Goal: Task Accomplishment & Management: Use online tool/utility

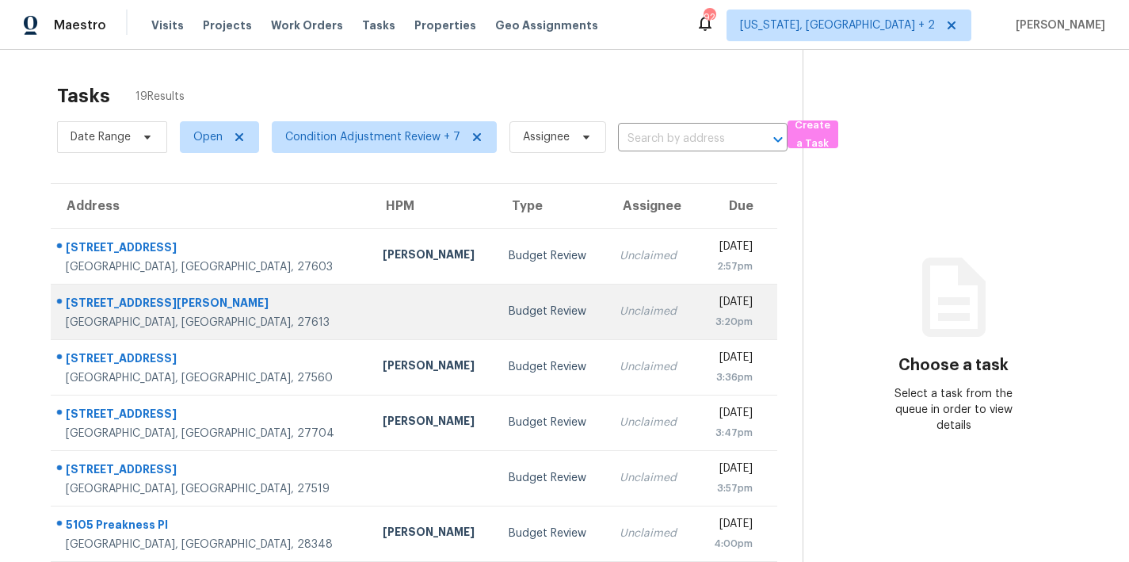
scroll to position [275, 0]
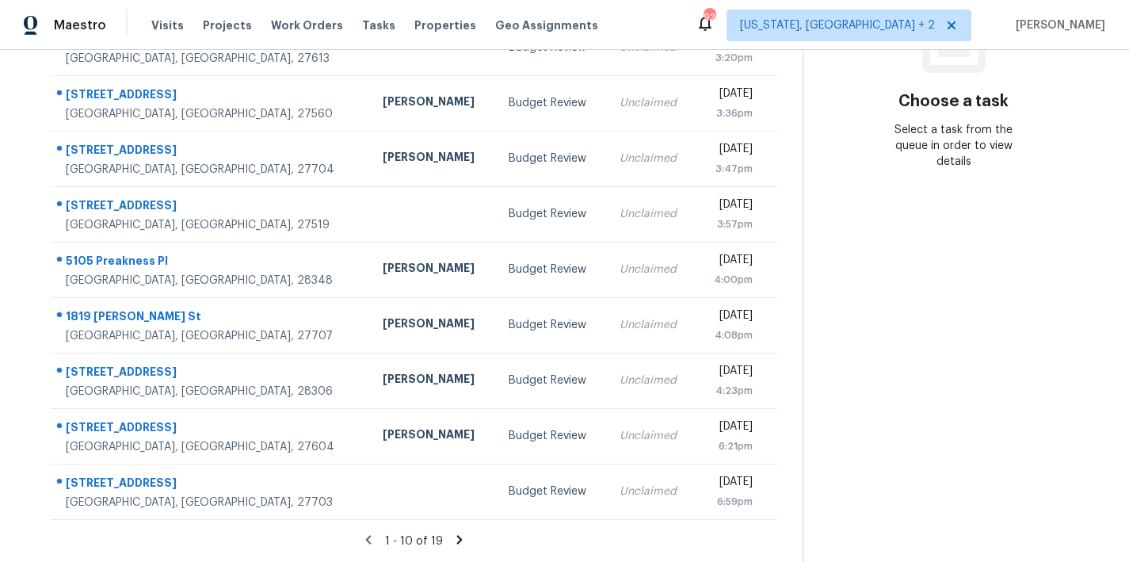
click at [452, 532] on icon at bounding box center [459, 539] width 14 height 14
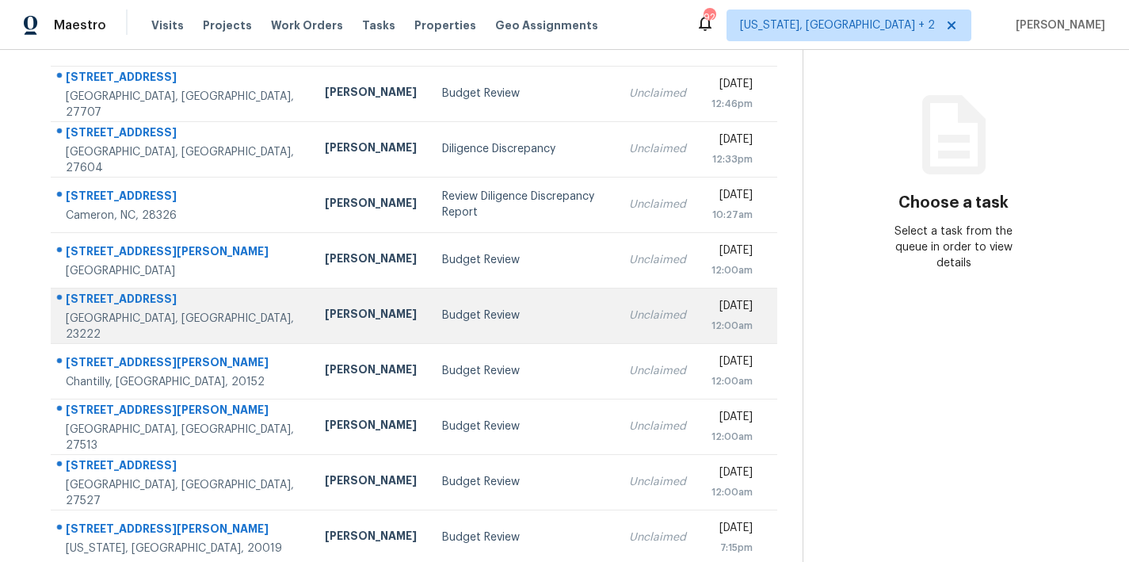
scroll to position [219, 0]
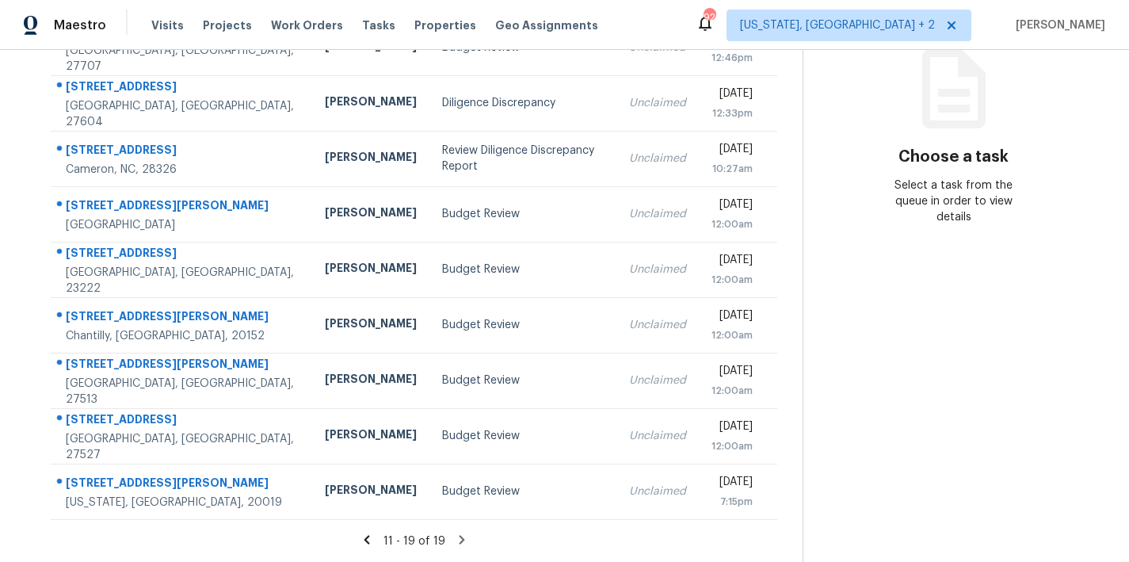
click at [364, 535] on icon at bounding box center [367, 539] width 6 height 9
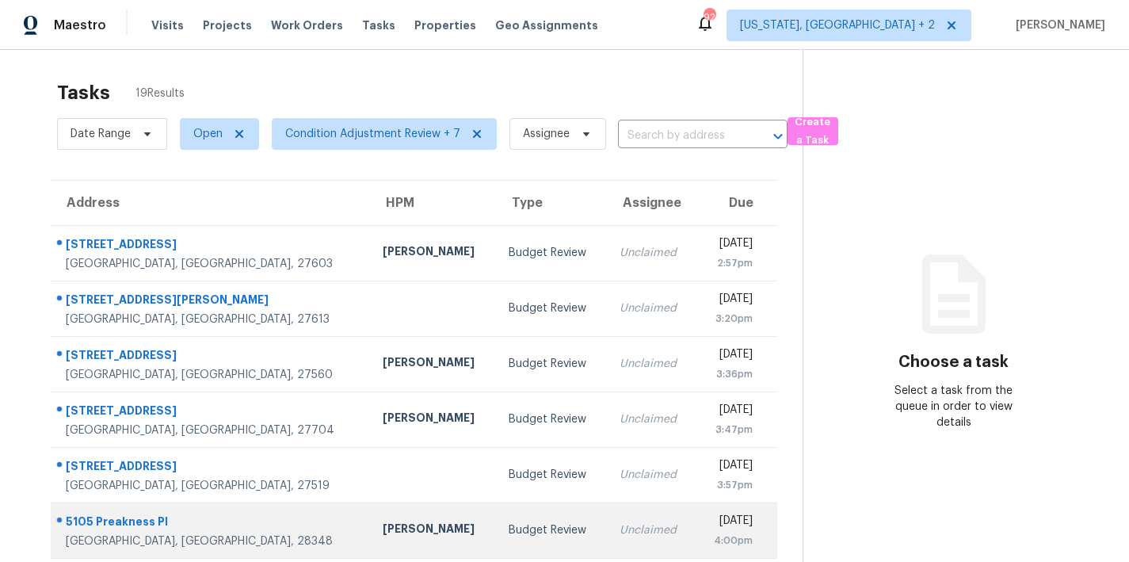
scroll to position [0, 0]
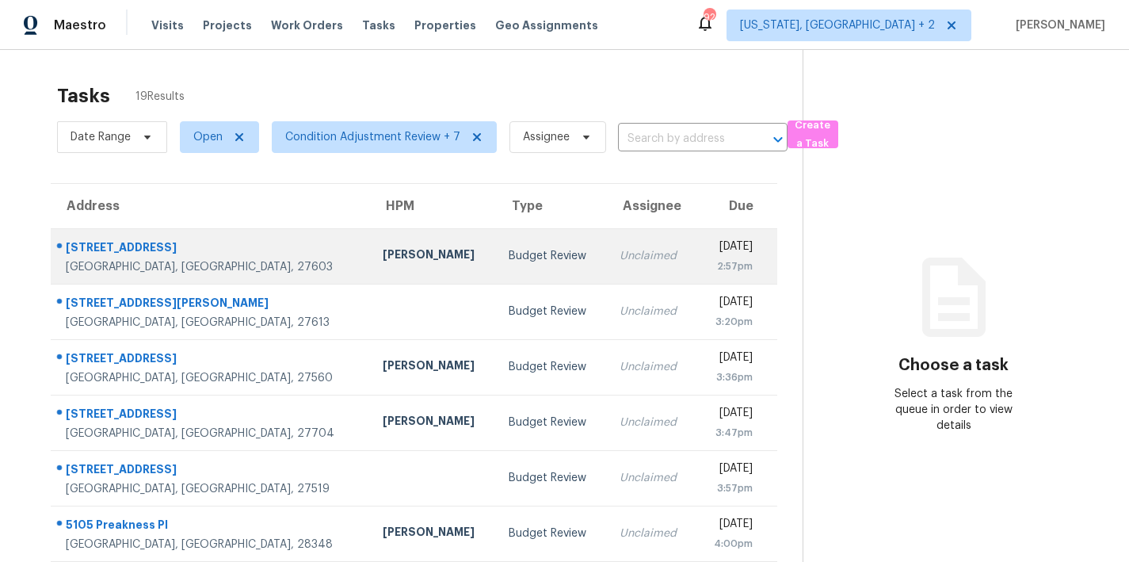
click at [496, 276] on td "Budget Review" at bounding box center [551, 255] width 111 height 55
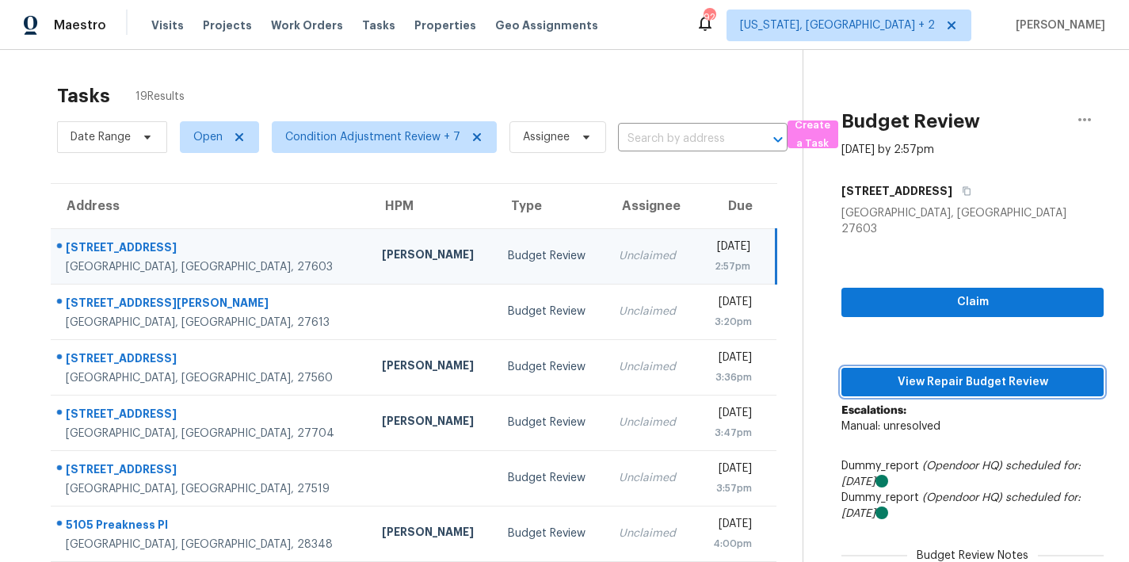
click at [958, 372] on span "View Repair Budget Review" at bounding box center [972, 382] width 237 height 20
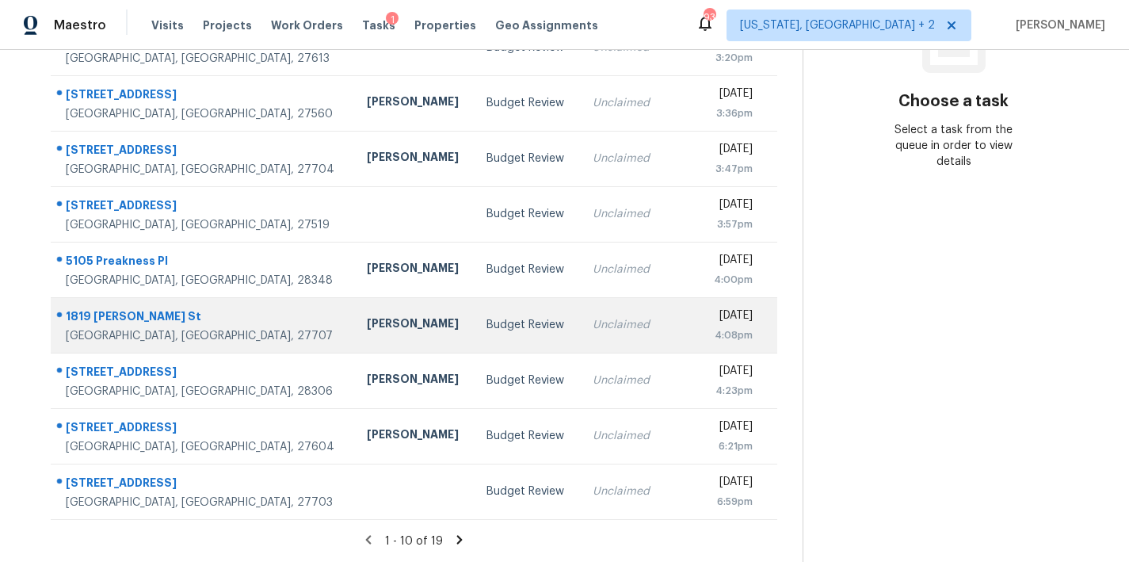
scroll to position [275, 0]
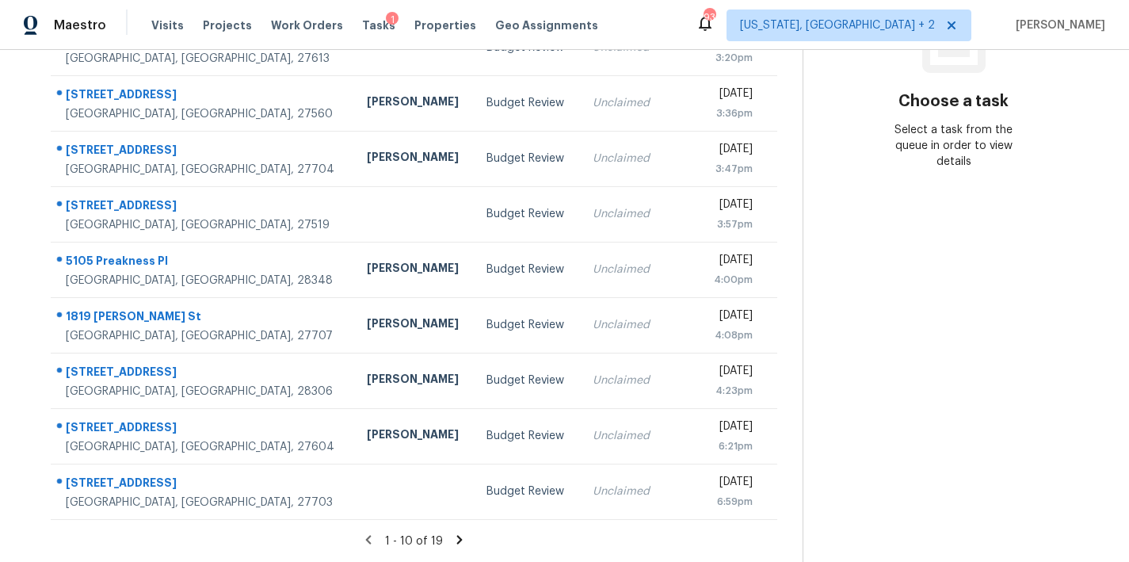
click at [452, 532] on icon at bounding box center [459, 539] width 14 height 14
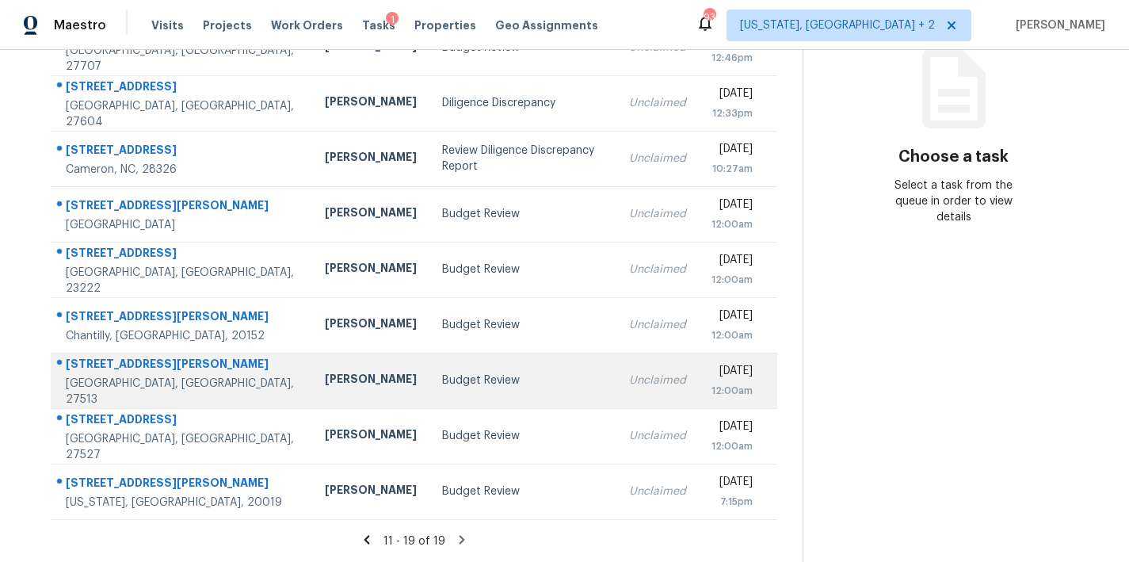
scroll to position [0, 0]
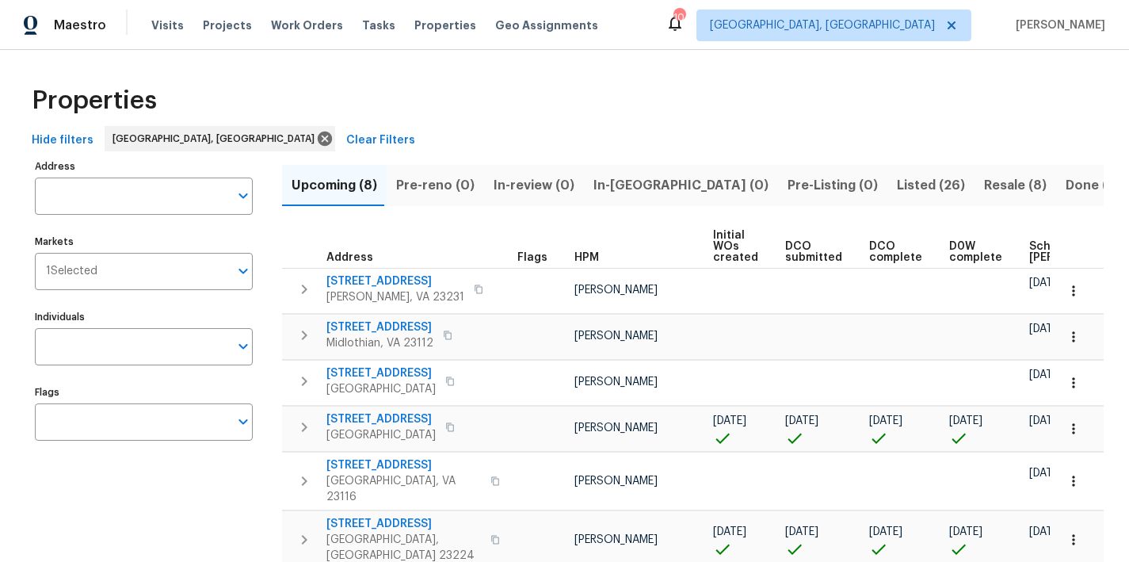
click at [533, 118] on div "Properties" at bounding box center [564, 100] width 1078 height 51
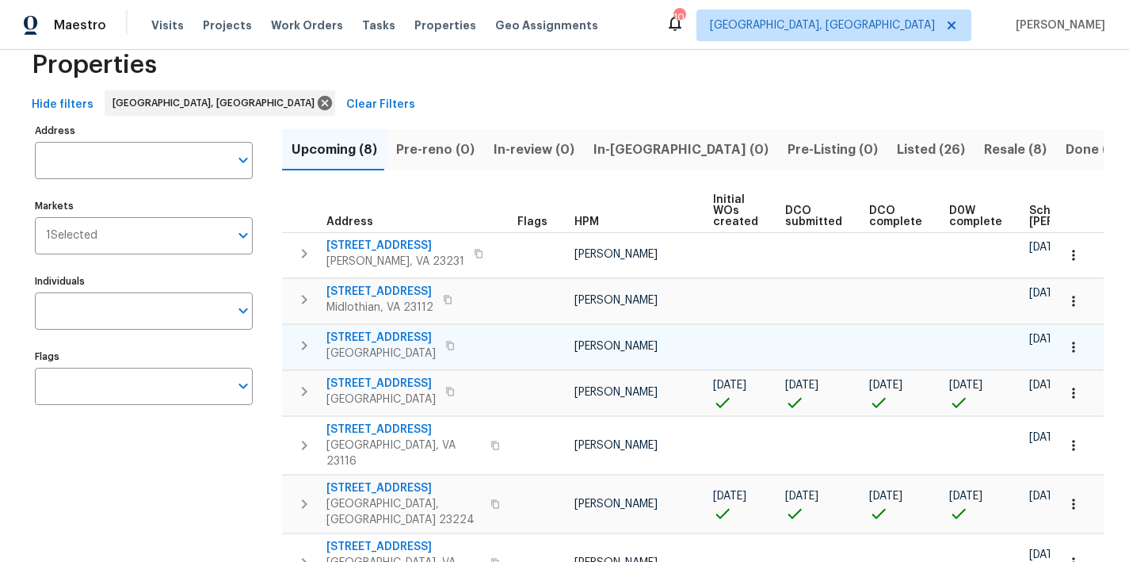
scroll to position [119, 0]
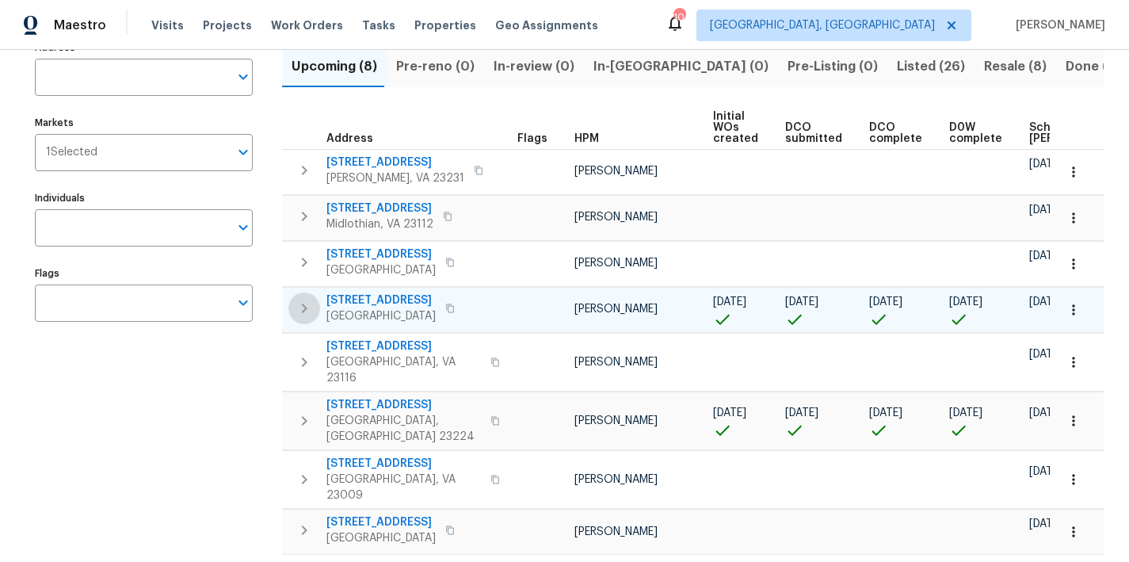
click at [303, 305] on icon "button" at bounding box center [305, 308] width 6 height 10
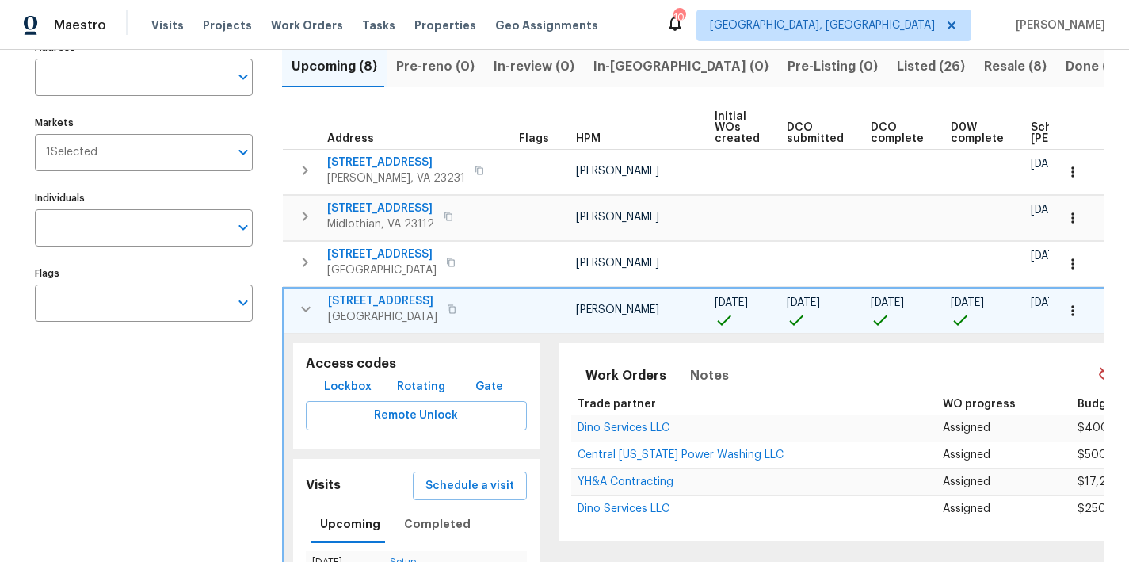
click at [399, 298] on span "4316 Chamberlayne Ave" at bounding box center [382, 301] width 109 height 16
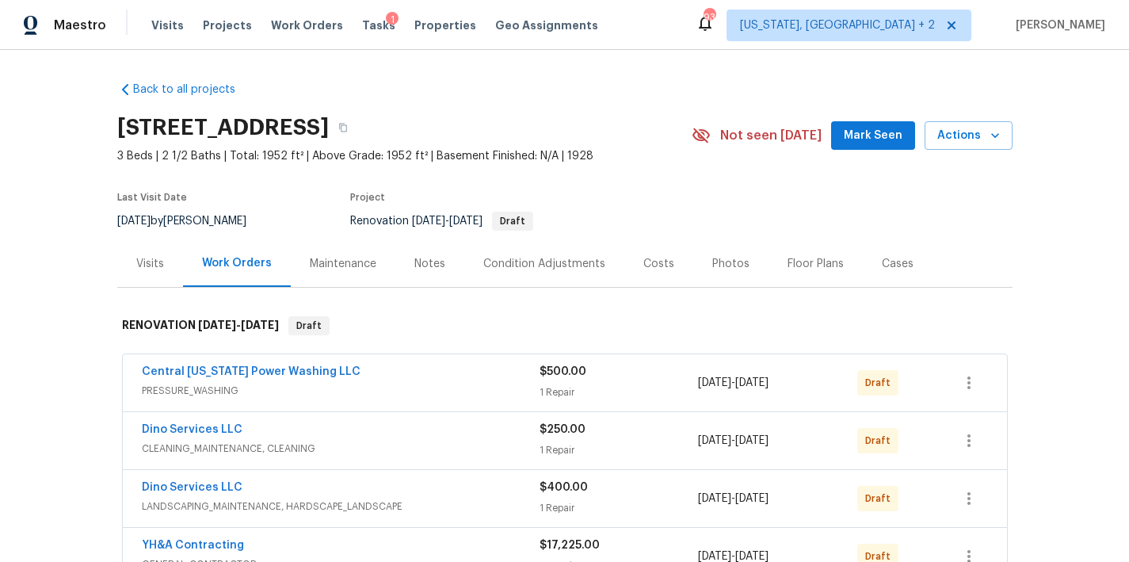
click at [72, 354] on div "Back to all projects [STREET_ADDRESS] 3 Beds | 2 1/2 Baths | Total: 1952 ft² | …" at bounding box center [564, 306] width 1129 height 512
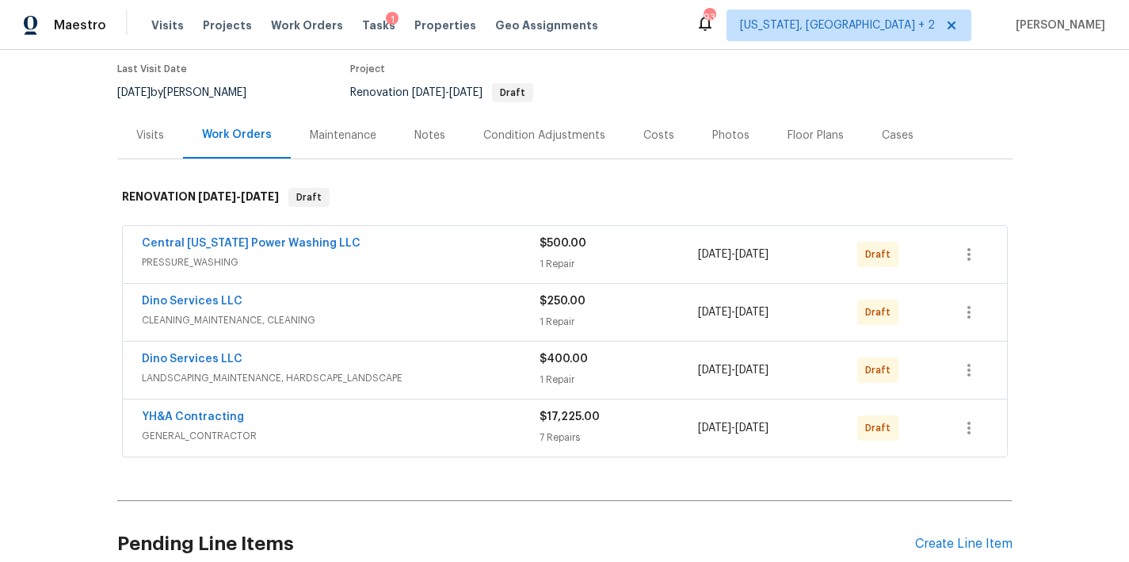
scroll to position [98, 0]
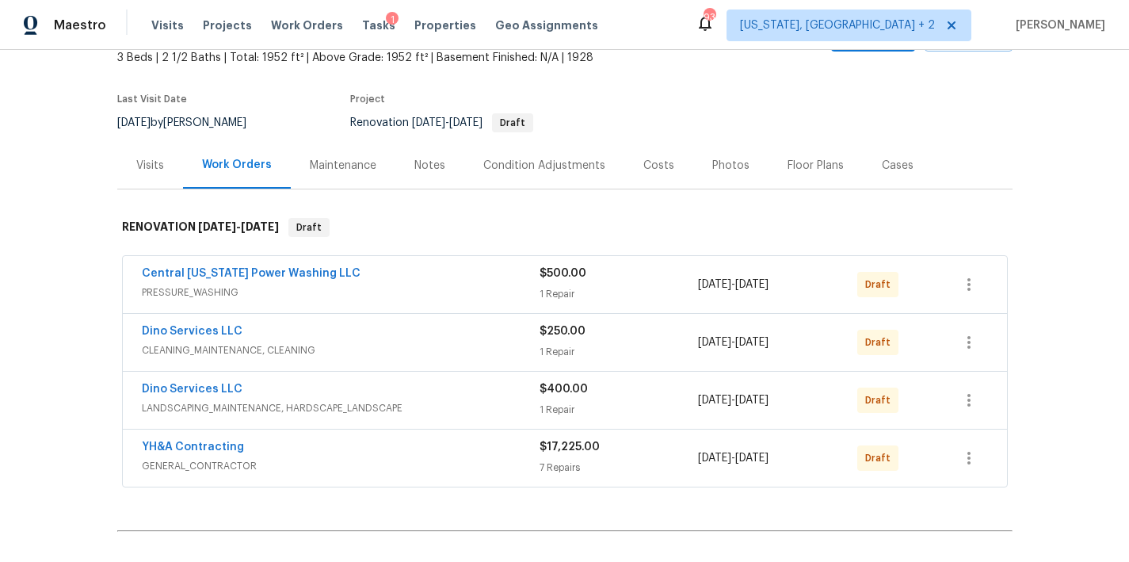
click at [644, 166] on div "Costs" at bounding box center [658, 166] width 31 height 16
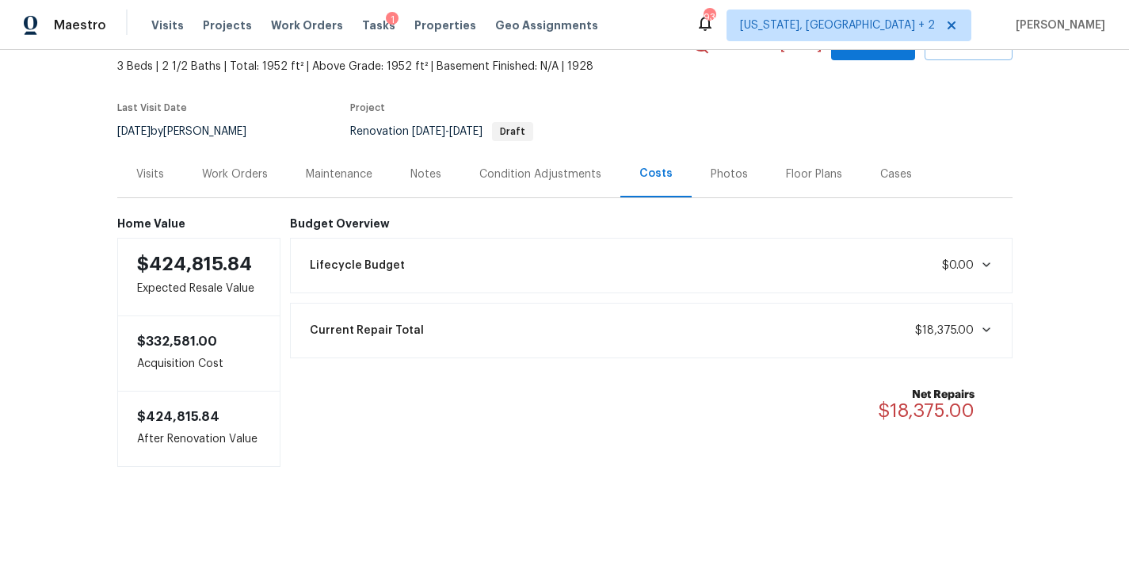
click at [432, 167] on div "Notes" at bounding box center [425, 174] width 31 height 16
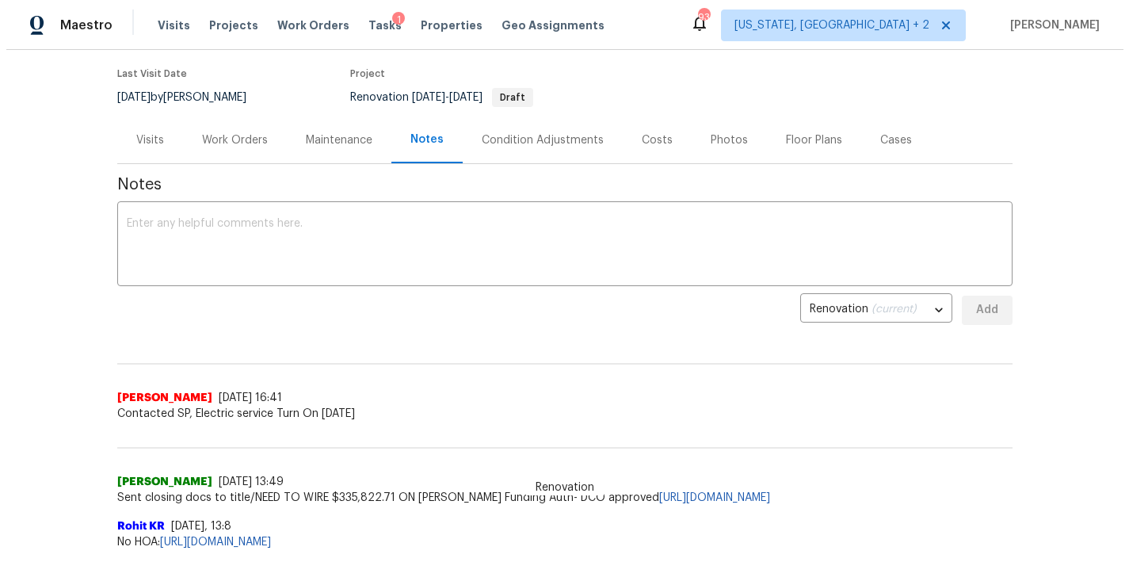
scroll to position [40, 0]
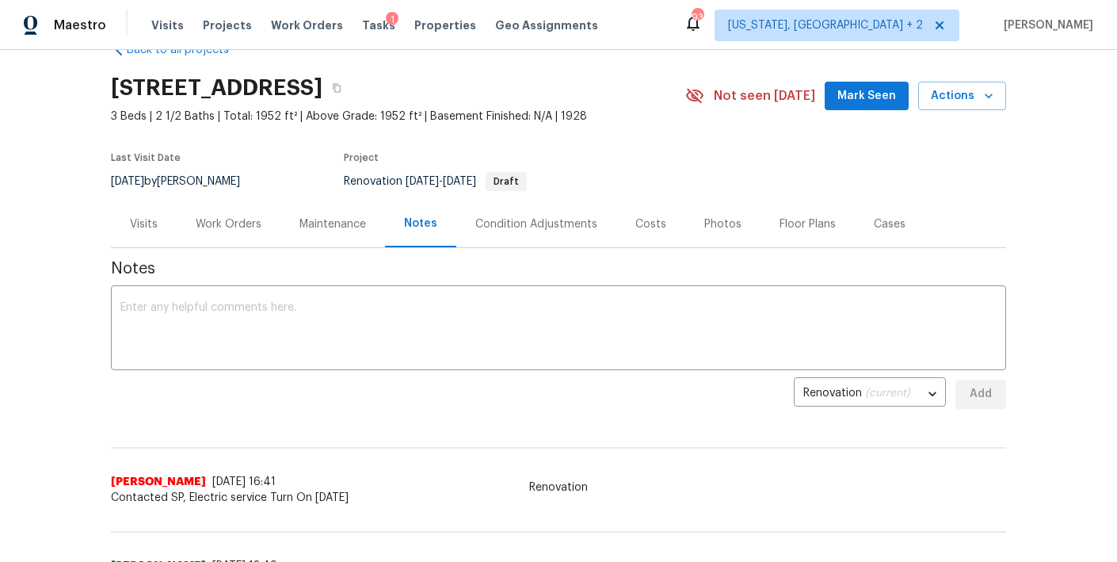
click at [478, 228] on div "Condition Adjustments" at bounding box center [536, 224] width 122 height 16
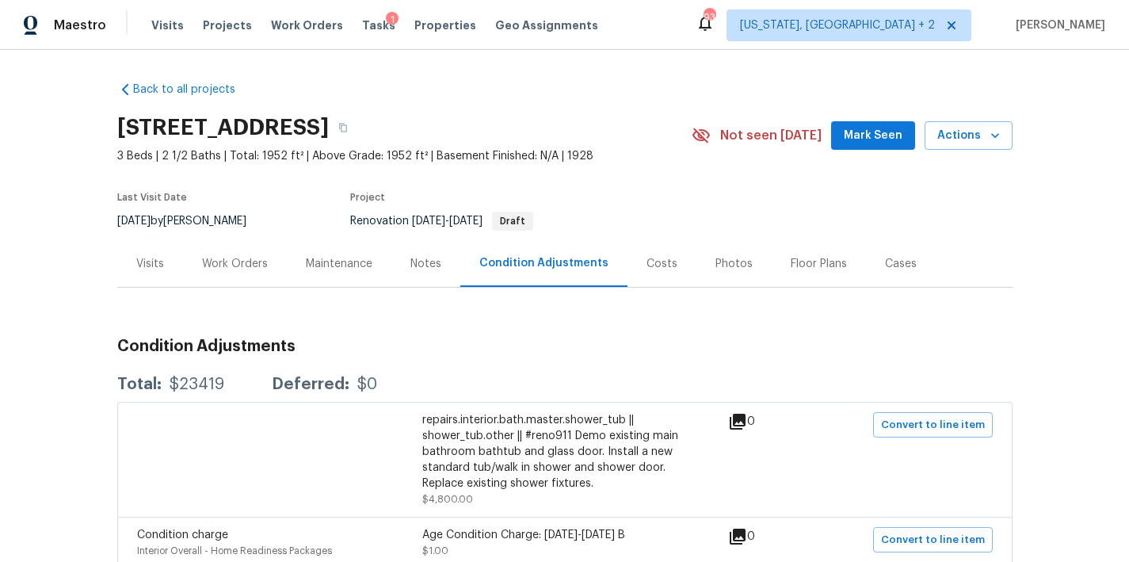
click at [242, 266] on div "Work Orders" at bounding box center [235, 264] width 66 height 16
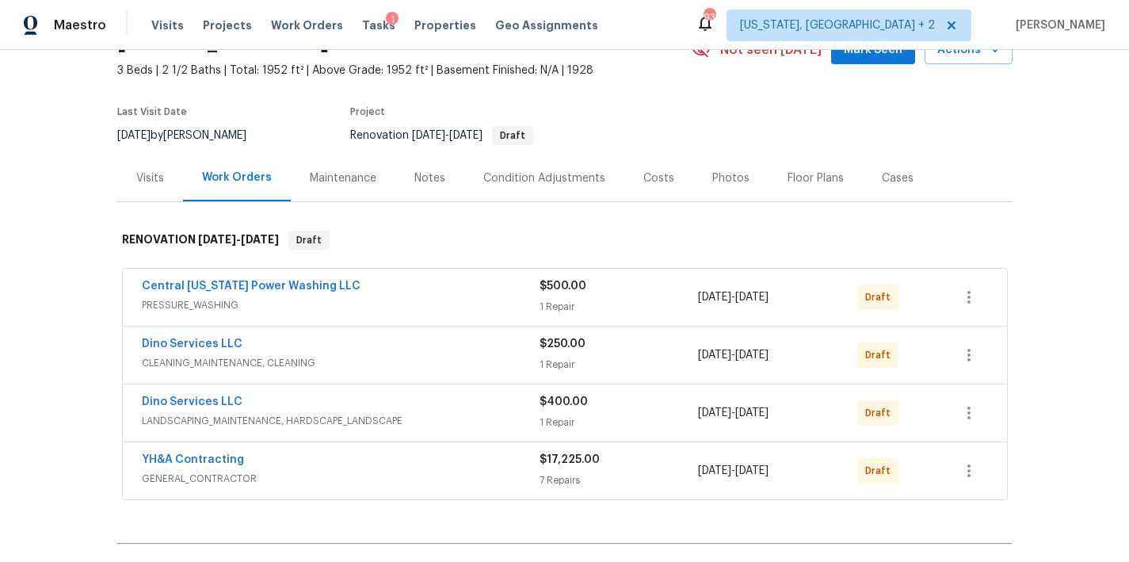
scroll to position [146, 0]
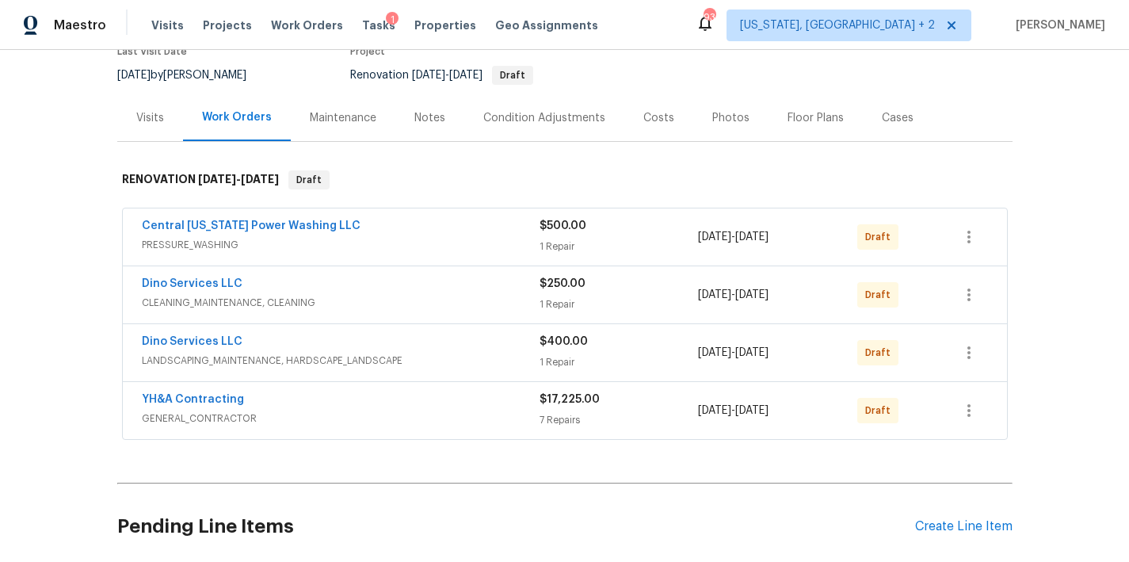
click at [295, 401] on div "YH&A Contracting" at bounding box center [341, 400] width 398 height 19
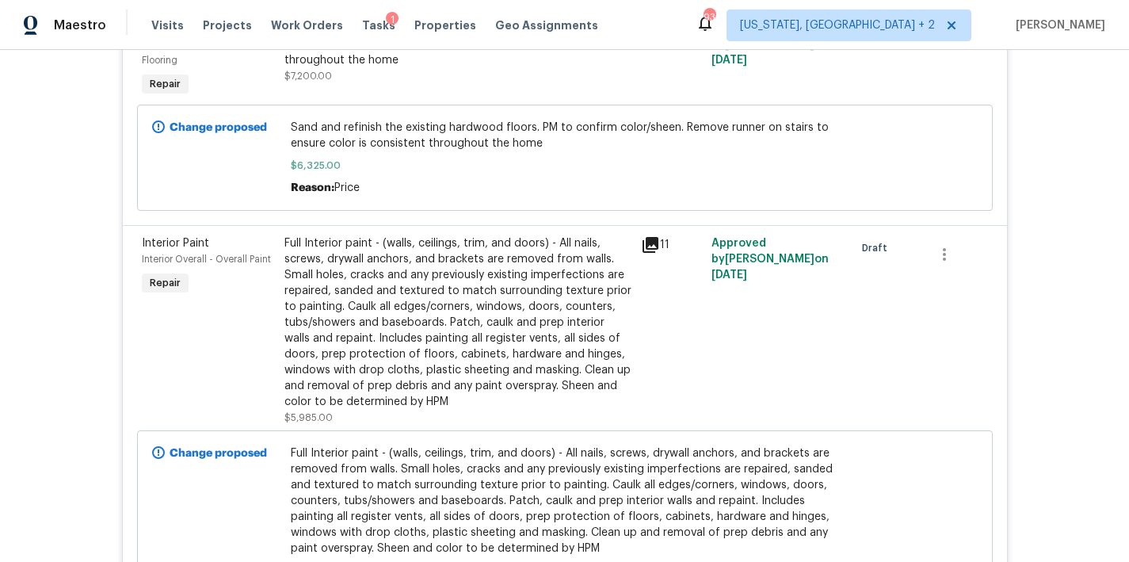
scroll to position [1240, 0]
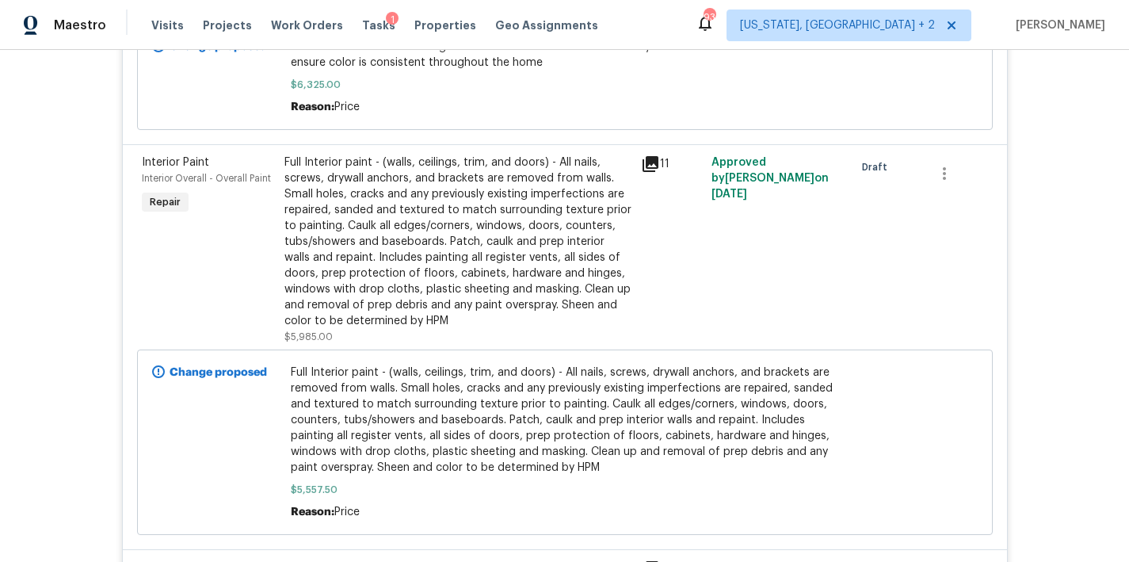
click at [440, 251] on div "Full Interior paint - (walls, ceilings, trim, and doors) - All nails, screws, d…" at bounding box center [457, 241] width 347 height 174
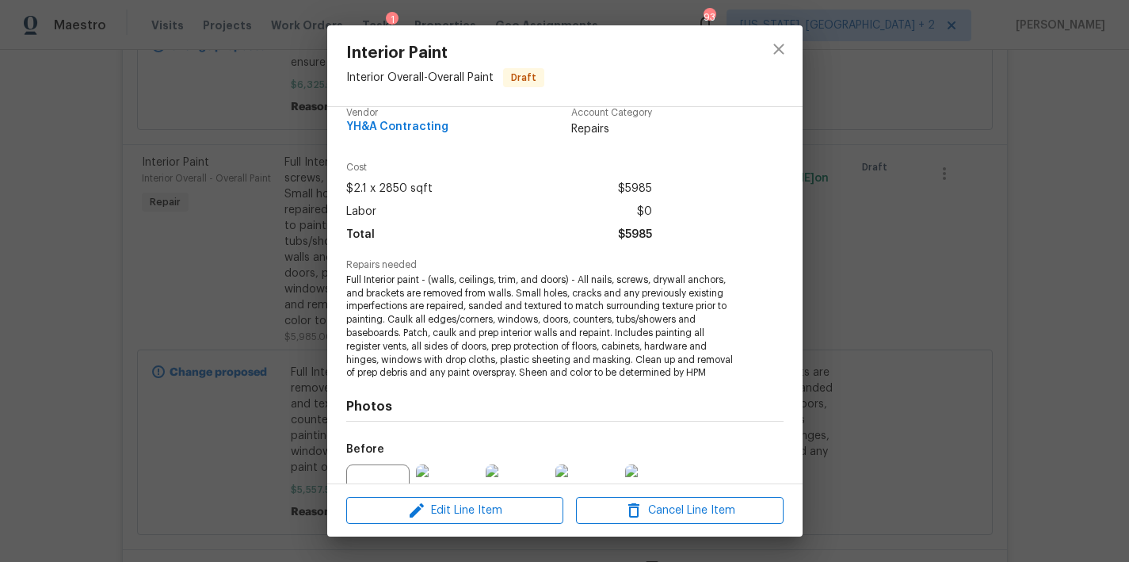
scroll to position [0, 0]
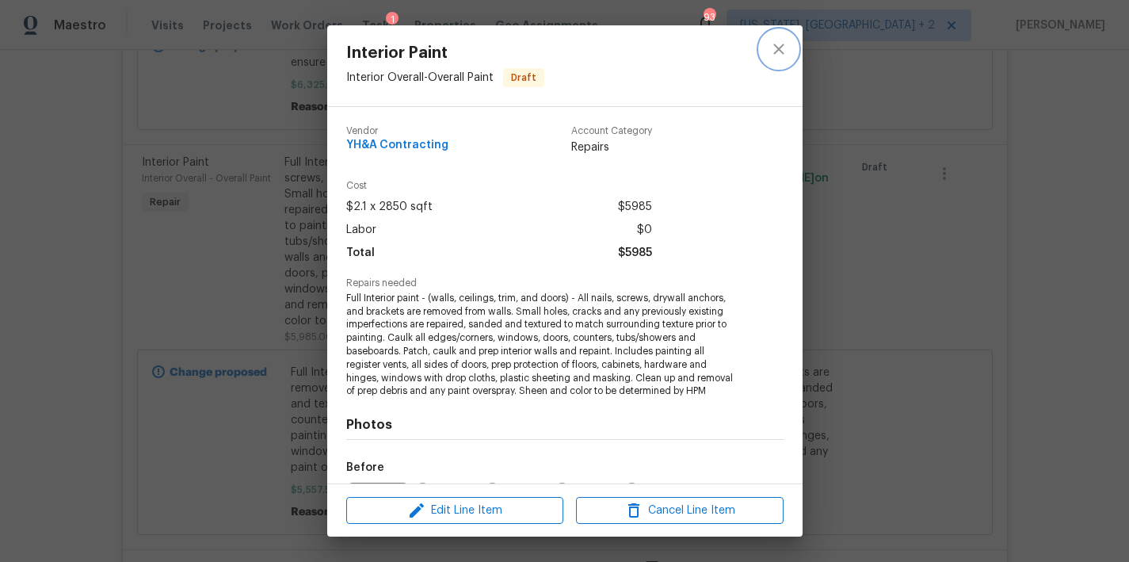
click at [784, 52] on icon "close" at bounding box center [778, 49] width 19 height 19
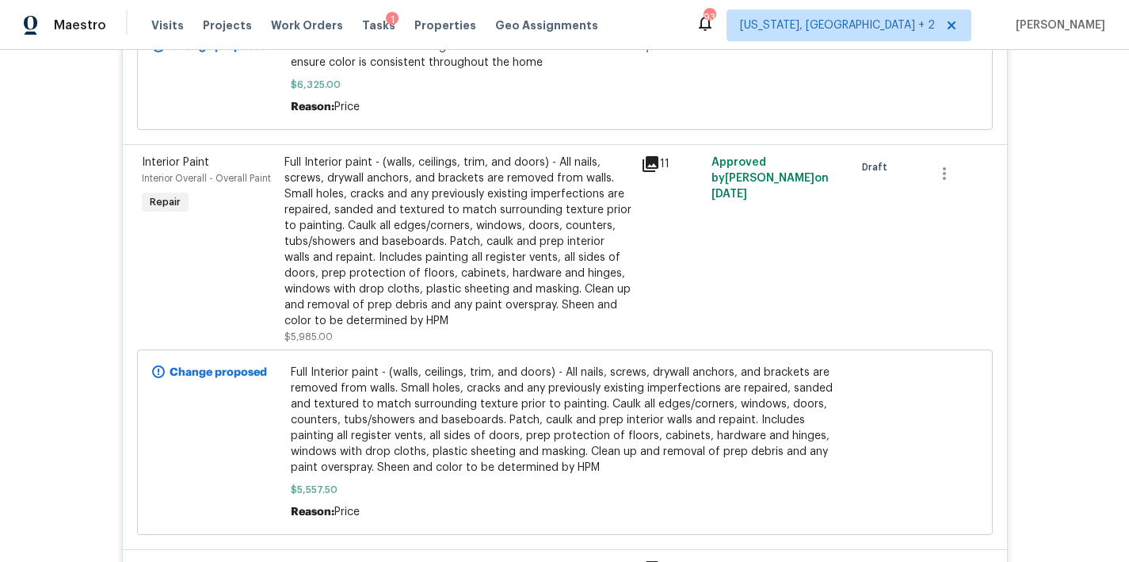
click at [394, 408] on span "Full Interior paint - (walls, ceilings, trim, and doors) - All nails, screws, d…" at bounding box center [564, 419] width 547 height 111
click at [509, 413] on span "Full Interior paint - (walls, ceilings, trim, and doors) - All nails, screws, d…" at bounding box center [564, 419] width 547 height 111
click at [406, 437] on span "Full Interior paint - (walls, ceilings, trim, and doors) - All nails, screws, d…" at bounding box center [564, 419] width 547 height 111
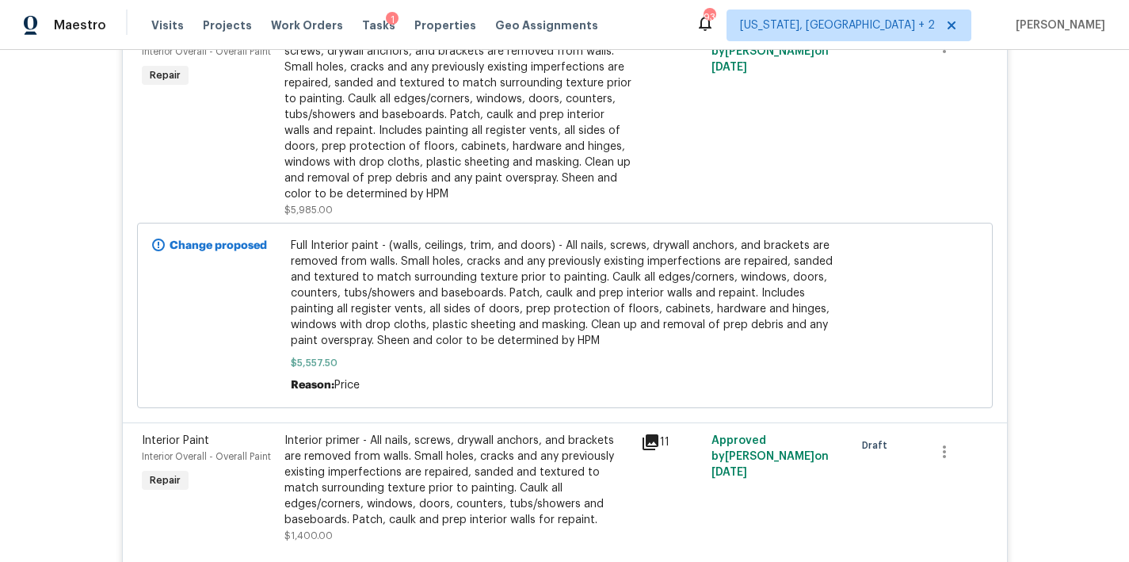
click at [349, 276] on span "Full Interior paint - (walls, ceilings, trim, and doors) - All nails, screws, d…" at bounding box center [564, 293] width 547 height 111
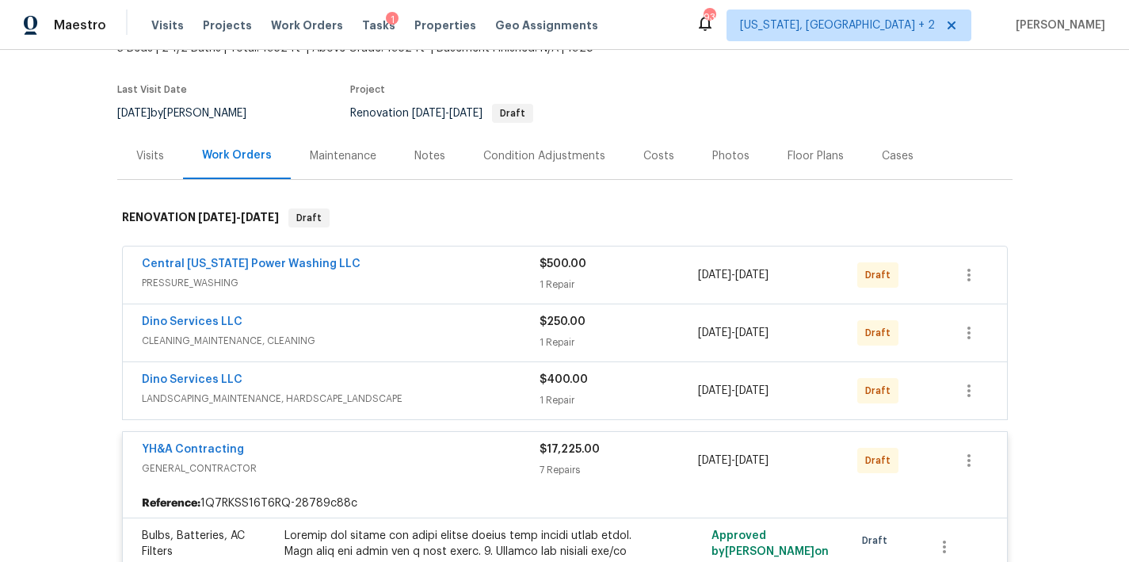
scroll to position [0, 0]
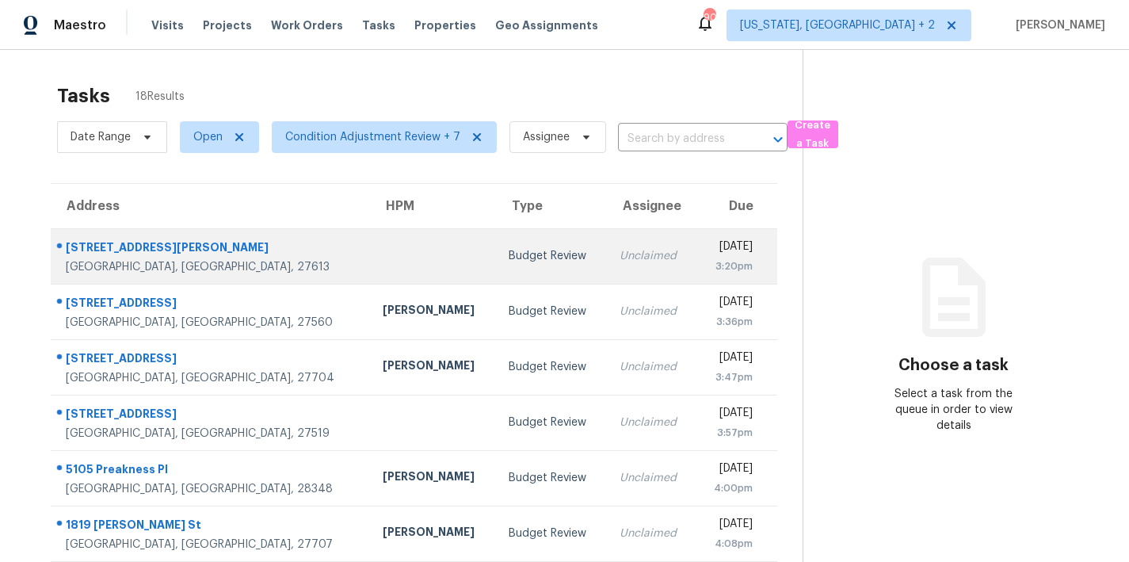
click at [509, 262] on div "Budget Review" at bounding box center [552, 256] width 86 height 16
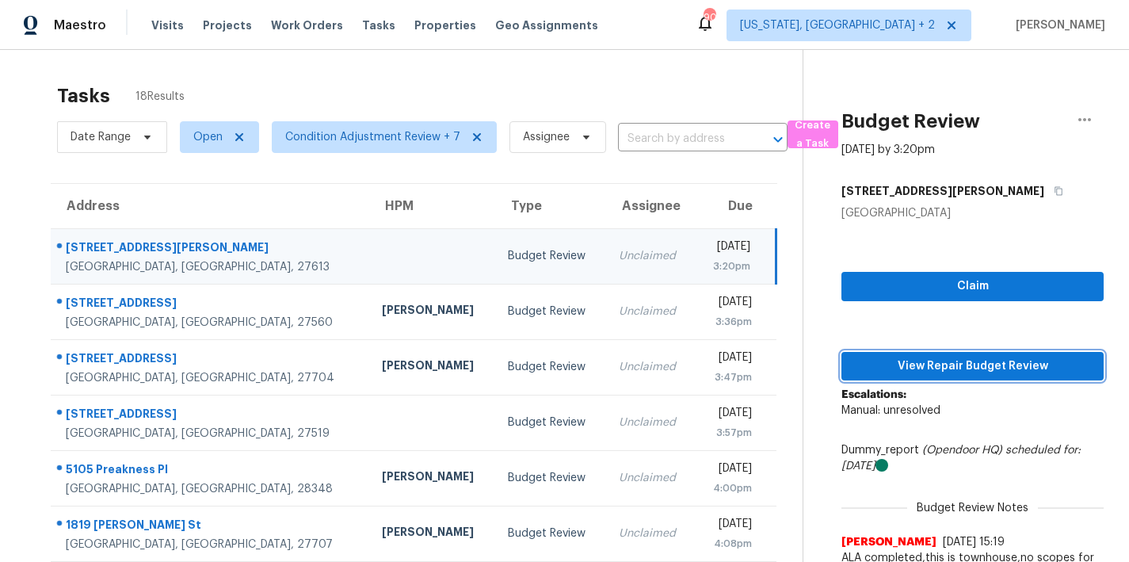
click at [998, 371] on span "View Repair Budget Review" at bounding box center [972, 366] width 237 height 20
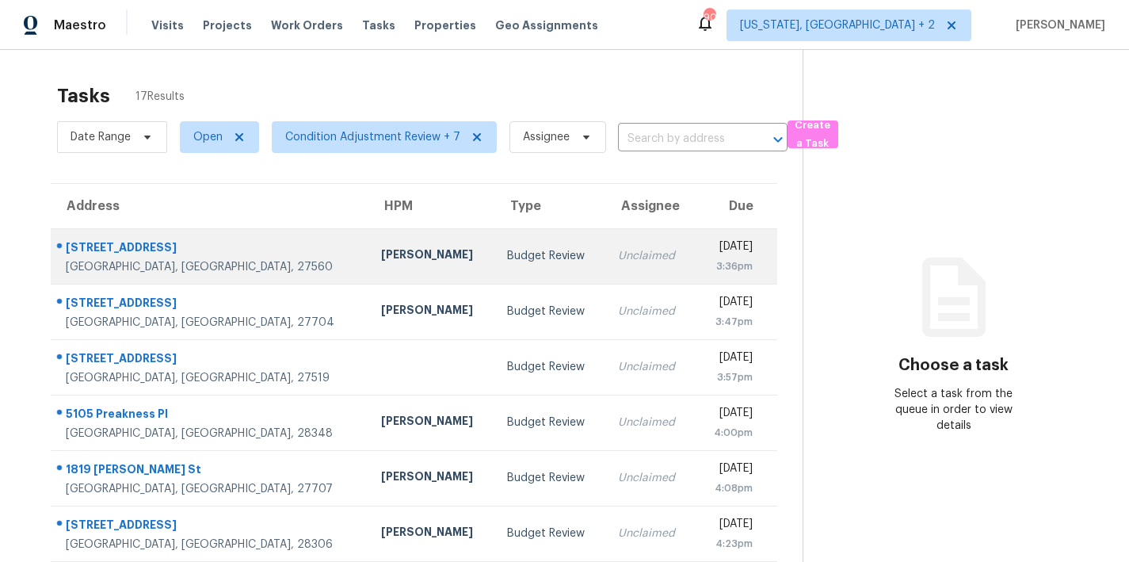
click at [381, 254] on div "[PERSON_NAME]" at bounding box center [431, 256] width 101 height 20
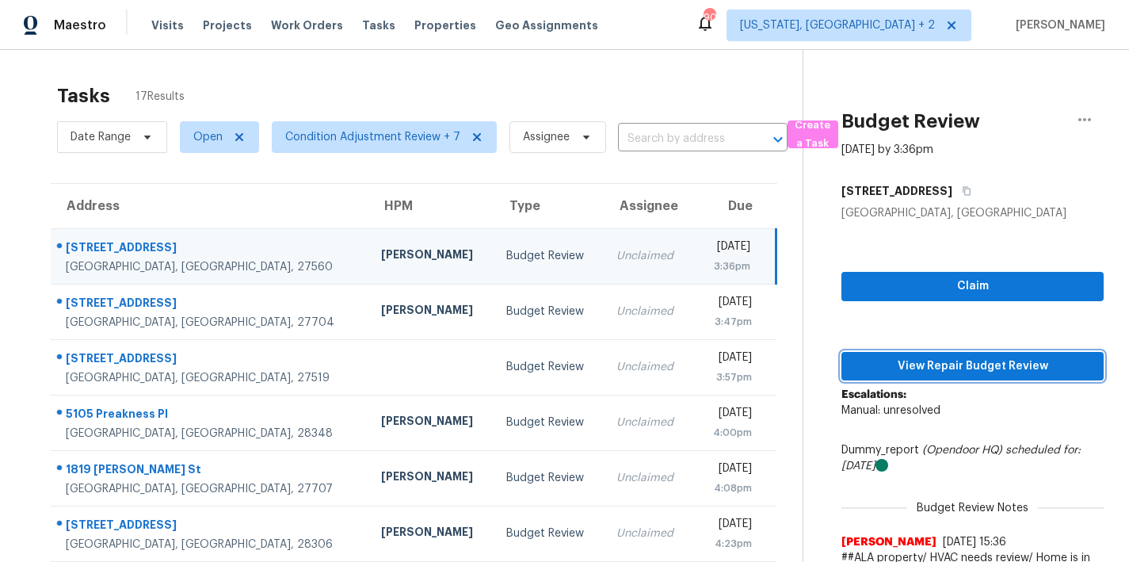
click at [1010, 368] on span "View Repair Budget Review" at bounding box center [972, 366] width 237 height 20
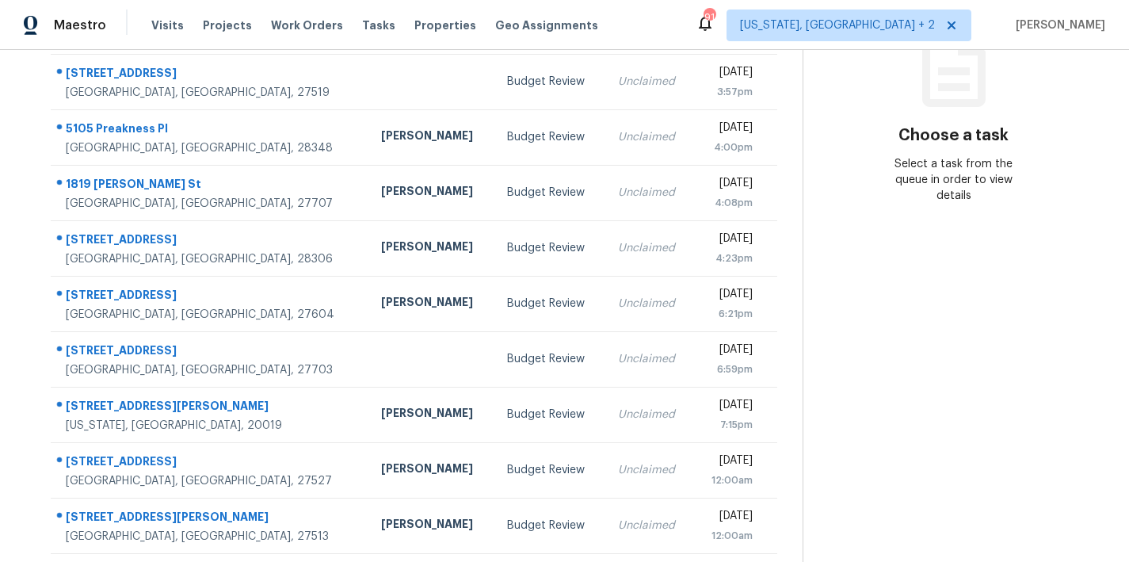
scroll to position [275, 0]
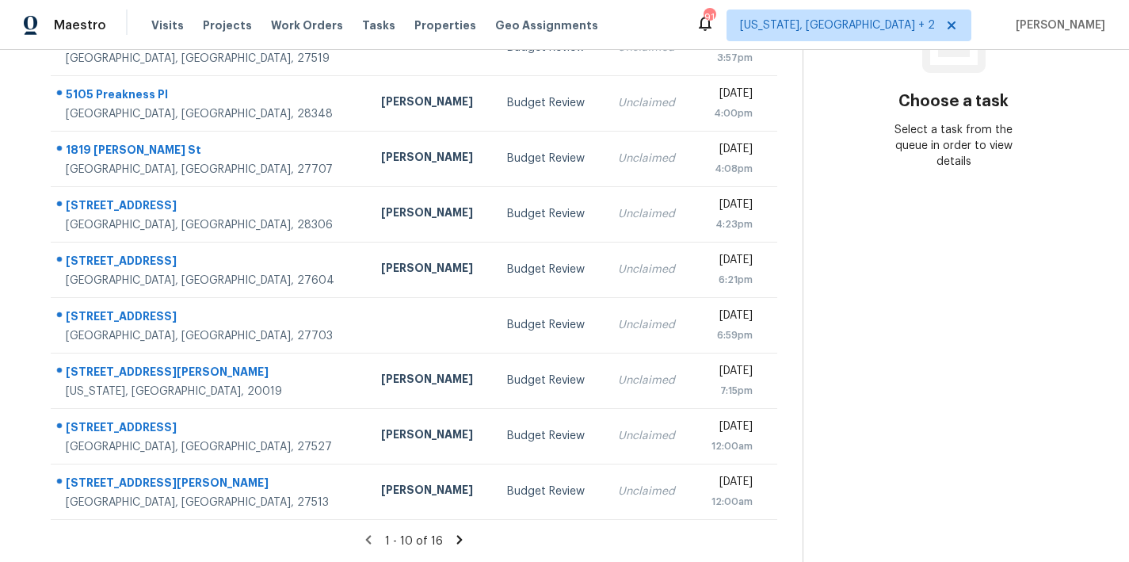
click at [456, 532] on icon at bounding box center [459, 539] width 14 height 14
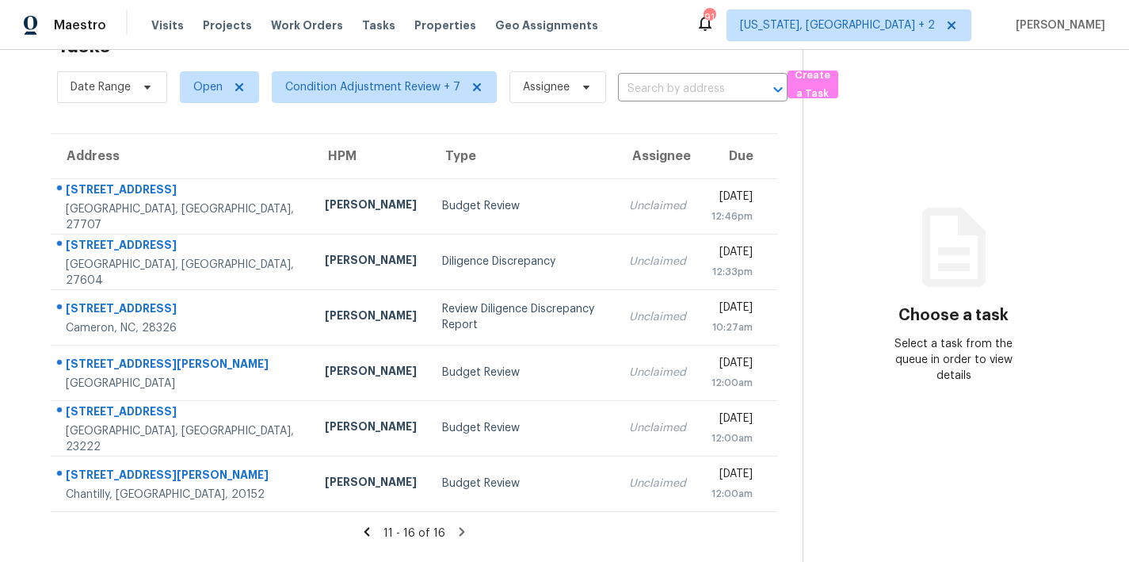
click at [364, 527] on icon at bounding box center [367, 531] width 6 height 9
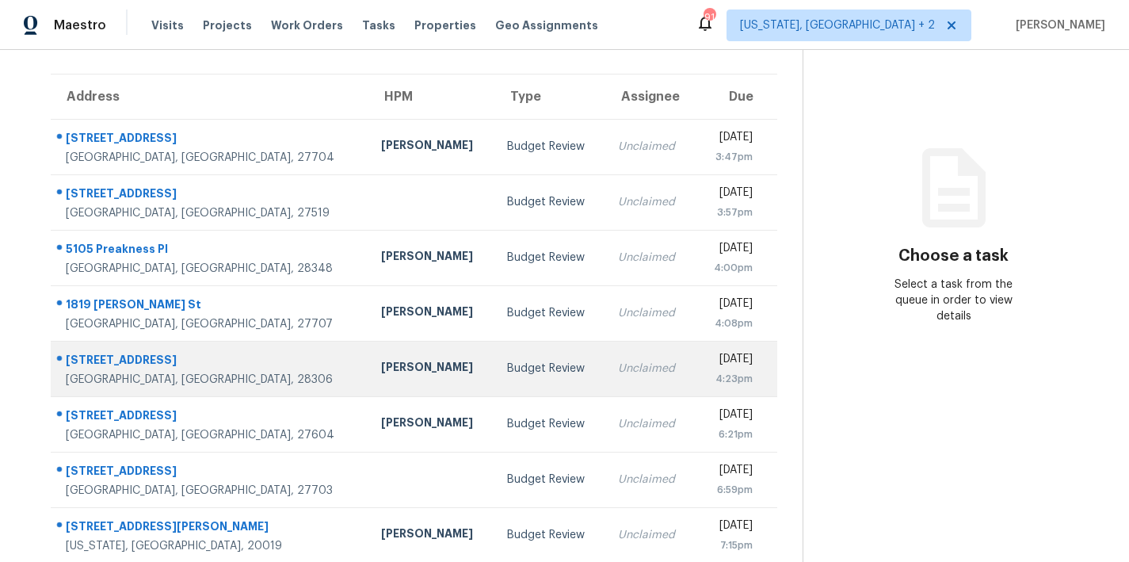
scroll to position [0, 0]
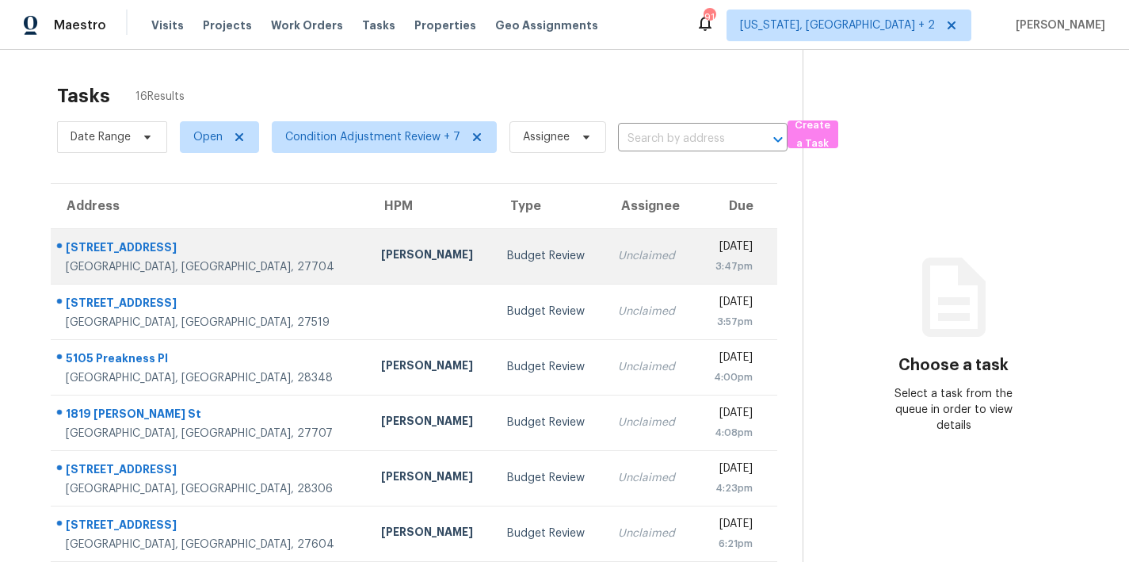
click at [494, 253] on td "Budget Review" at bounding box center [549, 255] width 110 height 55
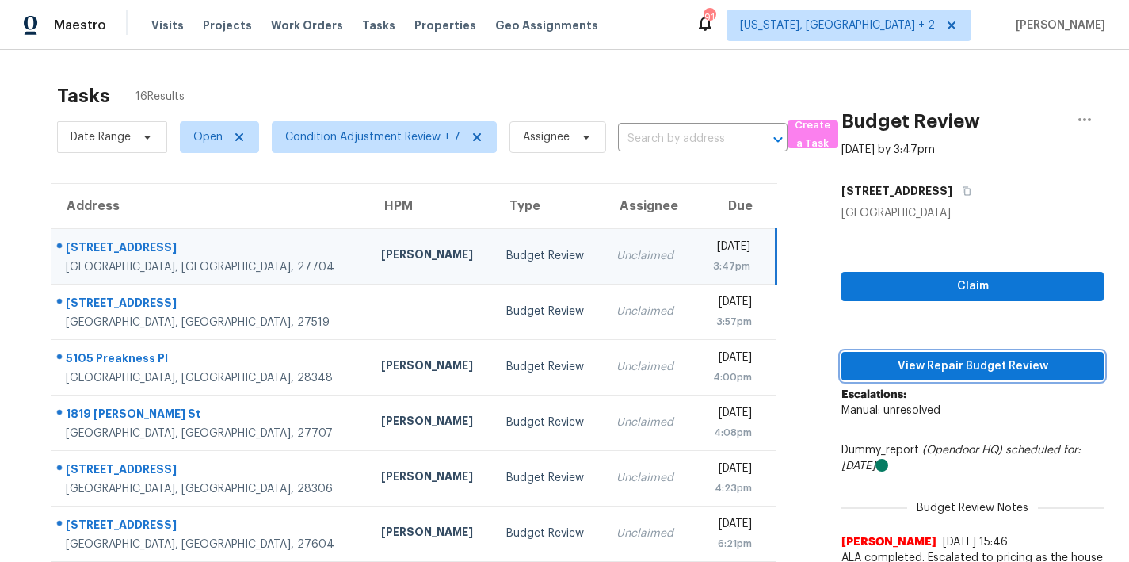
click at [1026, 362] on span "View Repair Budget Review" at bounding box center [972, 366] width 237 height 20
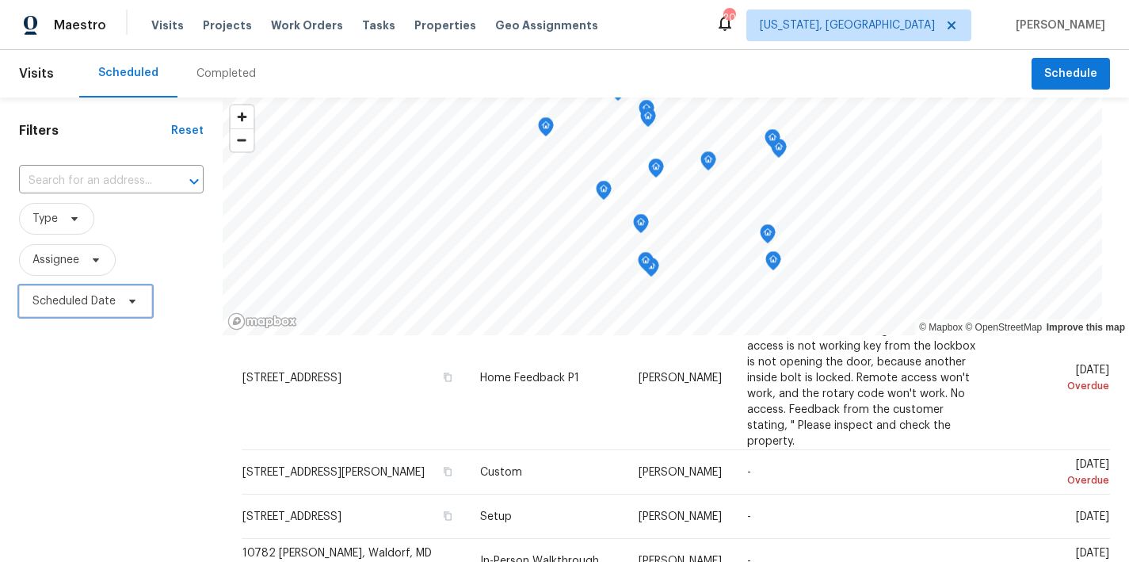
click at [58, 292] on span "Scheduled Date" at bounding box center [85, 301] width 133 height 32
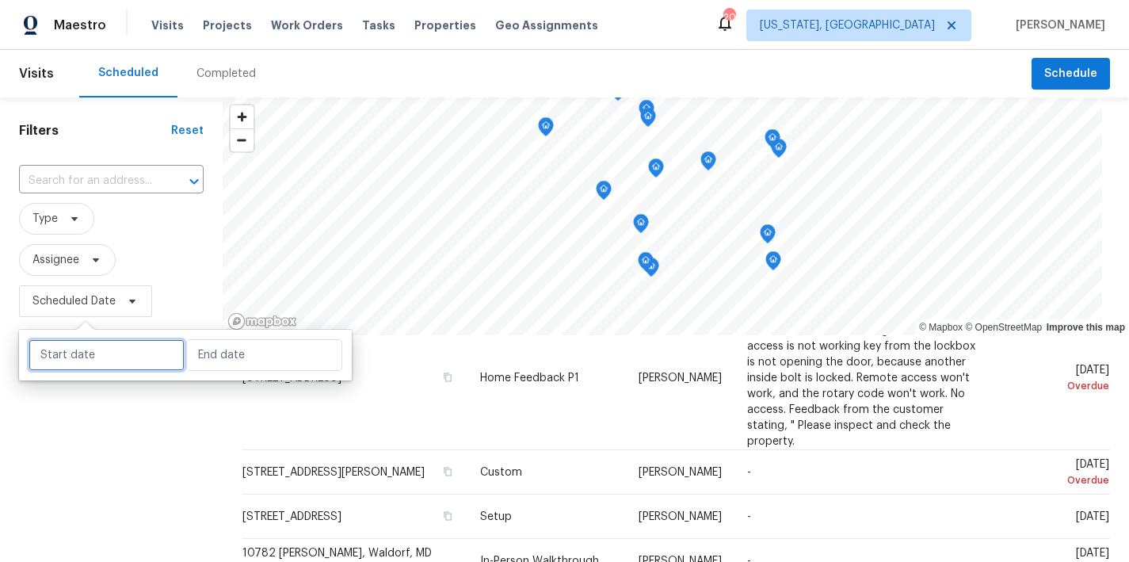
click at [93, 354] on input "text" at bounding box center [107, 355] width 156 height 32
select select "7"
select select "2025"
select select "8"
select select "2025"
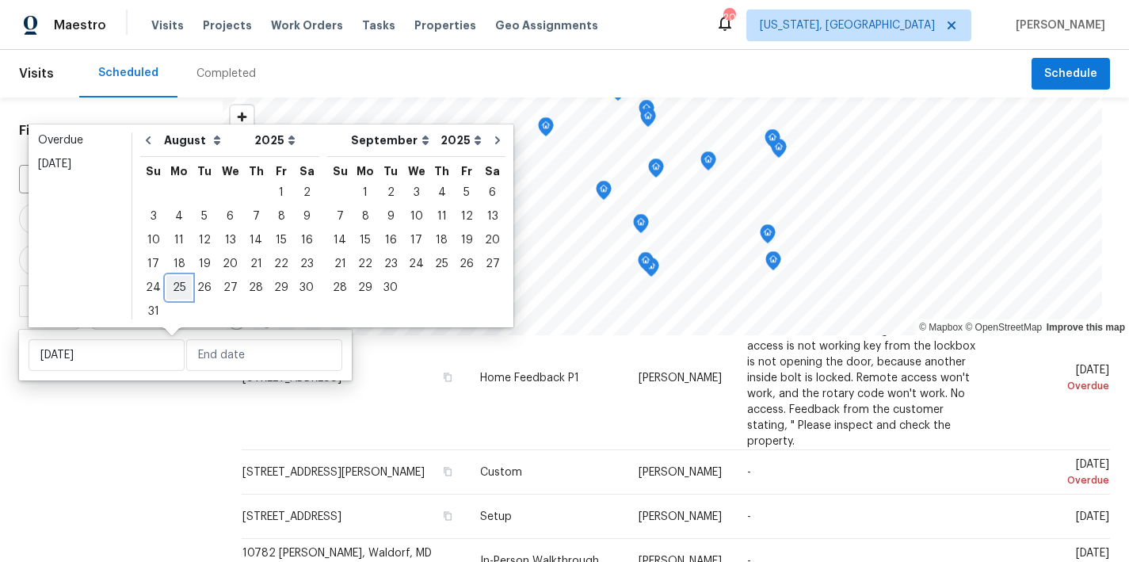
click at [171, 287] on div "25" at bounding box center [178, 287] width 25 height 22
type input "Mon, Aug 25"
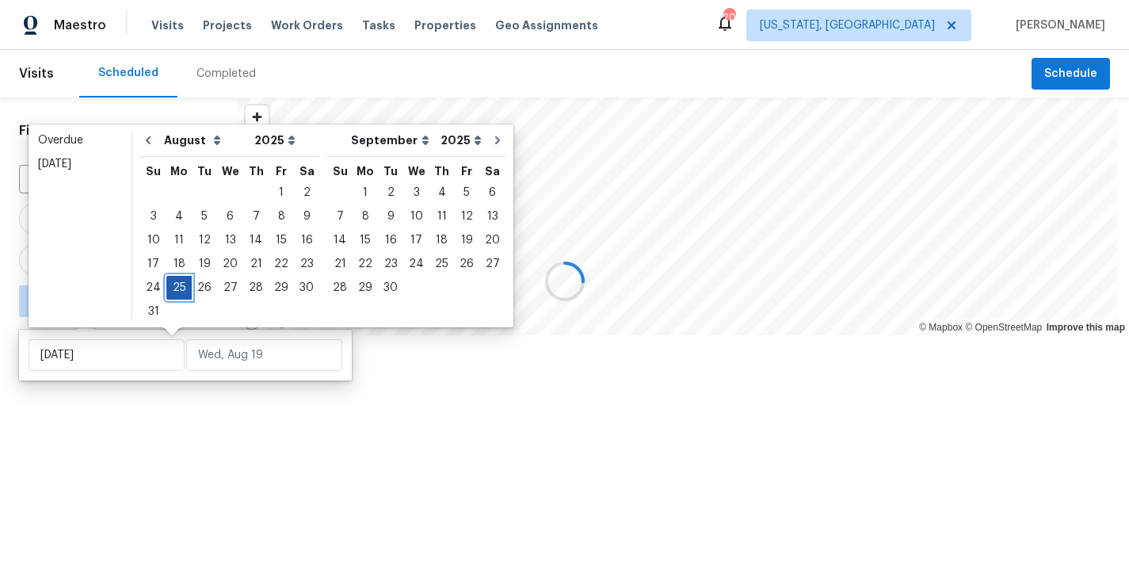
click at [173, 289] on div "25" at bounding box center [178, 287] width 25 height 22
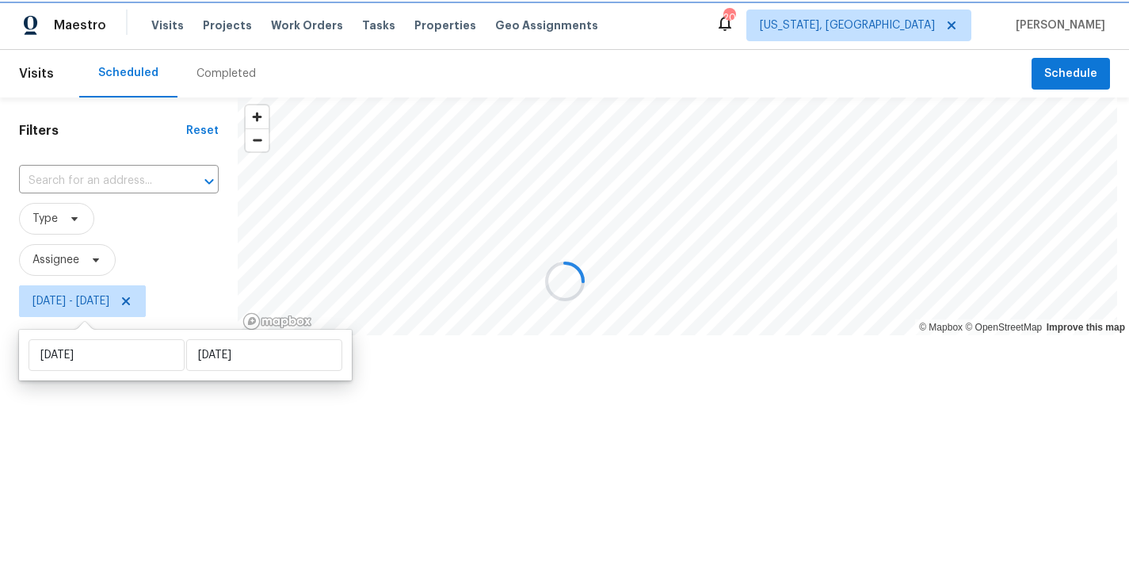
type input "Mon, Aug 25"
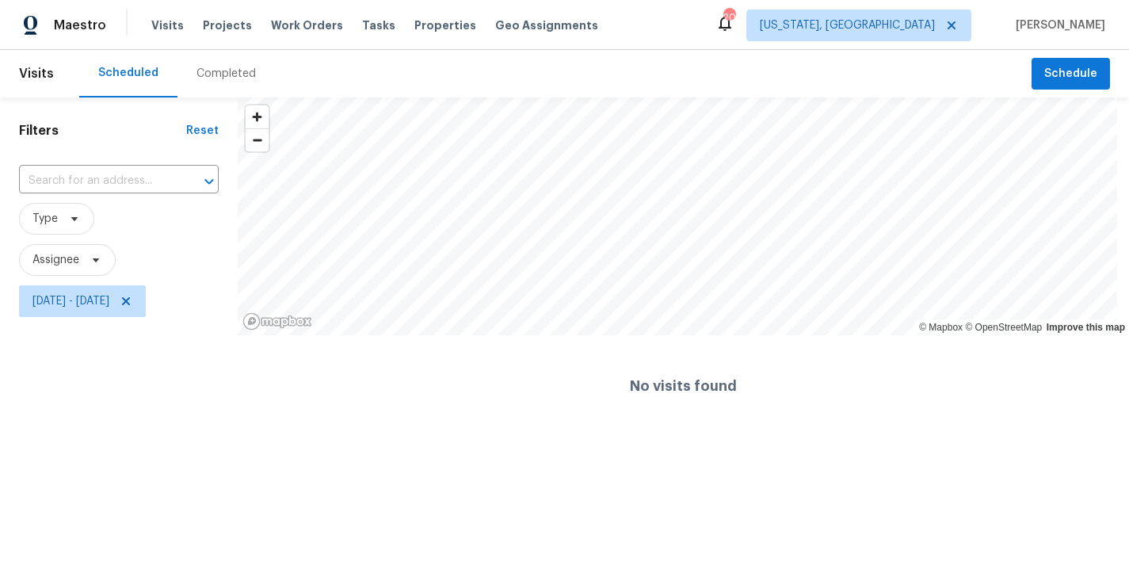
click at [97, 410] on div "Filters Reset ​ Type Assignee Mon, Aug 25 - Mon, Aug 25" at bounding box center [119, 266] width 238 height 339
click at [130, 299] on icon at bounding box center [126, 301] width 8 height 8
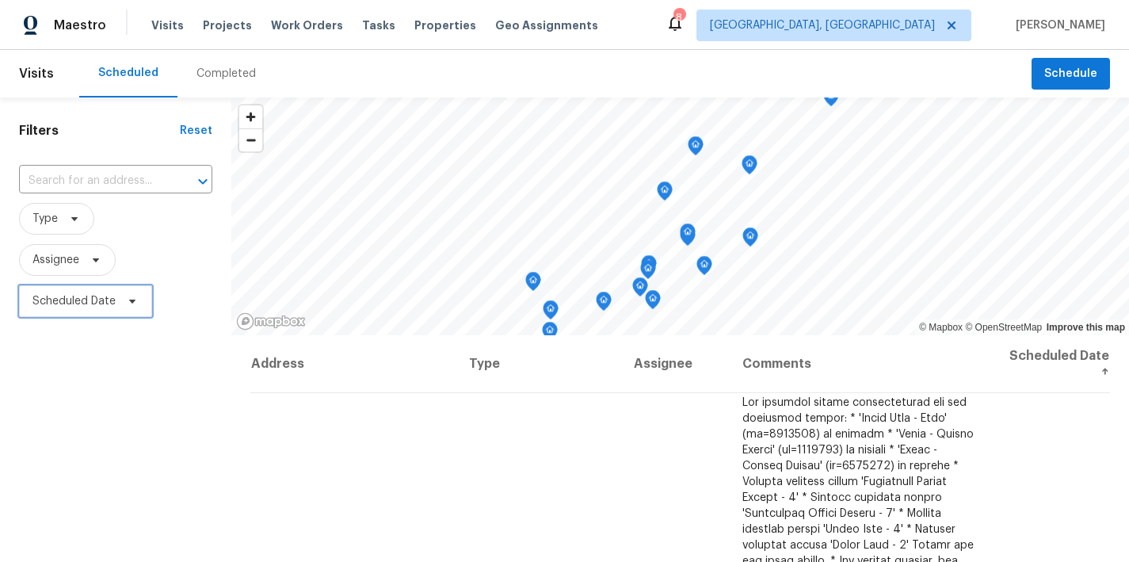
click at [86, 311] on span "Scheduled Date" at bounding box center [85, 301] width 133 height 32
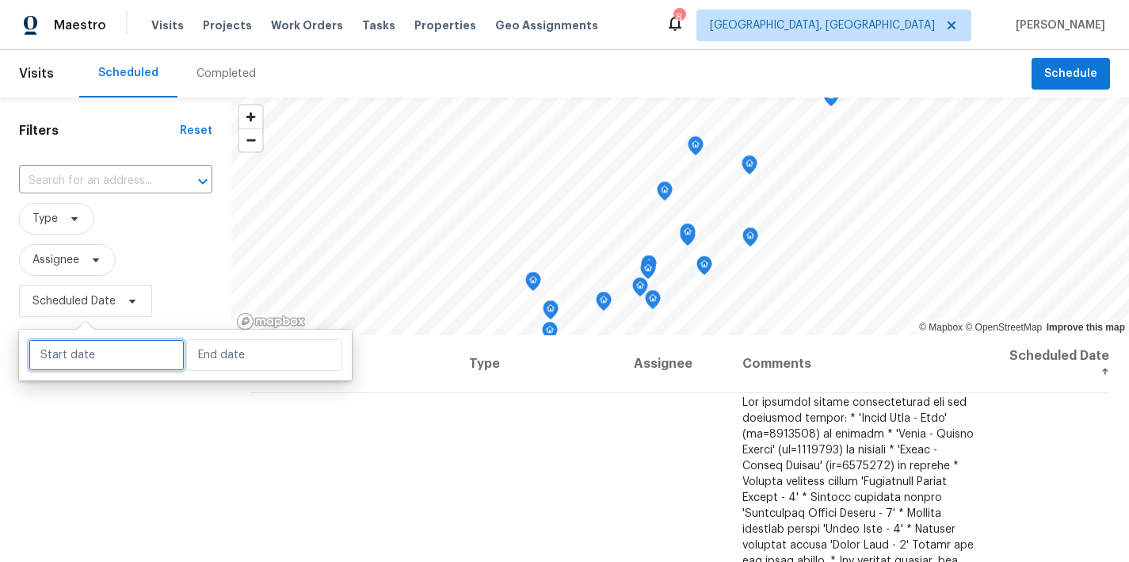
click at [97, 358] on input "text" at bounding box center [107, 355] width 156 height 32
select select "7"
select select "2025"
select select "8"
select select "2025"
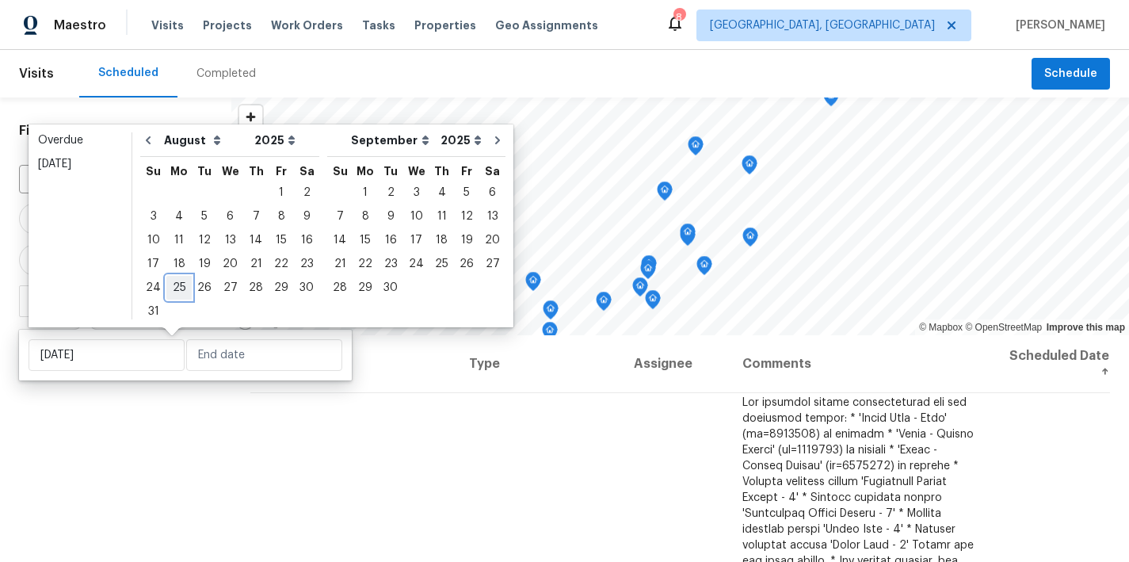
click at [181, 294] on div "25" at bounding box center [178, 287] width 25 height 22
type input "[DATE]"
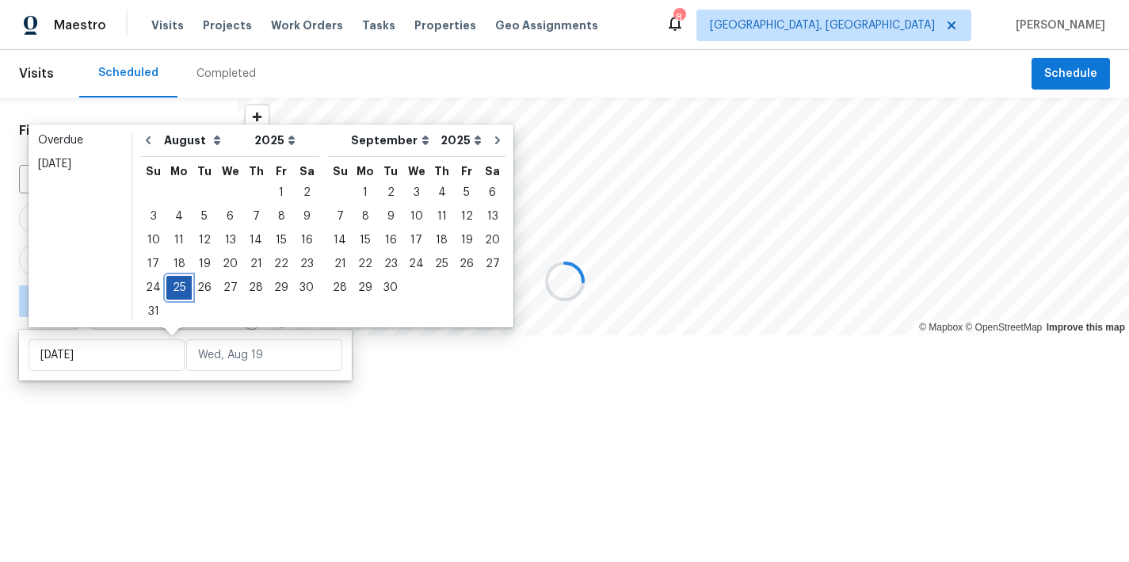
click at [175, 292] on div "25" at bounding box center [178, 287] width 25 height 22
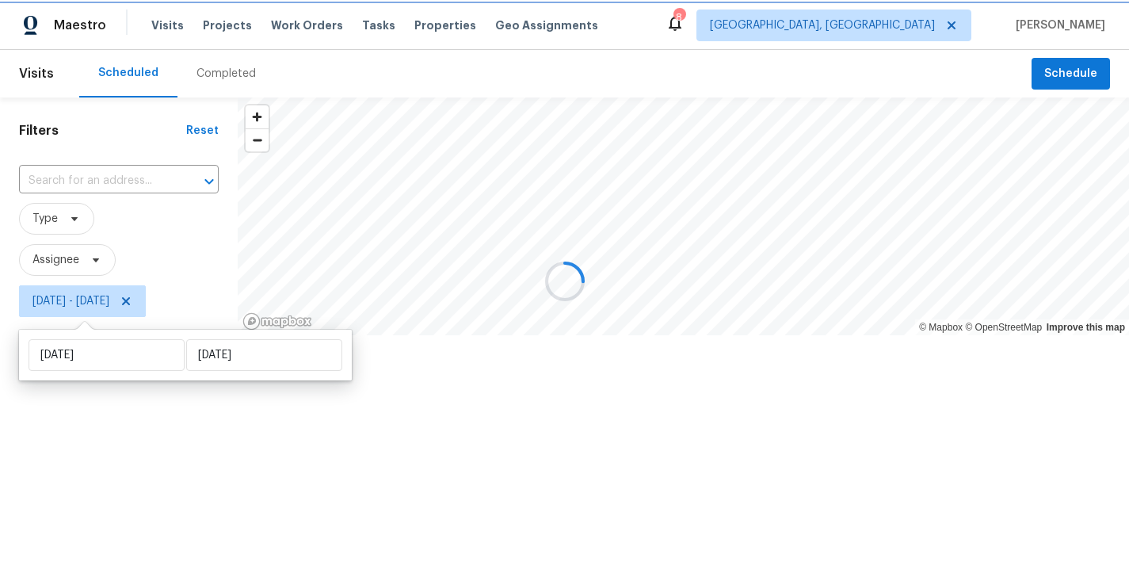
type input "Mon, Aug 25"
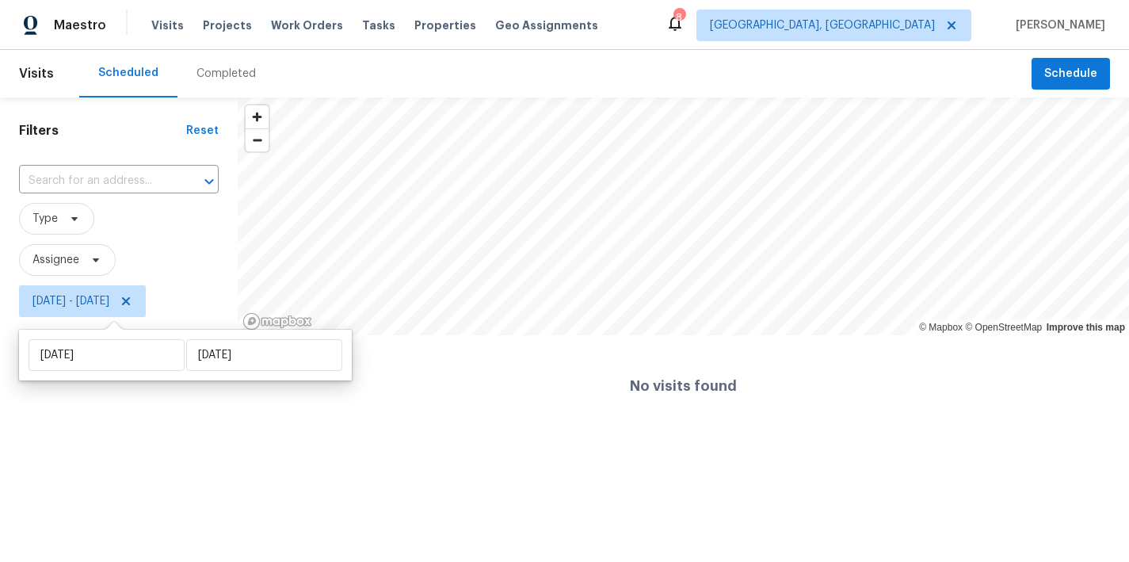
click at [122, 411] on div "Filters Reset ​ Type Assignee Mon, Aug 25 - Mon, Aug 25" at bounding box center [119, 266] width 238 height 339
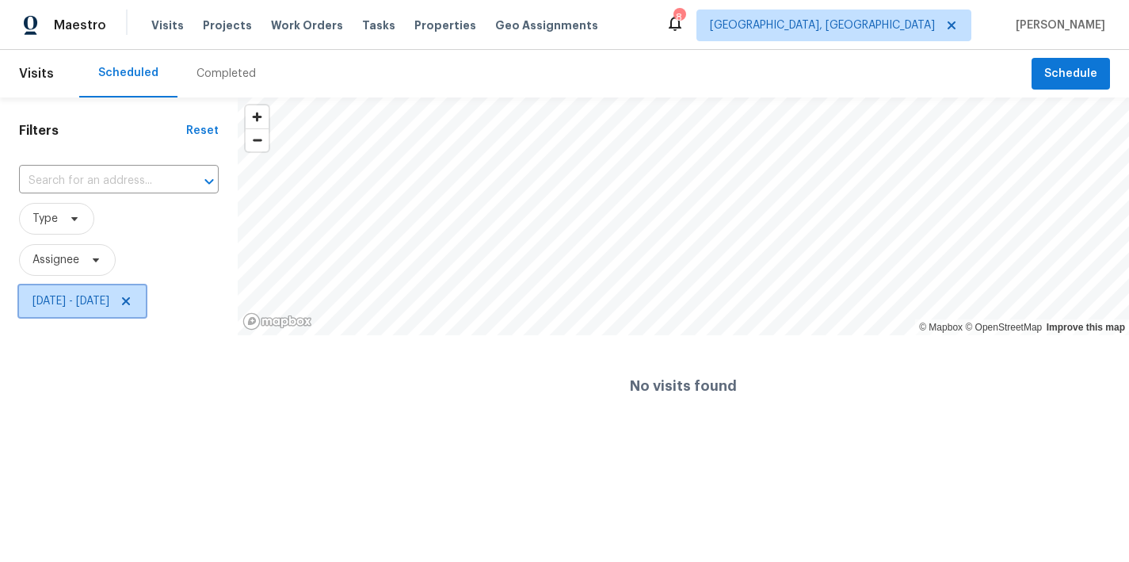
click at [146, 294] on span "Mon, Aug 25 - Mon, Aug 25" at bounding box center [82, 301] width 127 height 32
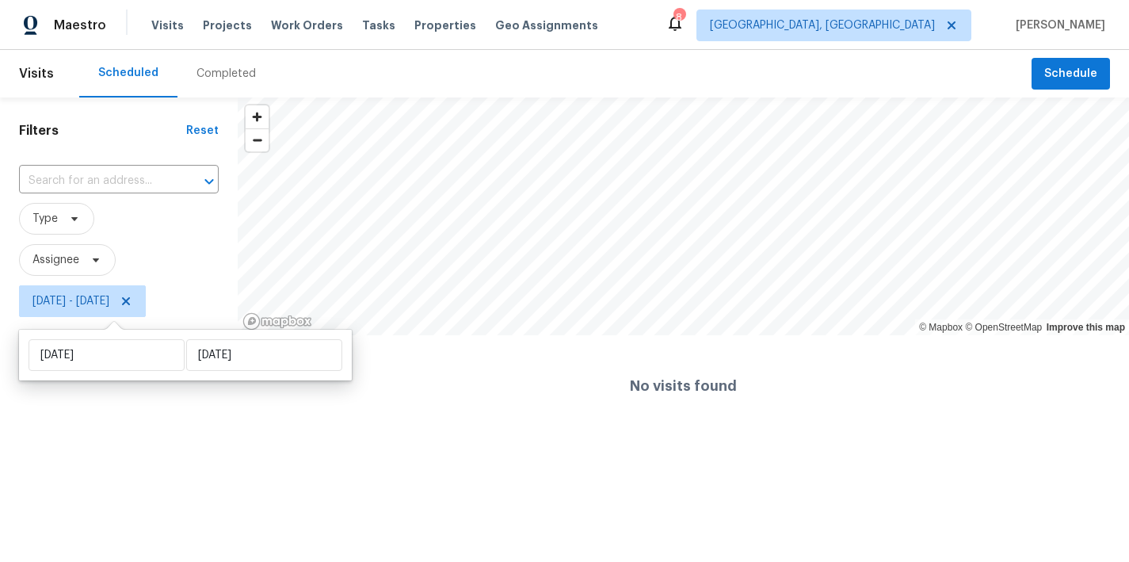
click at [676, 45] on div "Maestro Visits Projects Work Orders Tasks Properties Geo Assignments 8 Richmond…" at bounding box center [564, 25] width 1129 height 50
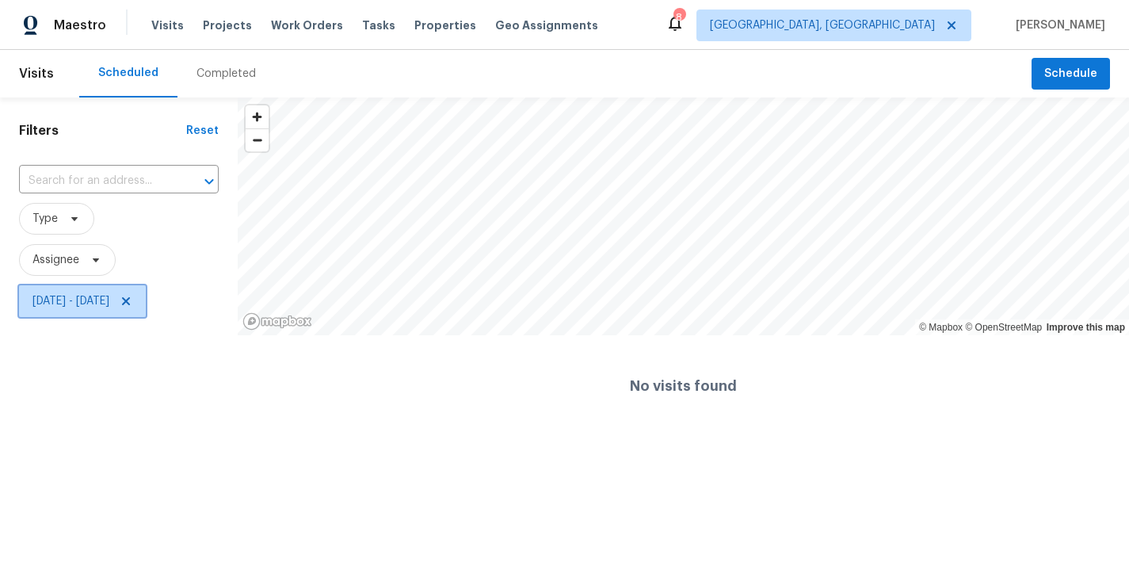
click at [132, 302] on icon at bounding box center [126, 301] width 13 height 13
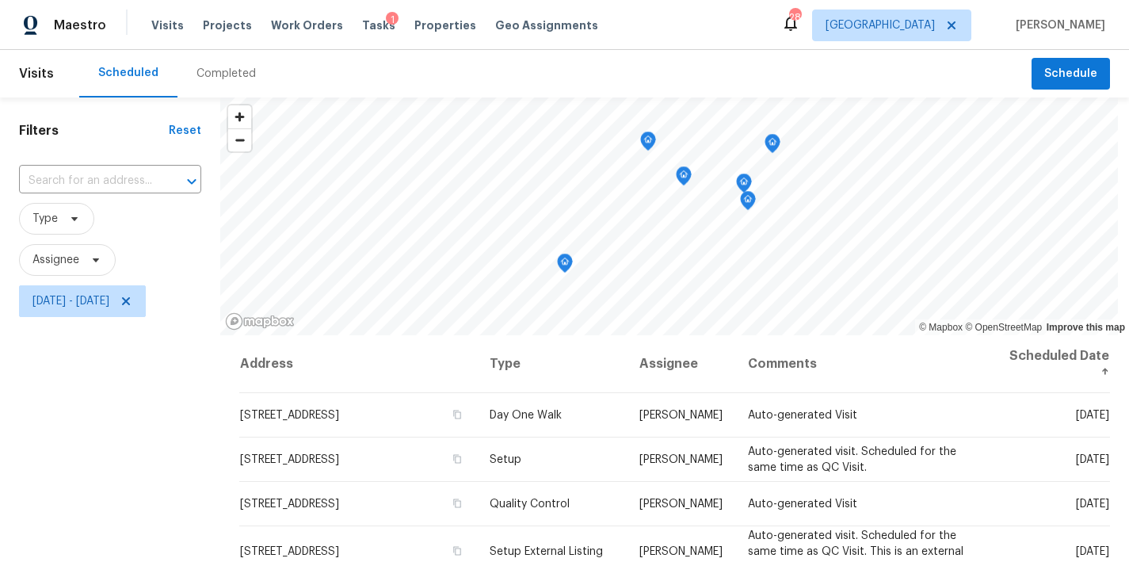
scroll to position [165, 0]
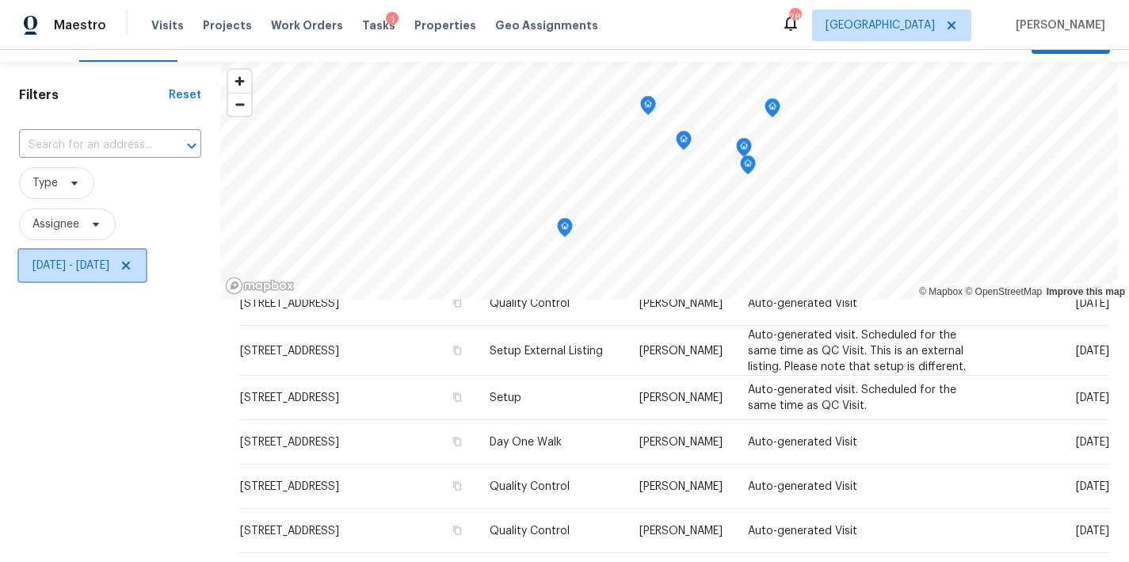
click at [132, 260] on icon at bounding box center [126, 265] width 13 height 13
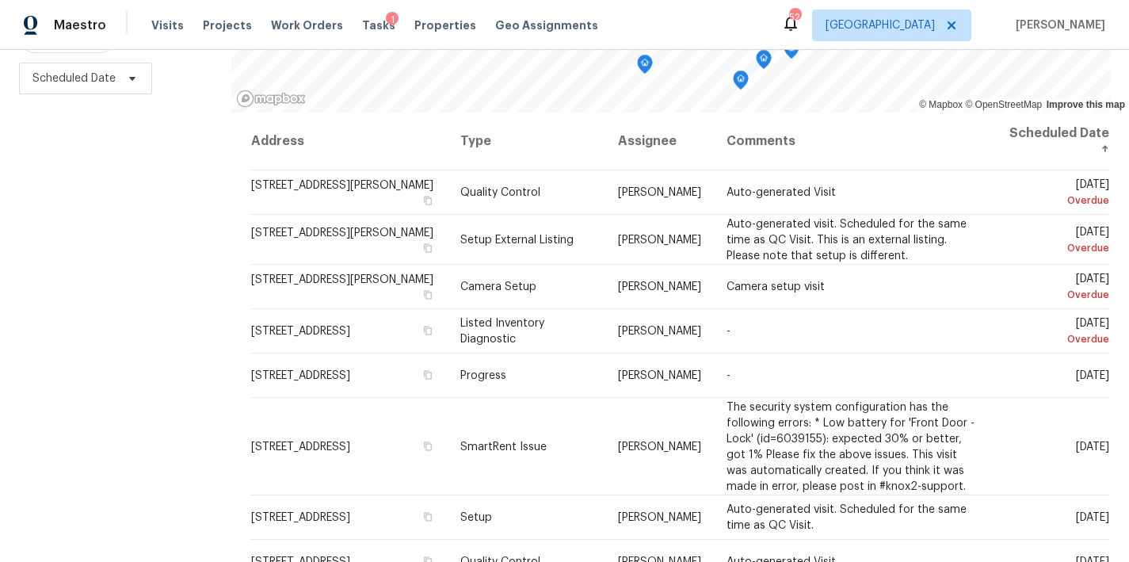
scroll to position [234, 0]
click at [133, 408] on div "Filters Reset ​ Type Assignee Scheduled Date" at bounding box center [115, 218] width 231 height 687
click at [683, 41] on div "Maestro Visits Projects Work Orders Tasks 1 Properties Geo Assignments 52 Ralei…" at bounding box center [564, 25] width 1129 height 50
click at [667, 29] on div "Maestro Visits Projects Work Orders Tasks 1 Properties Geo Assignments 52 Ralei…" at bounding box center [564, 25] width 1129 height 50
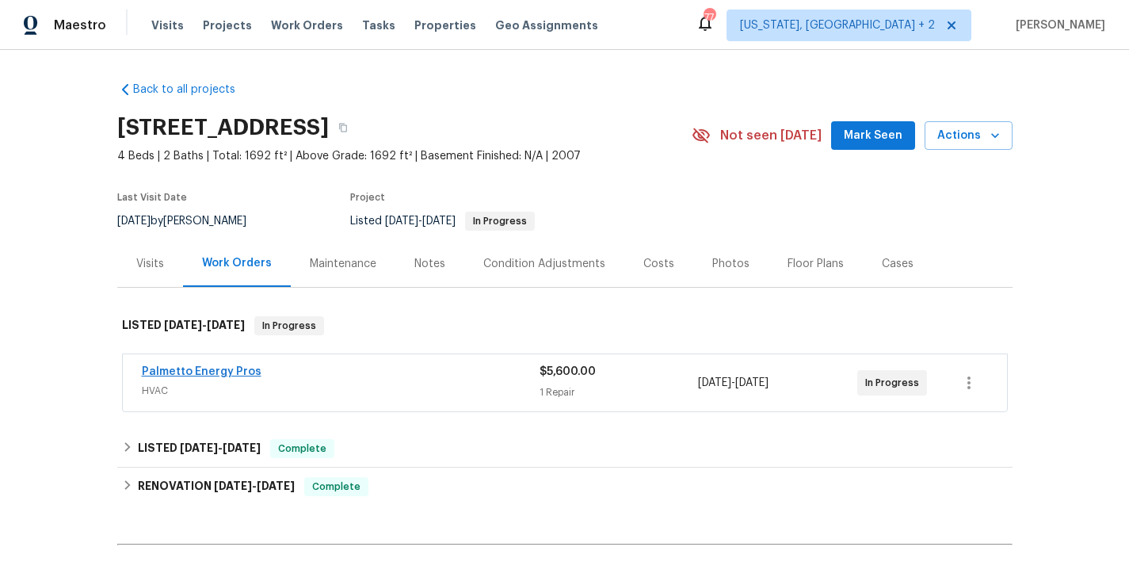
click at [203, 365] on span "Palmetto Energy Pros" at bounding box center [202, 372] width 120 height 16
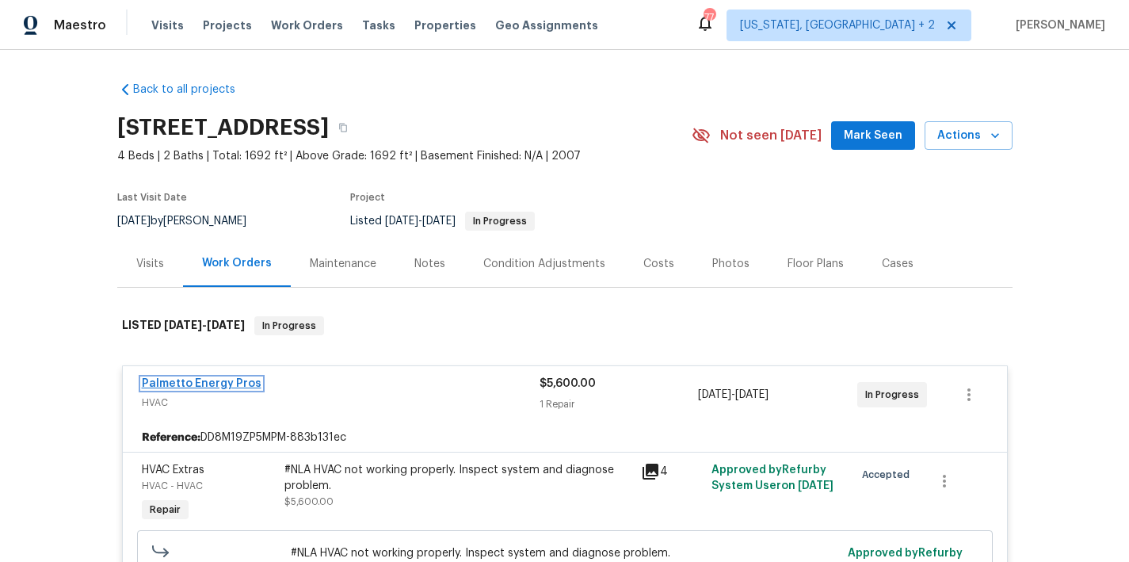
click at [196, 384] on link "Palmetto Energy Pros" at bounding box center [202, 383] width 120 height 11
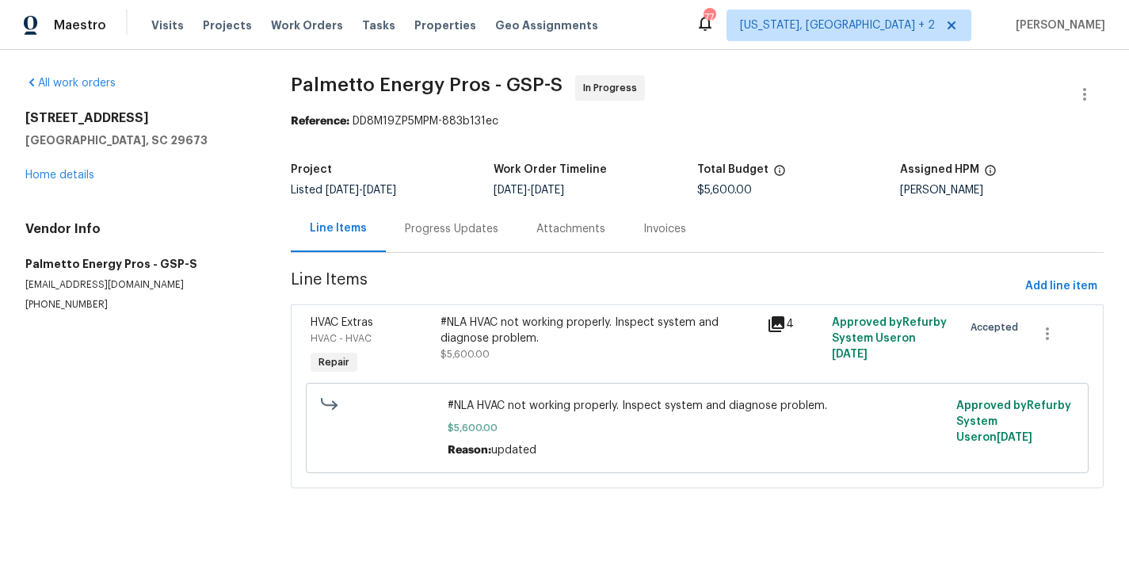
click at [434, 229] on div "Progress Updates" at bounding box center [451, 229] width 93 height 16
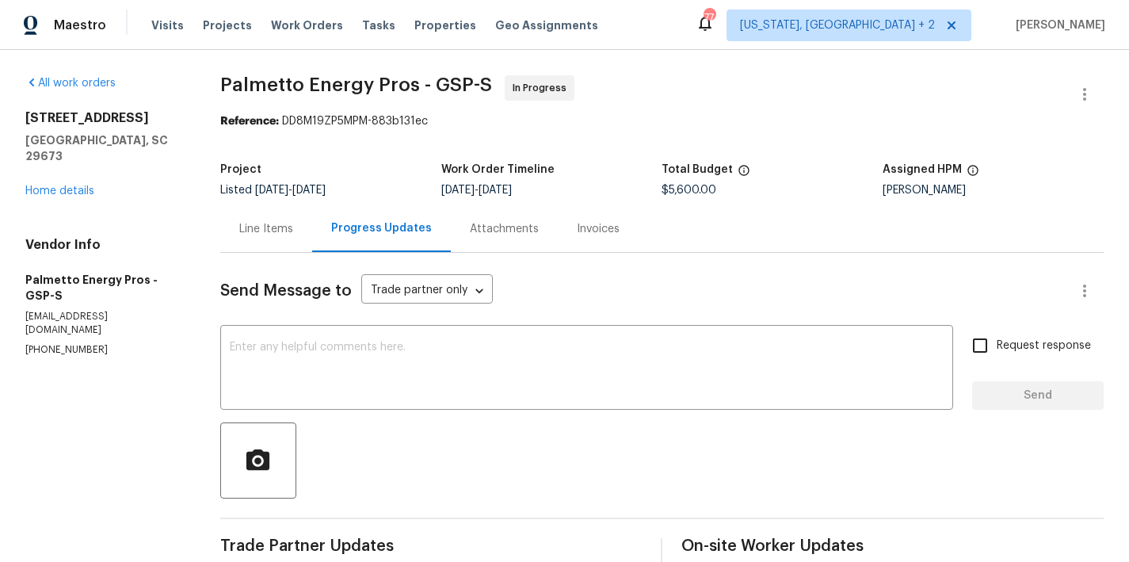
click at [641, 102] on span "Palmetto Energy Pros - GSP-S In Progress" at bounding box center [642, 94] width 845 height 38
click at [671, 136] on section "Palmetto Energy Pros - GSP-S In Progress Reference: DD8M19ZP5MPM-883b131ec Proj…" at bounding box center [661, 427] width 883 height 705
click at [668, 14] on div "Maestro Visits Projects Work Orders Tasks Properties Geo Assignments 77 Washing…" at bounding box center [564, 25] width 1129 height 50
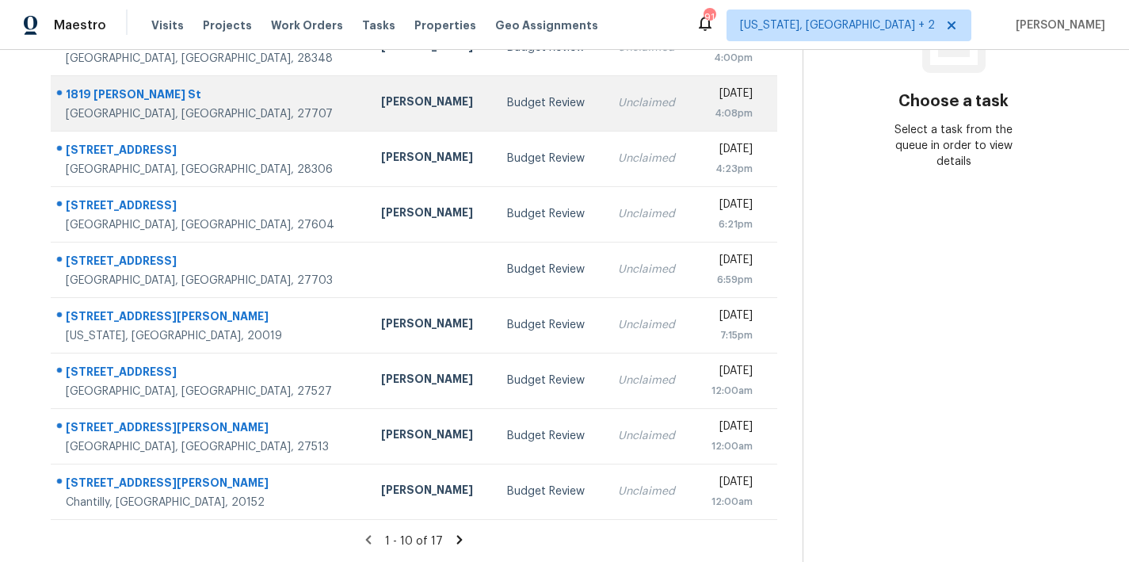
scroll to position [275, 0]
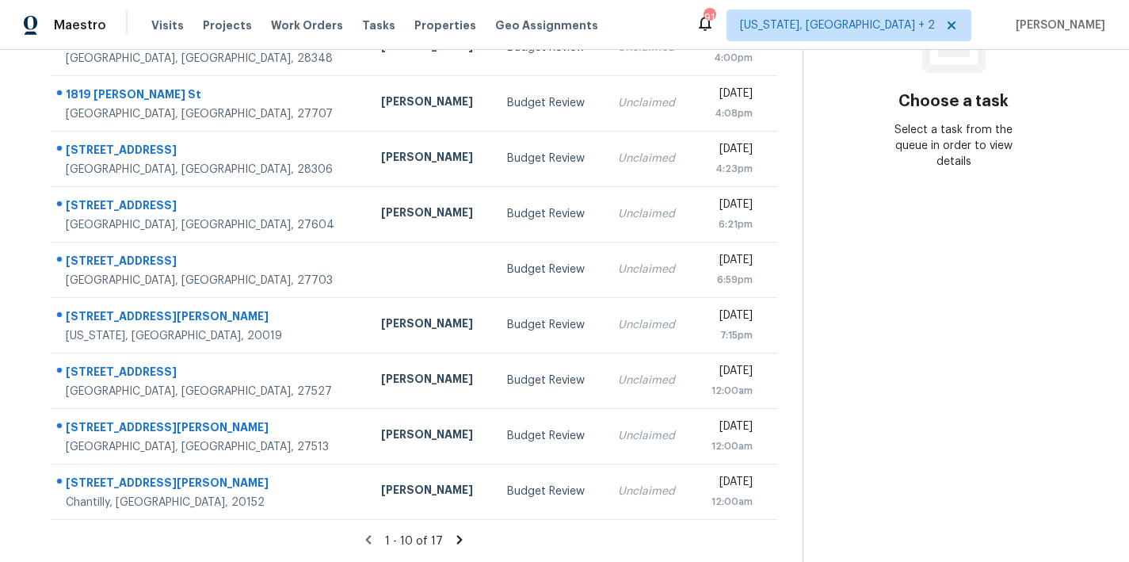
click at [457, 535] on icon at bounding box center [460, 539] width 6 height 9
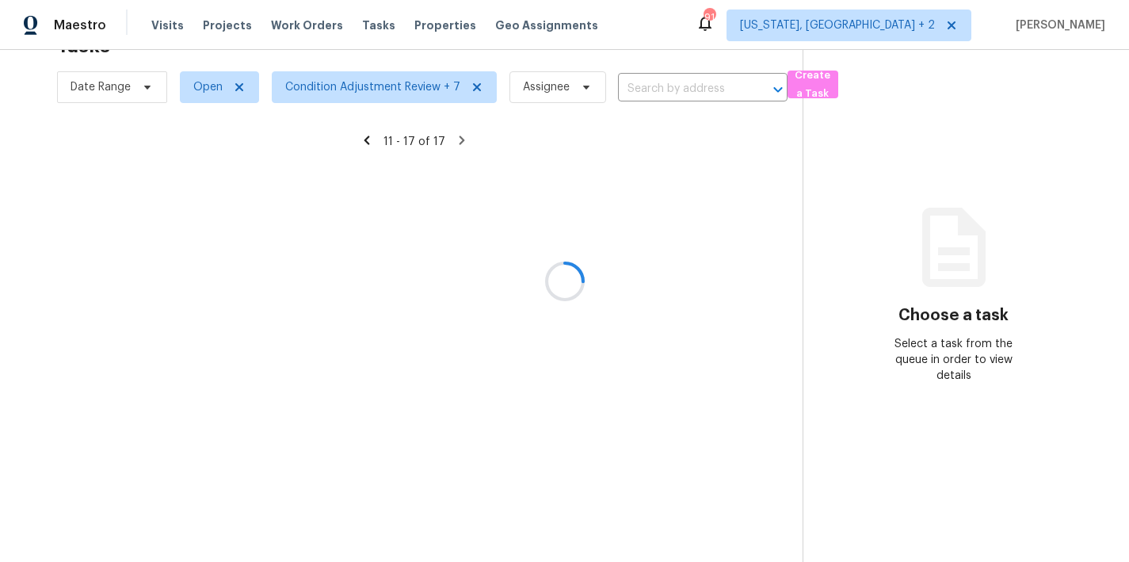
scroll to position [109, 0]
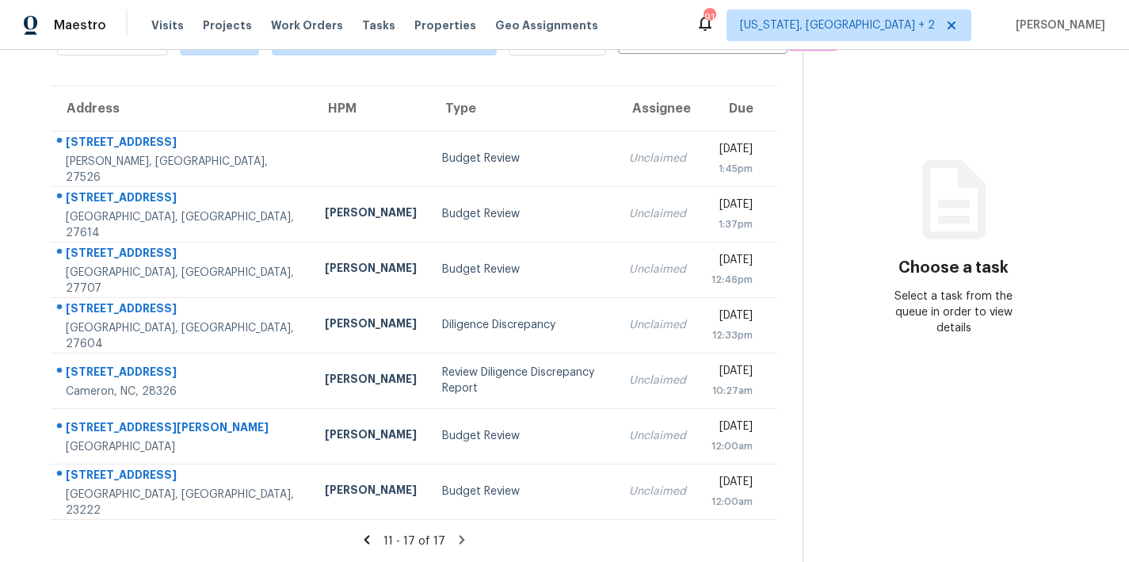
click at [362, 532] on icon at bounding box center [367, 539] width 14 height 14
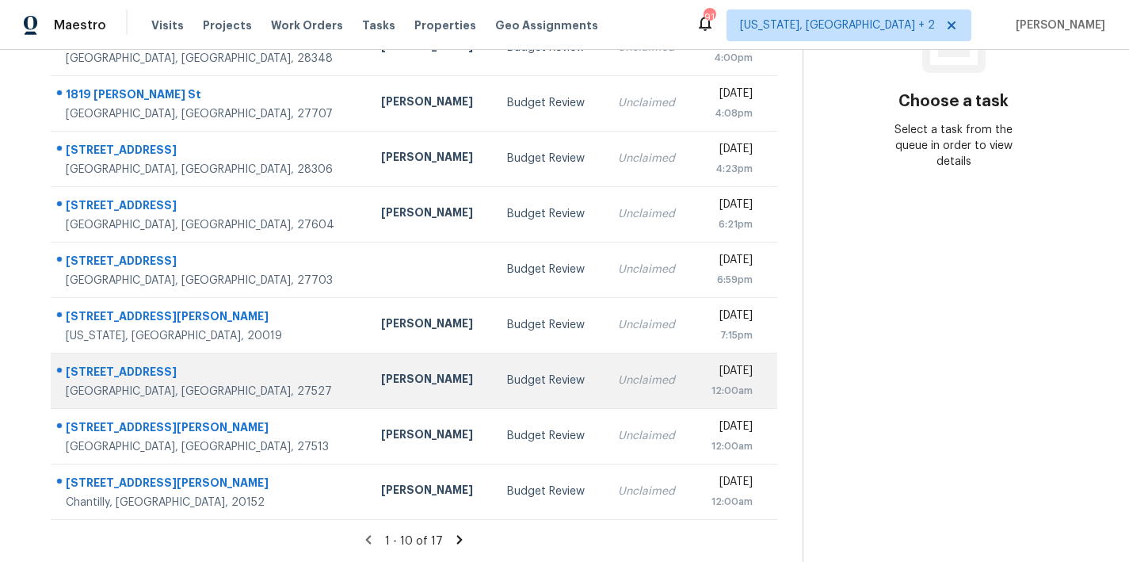
scroll to position [0, 0]
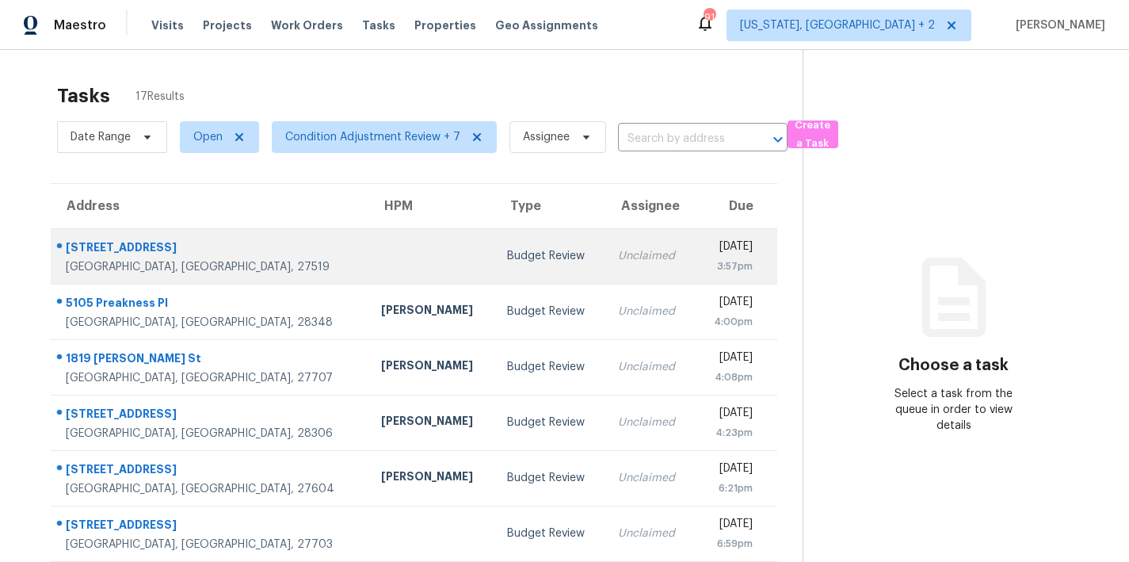
click at [494, 271] on td "Budget Review" at bounding box center [549, 255] width 110 height 55
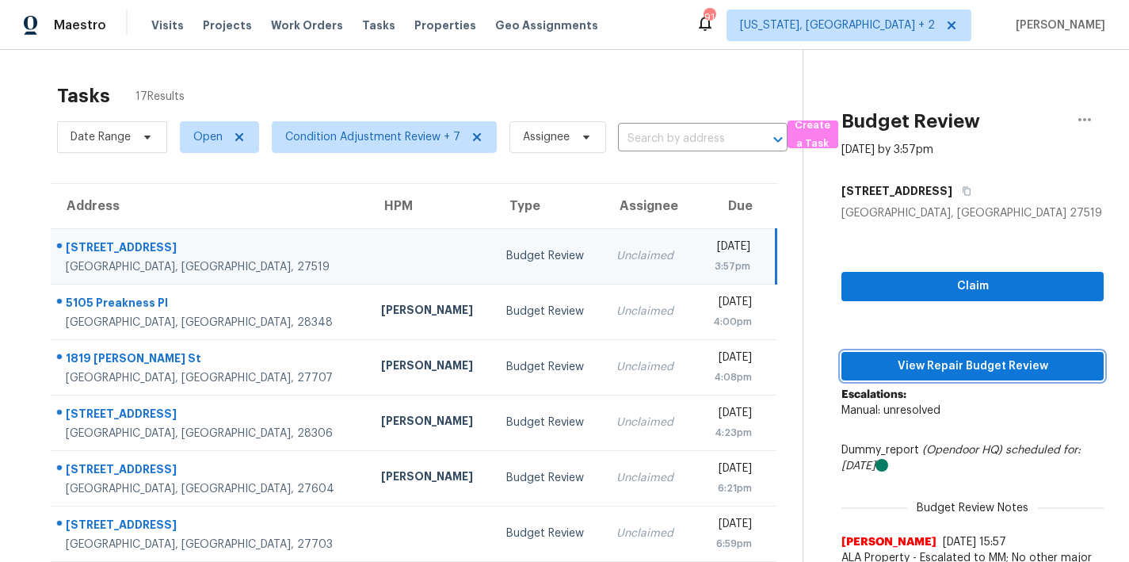
click at [1010, 369] on span "View Repair Budget Review" at bounding box center [972, 366] width 237 height 20
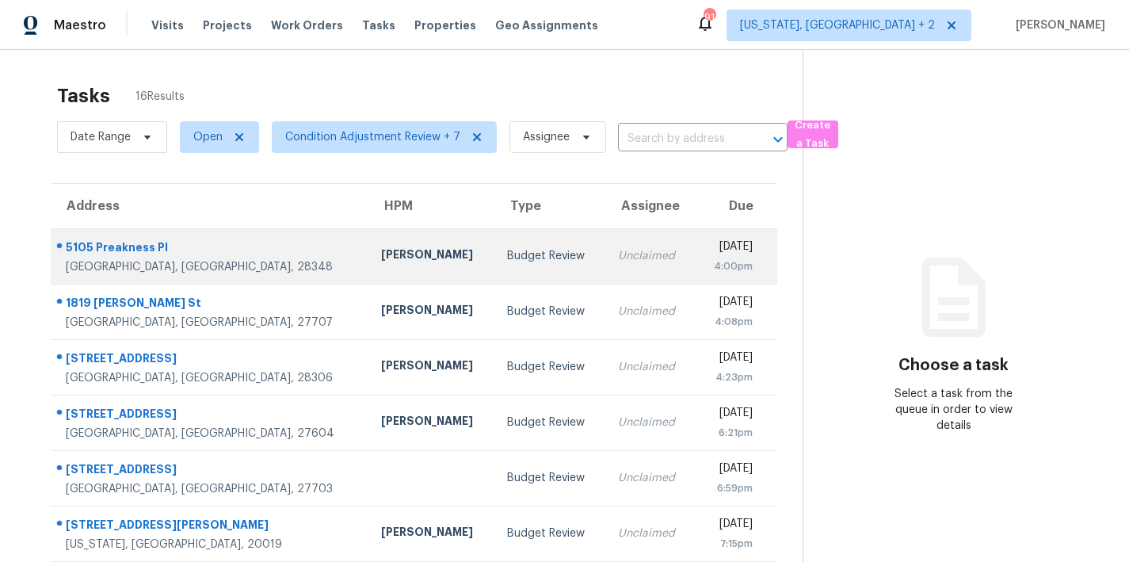
click at [368, 273] on td "[PERSON_NAME]" at bounding box center [431, 255] width 126 height 55
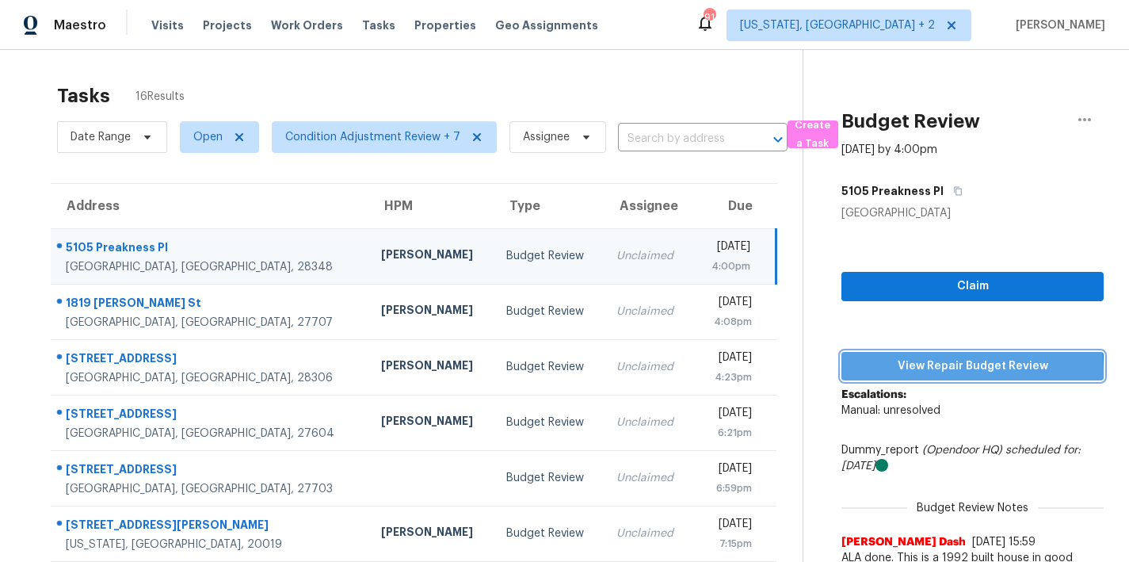
click at [949, 370] on span "View Repair Budget Review" at bounding box center [972, 366] width 237 height 20
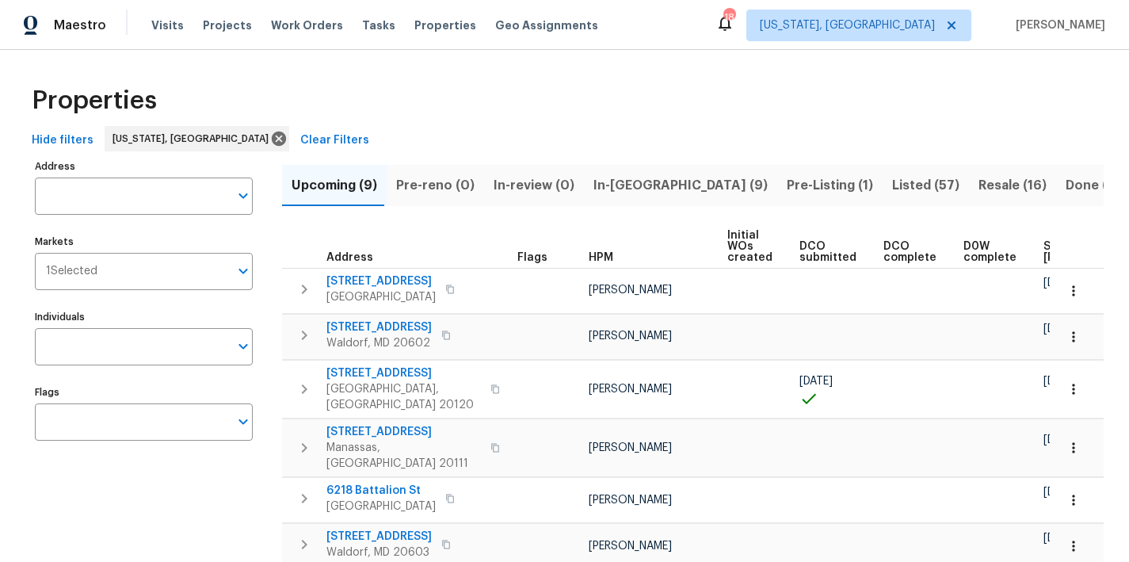
click at [365, 118] on div "Properties" at bounding box center [564, 100] width 1078 height 51
click at [601, 192] on span "In-reno (7)" at bounding box center [679, 185] width 173 height 22
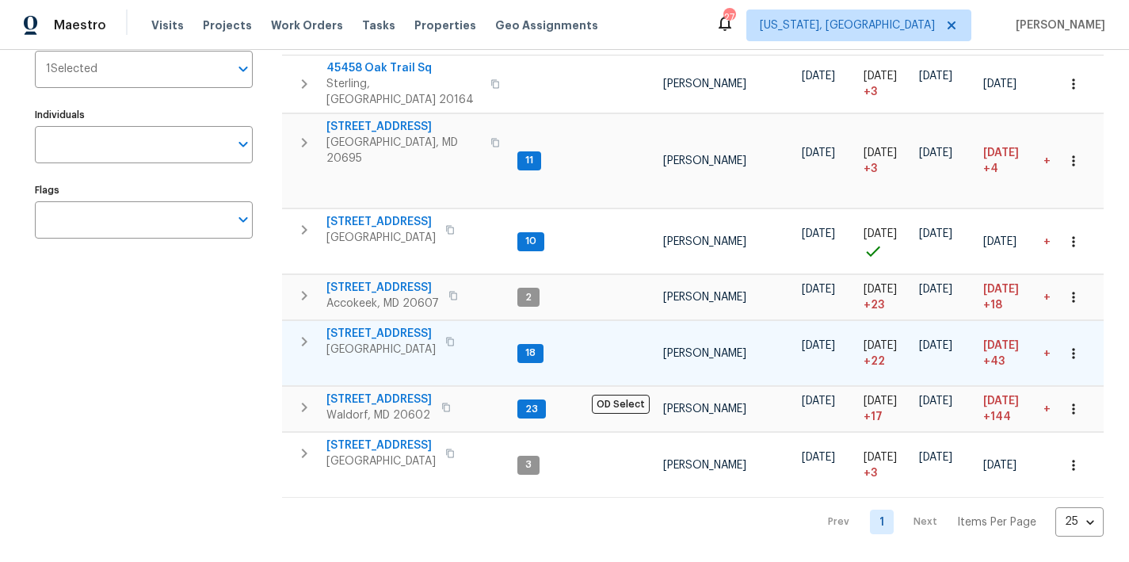
scroll to position [202, 0]
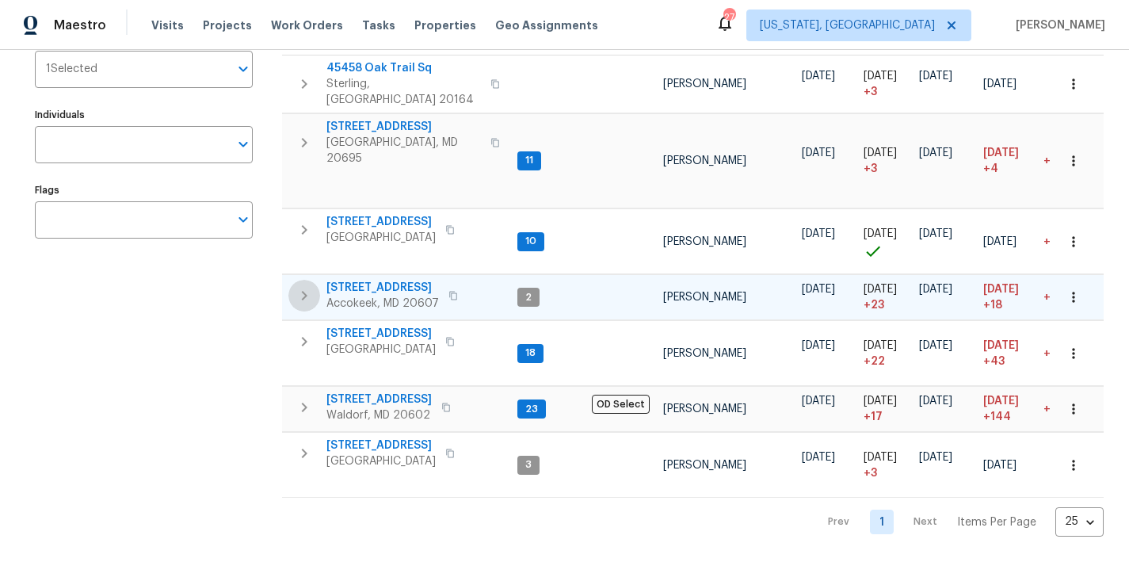
click at [296, 286] on icon "button" at bounding box center [304, 295] width 19 height 19
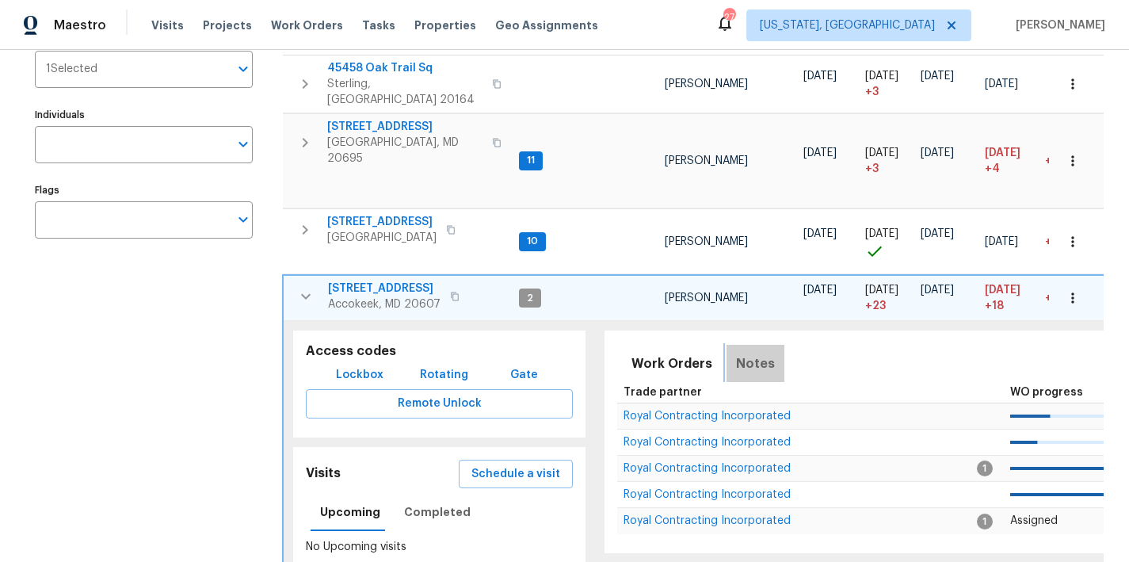
click at [757, 353] on span "Notes" at bounding box center [755, 364] width 39 height 22
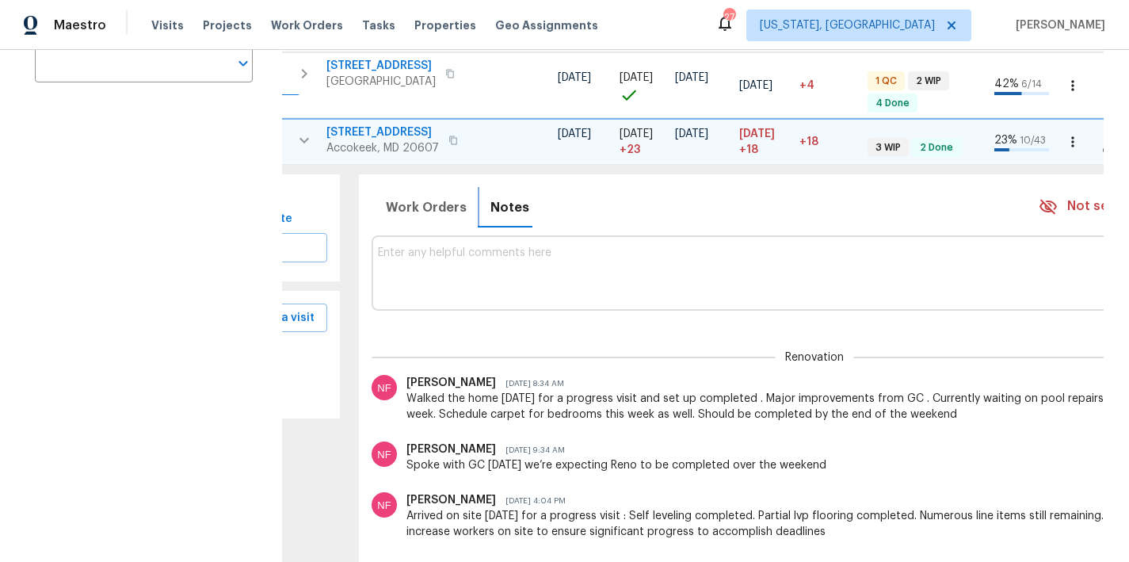
scroll to position [293, 0]
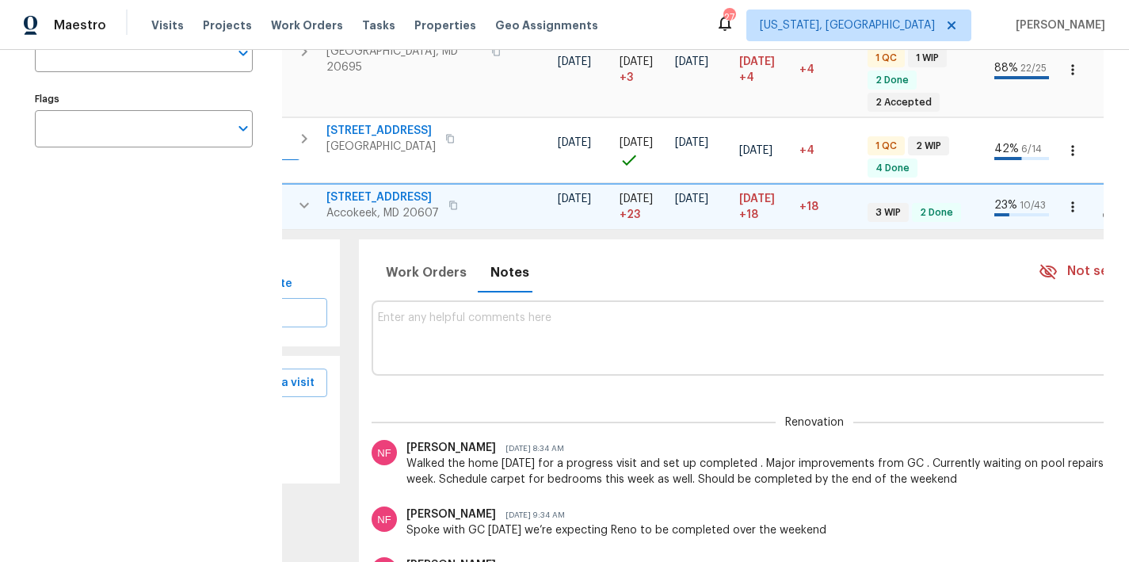
click at [303, 196] on icon "button" at bounding box center [304, 205] width 19 height 19
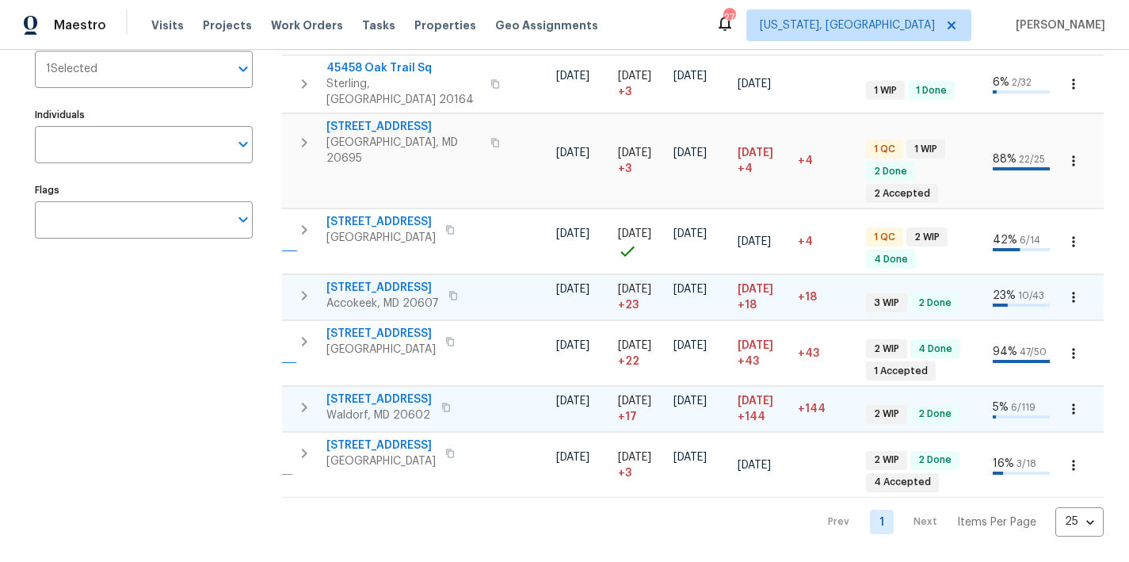
scroll to position [0, 0]
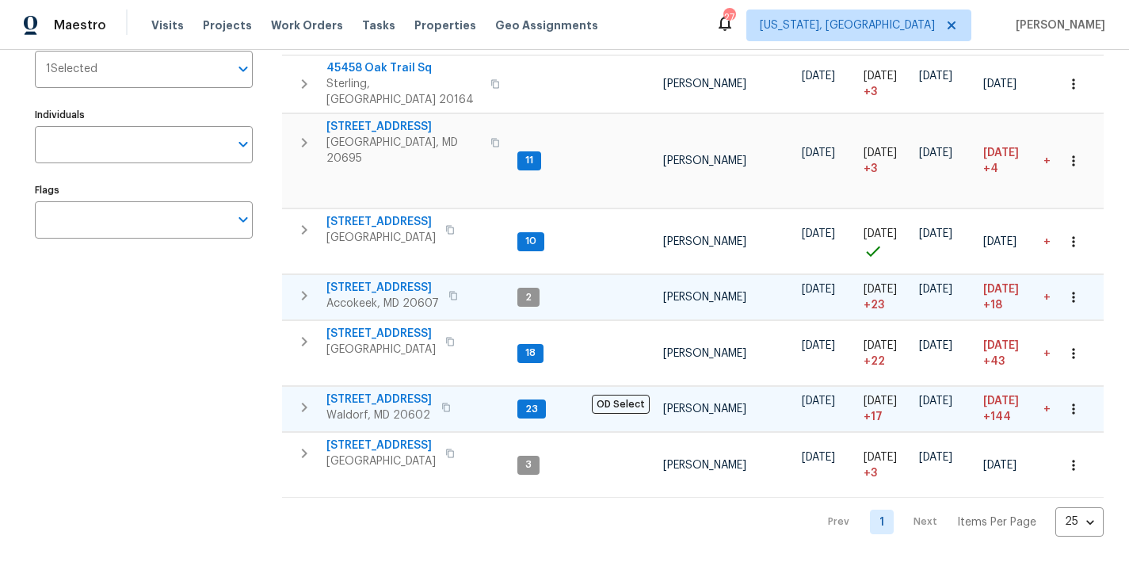
click at [302, 398] on icon "button" at bounding box center [304, 407] width 19 height 19
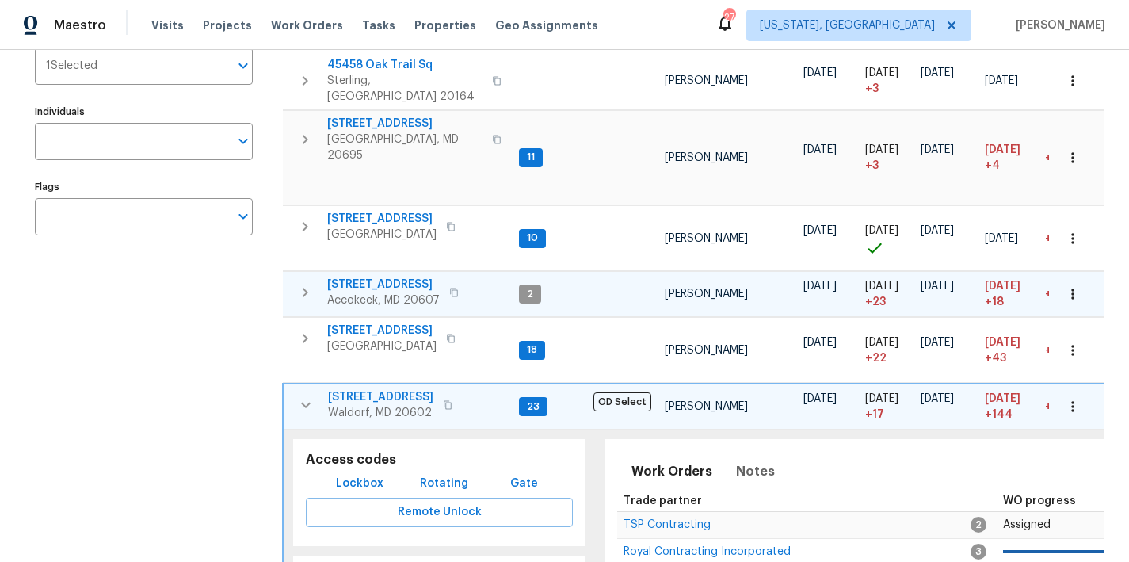
click at [302, 395] on icon "button" at bounding box center [305, 404] width 19 height 19
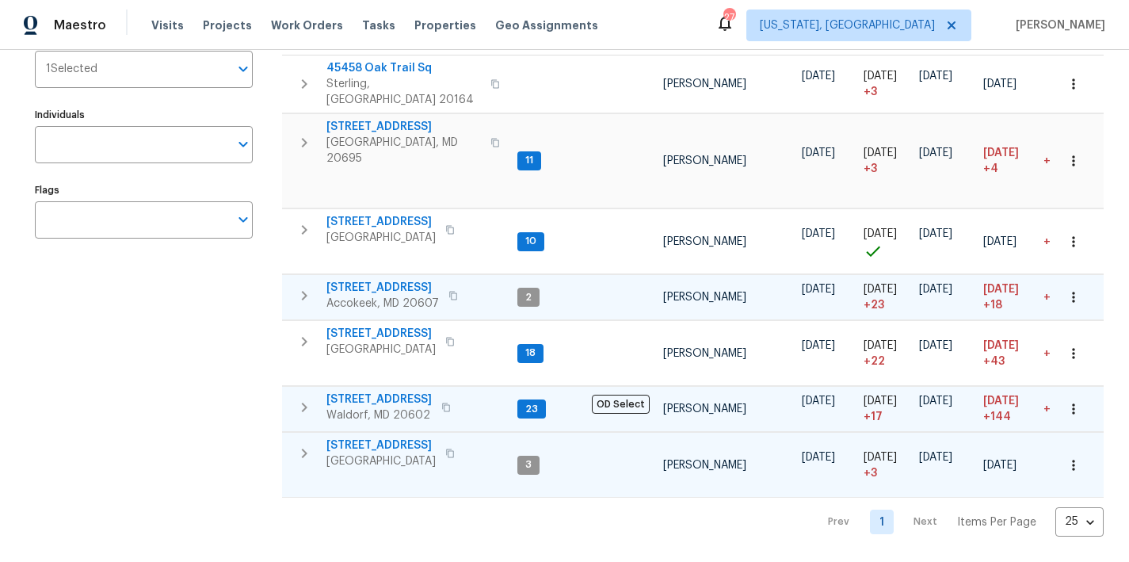
drag, startPoint x: 302, startPoint y: 433, endPoint x: 342, endPoint y: 433, distance: 40.4
click at [302, 448] on icon "button" at bounding box center [305, 453] width 6 height 10
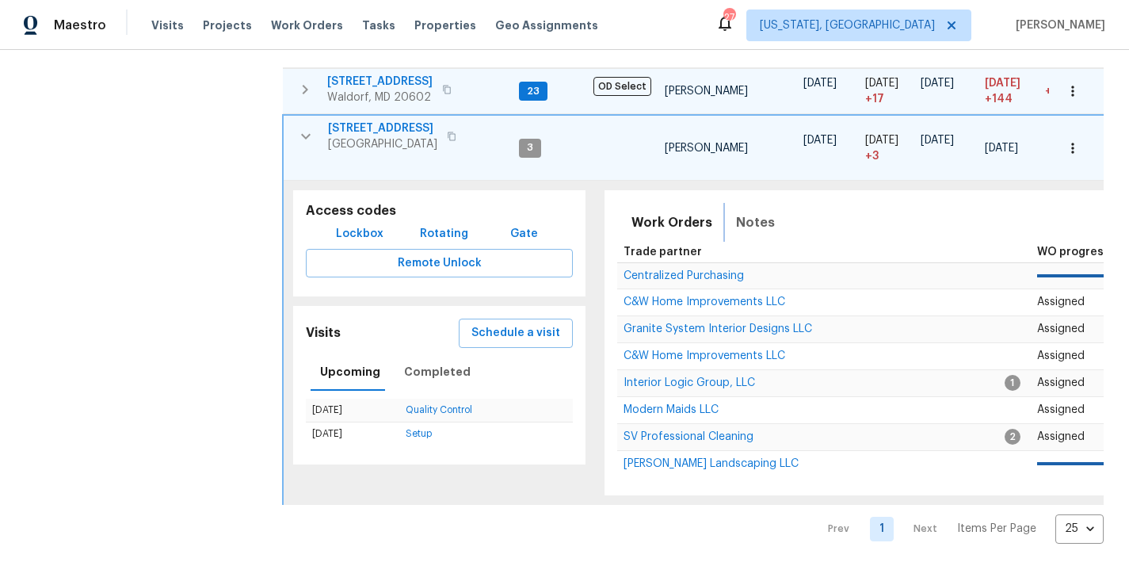
click at [749, 212] on span "Notes" at bounding box center [755, 223] width 39 height 22
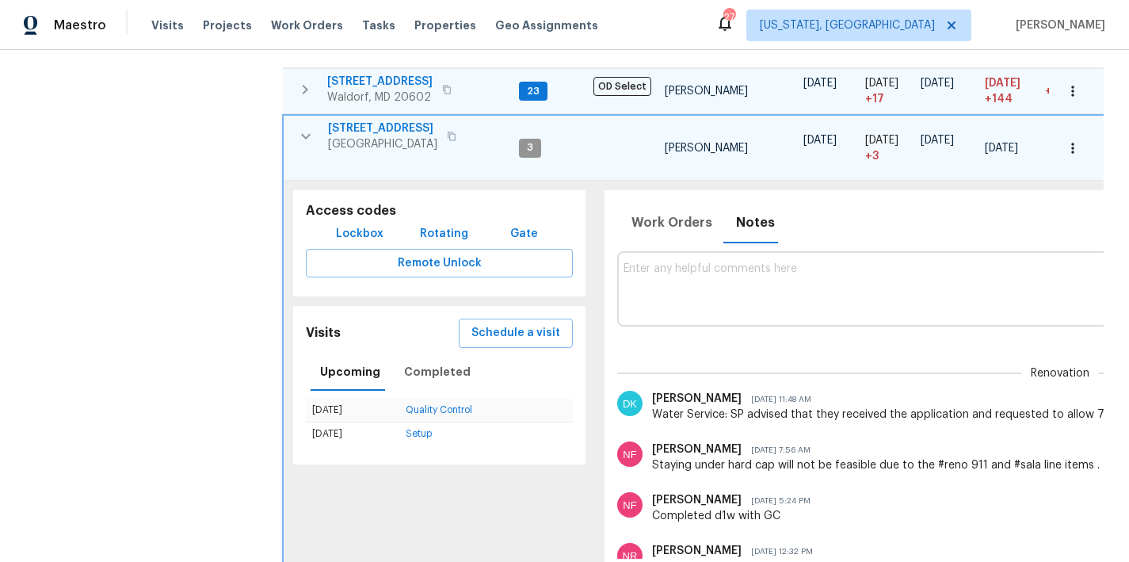
click at [315, 120] on button "button" at bounding box center [306, 136] width 32 height 32
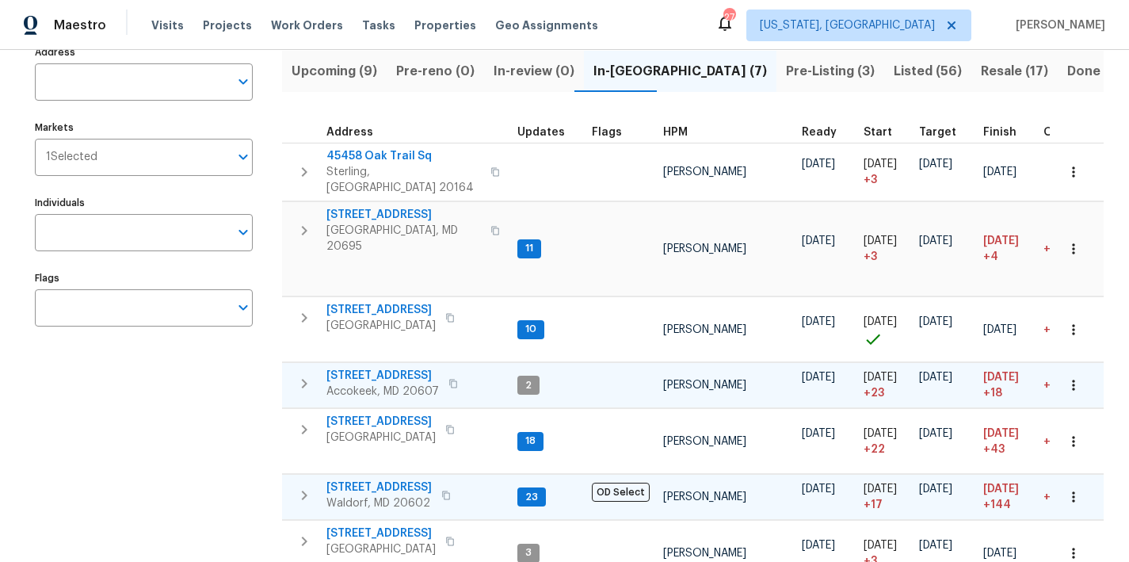
scroll to position [90, 0]
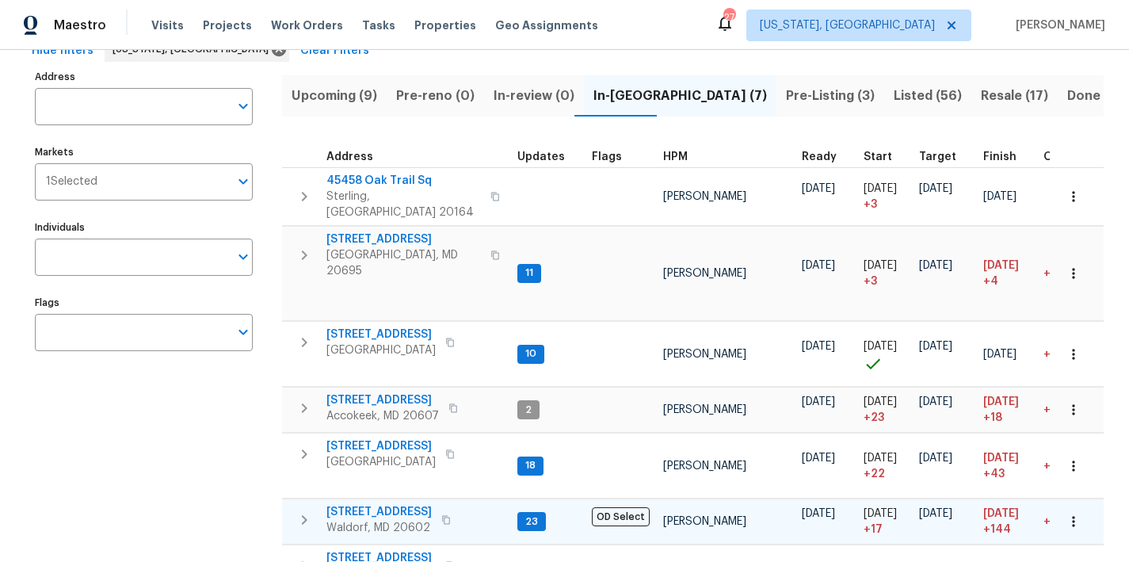
click at [691, 39] on div "Maestro Visits Projects Work Orders Tasks Properties Geo Assignments 27 Washing…" at bounding box center [564, 25] width 1129 height 50
click at [703, 35] on div "Maestro Visits Projects Work Orders Tasks Properties Geo Assignments 27 Washing…" at bounding box center [564, 25] width 1129 height 50
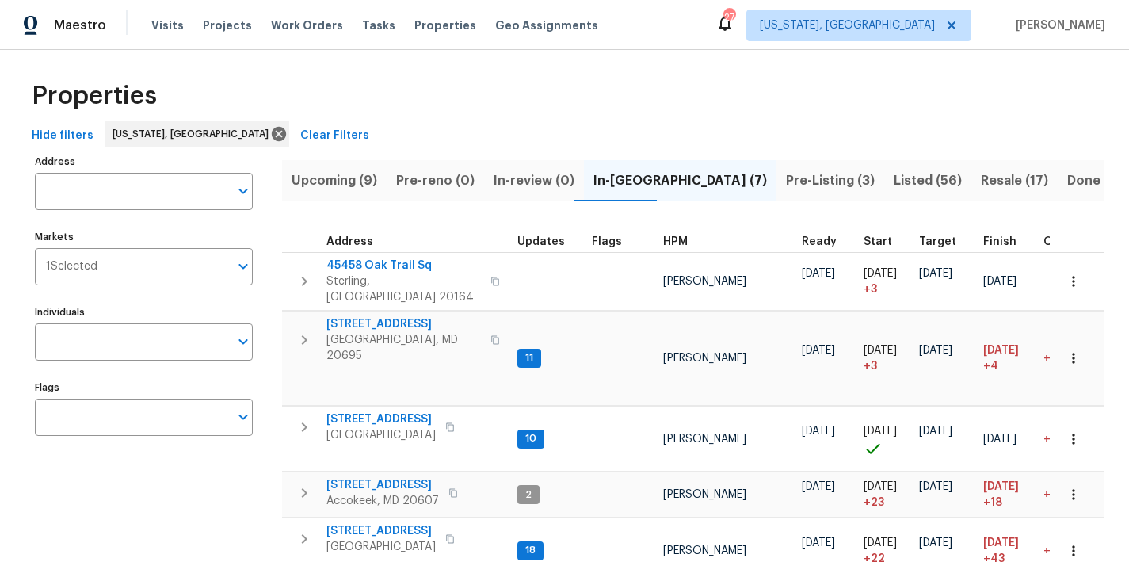
scroll to position [0, 0]
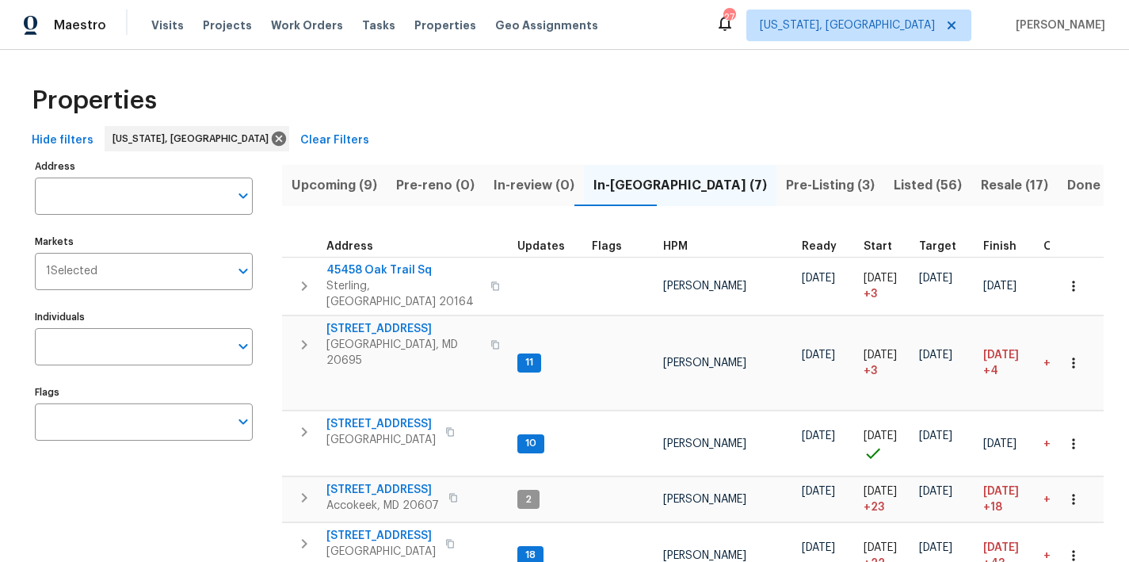
click at [612, 94] on div "Properties" at bounding box center [564, 100] width 1078 height 51
click at [675, 27] on div "Maestro Visits Projects Work Orders Tasks Properties Geo Assignments 27 Washing…" at bounding box center [564, 25] width 1129 height 50
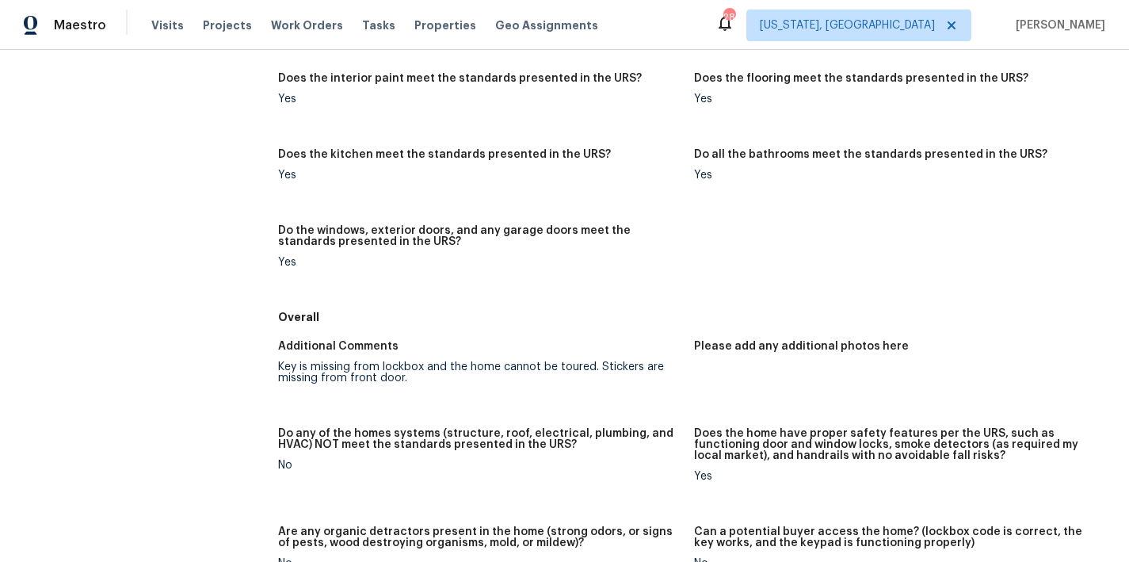
scroll to position [810, 0]
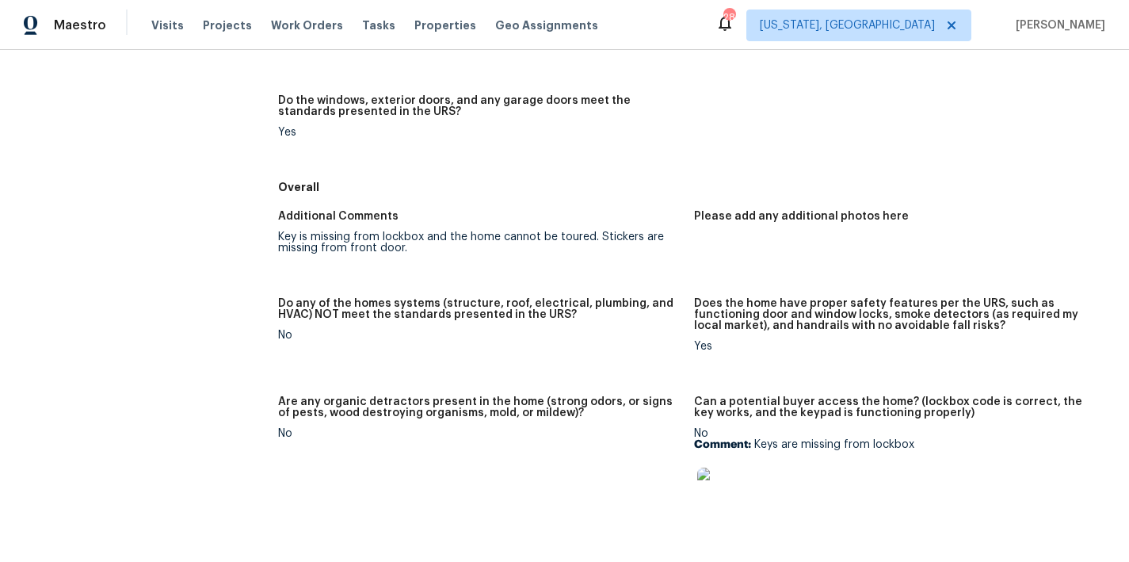
click at [368, 238] on div "Key is missing from lockbox and the home cannot be toured. Stickers are missing…" at bounding box center [479, 242] width 403 height 22
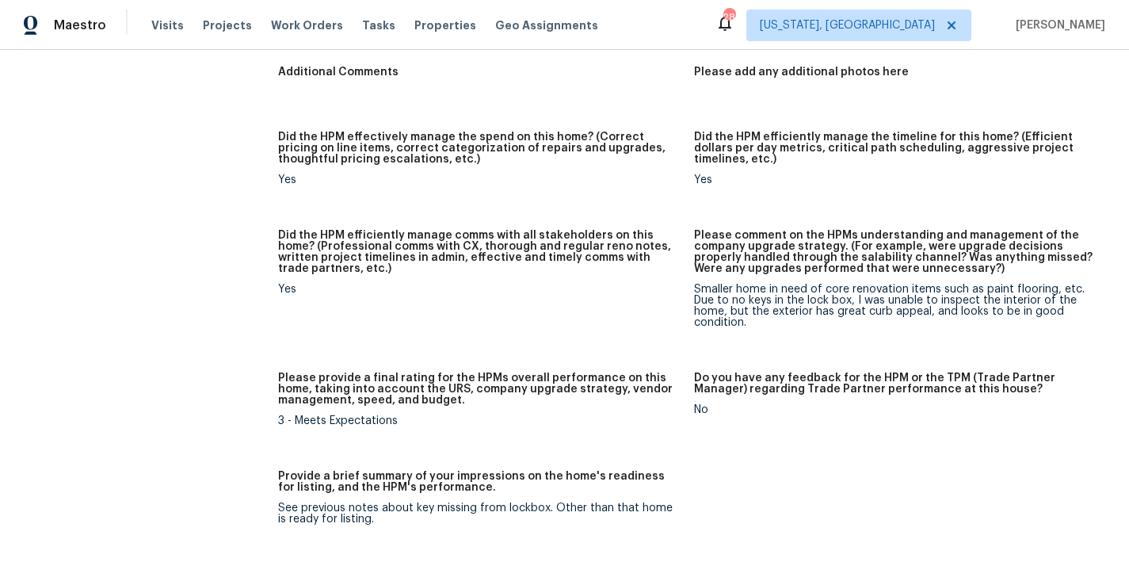
scroll to position [1432, 0]
click at [636, 48] on div "Maestro Visits Projects Work Orders Tasks Properties Geo Assignments 28 [US_STA…" at bounding box center [564, 25] width 1129 height 50
click at [631, 20] on div "Maestro Visits Projects Work Orders Tasks Properties Geo Assignments 28 Washing…" at bounding box center [564, 25] width 1129 height 50
click at [772, 301] on div "Smaller home in need of core renovation items such as paint flooring, etc. Due …" at bounding box center [895, 305] width 403 height 44
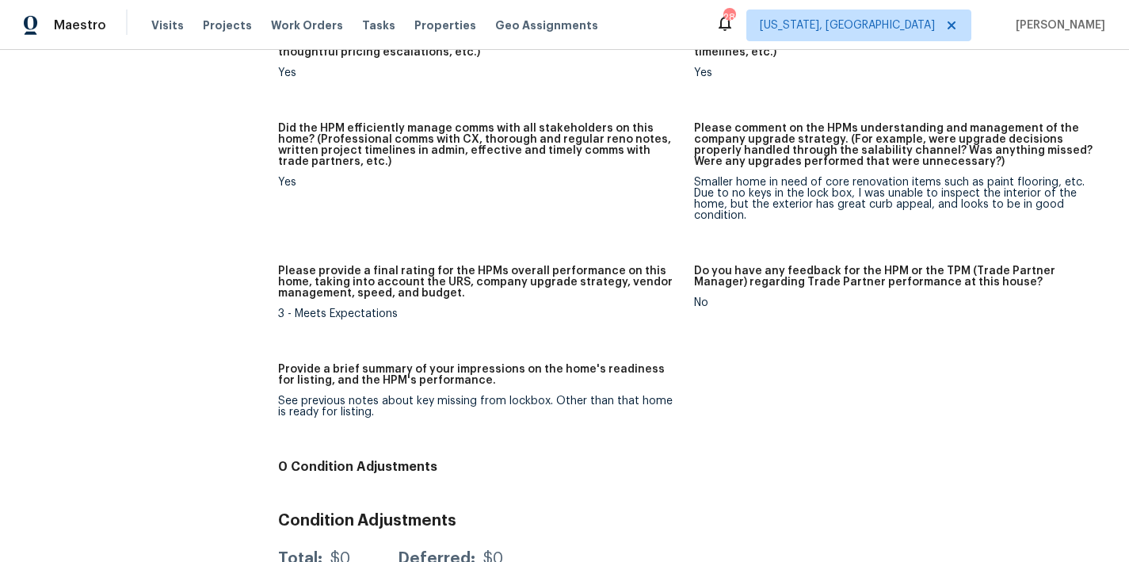
scroll to position [1549, 0]
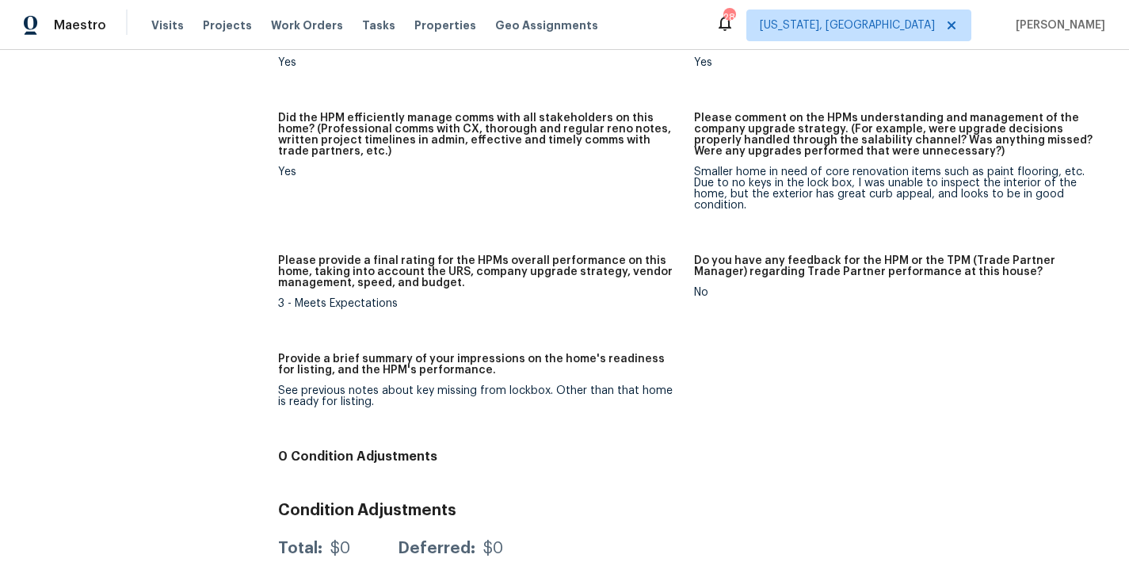
click at [721, 193] on div "Smaller home in need of core renovation items such as paint flooring, etc. Due …" at bounding box center [895, 188] width 403 height 44
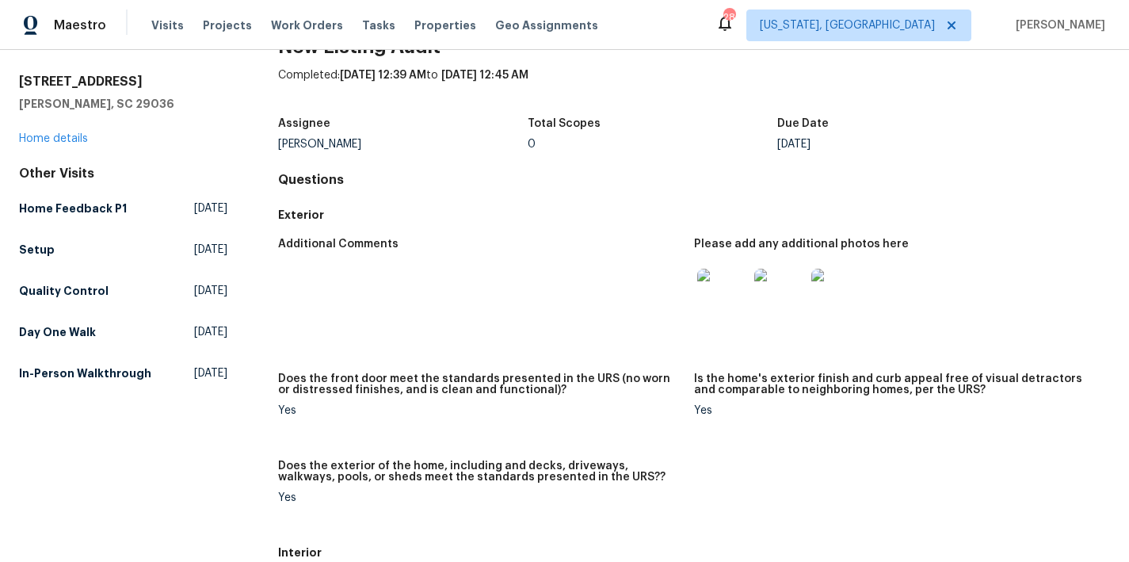
scroll to position [0, 0]
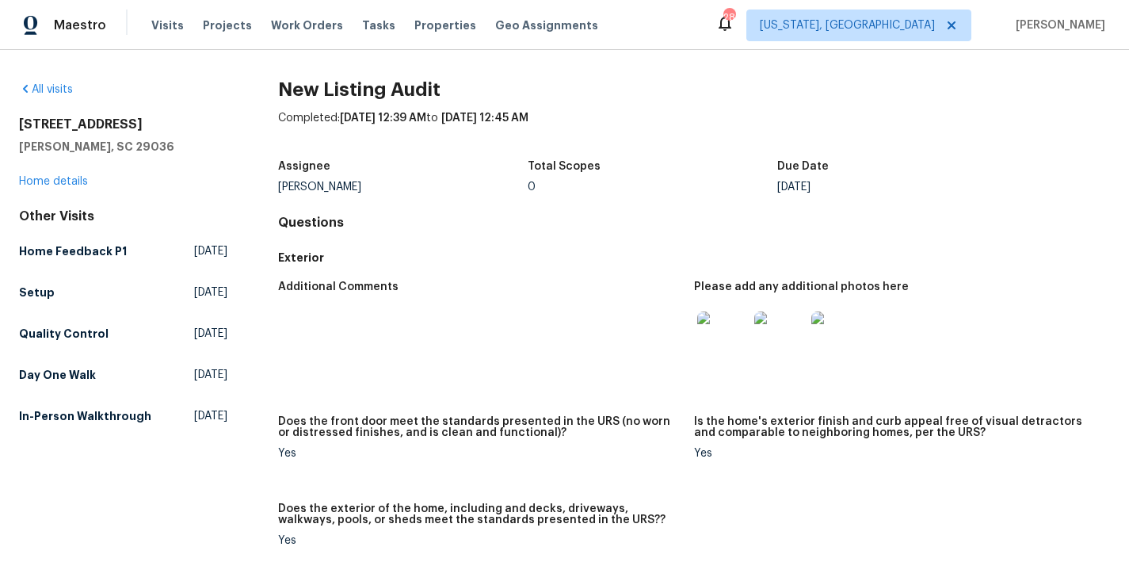
click at [706, 345] on img at bounding box center [722, 336] width 51 height 51
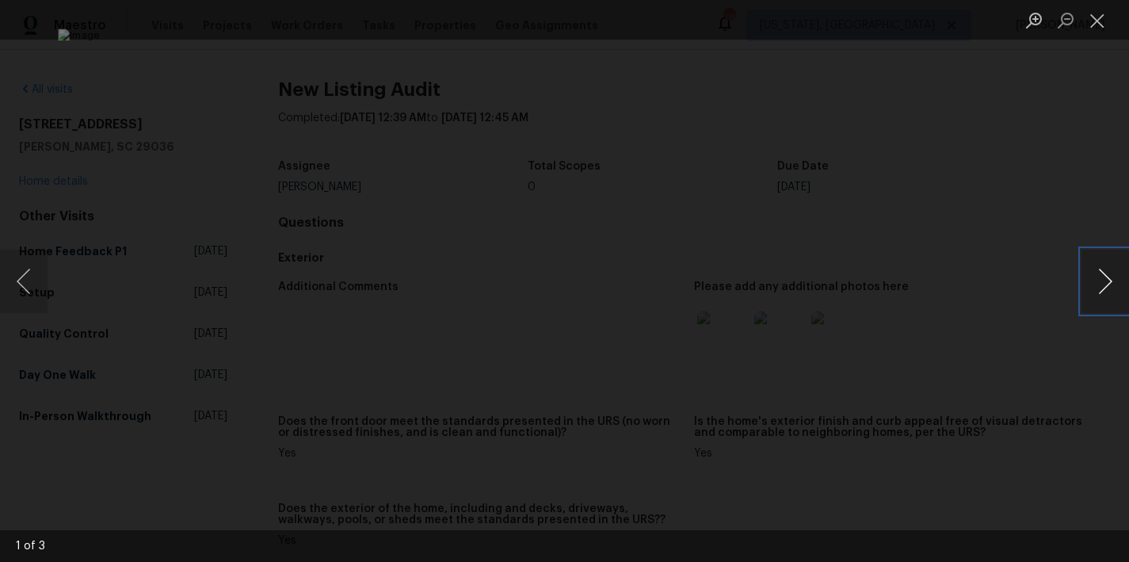
click at [1103, 283] on button "Next image" at bounding box center [1105, 281] width 48 height 63
click at [32, 292] on button "Previous image" at bounding box center [24, 281] width 48 height 63
click at [31, 286] on button "Previous image" at bounding box center [24, 281] width 48 height 63
click at [1097, 25] on button "Close lightbox" at bounding box center [1097, 20] width 32 height 28
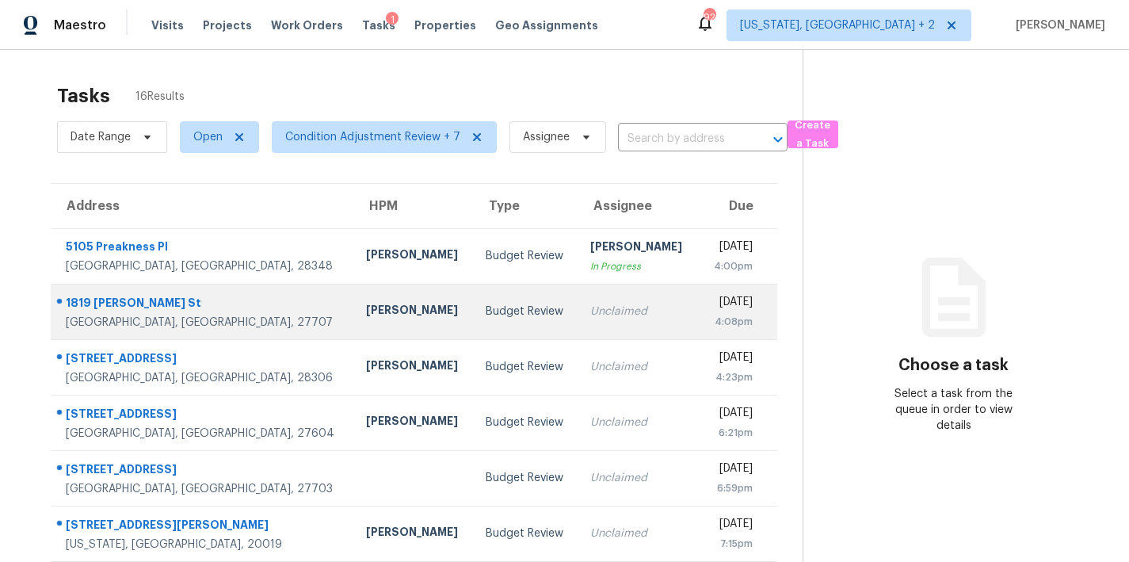
click at [353, 321] on td "[PERSON_NAME]" at bounding box center [413, 311] width 120 height 55
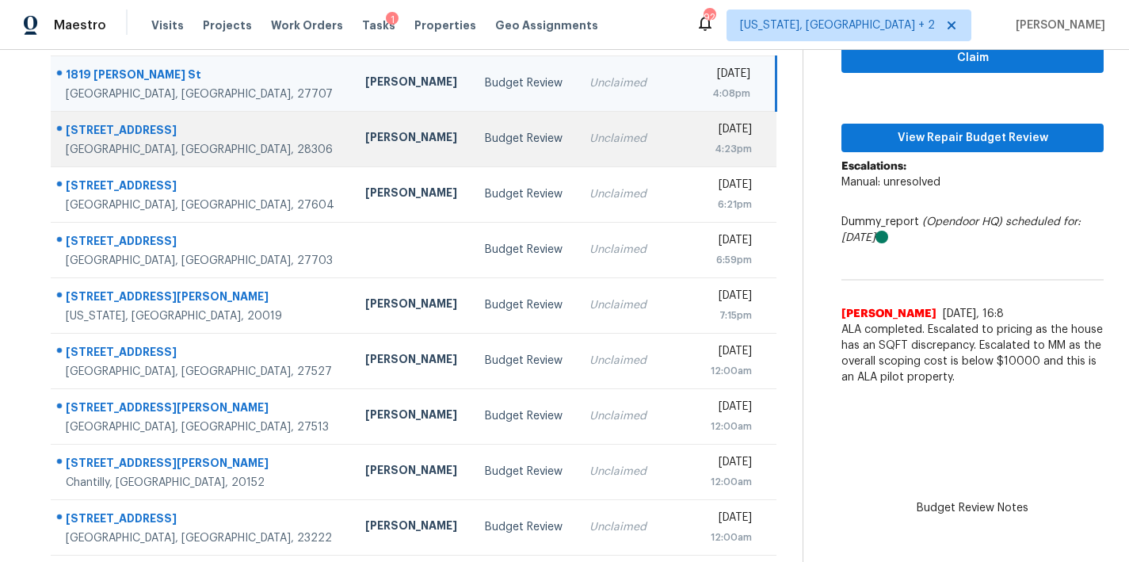
scroll to position [275, 0]
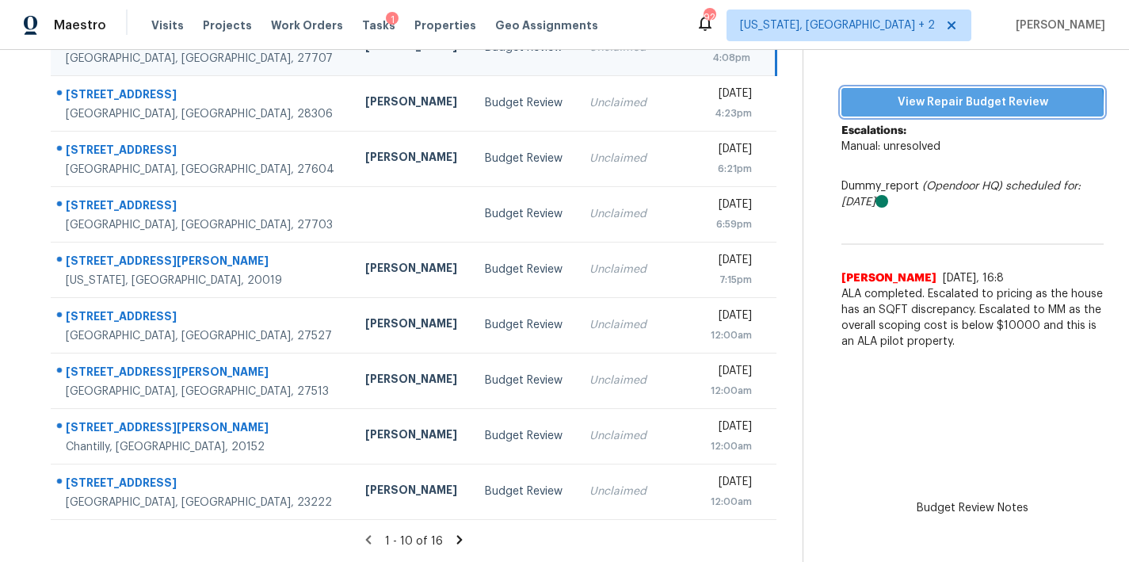
click at [947, 96] on span "View Repair Budget Review" at bounding box center [972, 103] width 237 height 20
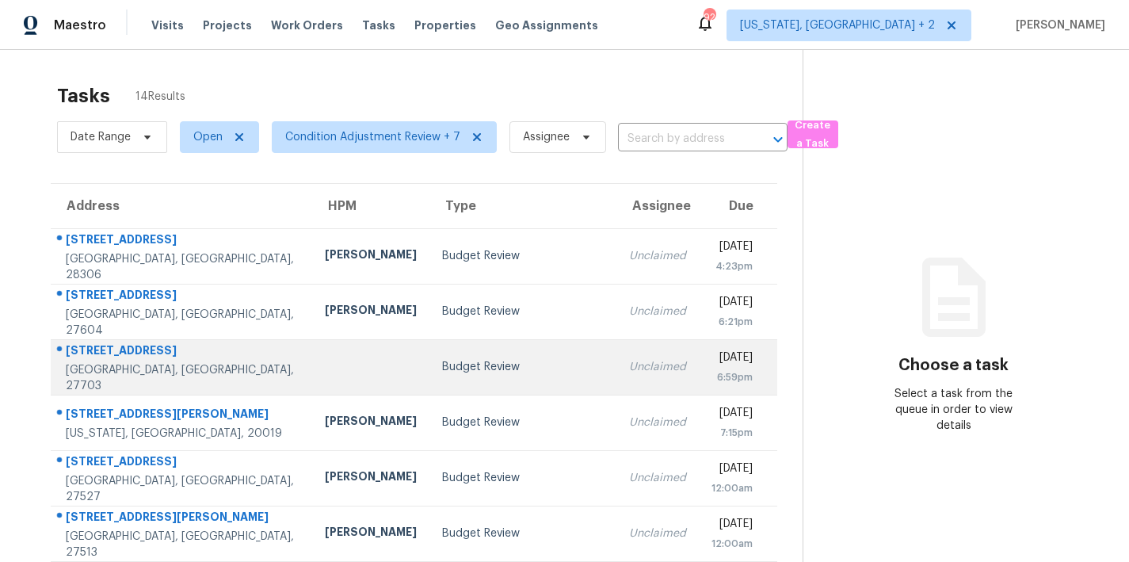
scroll to position [275, 0]
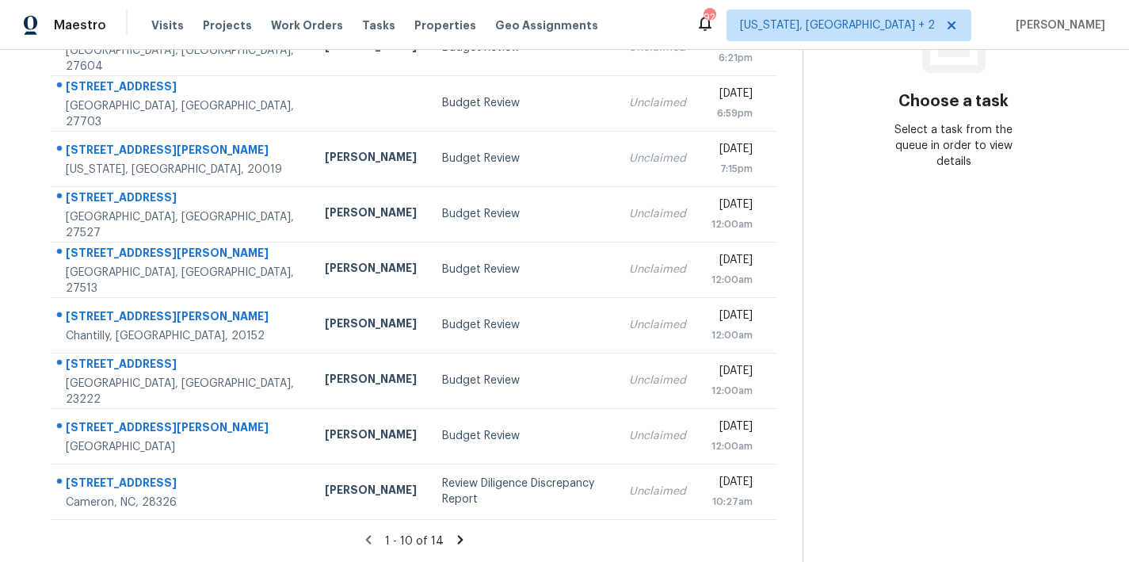
click at [457, 535] on icon at bounding box center [460, 539] width 6 height 9
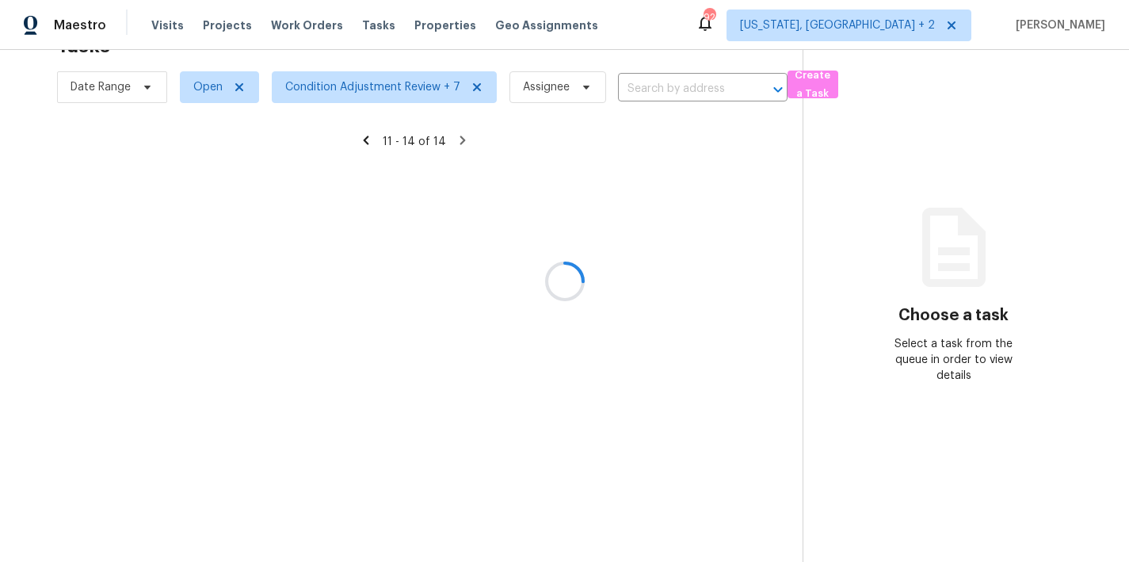
scroll to position [62, 0]
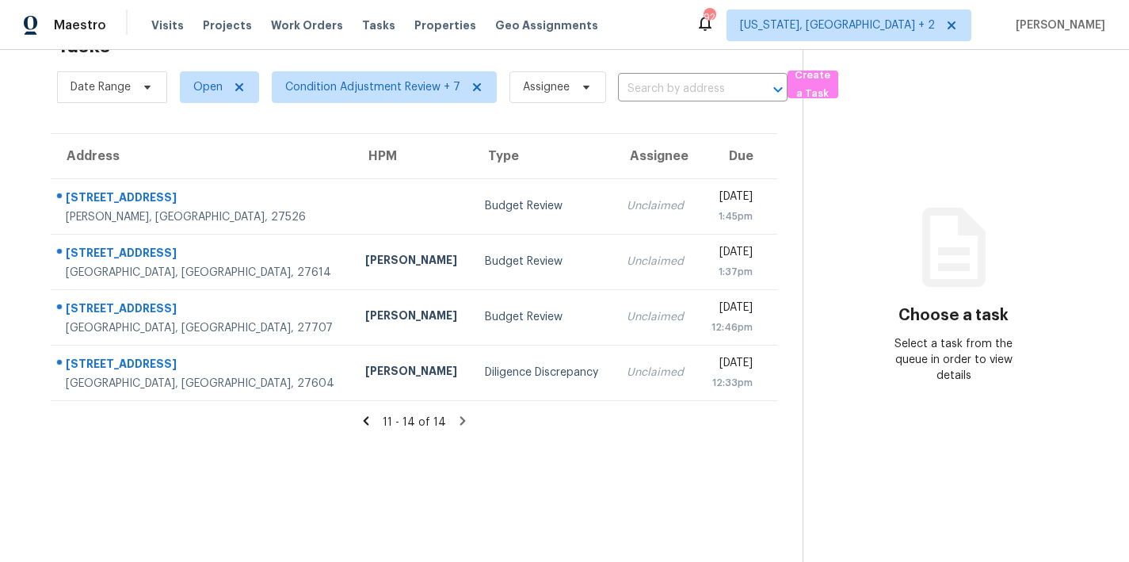
click at [363, 416] on icon at bounding box center [366, 420] width 6 height 9
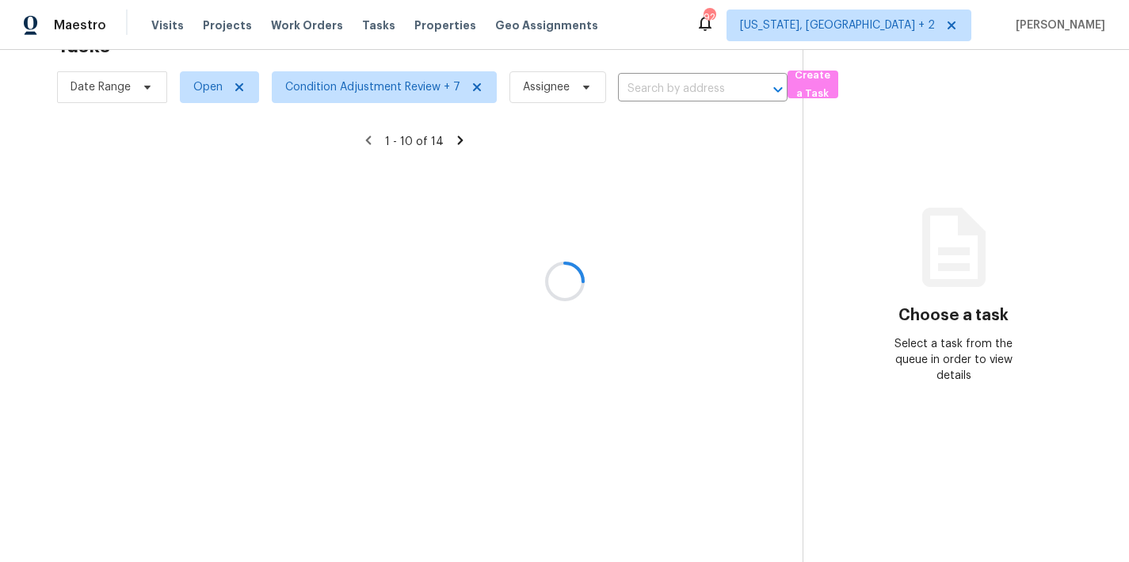
scroll to position [275, 0]
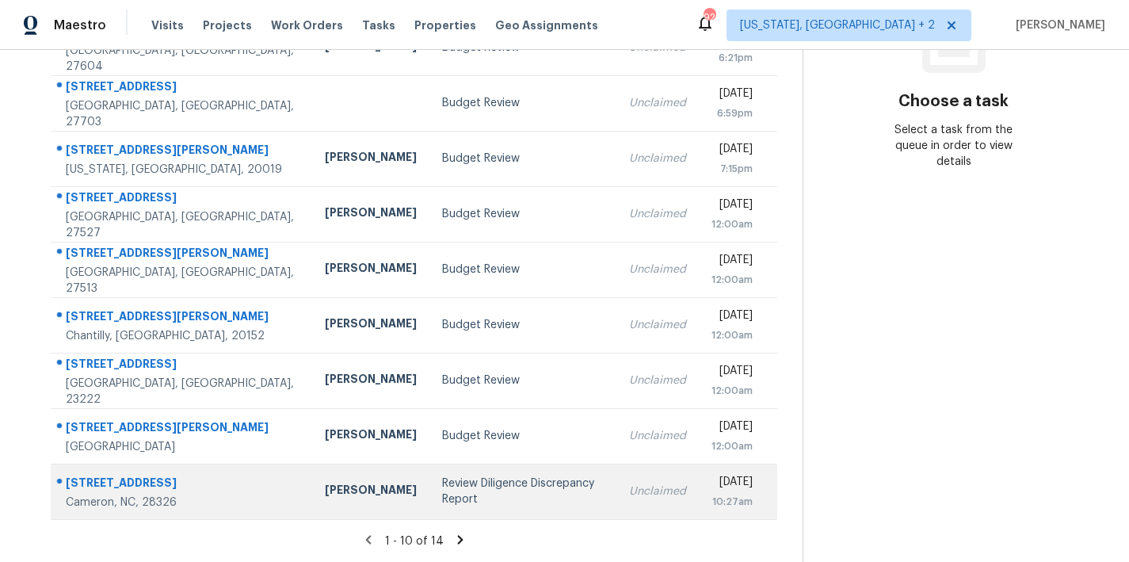
click at [429, 463] on td "Review Diligence Discrepancy Report" at bounding box center [523, 490] width 188 height 55
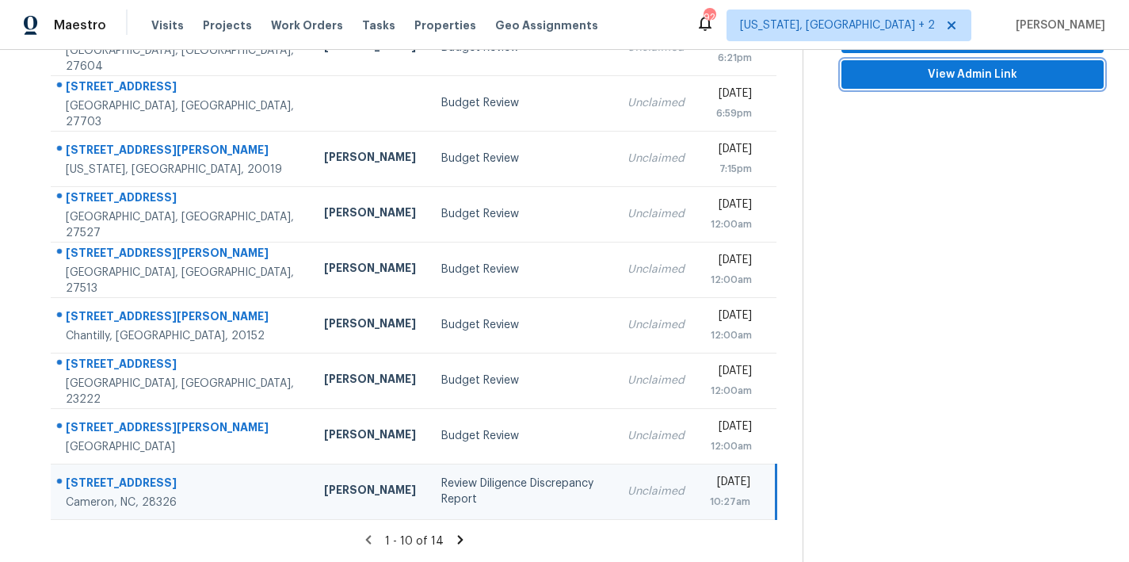
click at [935, 65] on span "View Admin Link" at bounding box center [972, 75] width 237 height 20
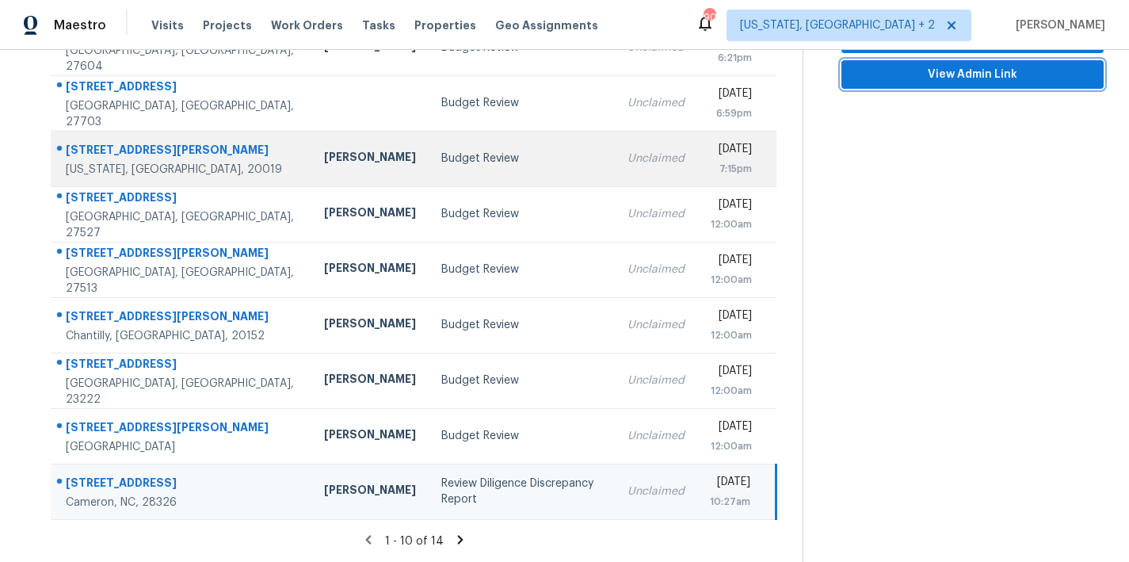
scroll to position [0, 0]
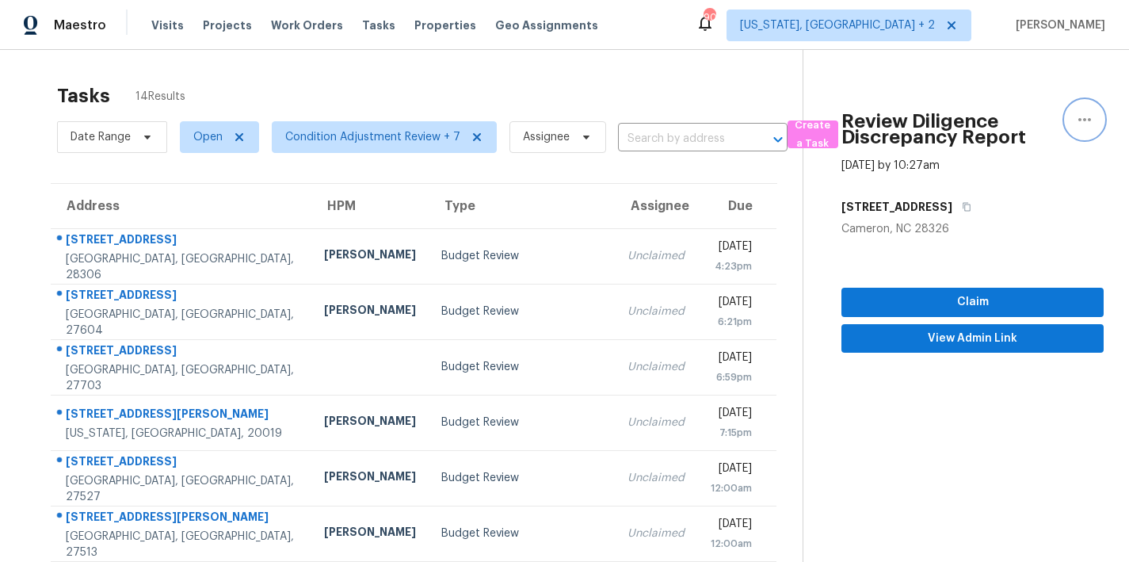
click at [1075, 115] on icon "button" at bounding box center [1084, 119] width 19 height 19
click at [953, 120] on div "Cancel this task" at bounding box center [982, 123] width 124 height 16
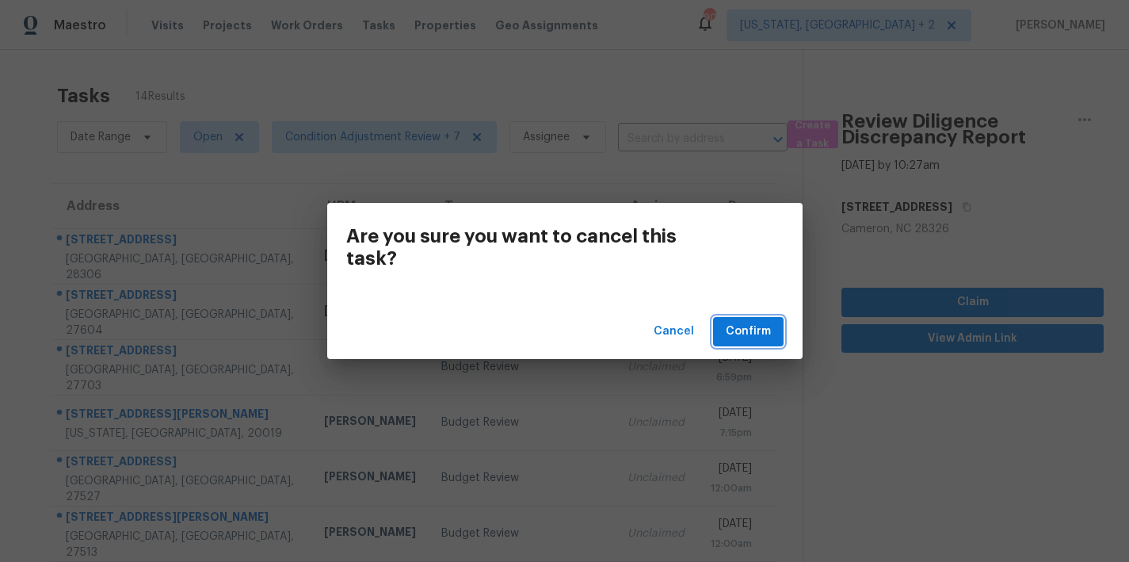
drag, startPoint x: 760, startPoint y: 333, endPoint x: 760, endPoint y: 318, distance: 15.1
click at [760, 333] on span "Confirm" at bounding box center [748, 332] width 45 height 20
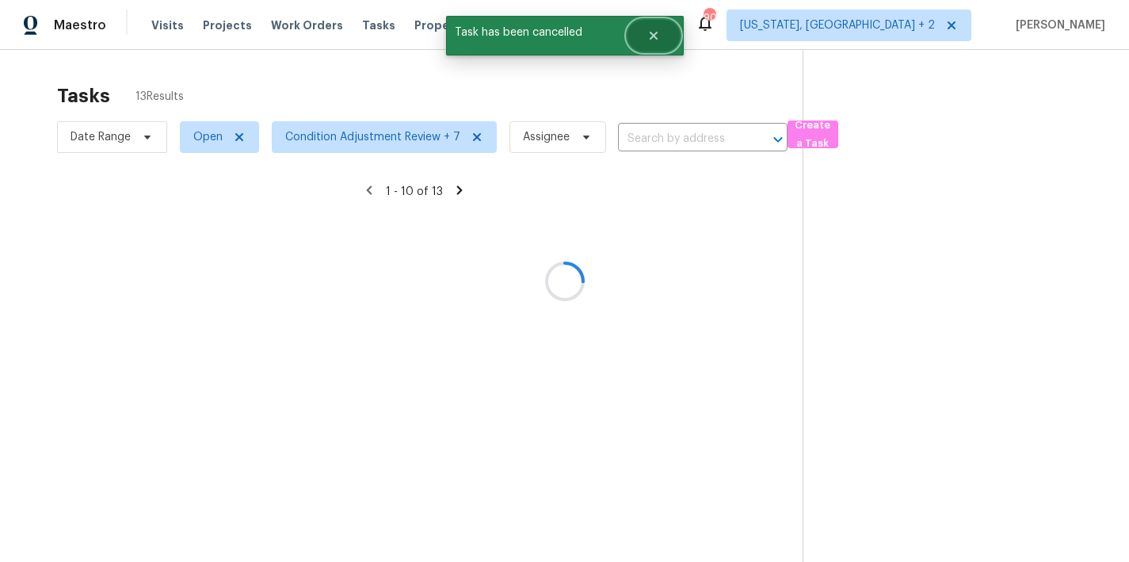
click at [646, 40] on button "Close" at bounding box center [653, 36] width 52 height 32
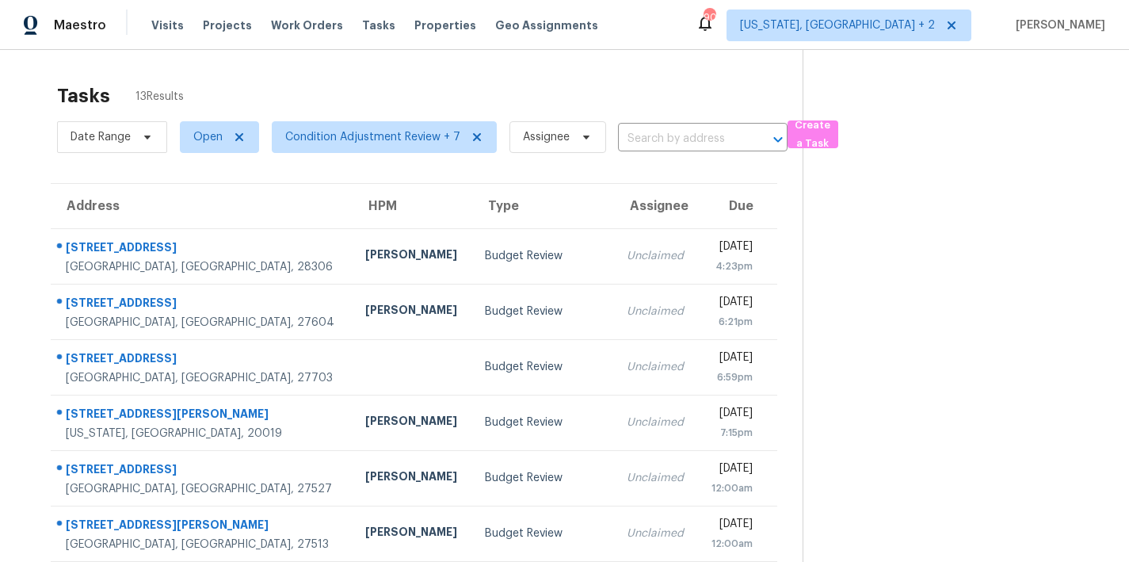
click at [728, 29] on div "Maestro Visits Projects Work Orders Tasks Properties Geo Assignments 90 Washing…" at bounding box center [564, 25] width 1129 height 50
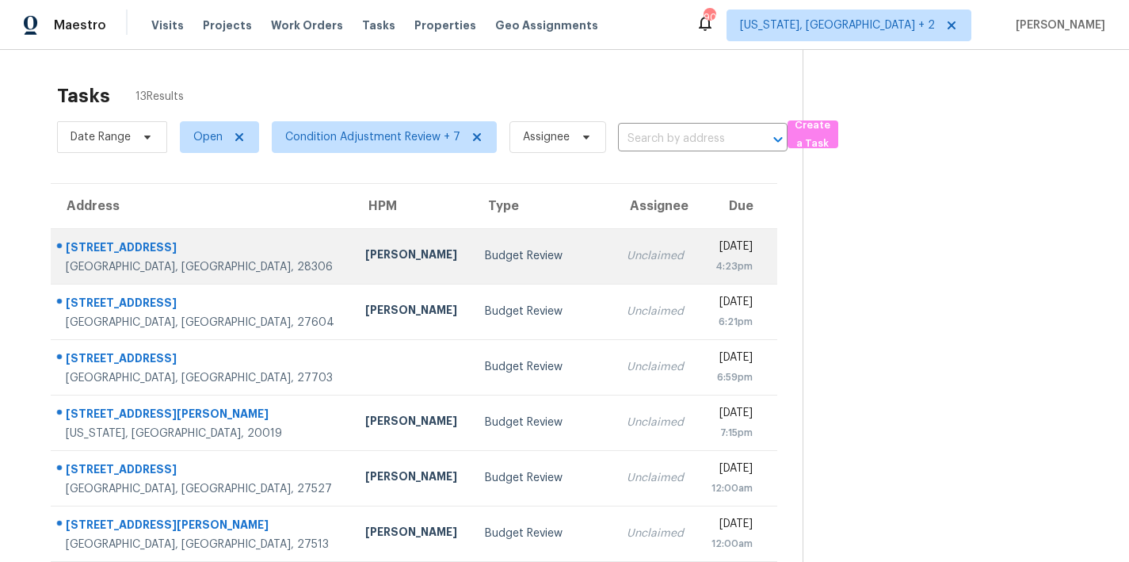
click at [478, 266] on td "Budget Review" at bounding box center [542, 255] width 141 height 55
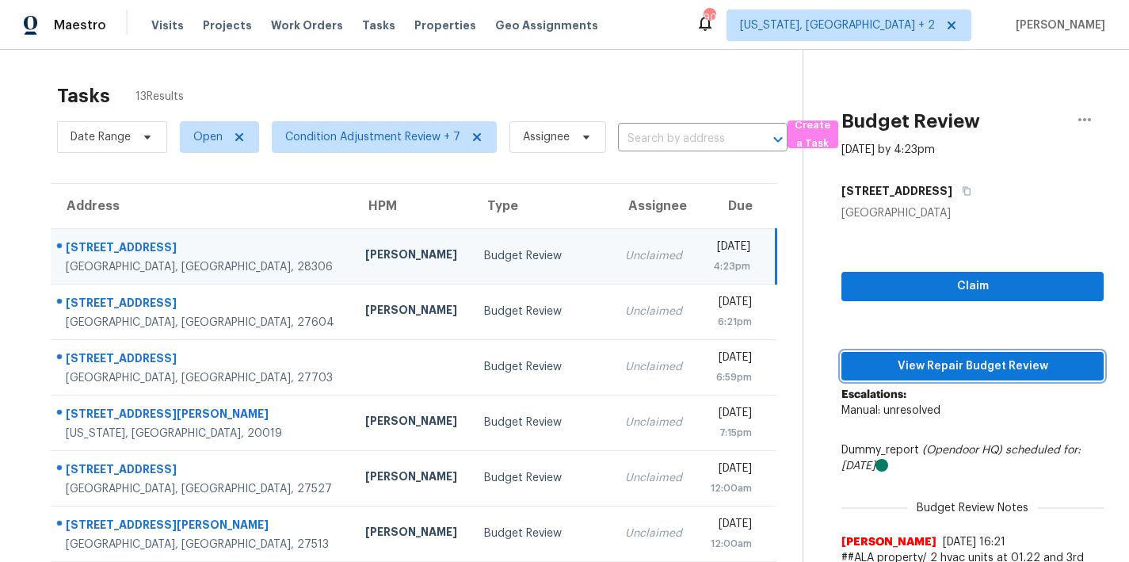
click at [979, 371] on span "View Repair Budget Review" at bounding box center [972, 366] width 237 height 20
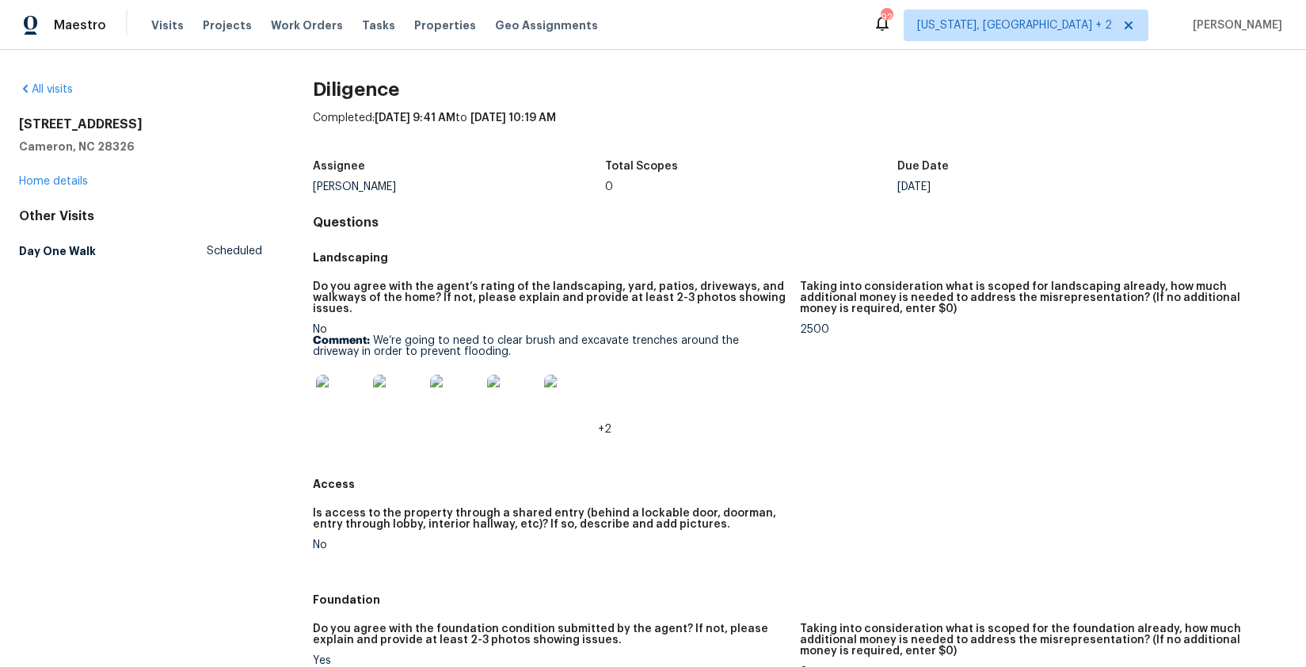
click at [335, 406] on img at bounding box center [341, 400] width 51 height 51
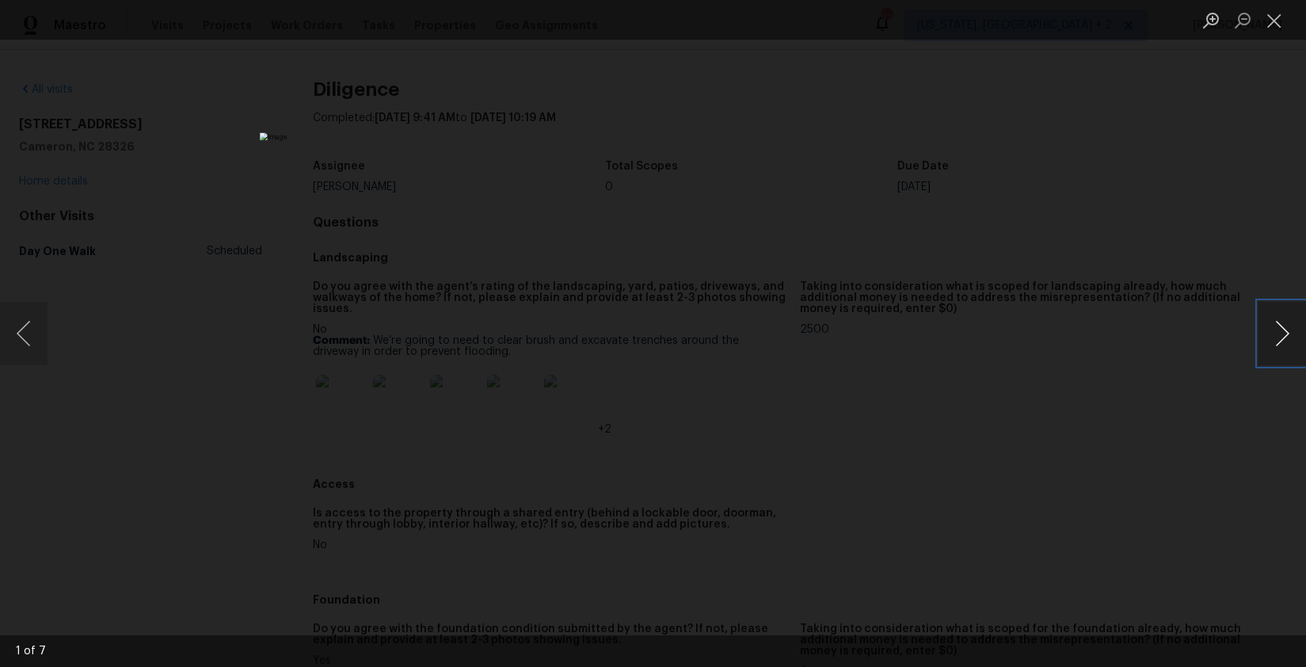
click at [1128, 330] on button "Next image" at bounding box center [1283, 333] width 48 height 63
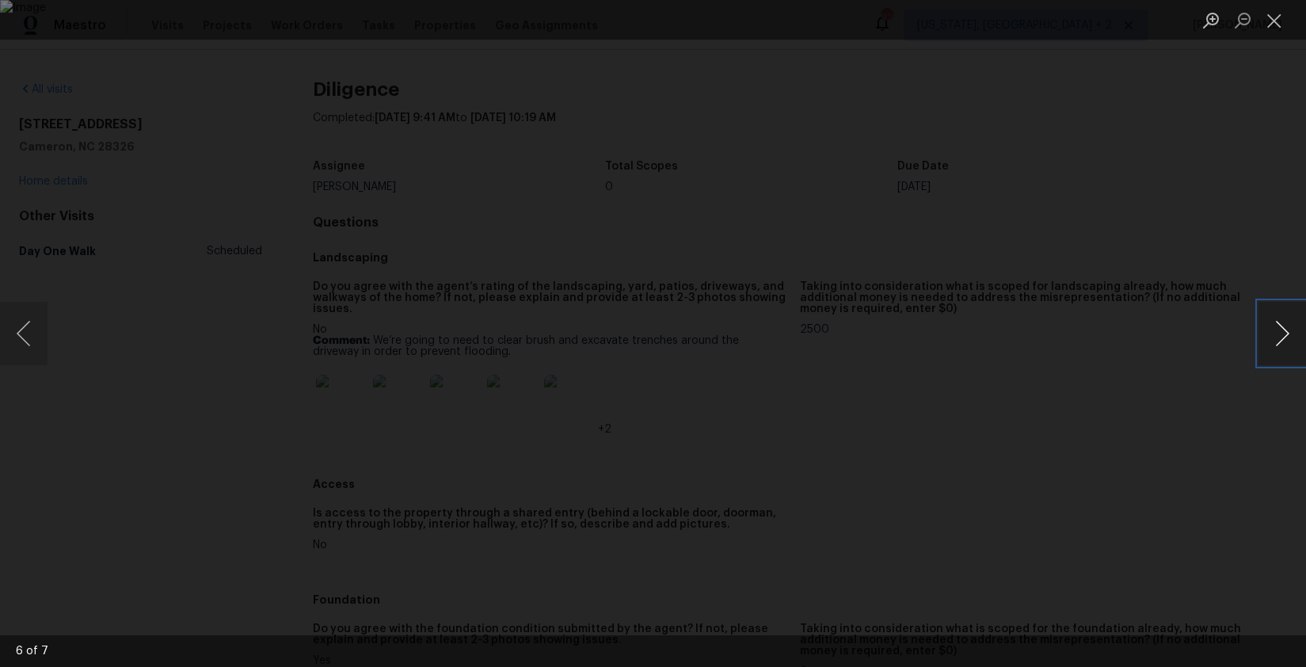
click at [1128, 330] on button "Next image" at bounding box center [1283, 333] width 48 height 63
click at [34, 340] on button "Previous image" at bounding box center [24, 333] width 48 height 63
click at [13, 336] on button "Previous image" at bounding box center [24, 333] width 48 height 63
click at [20, 339] on button "Previous image" at bounding box center [24, 333] width 48 height 63
click at [32, 339] on button "Previous image" at bounding box center [24, 333] width 48 height 63
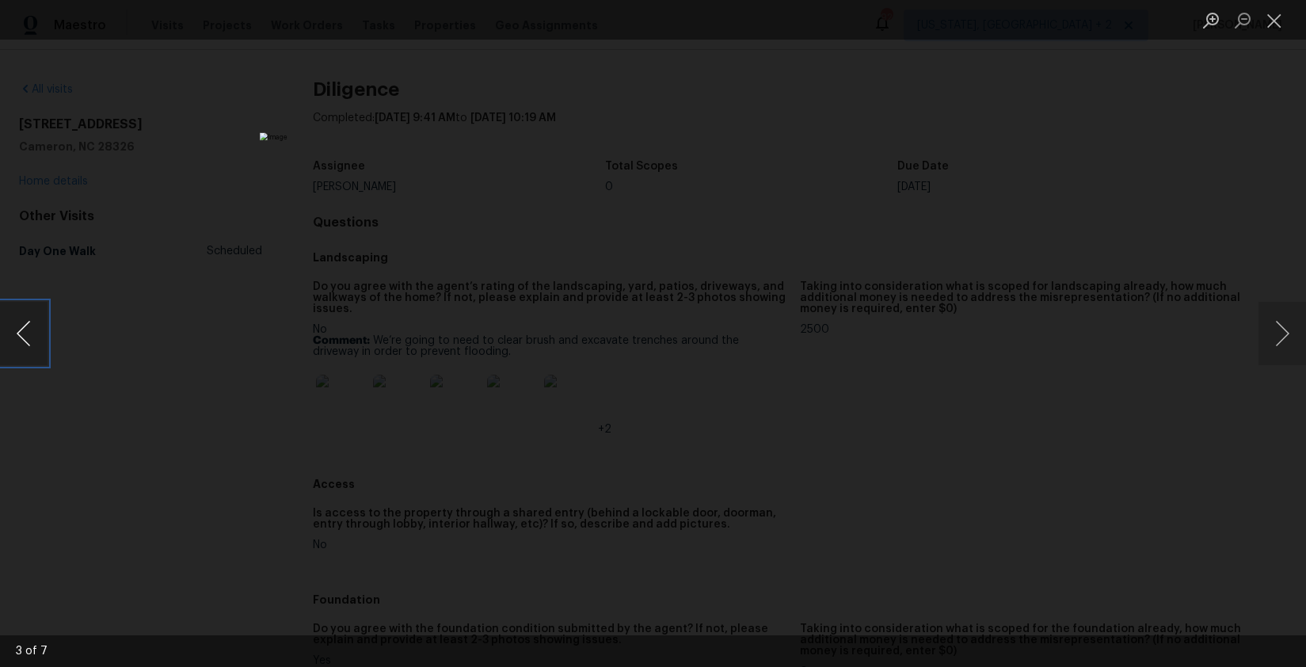
click at [32, 339] on button "Previous image" at bounding box center [24, 333] width 48 height 63
click at [1128, 21] on button "Close lightbox" at bounding box center [1275, 20] width 32 height 28
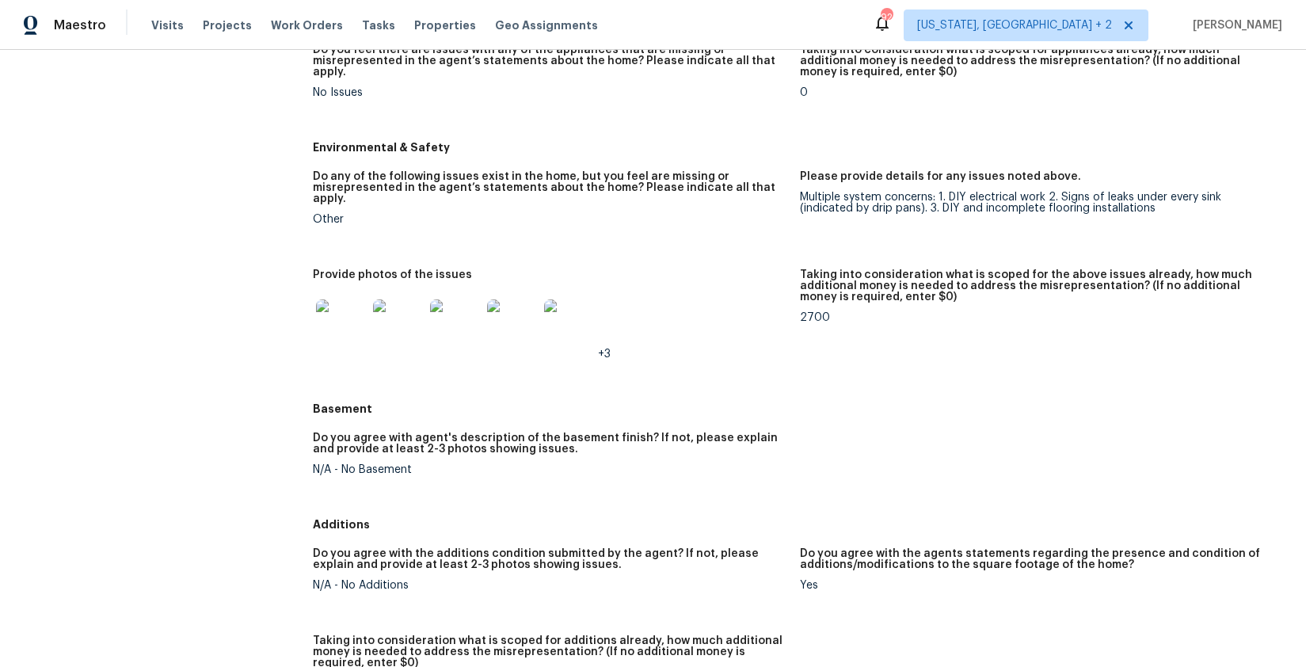
scroll to position [1539, 0]
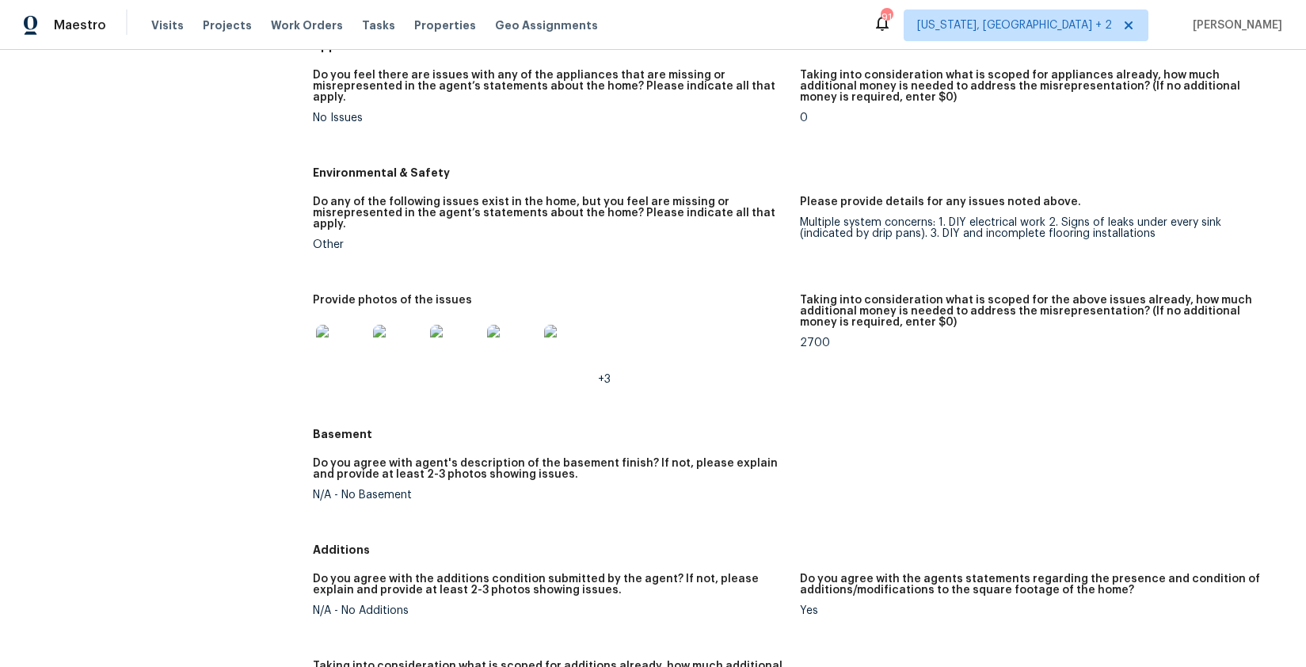
click at [347, 332] on img at bounding box center [341, 350] width 51 height 51
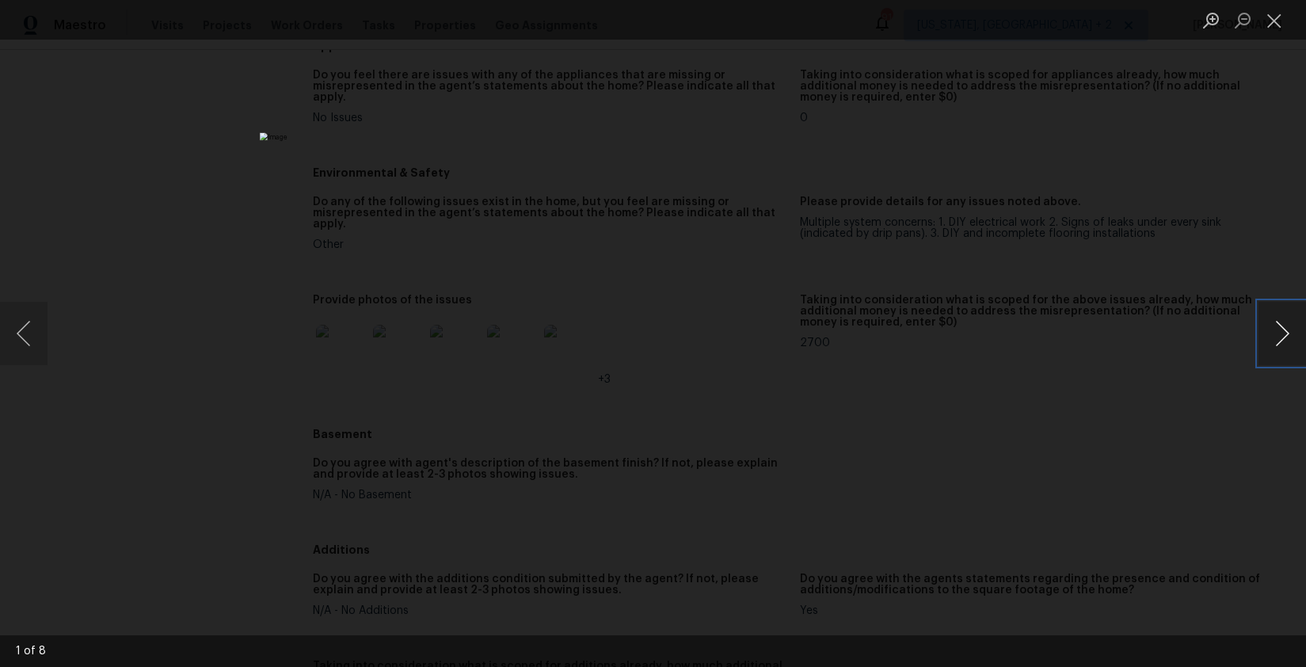
click at [1128, 330] on button "Next image" at bounding box center [1283, 333] width 48 height 63
click at [20, 353] on button "Previous image" at bounding box center [24, 333] width 48 height 63
click at [1128, 336] on button "Next image" at bounding box center [1283, 333] width 48 height 63
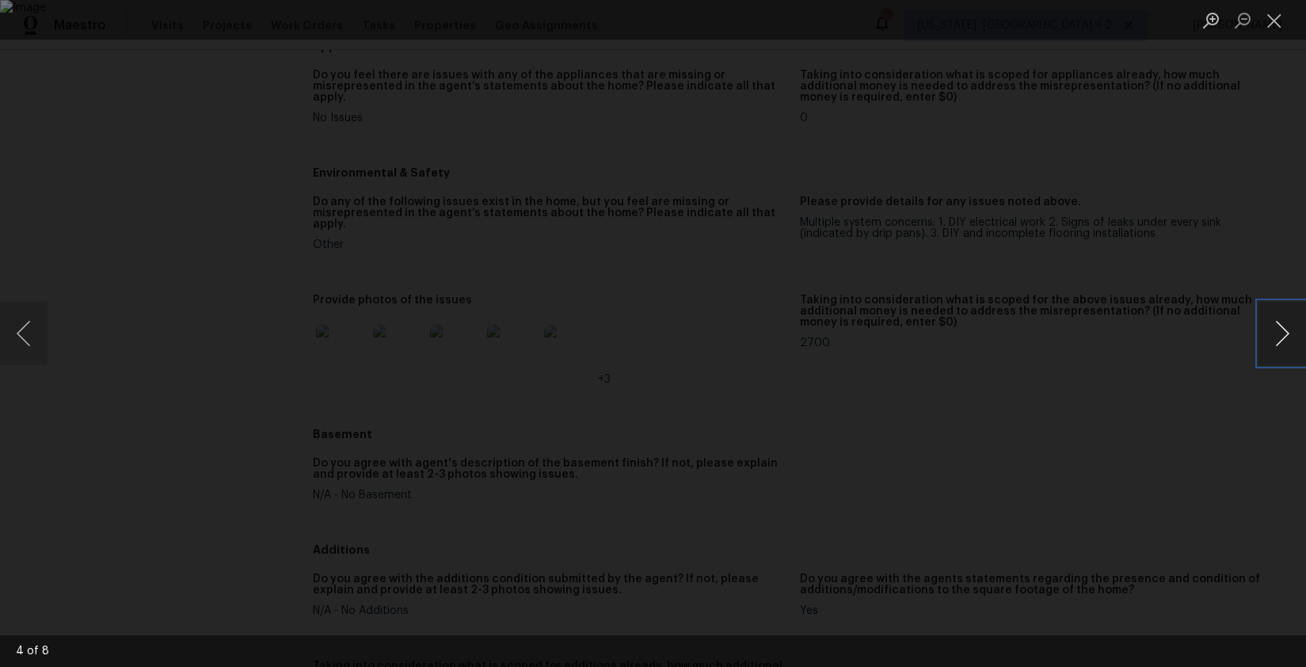
click at [1128, 338] on button "Next image" at bounding box center [1283, 333] width 48 height 63
click at [21, 347] on button "Previous image" at bounding box center [24, 333] width 48 height 63
click at [1128, 339] on button "Next image" at bounding box center [1283, 333] width 48 height 63
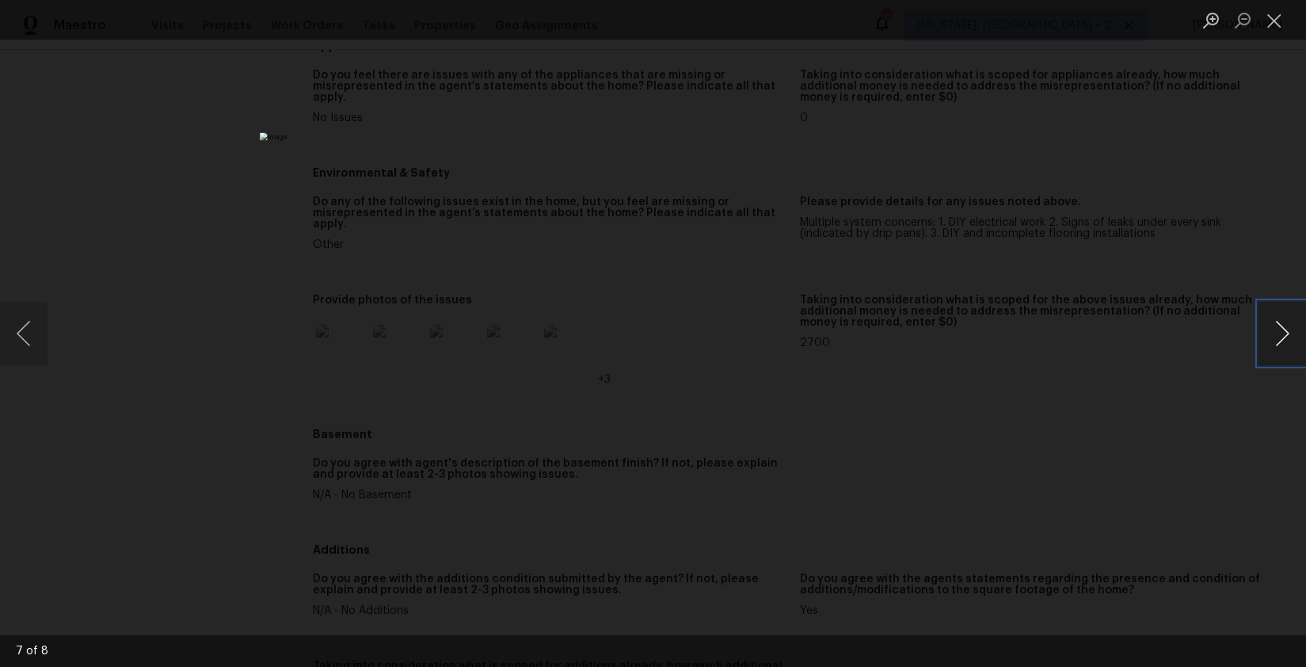
click at [1128, 337] on button "Next image" at bounding box center [1283, 333] width 48 height 63
click at [1128, 15] on button "Close lightbox" at bounding box center [1275, 20] width 32 height 28
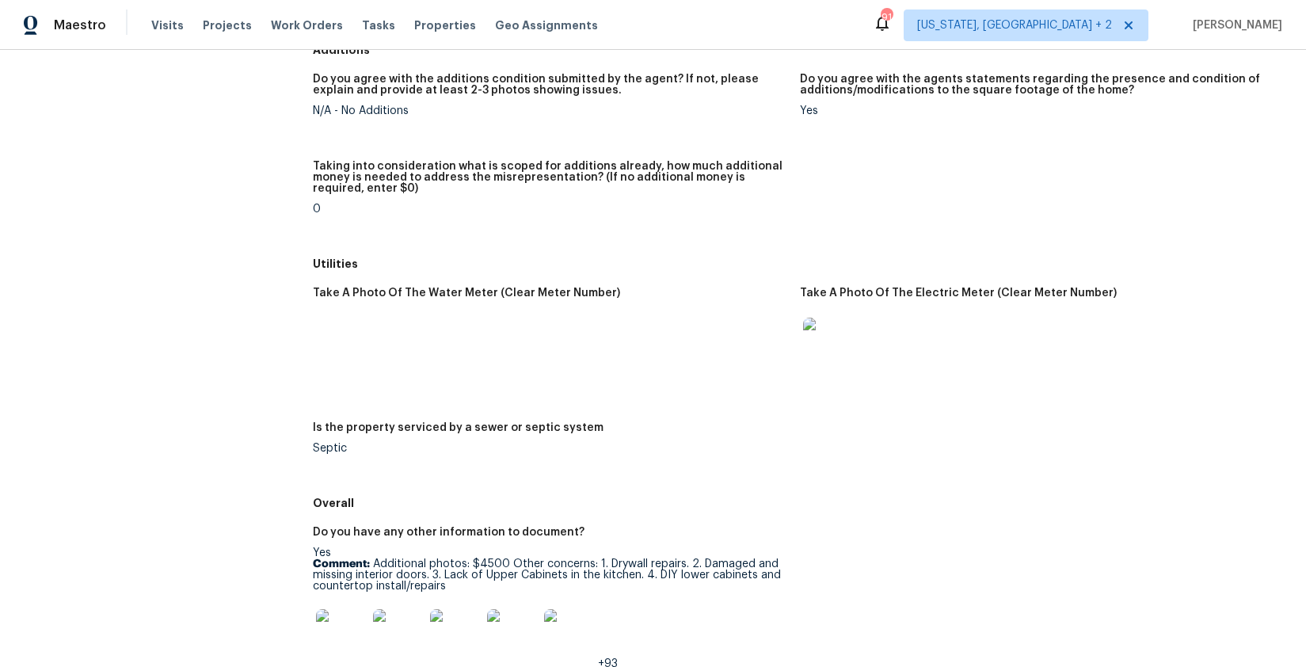
scroll to position [2242, 0]
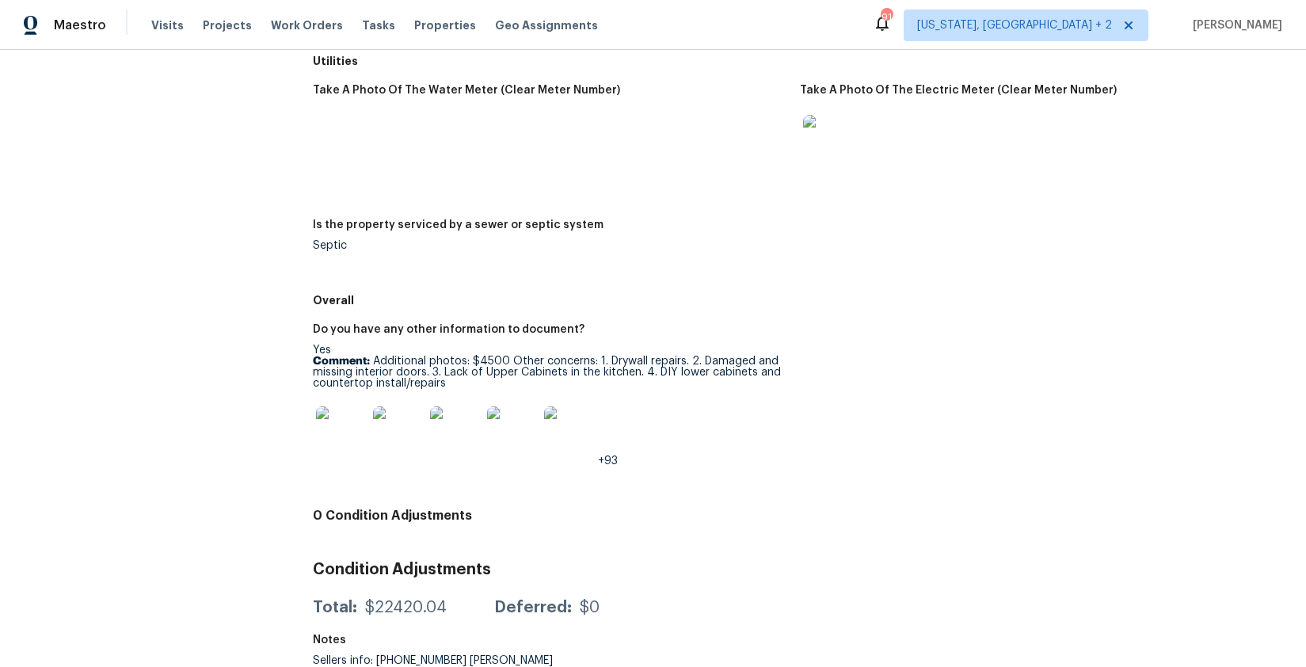
click at [340, 413] on img at bounding box center [341, 431] width 51 height 51
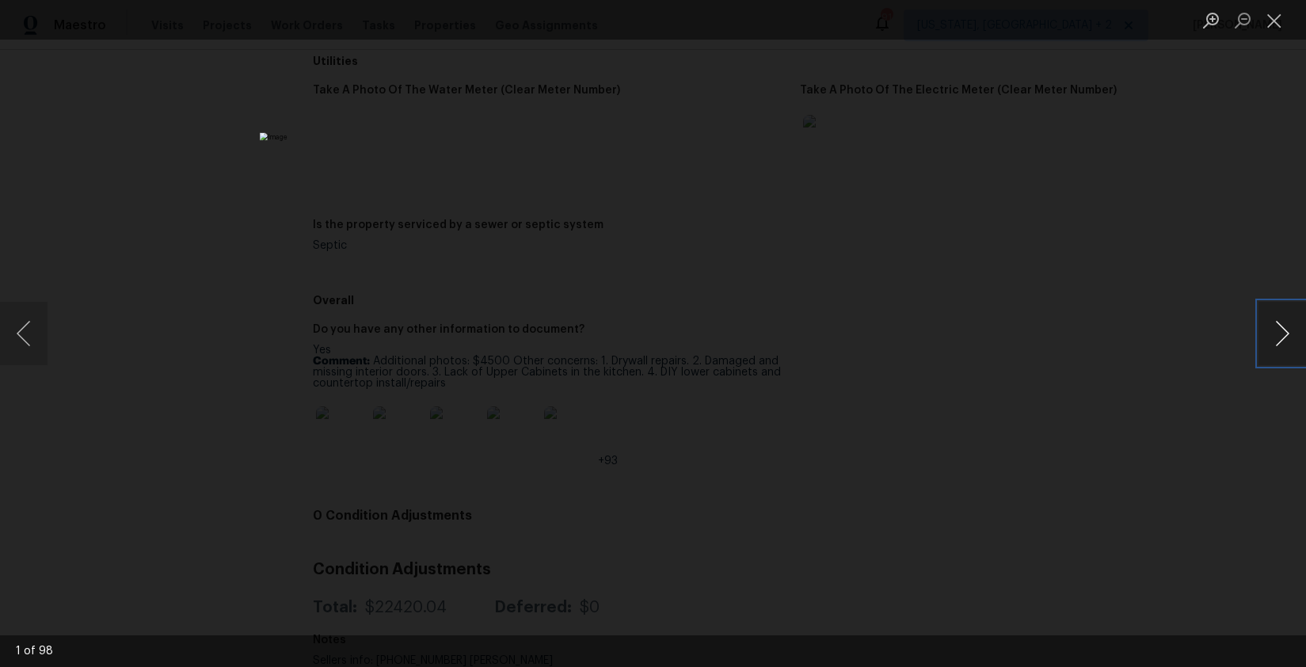
click at [1128, 331] on button "Next image" at bounding box center [1283, 333] width 48 height 63
click at [44, 349] on button "Previous image" at bounding box center [24, 333] width 48 height 63
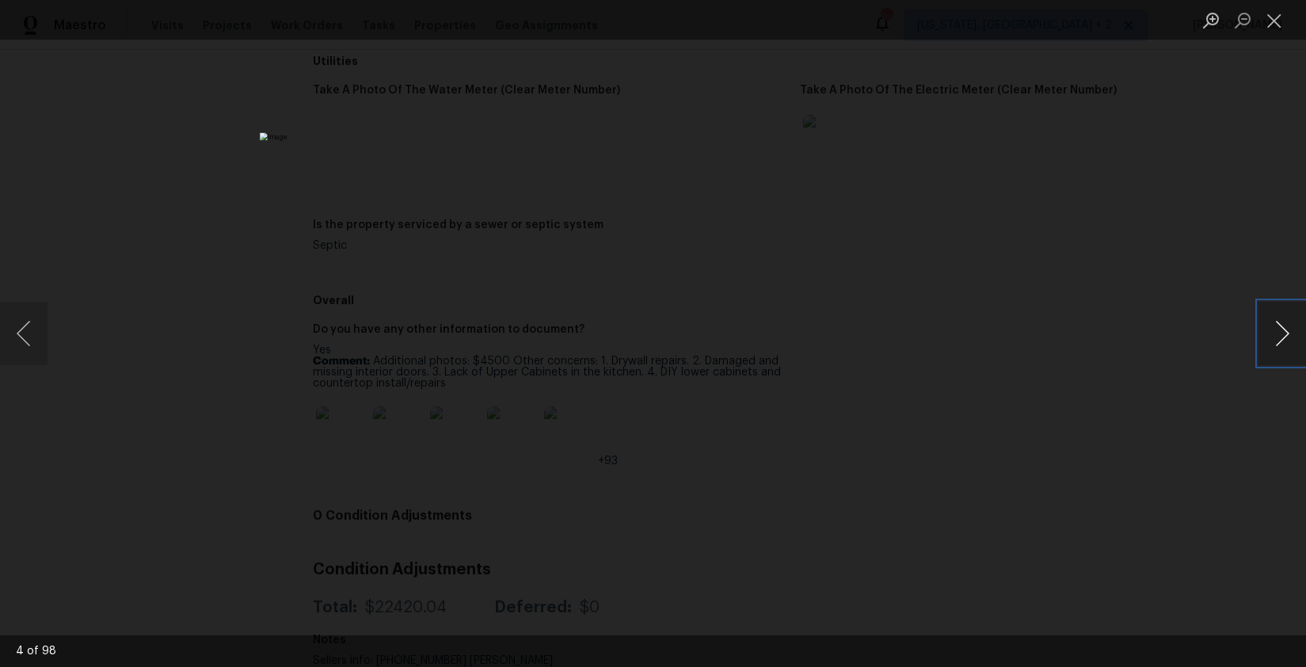
click at [1128, 330] on button "Next image" at bounding box center [1283, 333] width 48 height 63
click at [1128, 334] on button "Next image" at bounding box center [1283, 333] width 48 height 63
click at [31, 337] on button "Previous image" at bounding box center [24, 333] width 48 height 63
click at [1128, 337] on button "Next image" at bounding box center [1283, 333] width 48 height 63
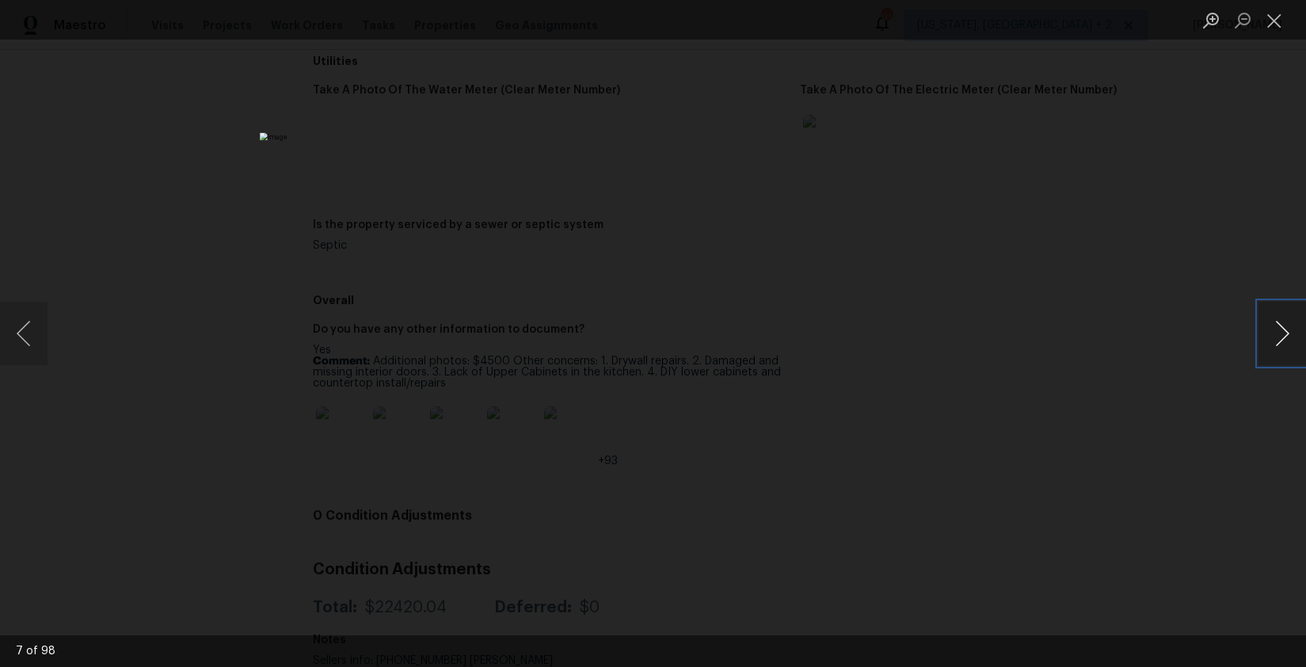
click at [1128, 337] on button "Next image" at bounding box center [1283, 333] width 48 height 63
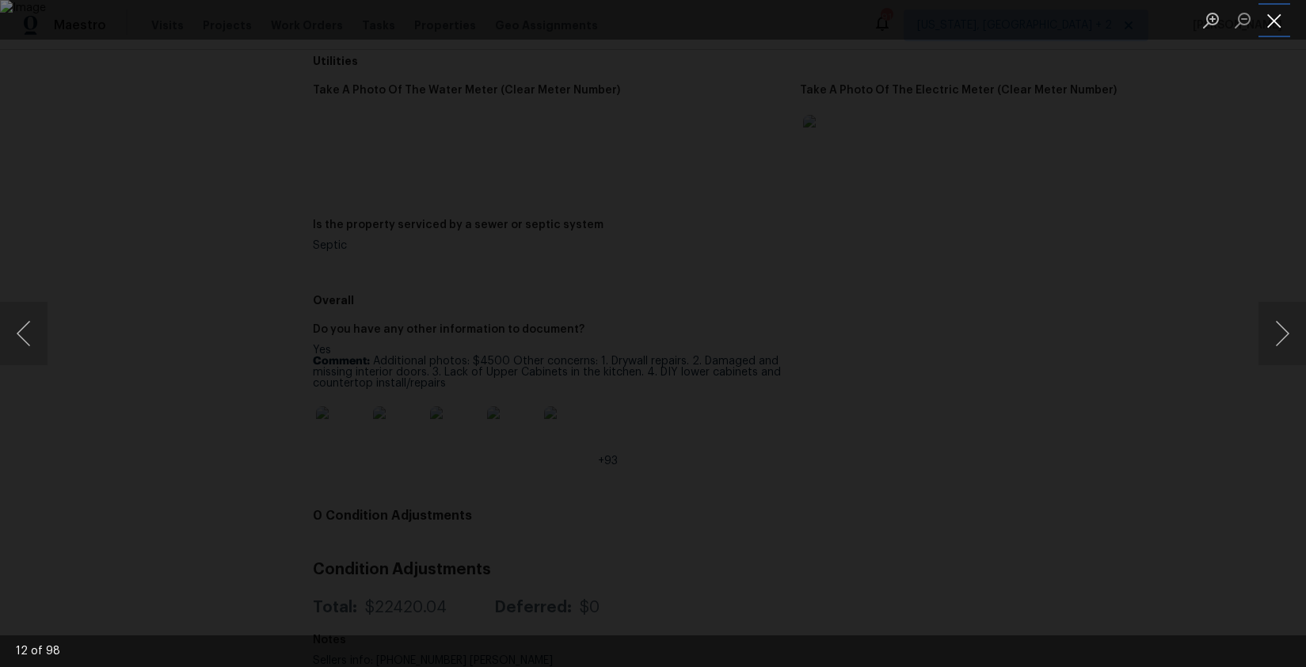
click at [1128, 25] on button "Close lightbox" at bounding box center [1275, 20] width 32 height 28
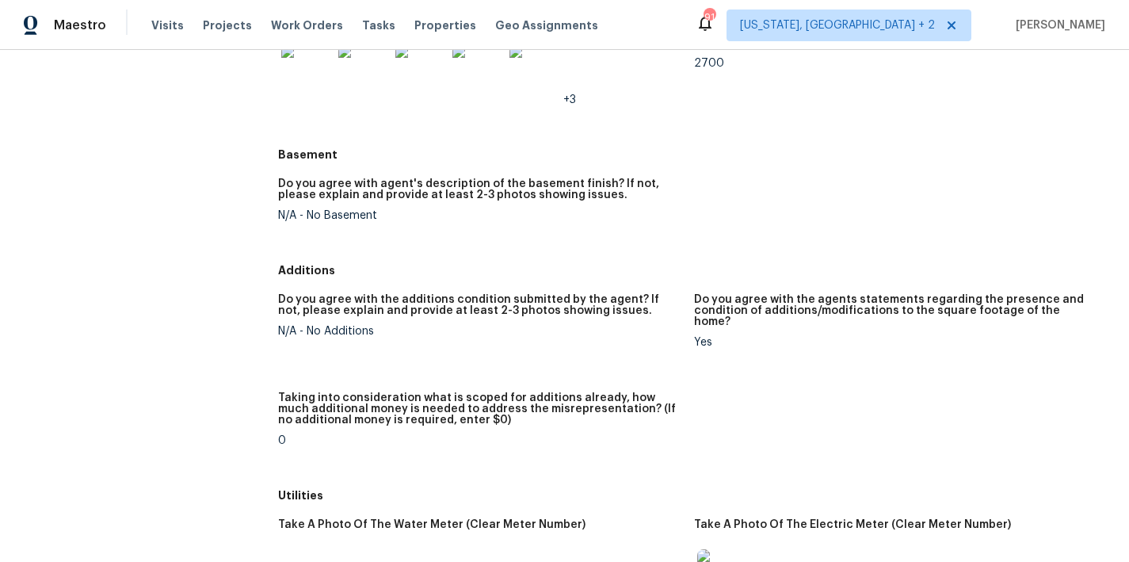
scroll to position [1072, 0]
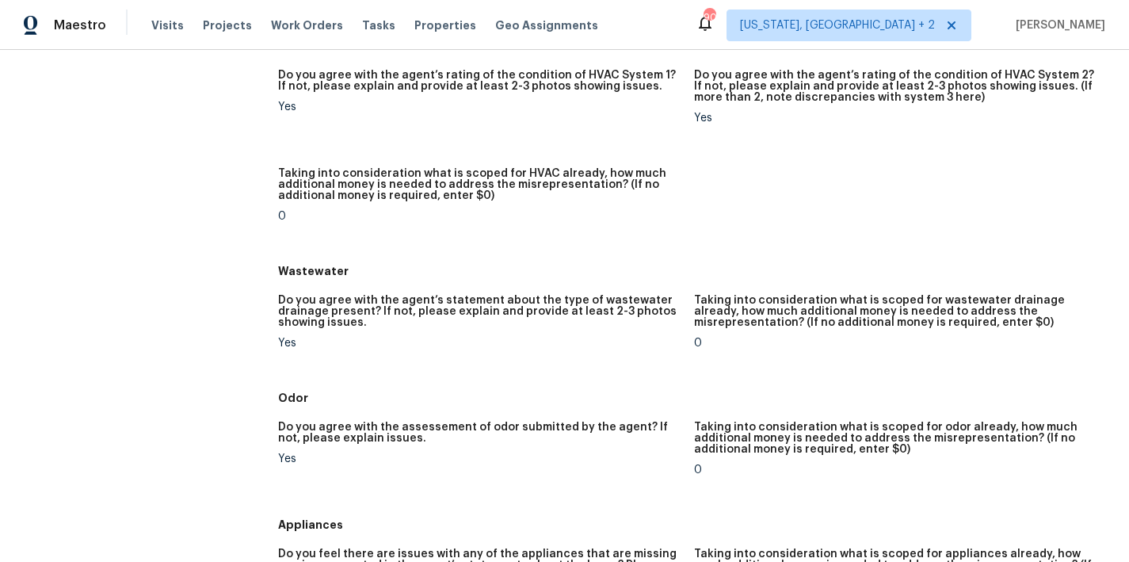
click at [369, 318] on h5 "Do you agree with the agent’s statement about the type of wastewater drainage p…" at bounding box center [479, 311] width 403 height 33
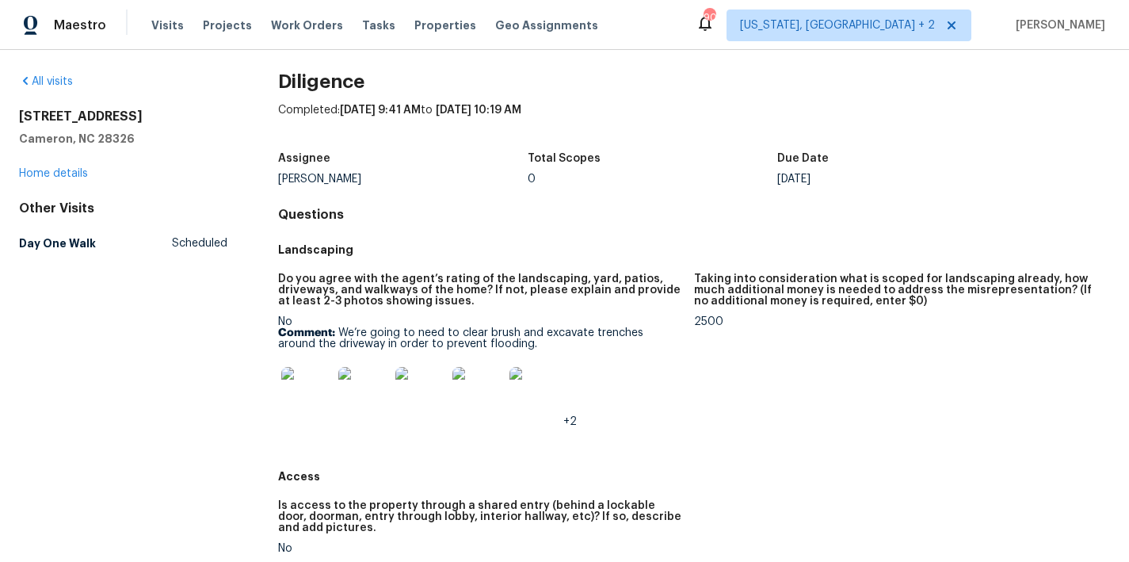
scroll to position [0, 0]
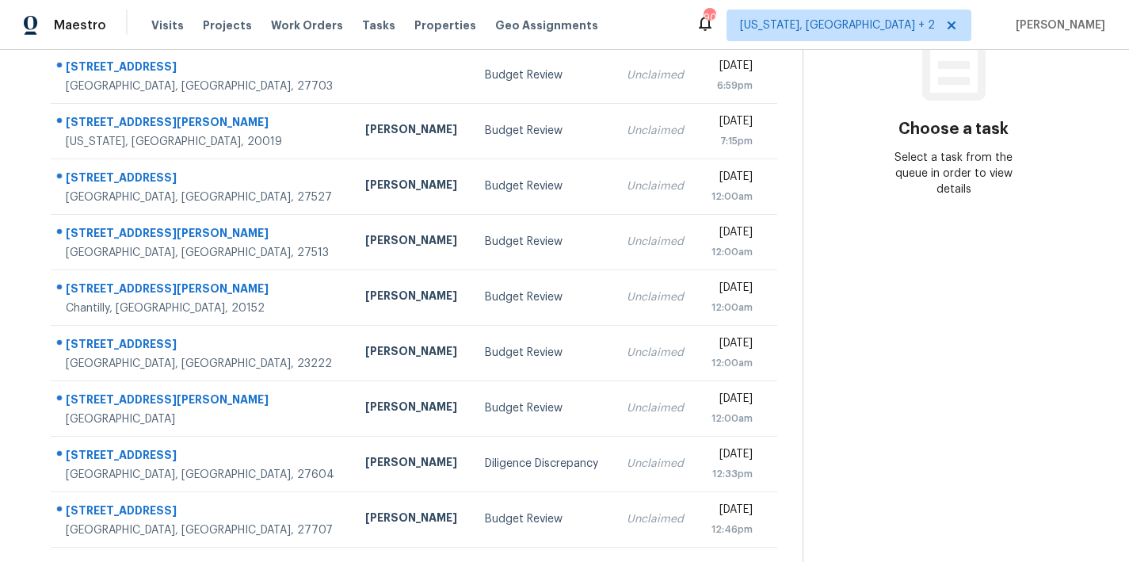
scroll to position [275, 0]
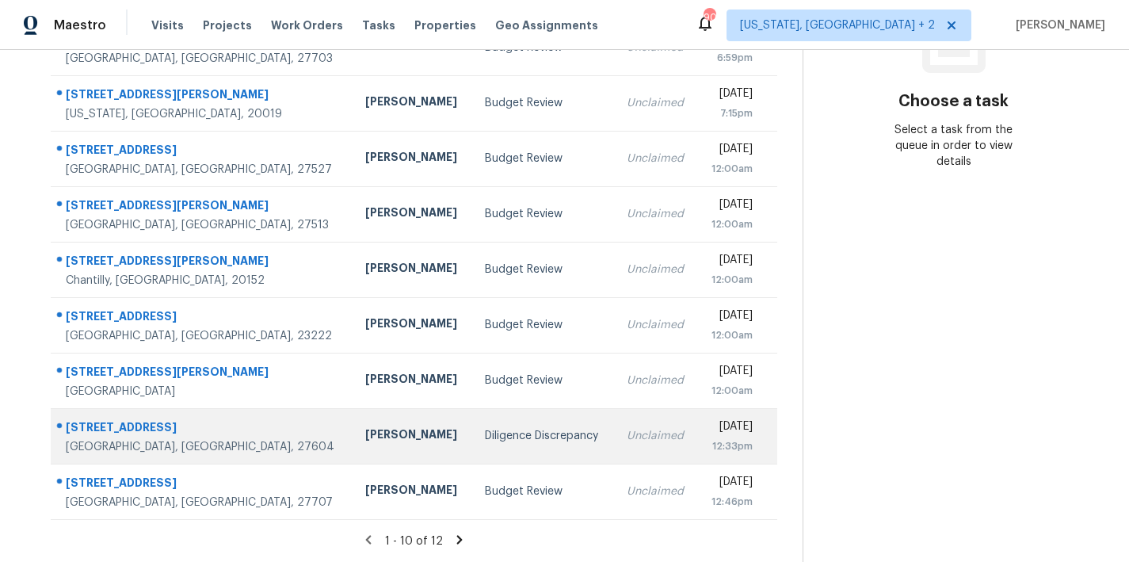
click at [485, 428] on div "Diligence Discrepancy" at bounding box center [543, 436] width 116 height 16
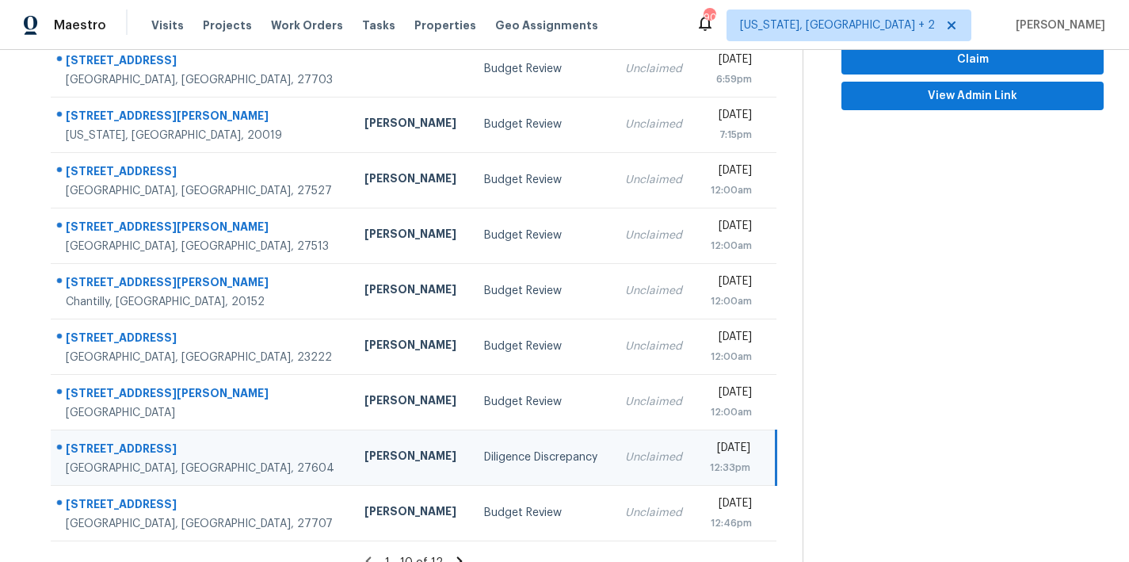
scroll to position [101, 0]
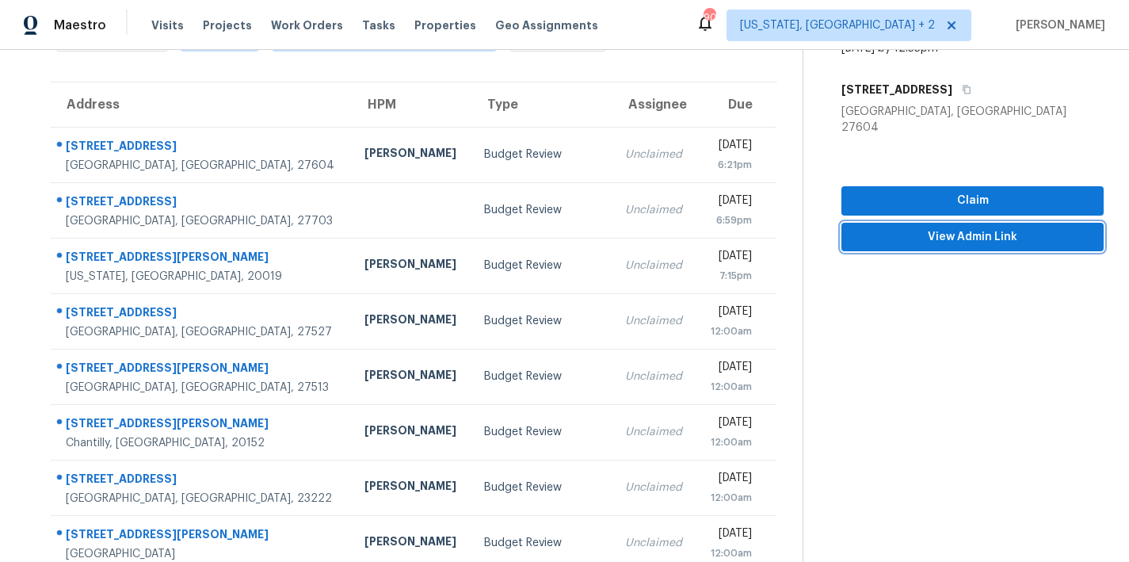
click at [955, 227] on span "View Admin Link" at bounding box center [972, 237] width 237 height 20
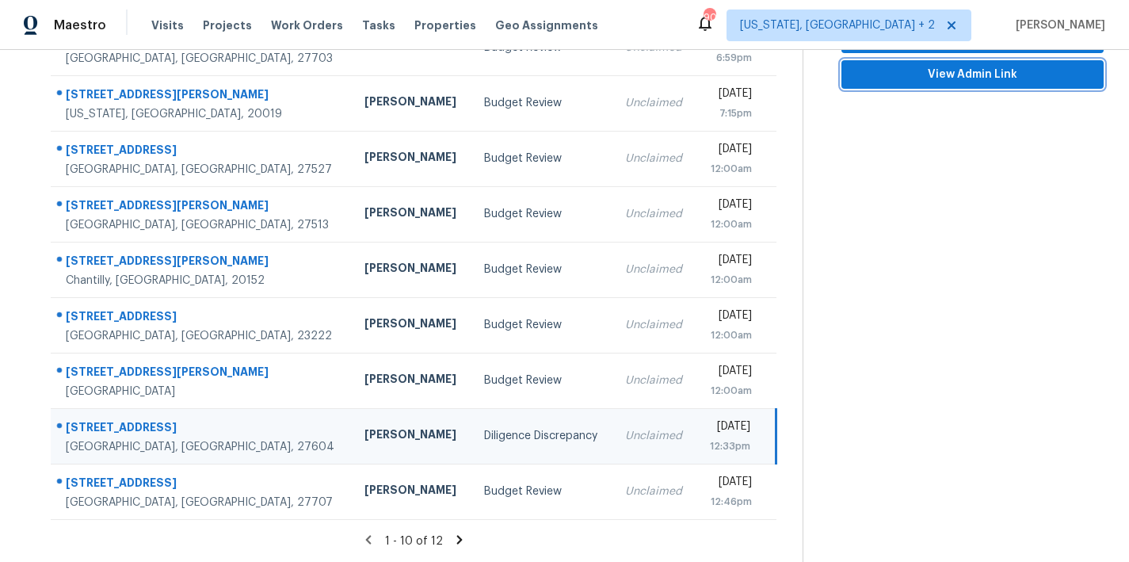
scroll to position [0, 0]
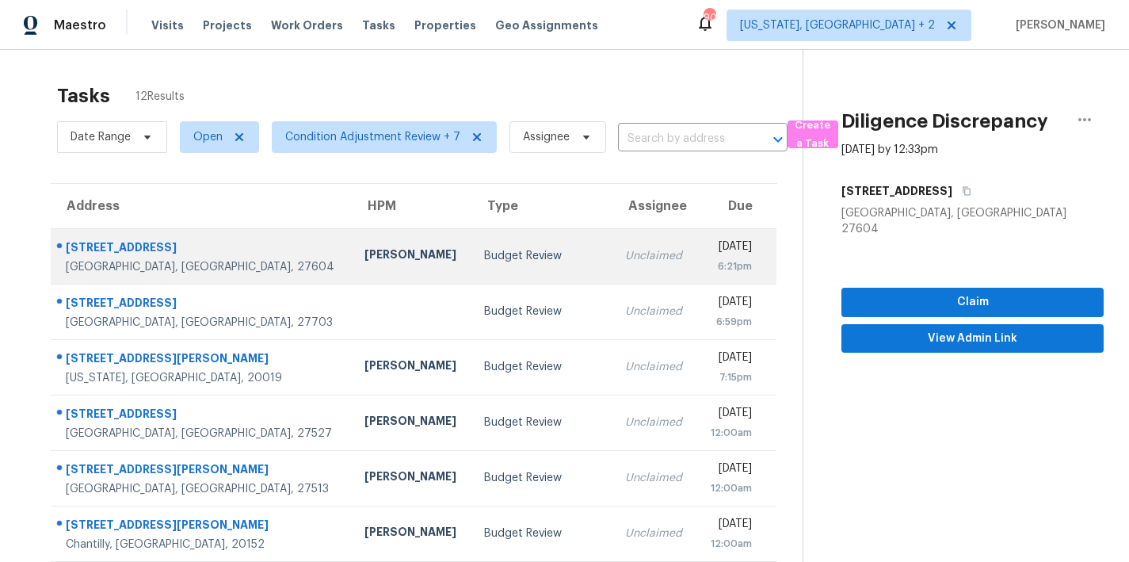
click at [484, 263] on div "Budget Review" at bounding box center [542, 256] width 116 height 16
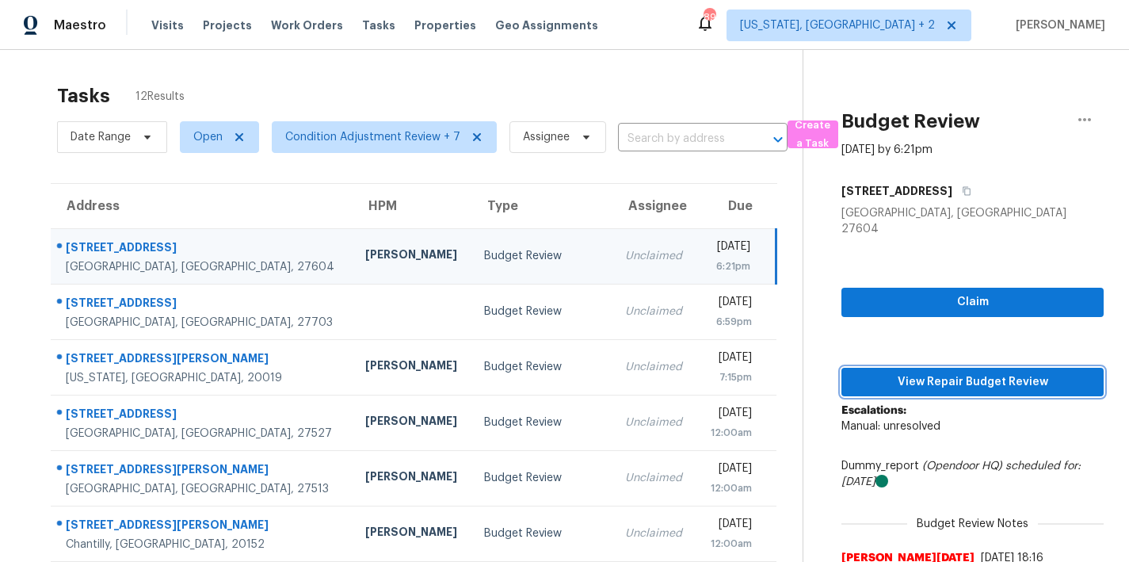
click at [980, 372] on span "View Repair Budget Review" at bounding box center [972, 382] width 237 height 20
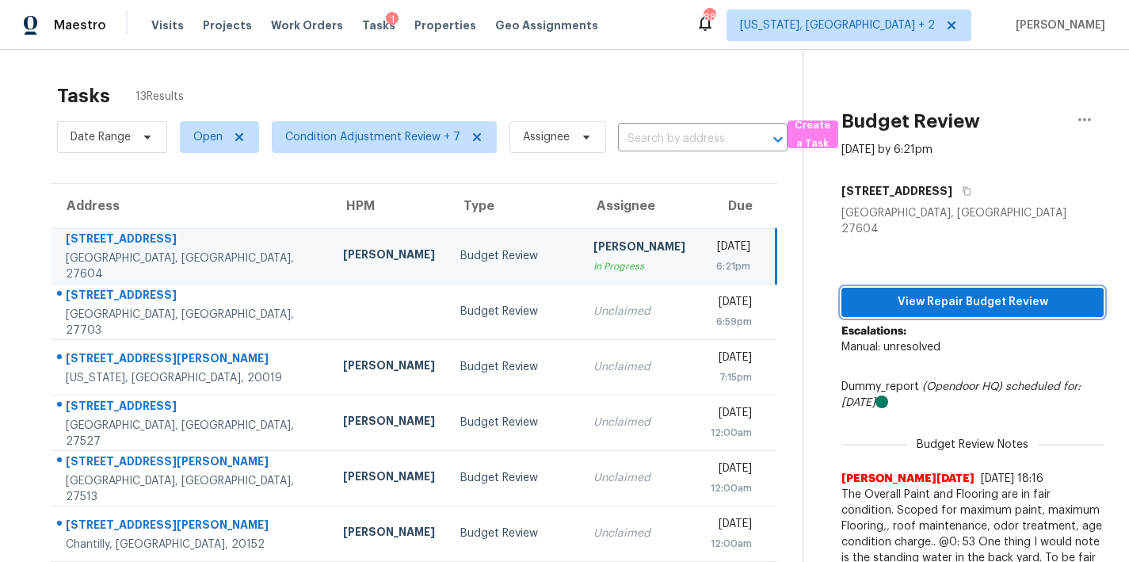
click at [997, 293] on span "View Repair Budget Review" at bounding box center [972, 302] width 237 height 20
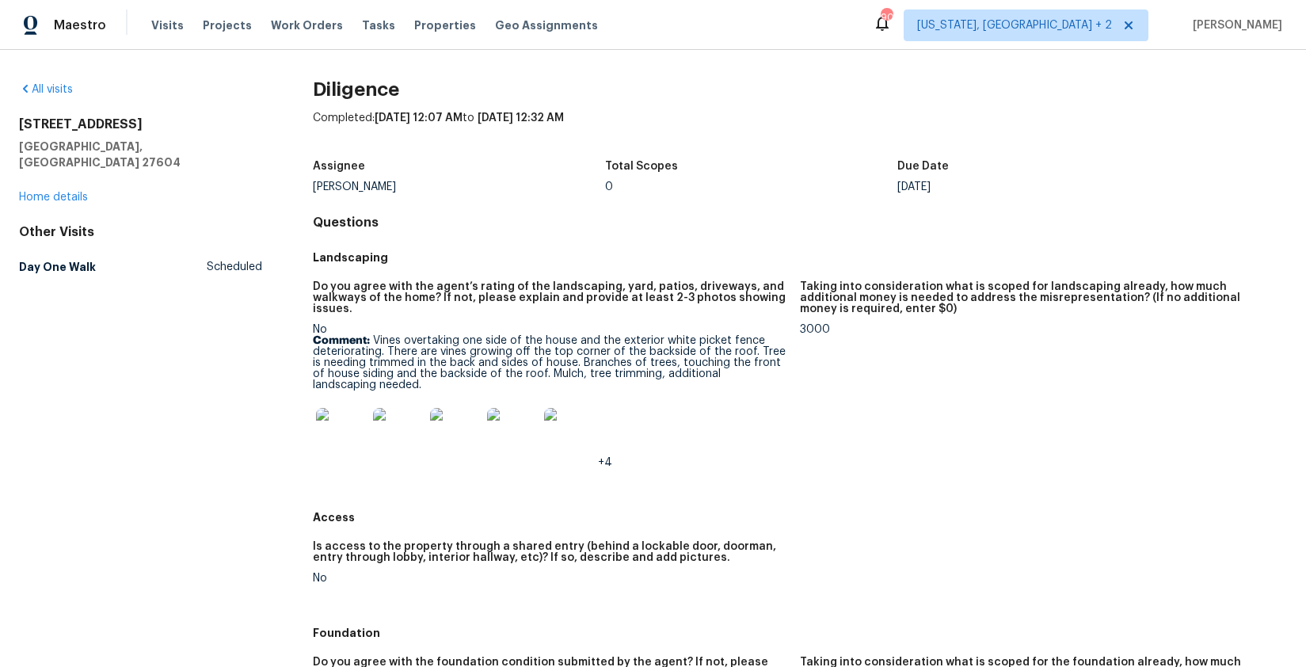
click at [337, 436] on img at bounding box center [341, 433] width 51 height 51
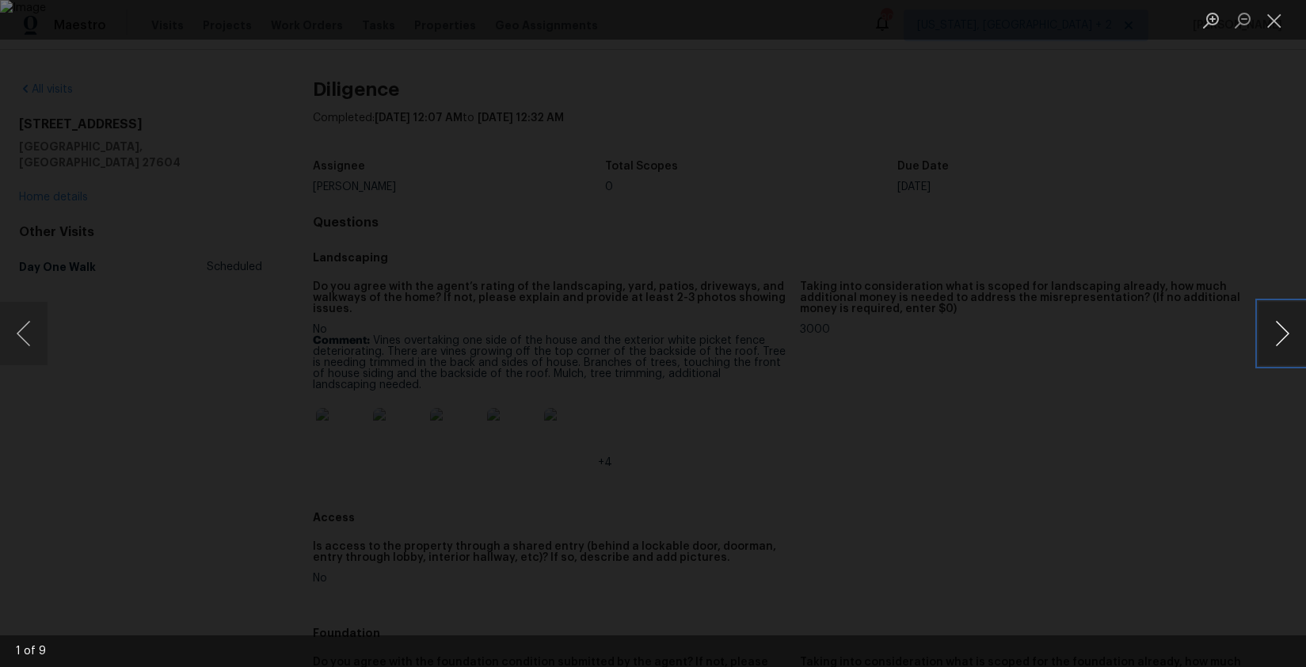
click at [1128, 335] on button "Next image" at bounding box center [1283, 333] width 48 height 63
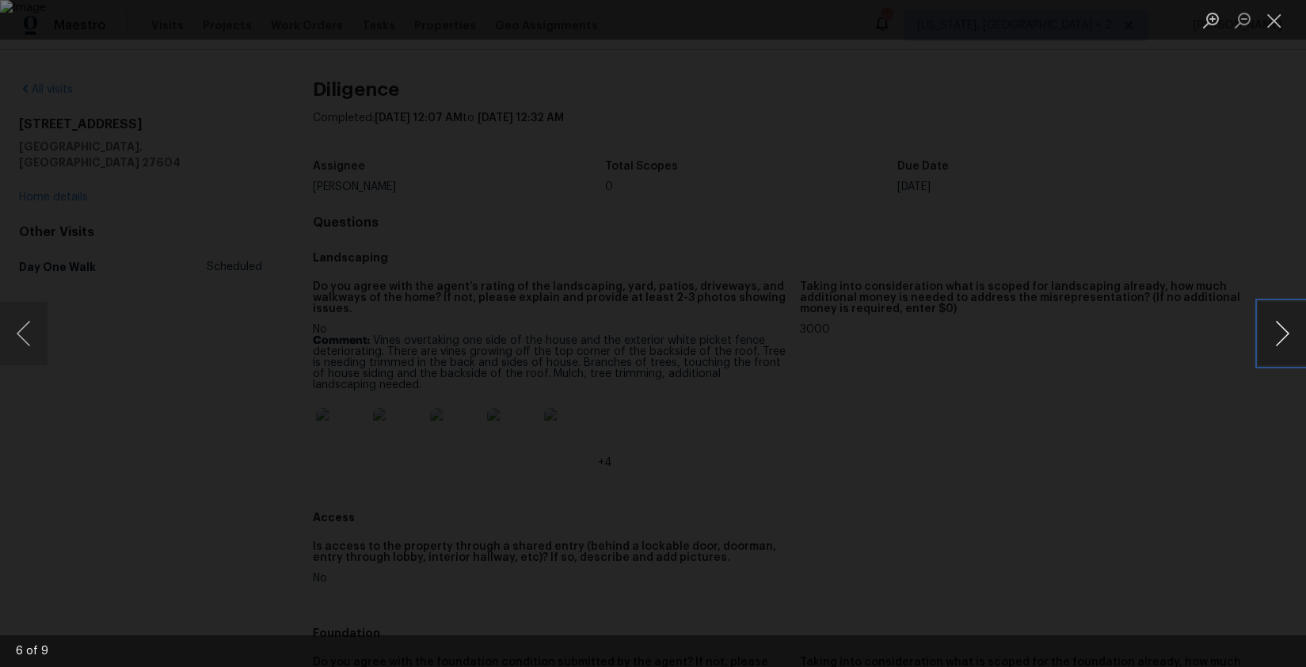
click at [1128, 335] on button "Next image" at bounding box center [1283, 333] width 48 height 63
click at [1128, 336] on button "Next image" at bounding box center [1283, 333] width 48 height 63
click at [1128, 339] on button "Next image" at bounding box center [1283, 333] width 48 height 63
click at [1128, 21] on button "Close lightbox" at bounding box center [1275, 20] width 32 height 28
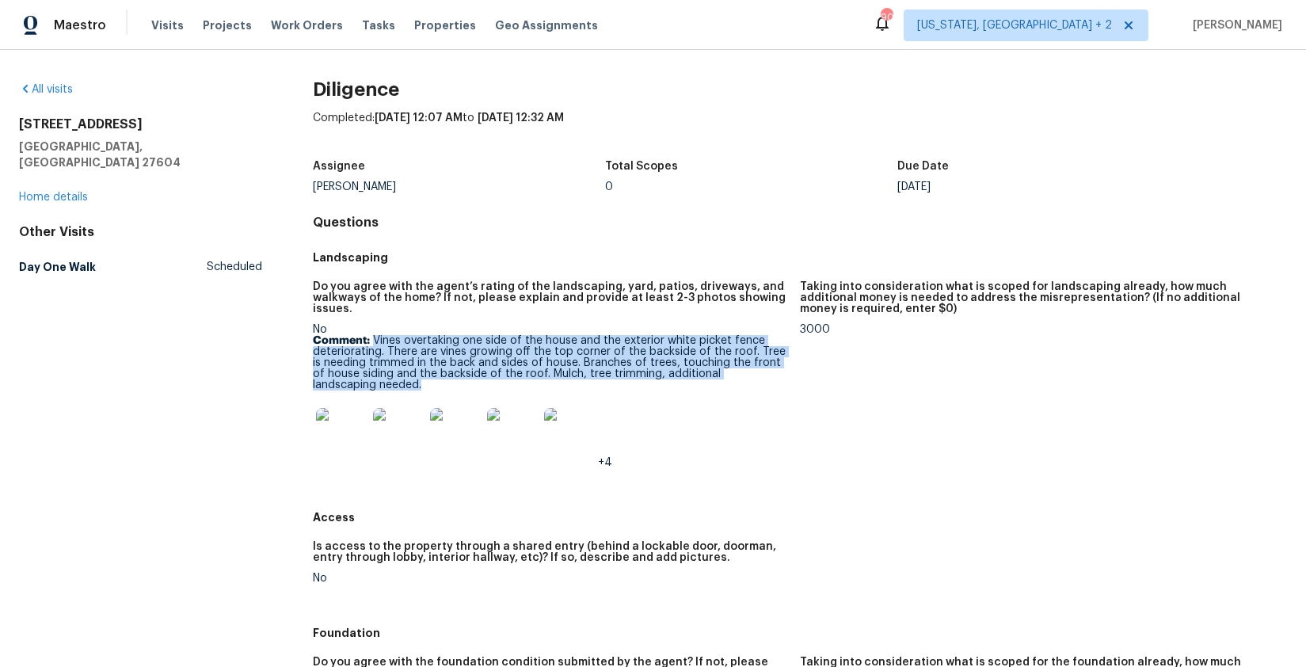
drag, startPoint x: 368, startPoint y: 387, endPoint x: 373, endPoint y: 337, distance: 50.1
click at [373, 337] on p "Comment: Vines overtaking one side of the house and the exterior white picket f…" at bounding box center [550, 362] width 475 height 55
copy p "Vines overtaking one side of the house and the exterior white picket fence dete…"
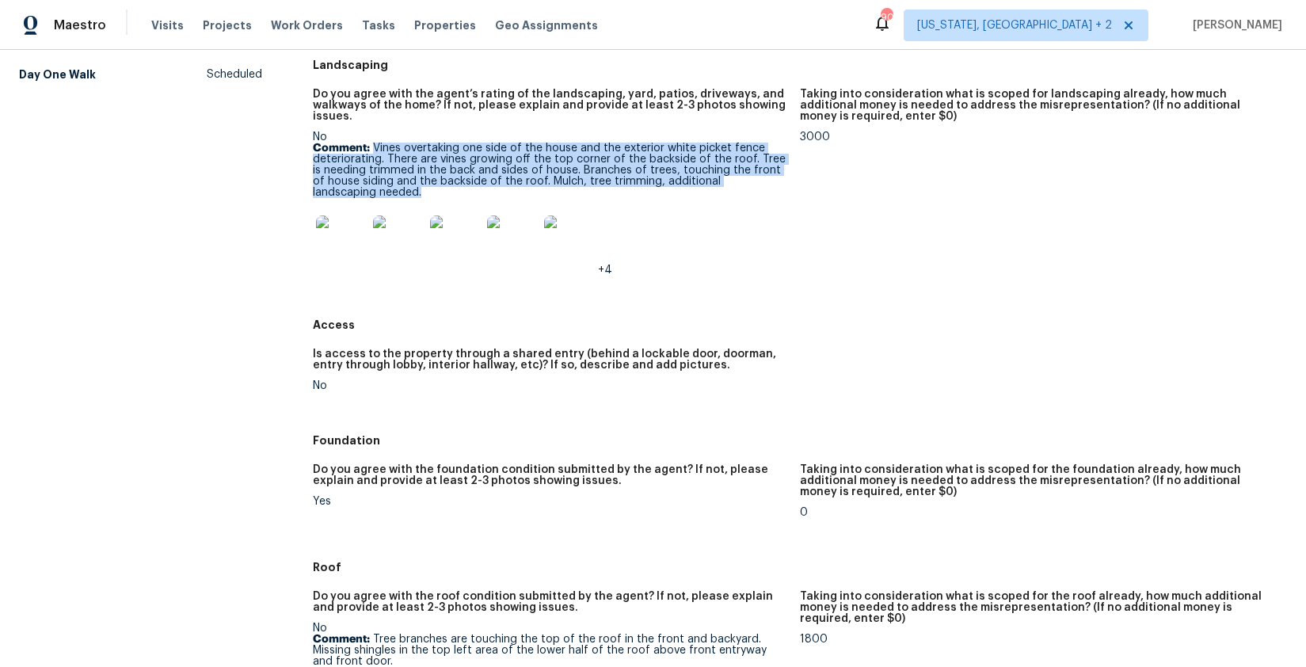
scroll to position [362, 0]
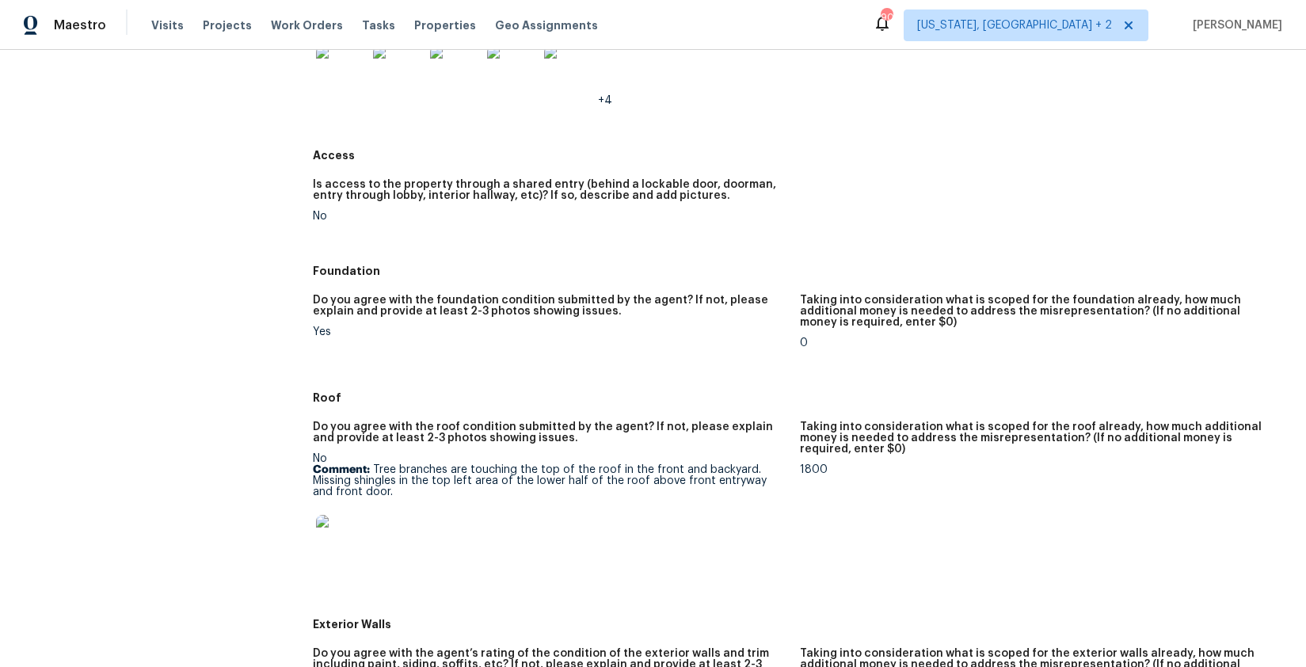
click at [345, 540] on img at bounding box center [341, 540] width 51 height 51
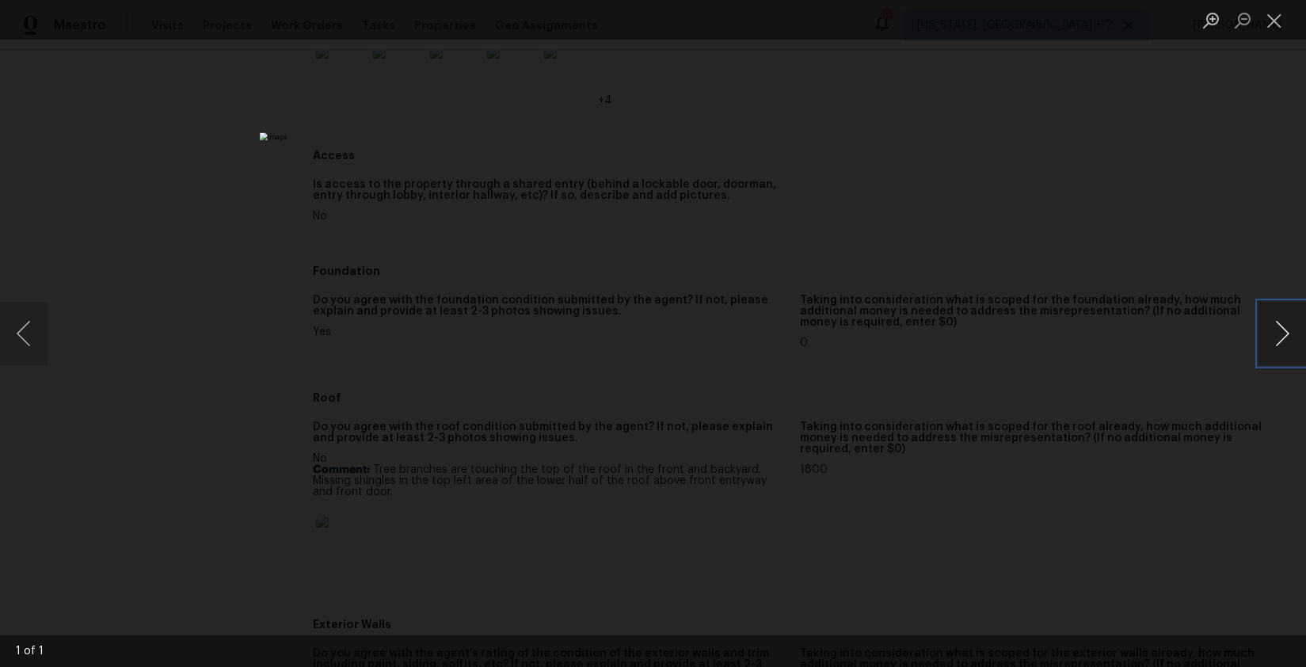
click at [1128, 331] on button "Next image" at bounding box center [1283, 333] width 48 height 63
click at [1128, 25] on button "Close lightbox" at bounding box center [1275, 20] width 32 height 28
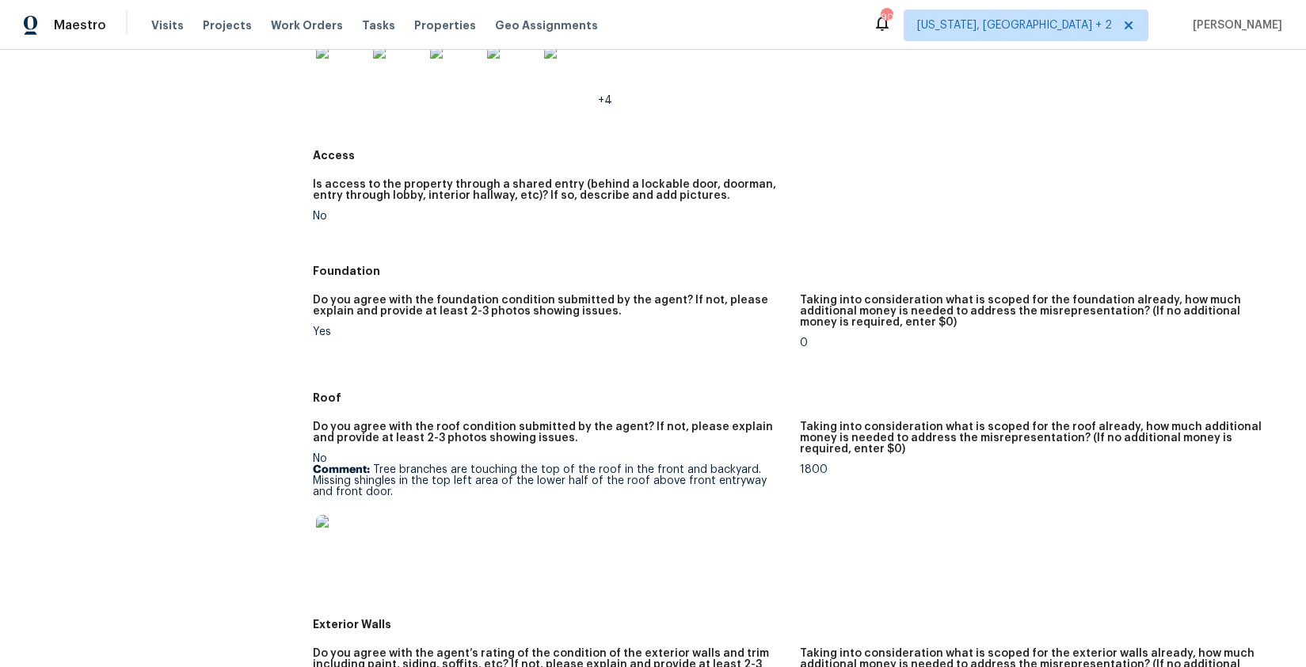
click at [359, 539] on img at bounding box center [341, 540] width 51 height 51
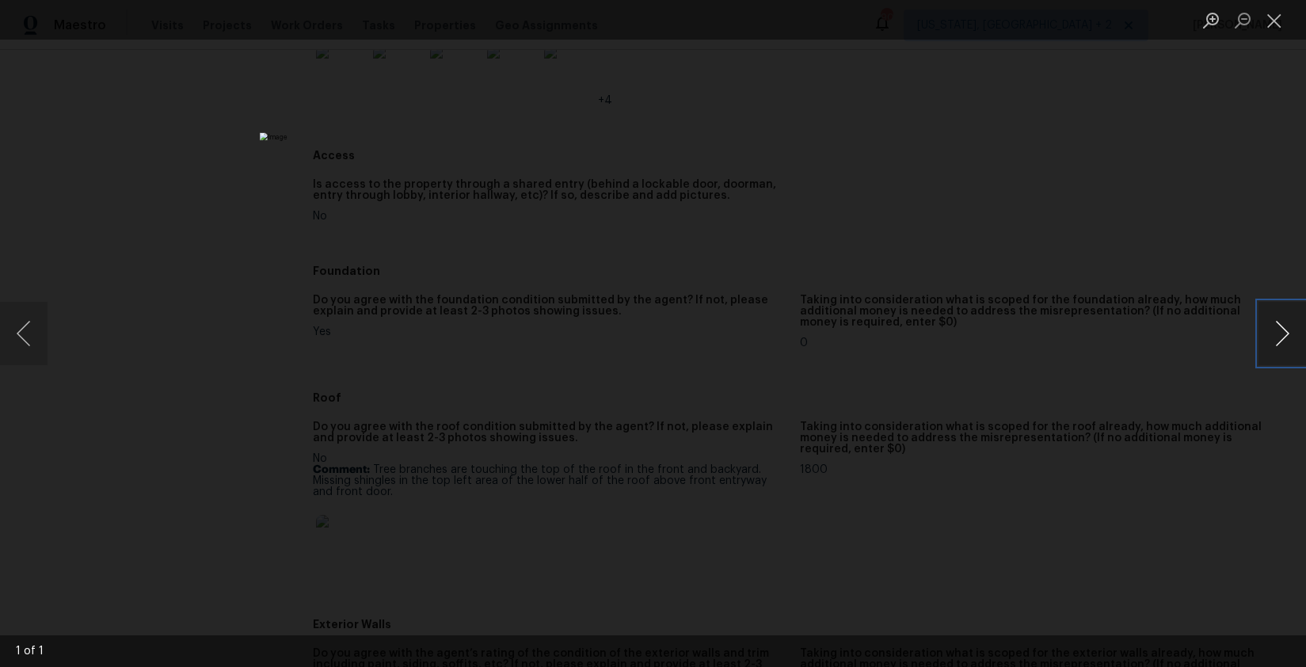
click at [1128, 334] on button "Next image" at bounding box center [1283, 333] width 48 height 63
click at [1128, 25] on button "Close lightbox" at bounding box center [1275, 20] width 32 height 28
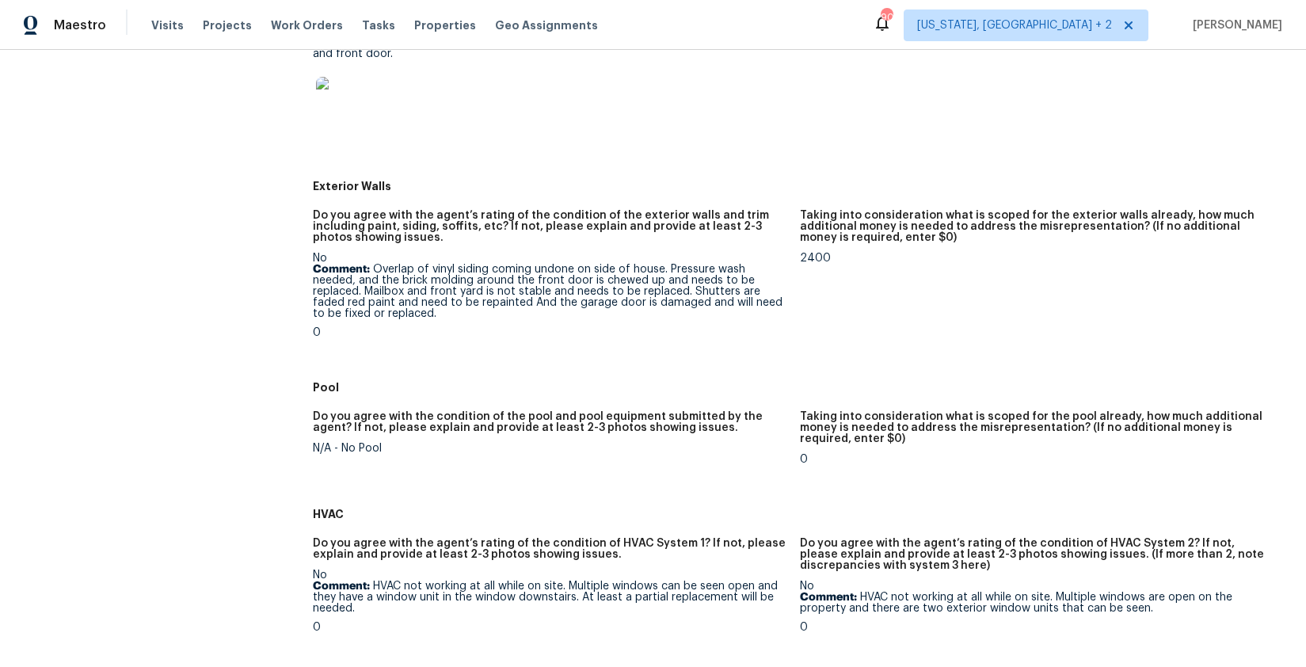
scroll to position [806, 0]
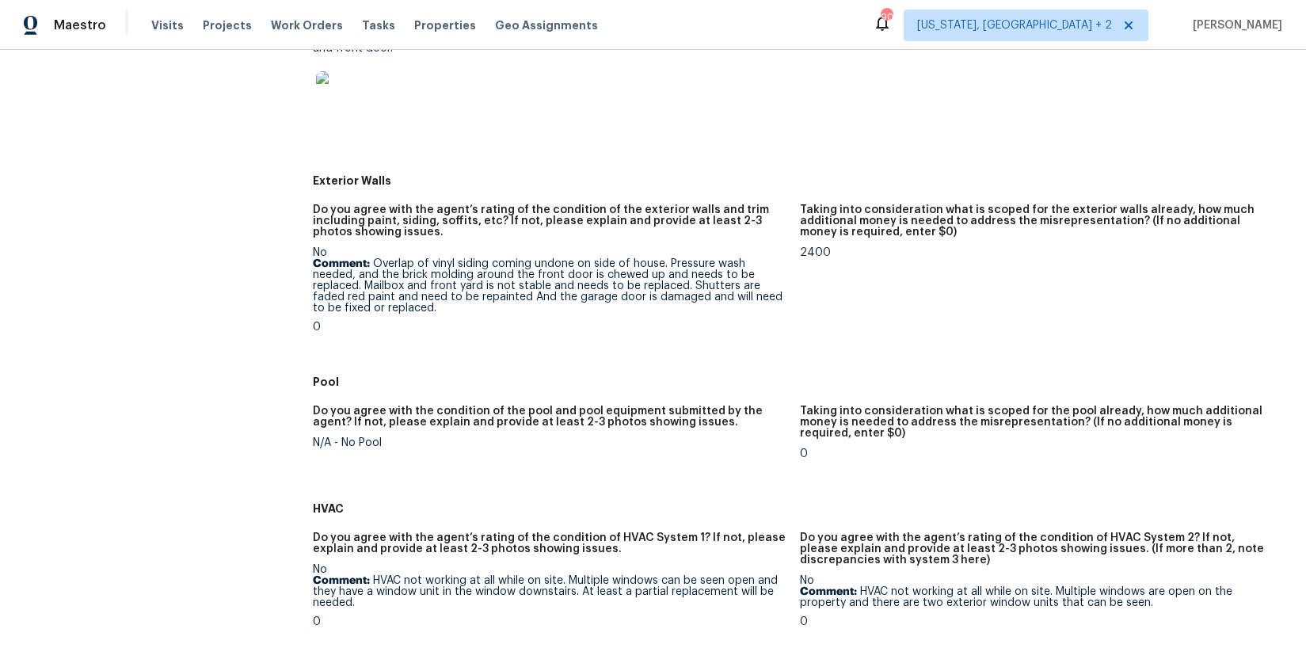
click at [414, 286] on p "Comment: Overlap of vinyl siding coming undone on side of house. Pressure wash …" at bounding box center [550, 285] width 475 height 55
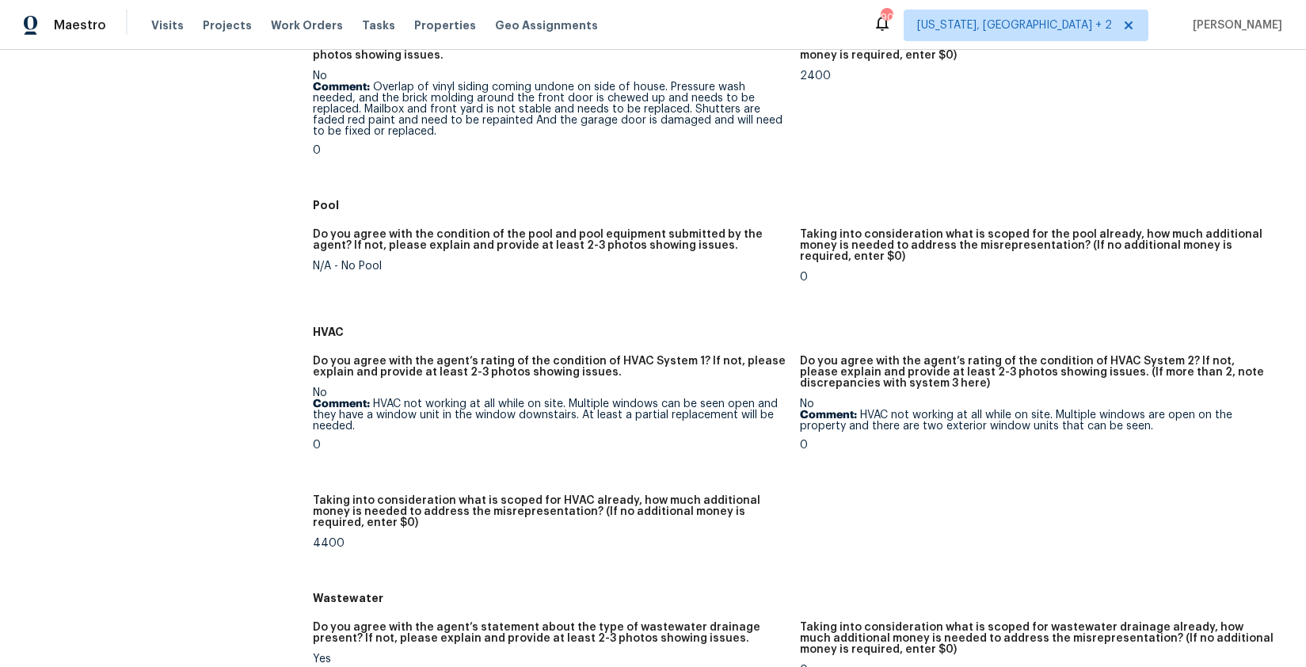
scroll to position [810, 0]
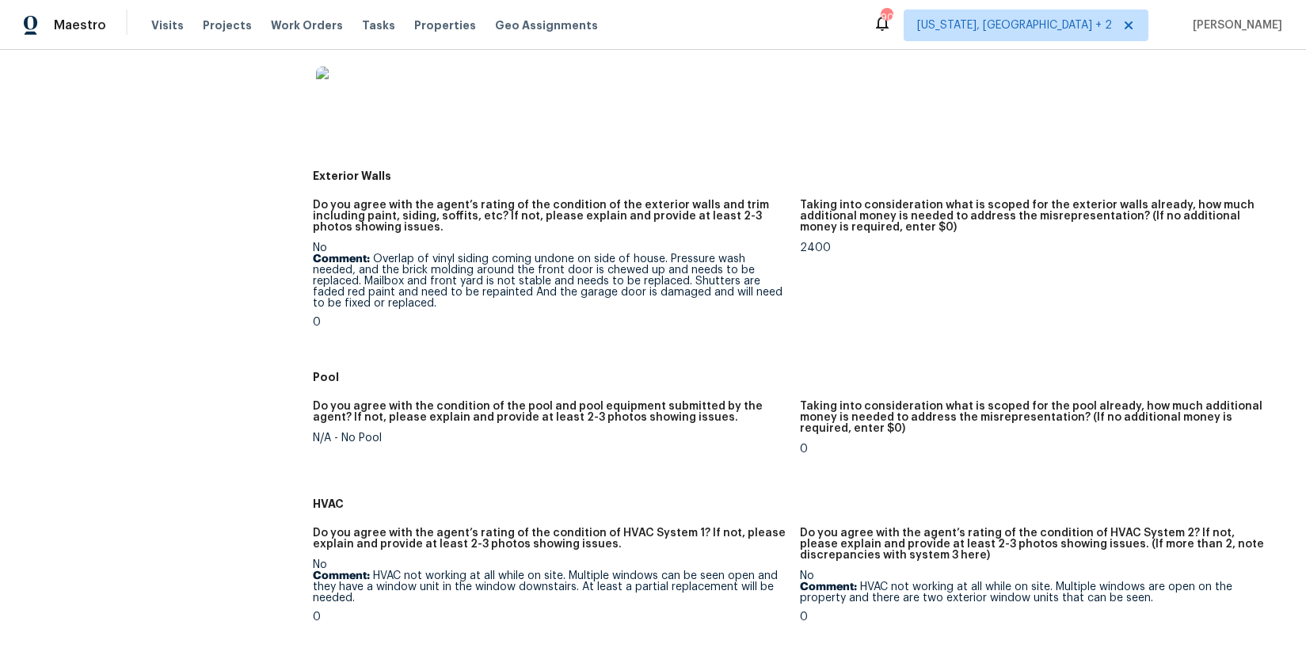
click at [494, 285] on p "Comment: Overlap of vinyl siding coming undone on side of house. Pressure wash …" at bounding box center [550, 280] width 475 height 55
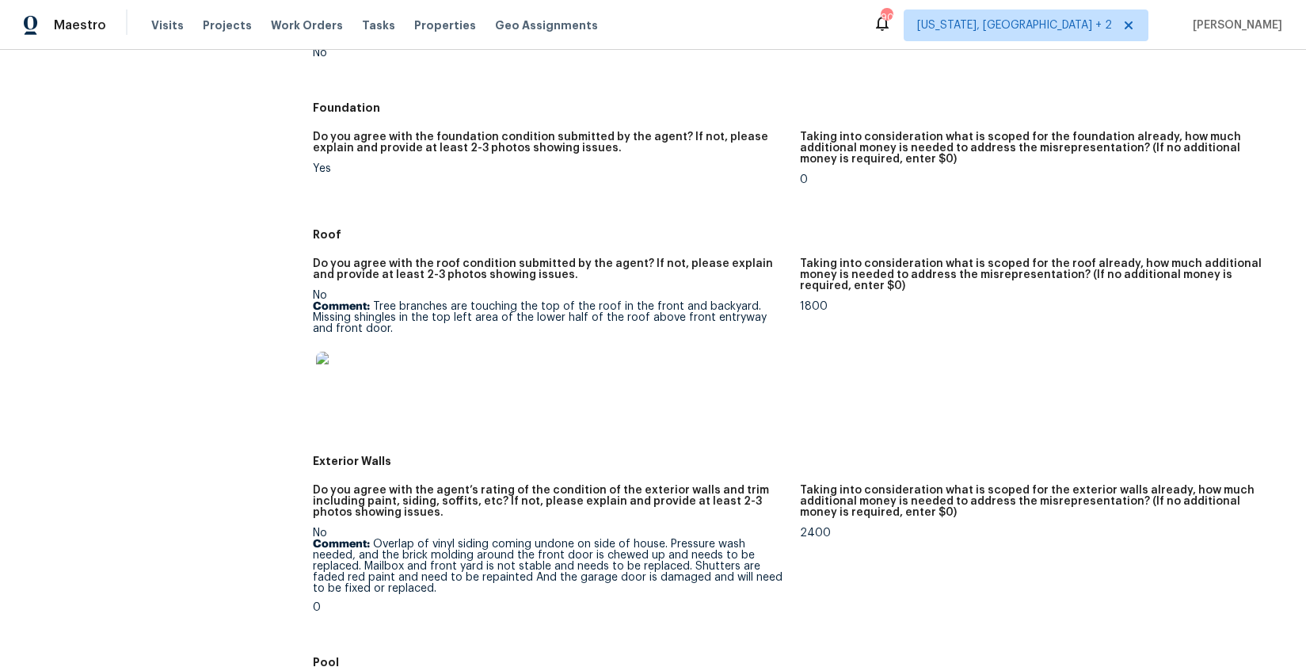
scroll to position [515, 0]
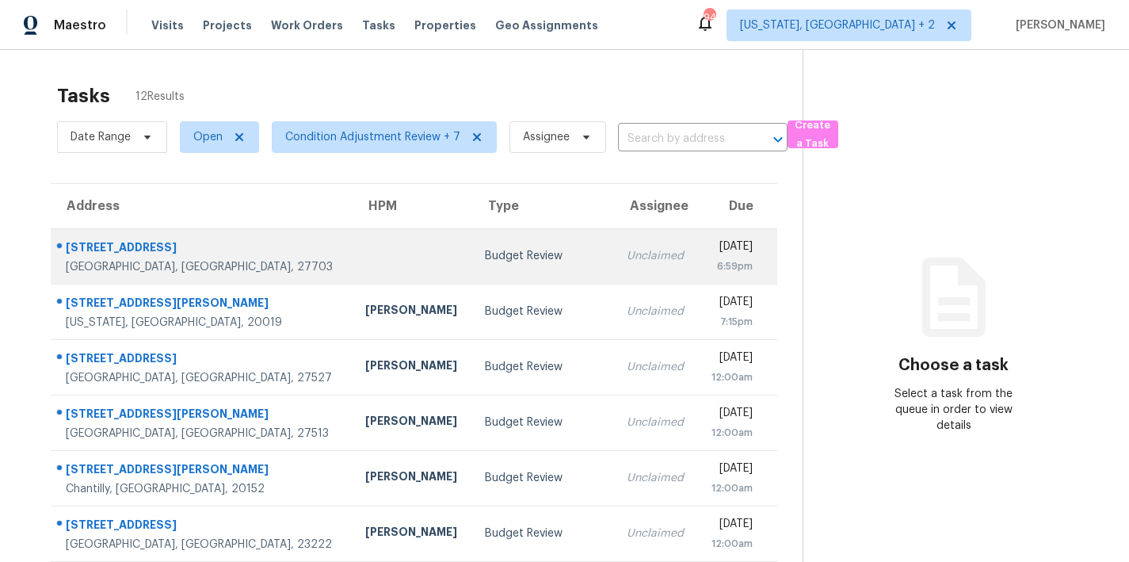
click at [485, 258] on div "Budget Review" at bounding box center [543, 256] width 116 height 16
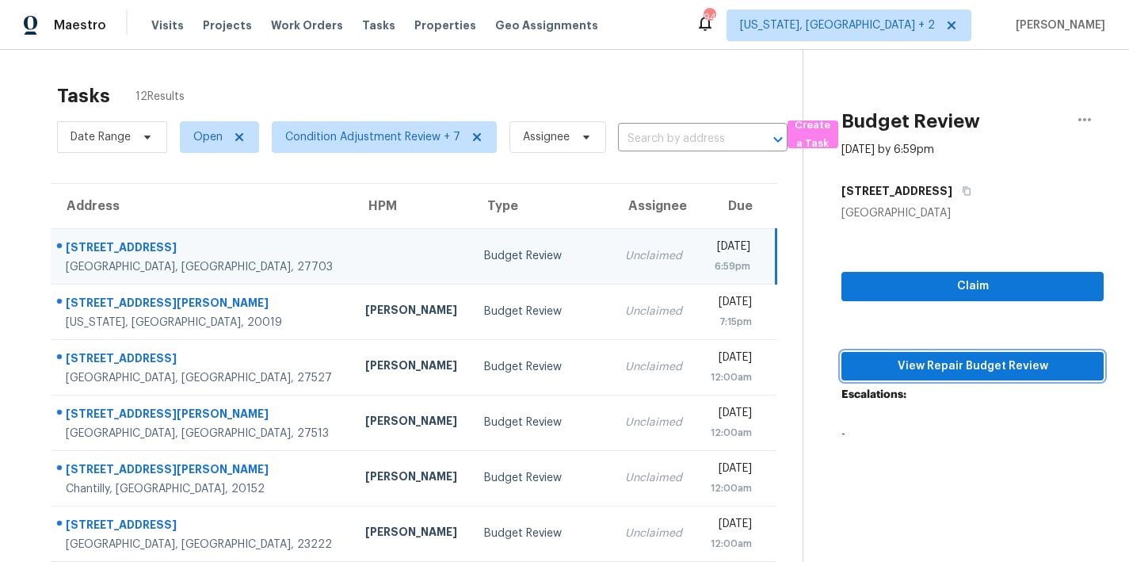
click at [1020, 375] on span "View Repair Budget Review" at bounding box center [972, 366] width 237 height 20
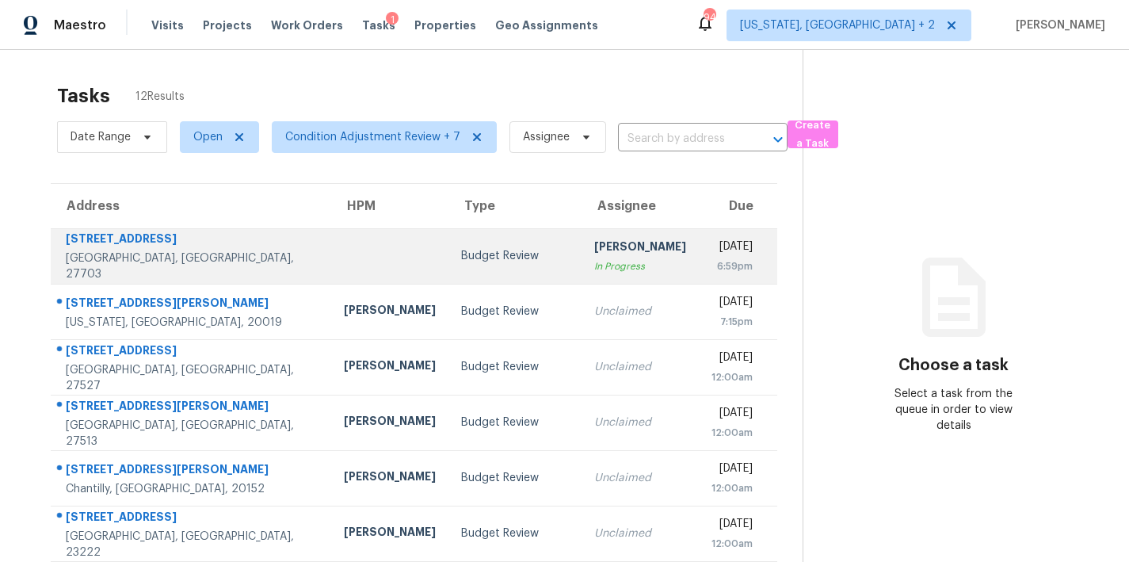
click at [594, 250] on div "[PERSON_NAME]" at bounding box center [640, 248] width 92 height 20
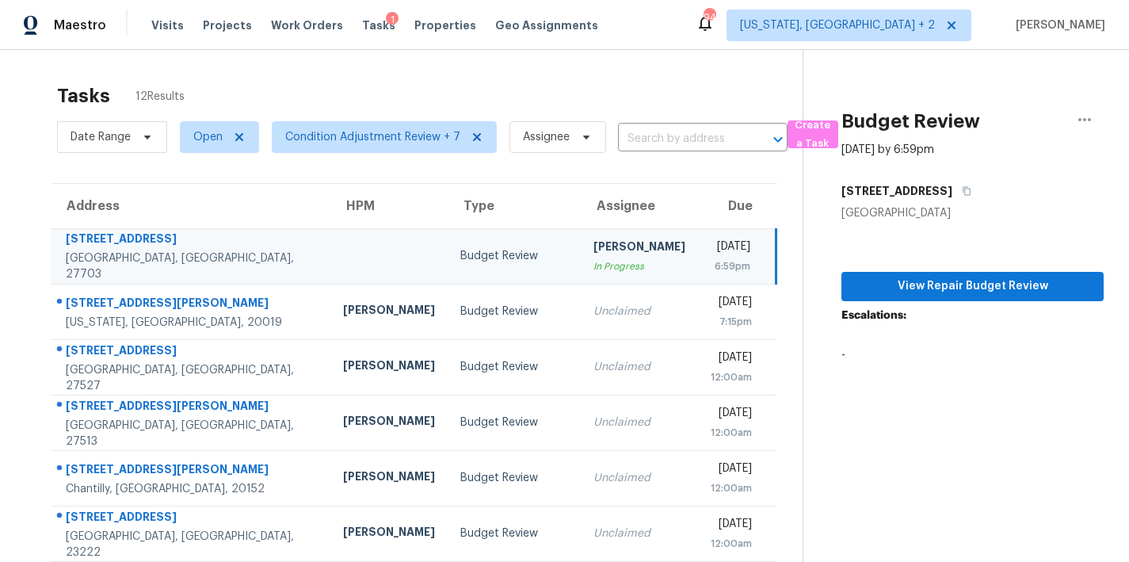
click at [731, 80] on div "Tasks 12 Results" at bounding box center [429, 95] width 745 height 41
click at [1075, 113] on icon "button" at bounding box center [1084, 119] width 19 height 19
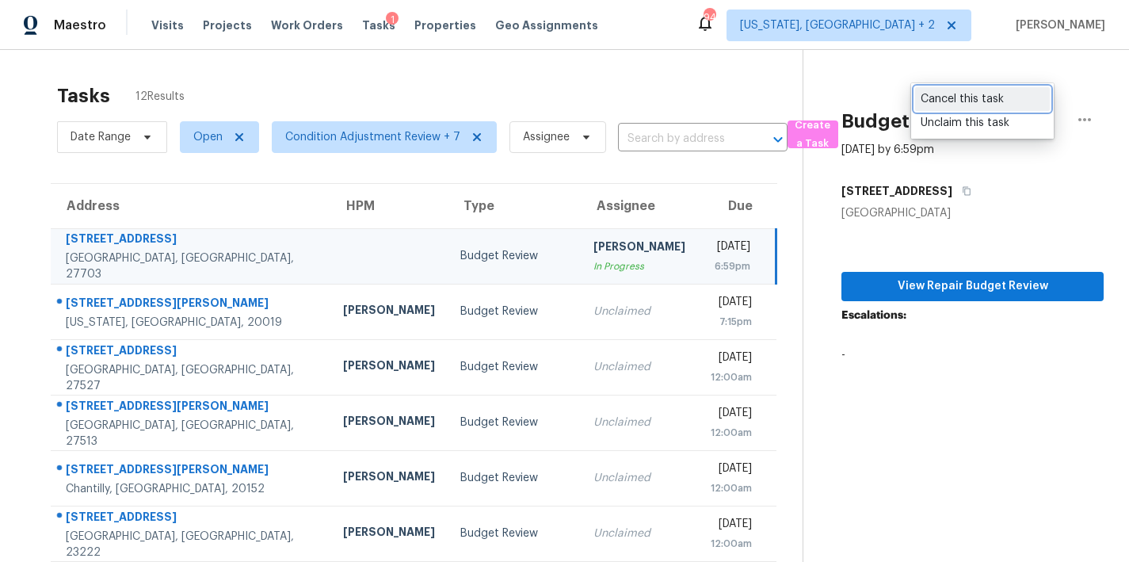
click at [973, 99] on div "Cancel this task" at bounding box center [982, 99] width 124 height 16
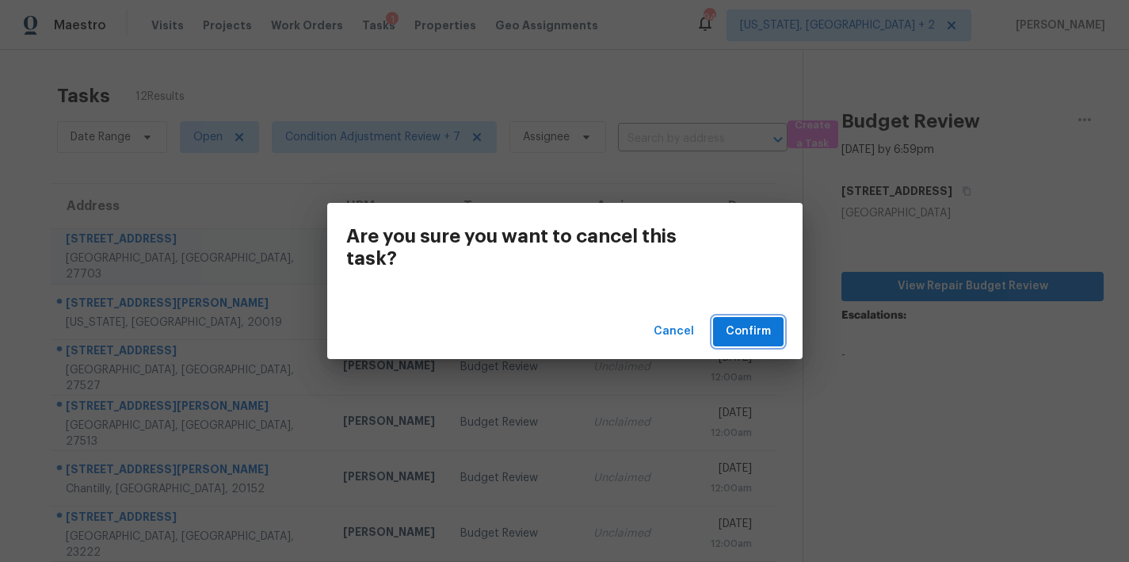
click at [762, 334] on span "Confirm" at bounding box center [748, 332] width 45 height 20
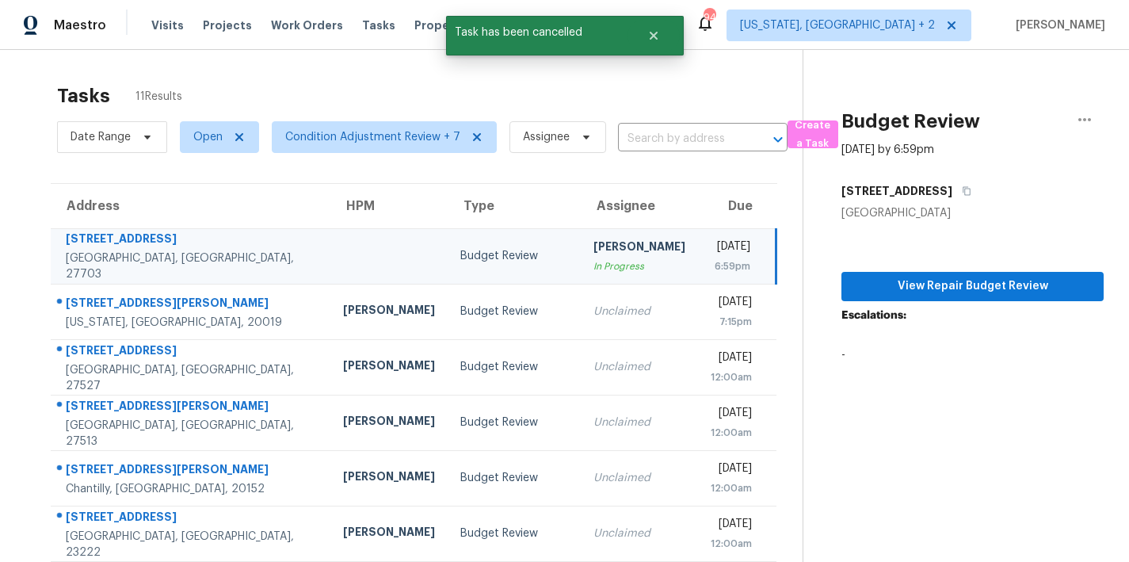
click at [735, 26] on div "Maestro Visits Projects Work Orders Tasks Properties Geo Assignments 94 Washing…" at bounding box center [564, 281] width 1129 height 562
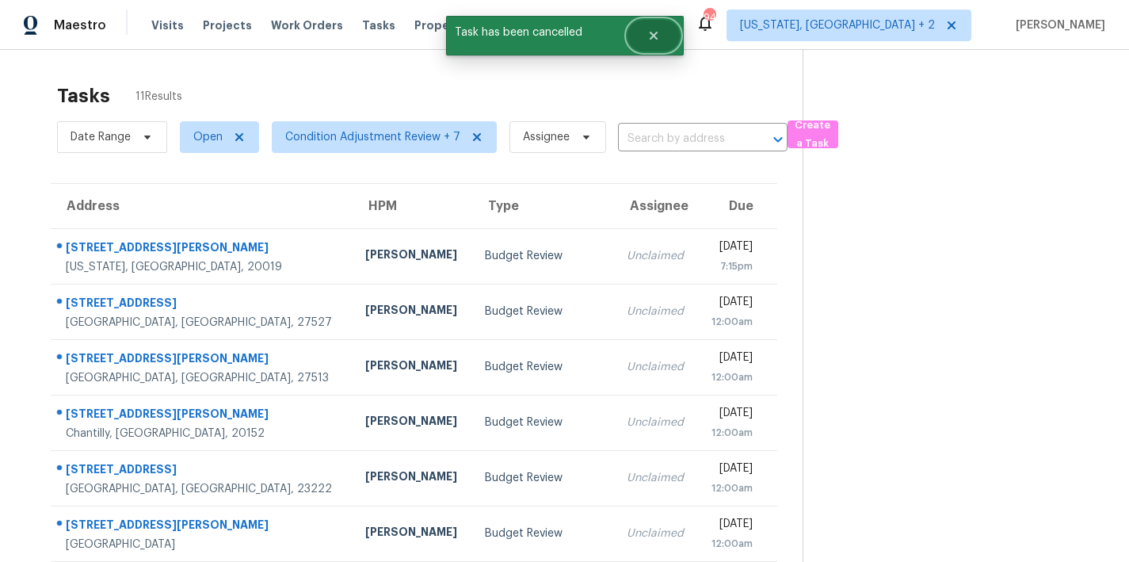
click at [660, 35] on button "Close" at bounding box center [653, 36] width 52 height 32
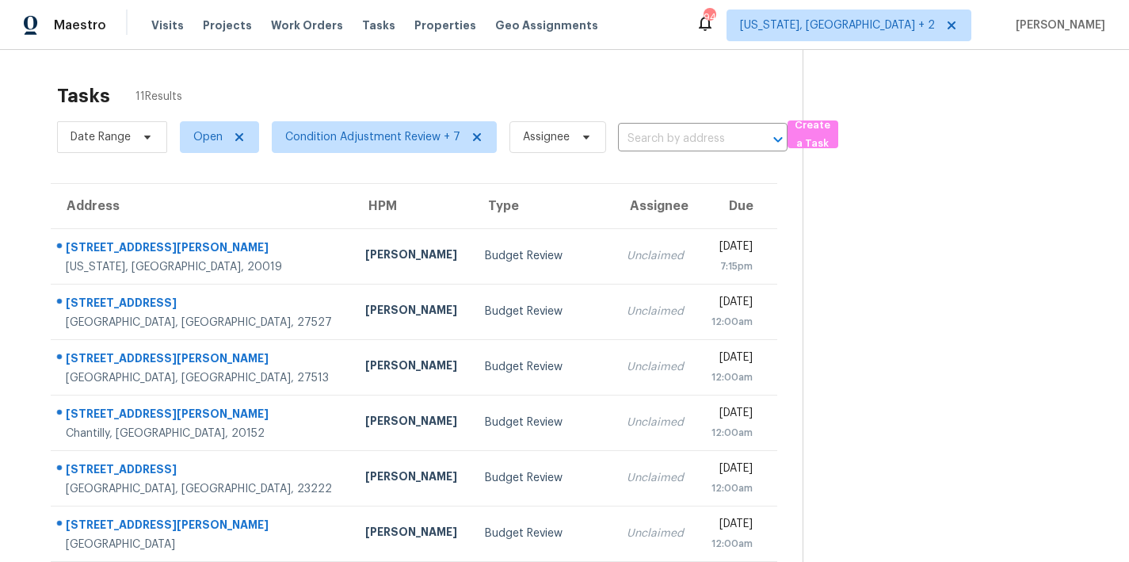
click at [719, 28] on div "Maestro Visits Projects Work Orders Tasks Properties Geo Assignments 94 Washing…" at bounding box center [564, 25] width 1129 height 50
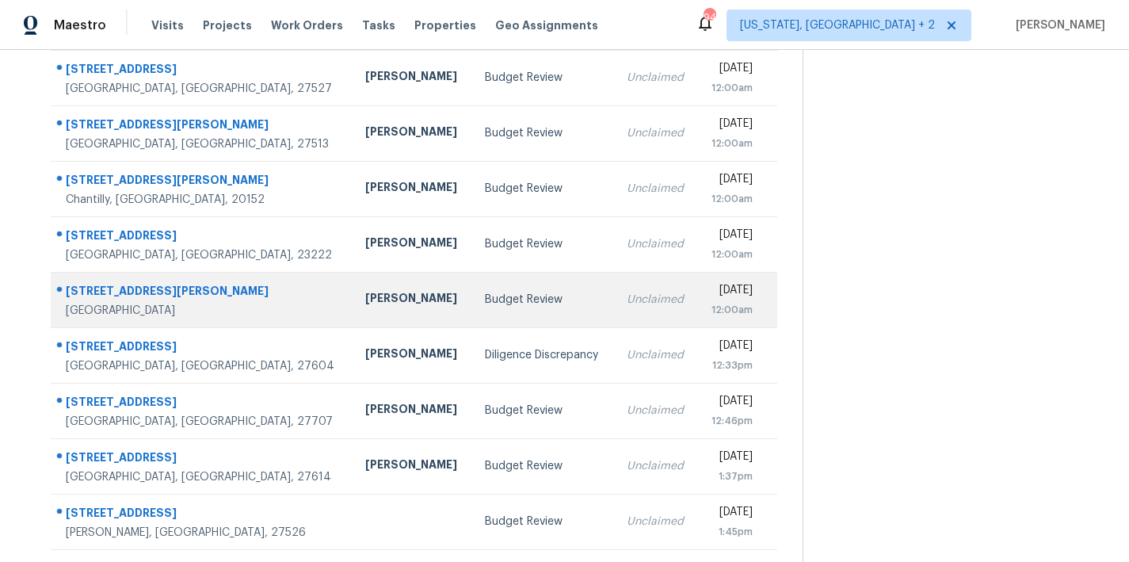
scroll to position [275, 0]
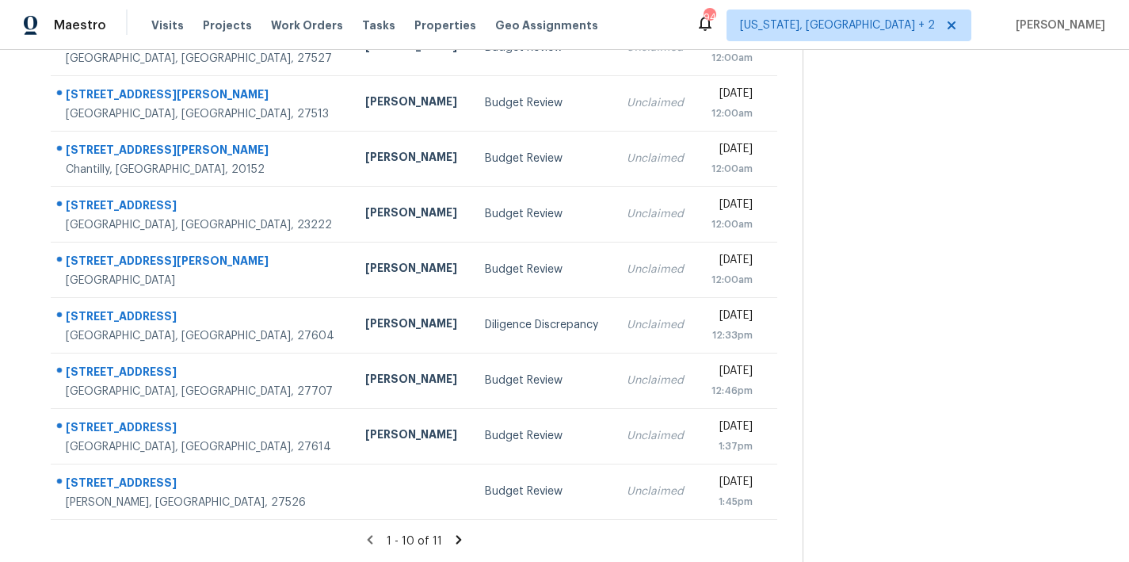
click at [455, 532] on icon at bounding box center [459, 539] width 14 height 14
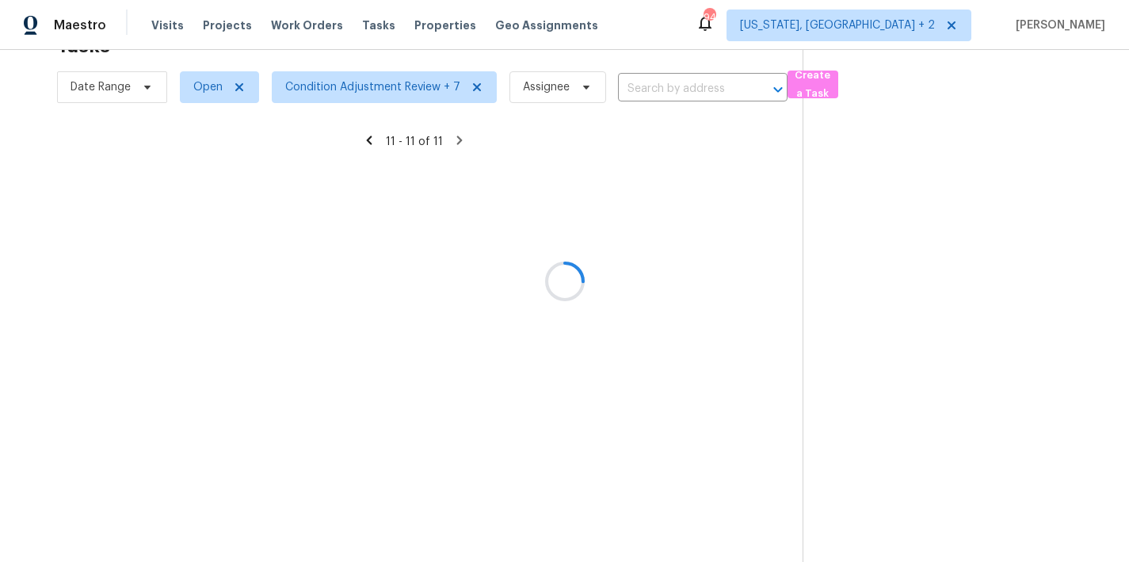
scroll to position [62, 0]
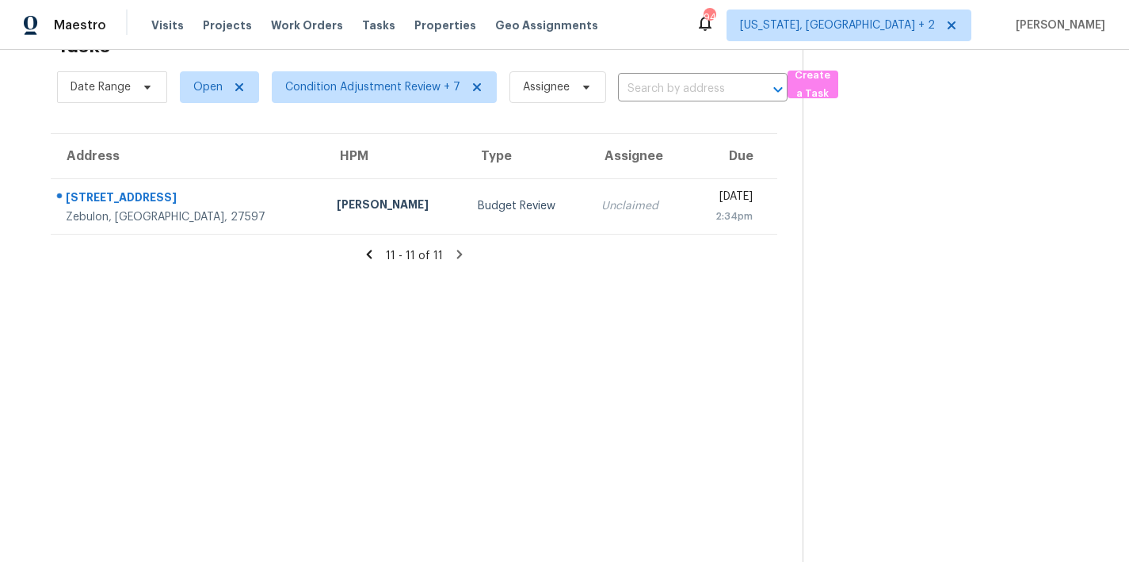
click at [370, 247] on icon at bounding box center [369, 254] width 14 height 14
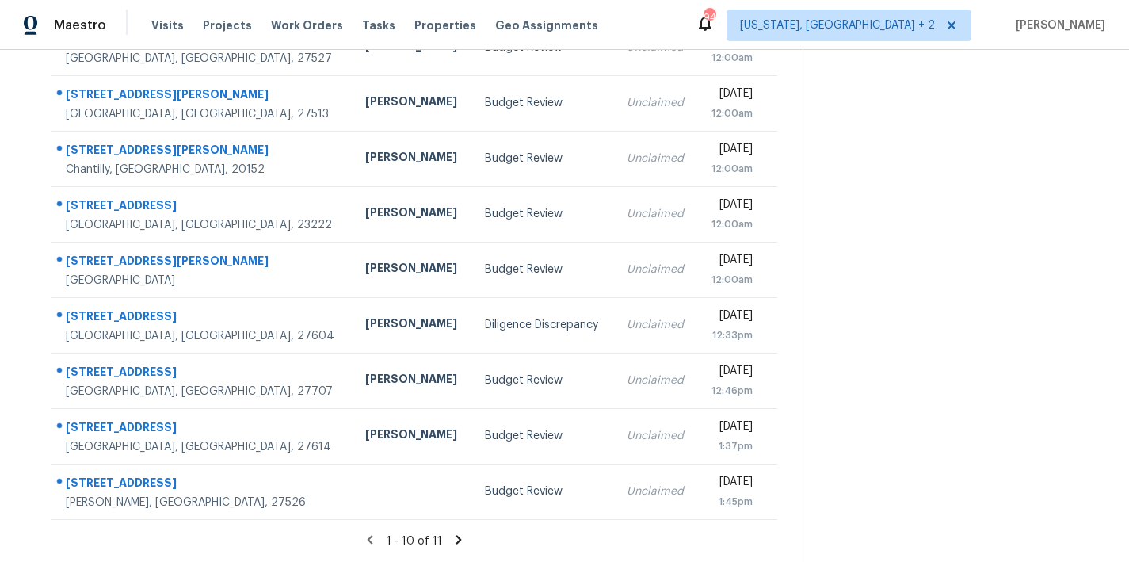
scroll to position [0, 0]
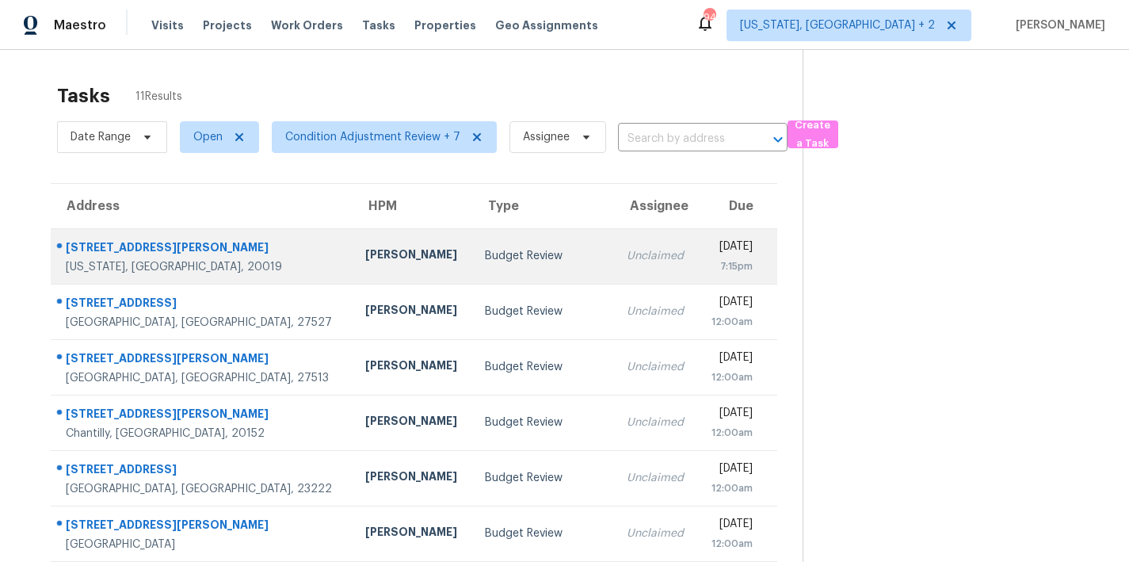
click at [711, 248] on div "Tue, Aug 19th 2025" at bounding box center [732, 248] width 43 height 20
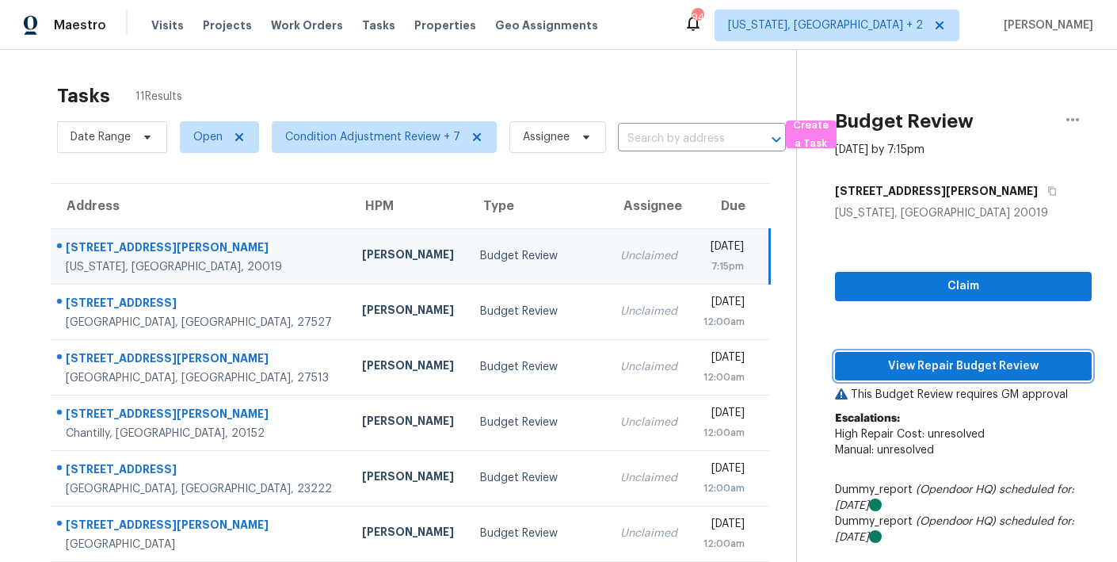
click at [1020, 370] on span "View Repair Budget Review" at bounding box center [963, 366] width 231 height 20
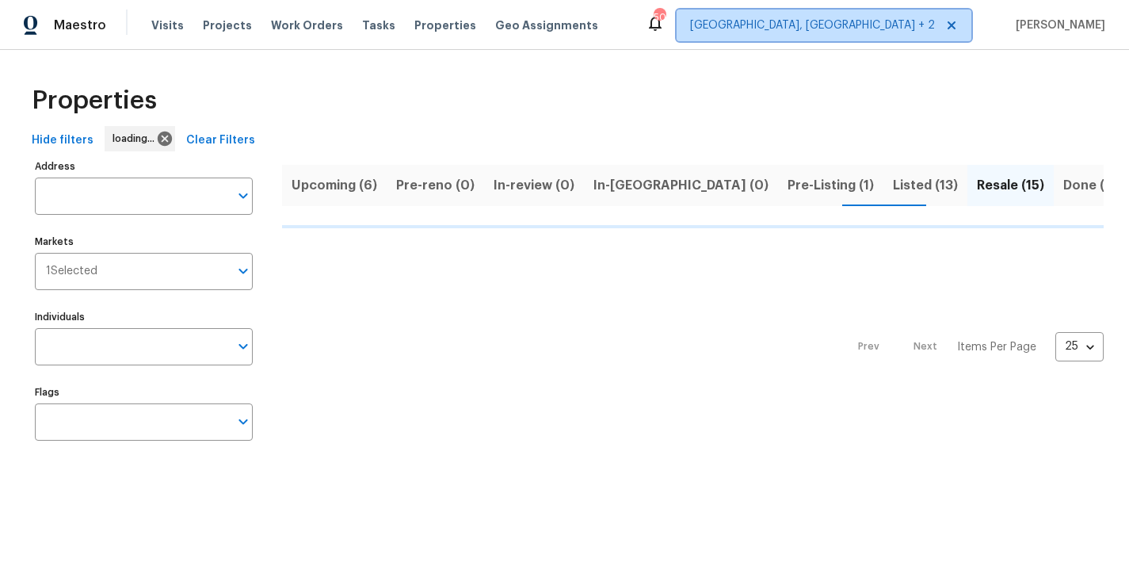
click at [907, 29] on span "Charleston, SC + 2" at bounding box center [812, 25] width 245 height 16
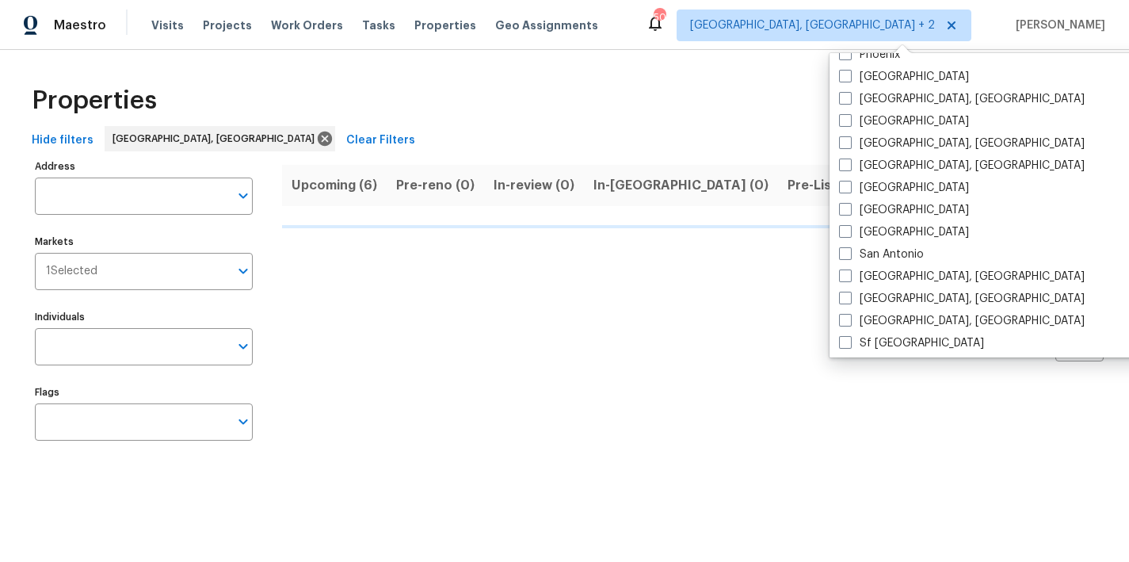
scroll to position [1062, 0]
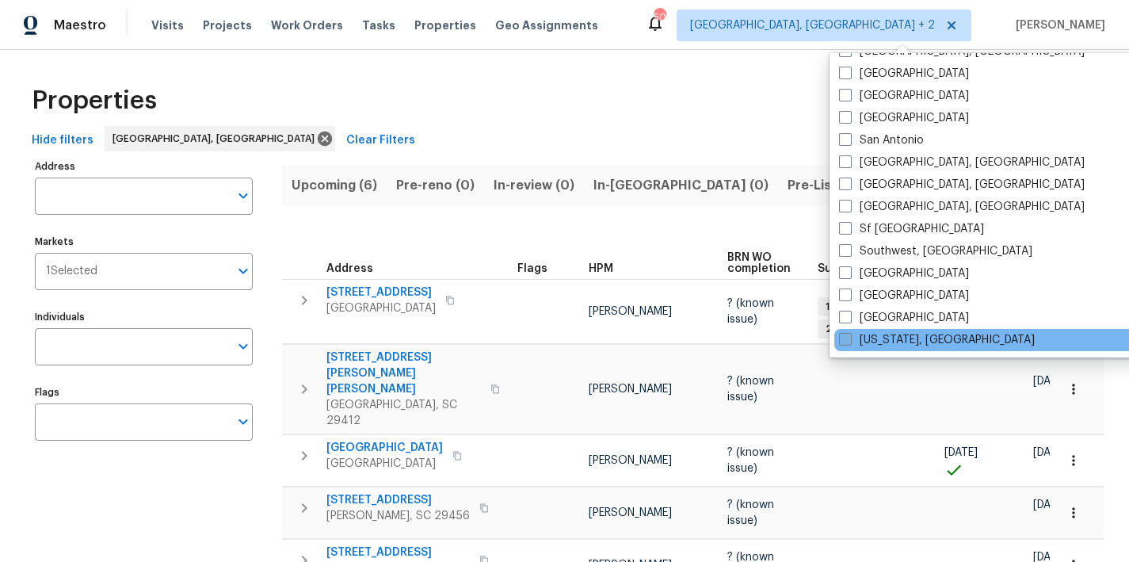
click at [880, 339] on label "Washington, DC" at bounding box center [937, 340] width 196 height 16
click at [849, 339] on input "Washington, DC" at bounding box center [844, 337] width 10 height 10
checkbox input "true"
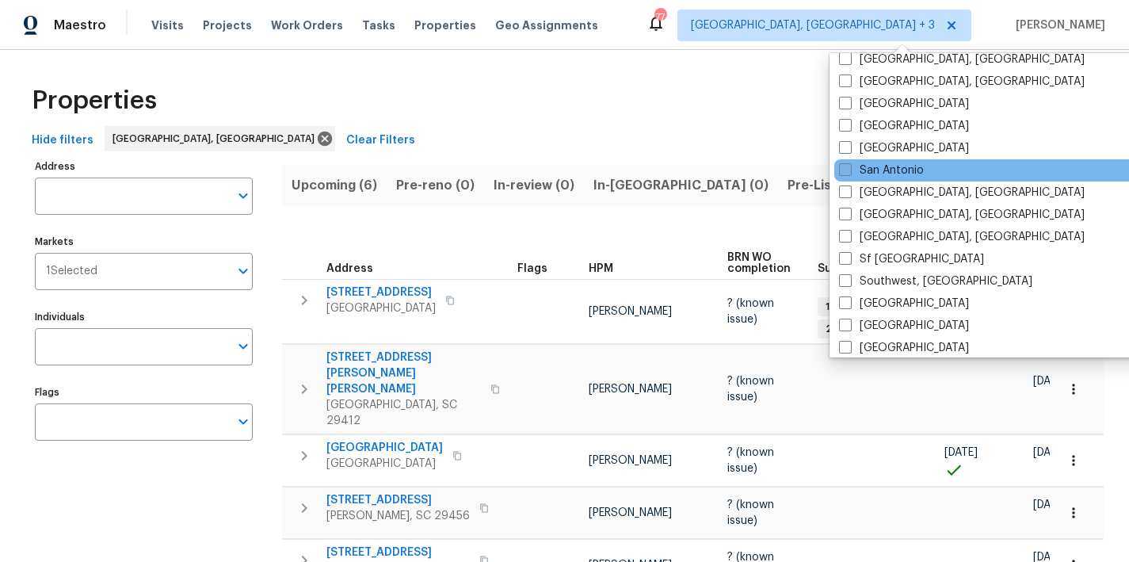
scroll to position [1031, 0]
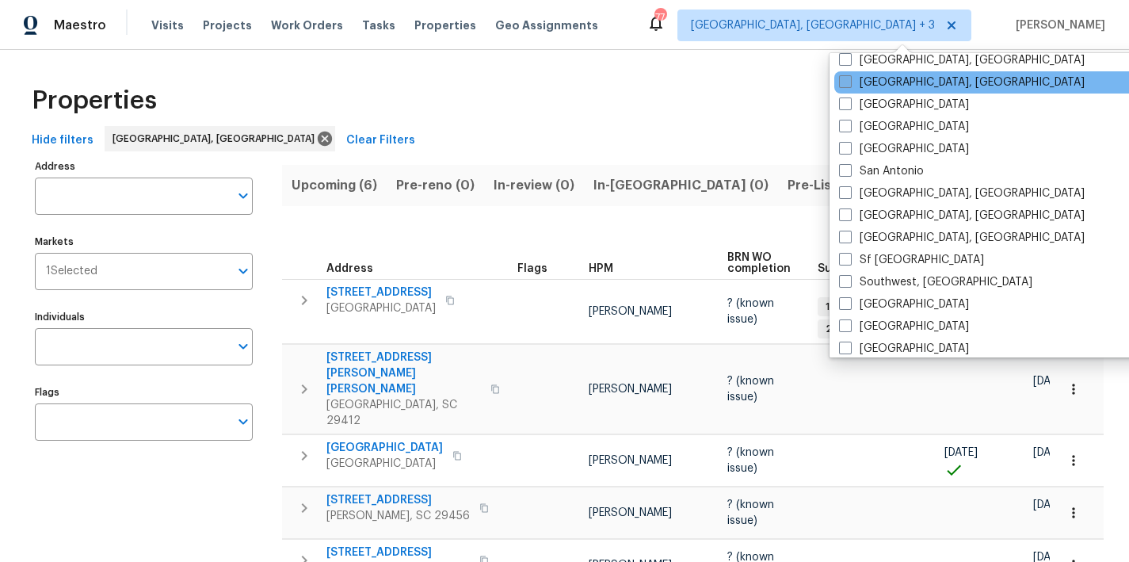
click at [874, 77] on label "Richmond, VA" at bounding box center [962, 82] width 246 height 16
click at [849, 77] on input "Richmond, VA" at bounding box center [844, 79] width 10 height 10
checkbox input "true"
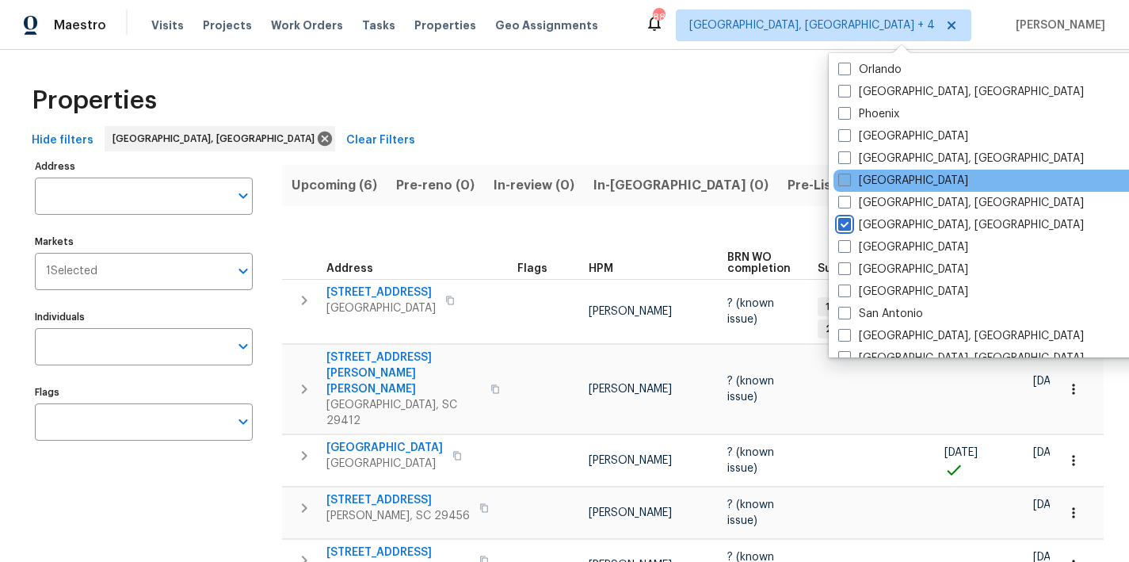
scroll to position [886, 0]
click at [881, 186] on label "Raleigh" at bounding box center [903, 182] width 130 height 16
click at [848, 185] on input "Raleigh" at bounding box center [843, 179] width 10 height 10
checkbox input "true"
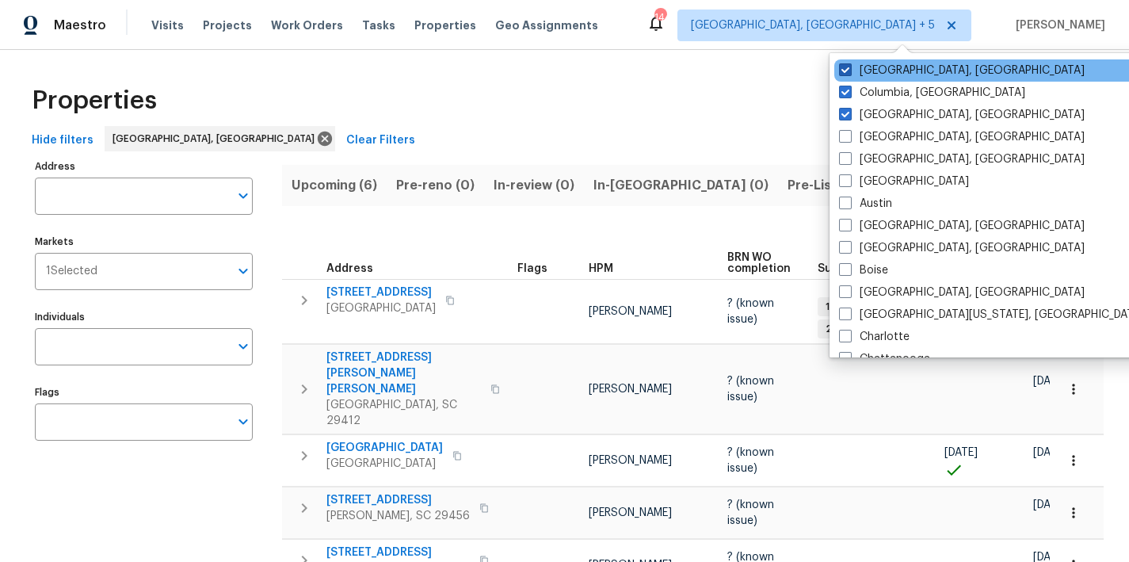
click at [848, 71] on span at bounding box center [845, 69] width 13 height 13
click at [848, 71] on input "Greenville, SC" at bounding box center [844, 68] width 10 height 10
checkbox input "false"
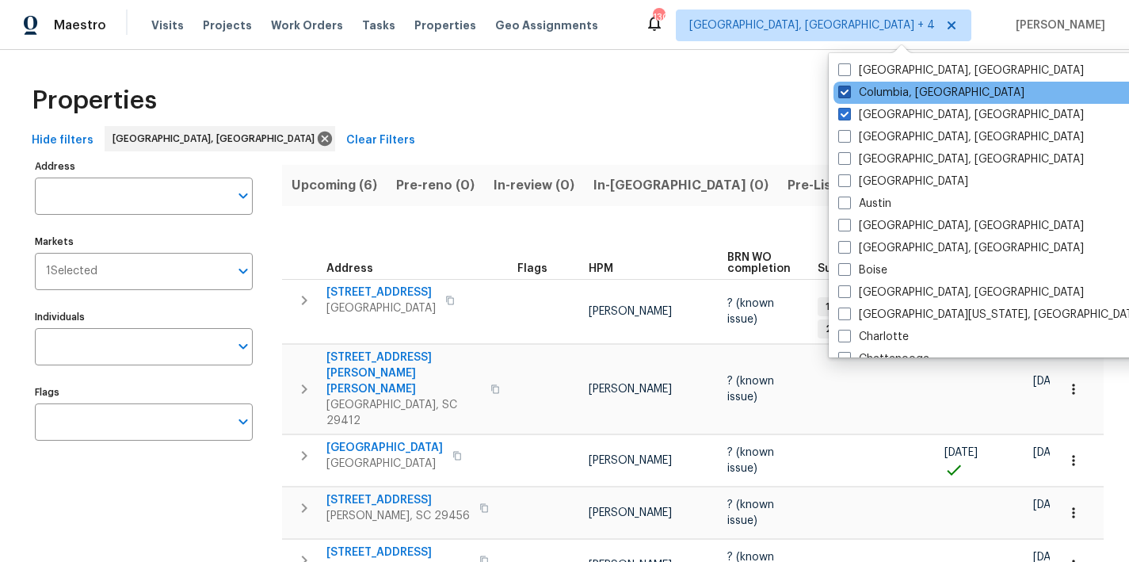
click at [848, 95] on span at bounding box center [844, 92] width 13 height 13
click at [848, 95] on input "Columbia, SC" at bounding box center [843, 90] width 10 height 10
checkbox input "false"
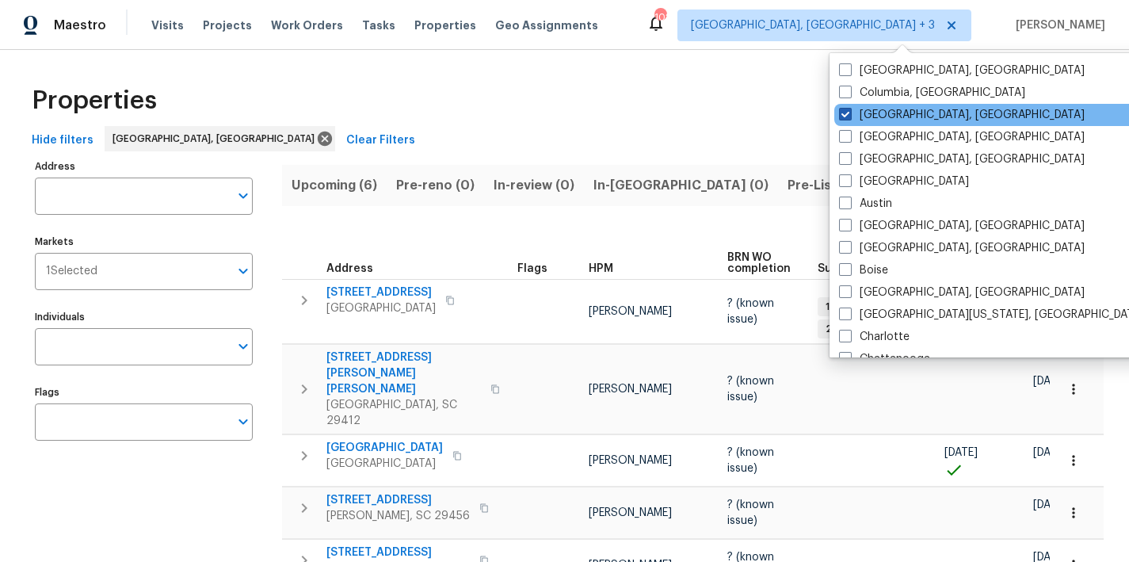
click at [844, 112] on span at bounding box center [845, 114] width 13 height 13
click at [844, 112] on input "Charleston, SC" at bounding box center [844, 112] width 10 height 10
checkbox input "false"
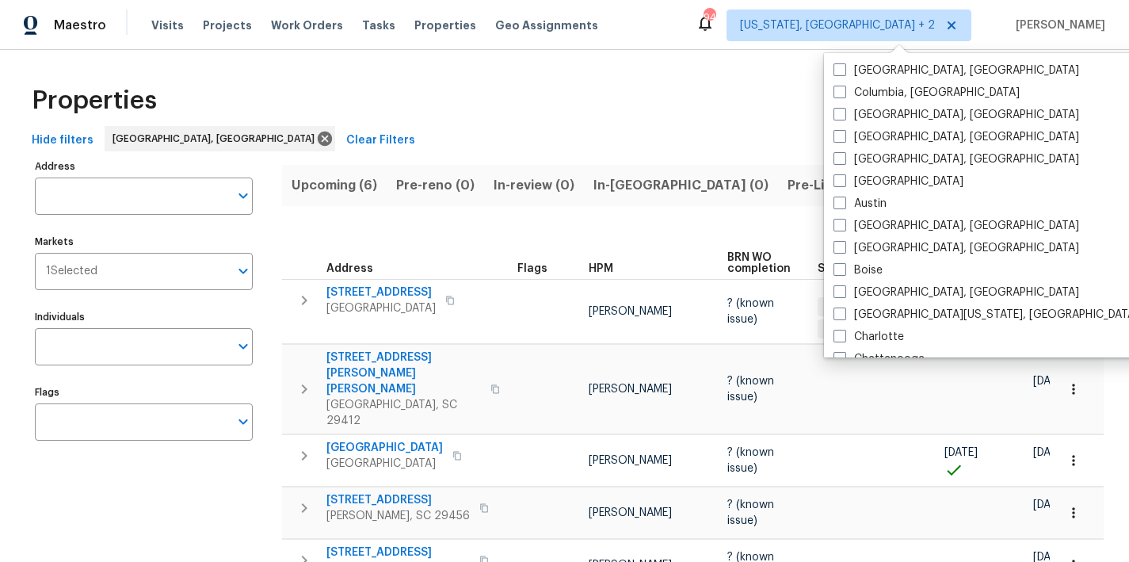
click at [738, 111] on div "Properties" at bounding box center [564, 100] width 1078 height 51
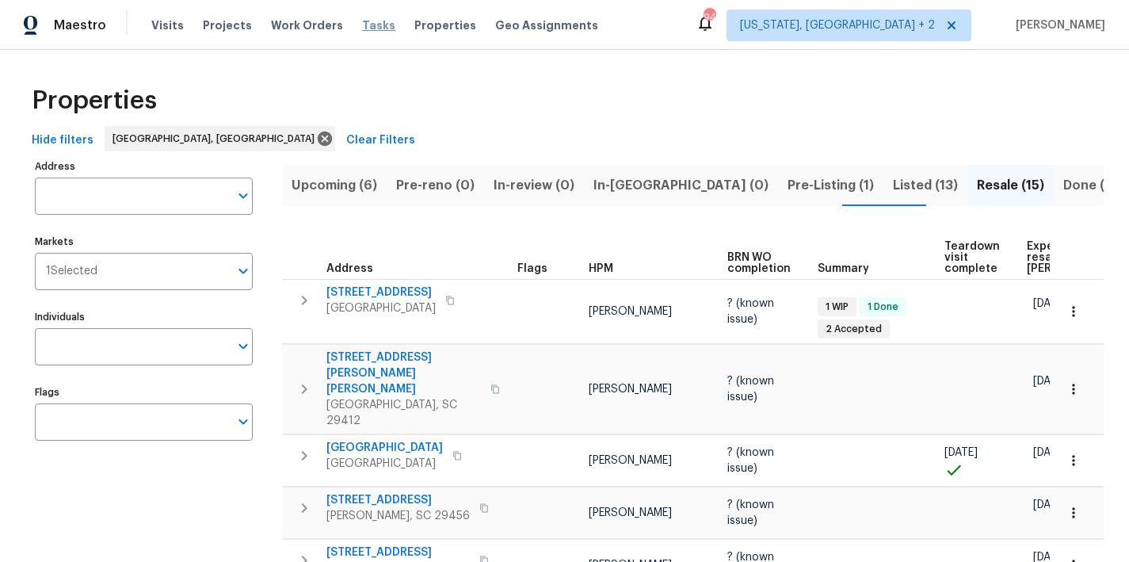
click at [362, 29] on span "Tasks" at bounding box center [378, 25] width 33 height 11
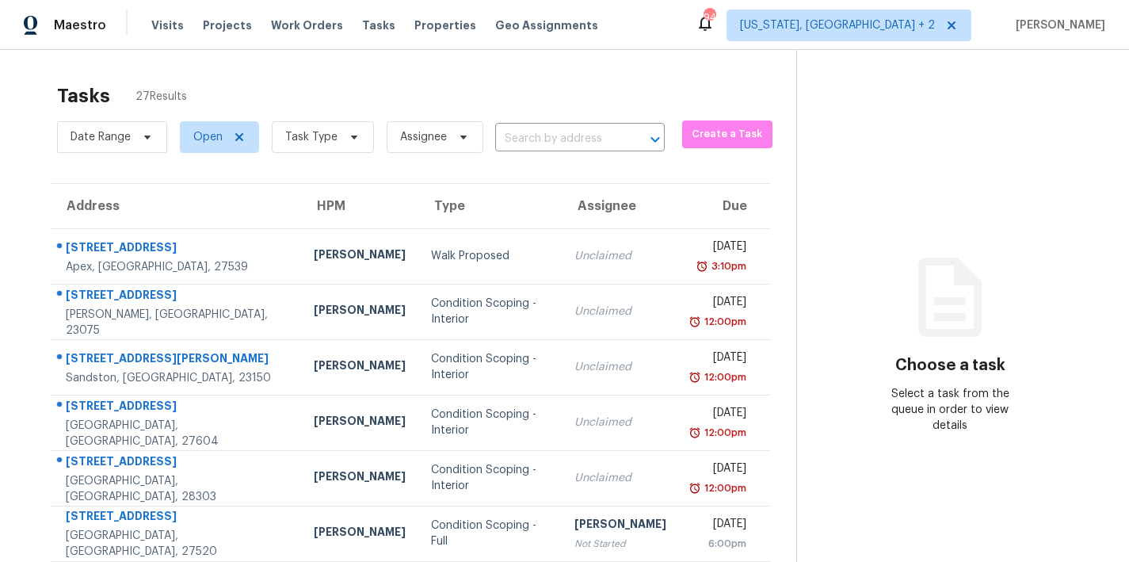
click at [421, 71] on div "Tasks 27 Results Date Range Open Task Type Assignee ​ Create a Task Address HPM…" at bounding box center [564, 438] width 1129 height 776
click at [307, 141] on span "Task Type" at bounding box center [311, 137] width 52 height 16
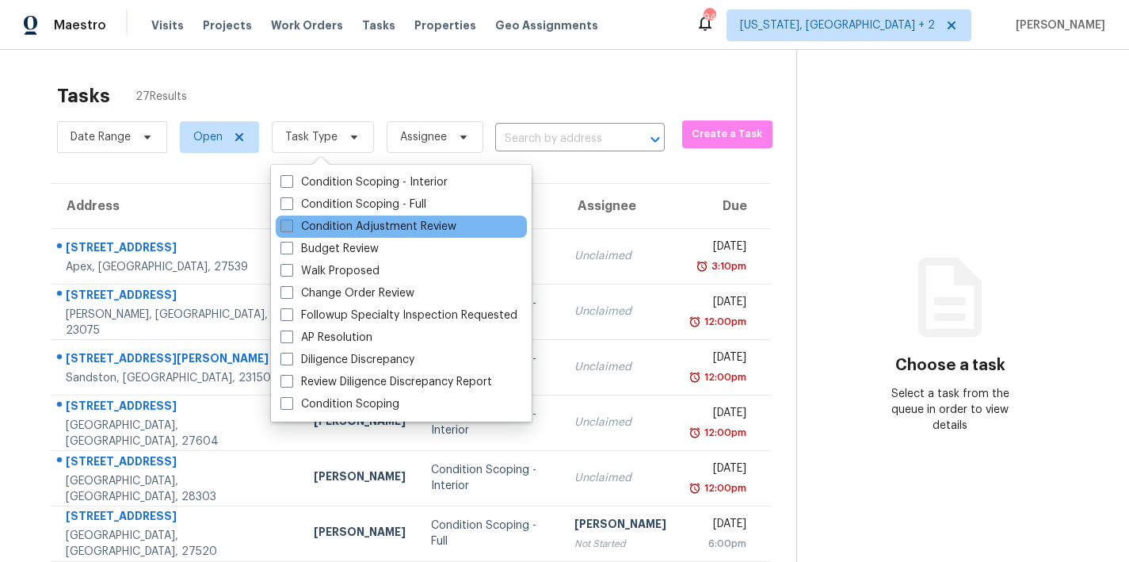
click at [364, 220] on label "Condition Adjustment Review" at bounding box center [368, 227] width 176 height 16
click at [291, 220] on input "Condition Adjustment Review" at bounding box center [285, 224] width 10 height 10
checkbox input "true"
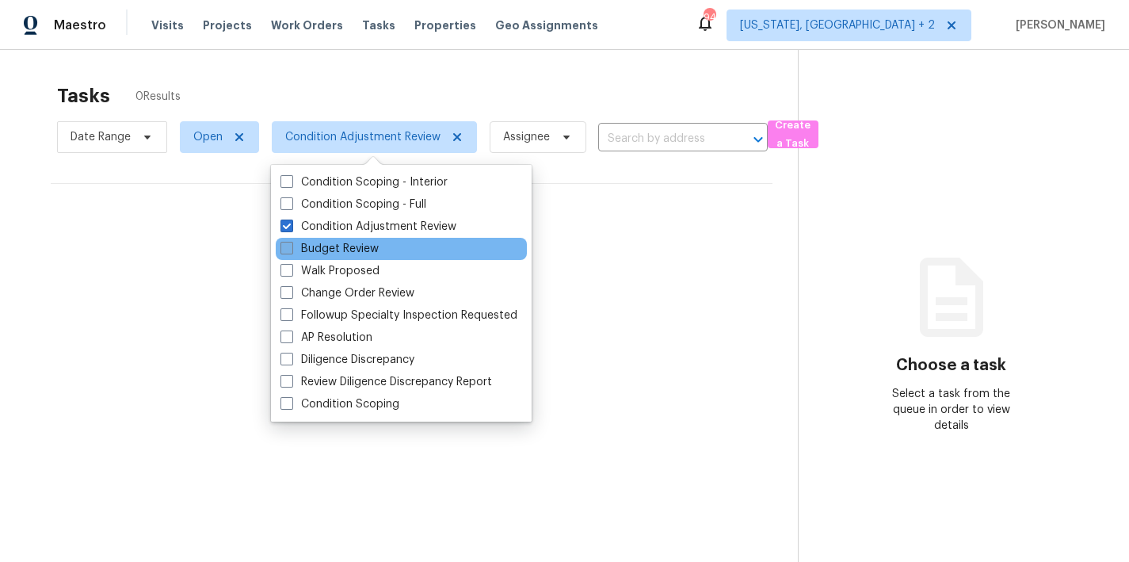
click at [347, 247] on label "Budget Review" at bounding box center [329, 249] width 98 height 16
click at [291, 247] on input "Budget Review" at bounding box center [285, 246] width 10 height 10
checkbox input "true"
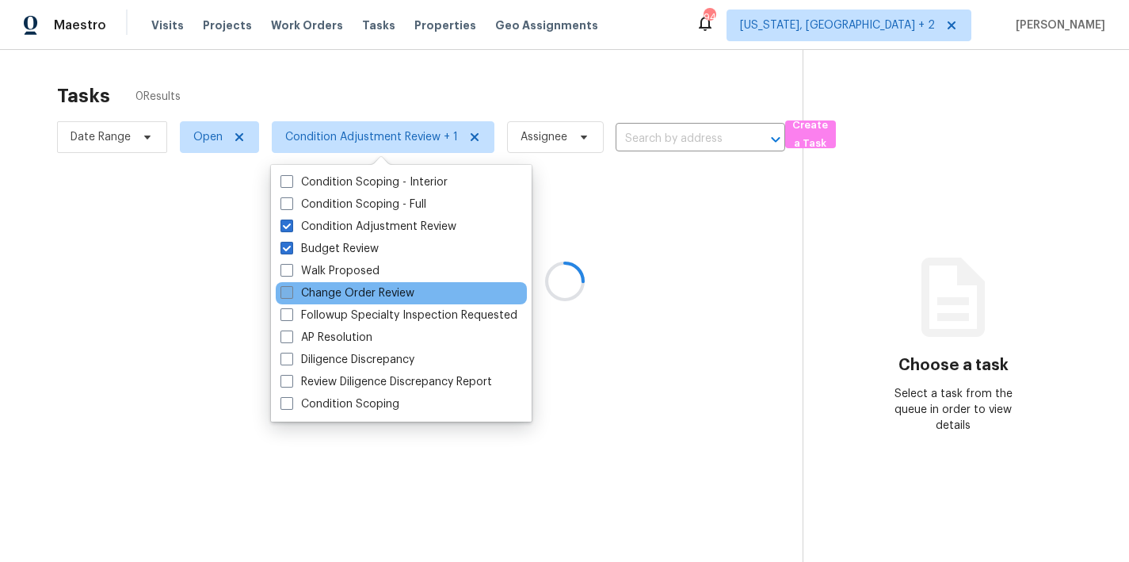
click at [352, 295] on label "Change Order Review" at bounding box center [347, 293] width 134 height 16
click at [291, 295] on input "Change Order Review" at bounding box center [285, 290] width 10 height 10
checkbox input "true"
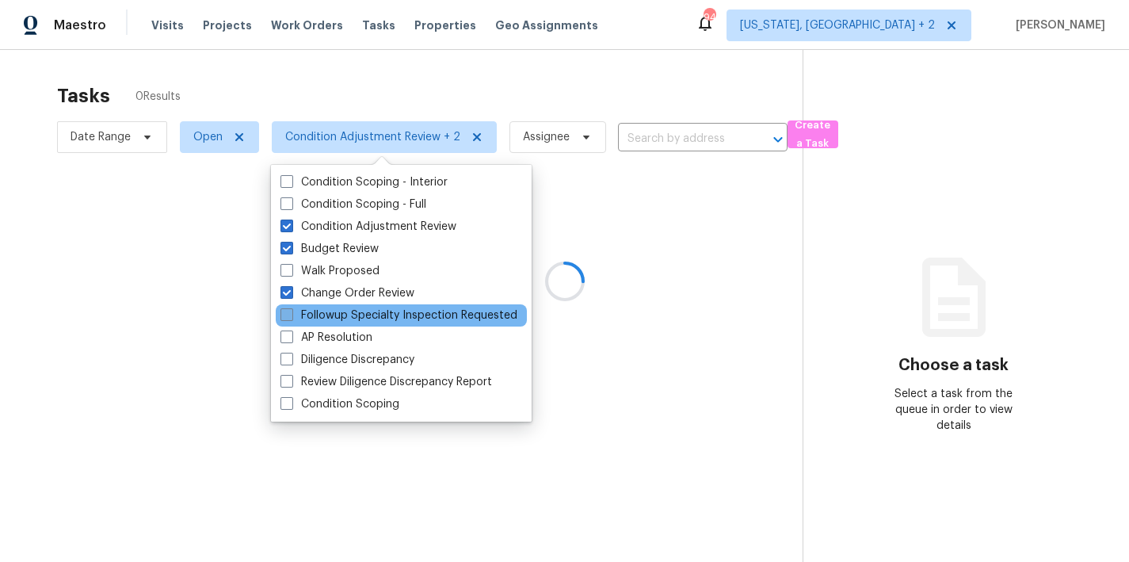
click at [350, 309] on label "Followup Specialty Inspection Requested" at bounding box center [398, 315] width 237 height 16
click at [291, 309] on input "Followup Specialty Inspection Requested" at bounding box center [285, 312] width 10 height 10
checkbox input "true"
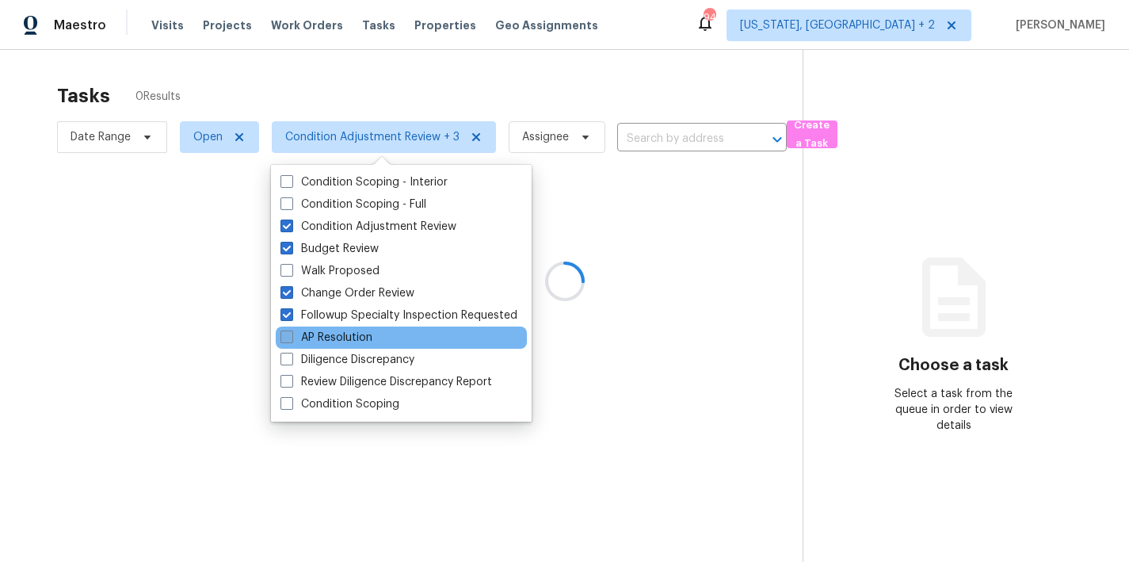
click at [343, 341] on label "AP Resolution" at bounding box center [326, 338] width 92 height 16
click at [291, 340] on input "AP Resolution" at bounding box center [285, 335] width 10 height 10
checkbox input "true"
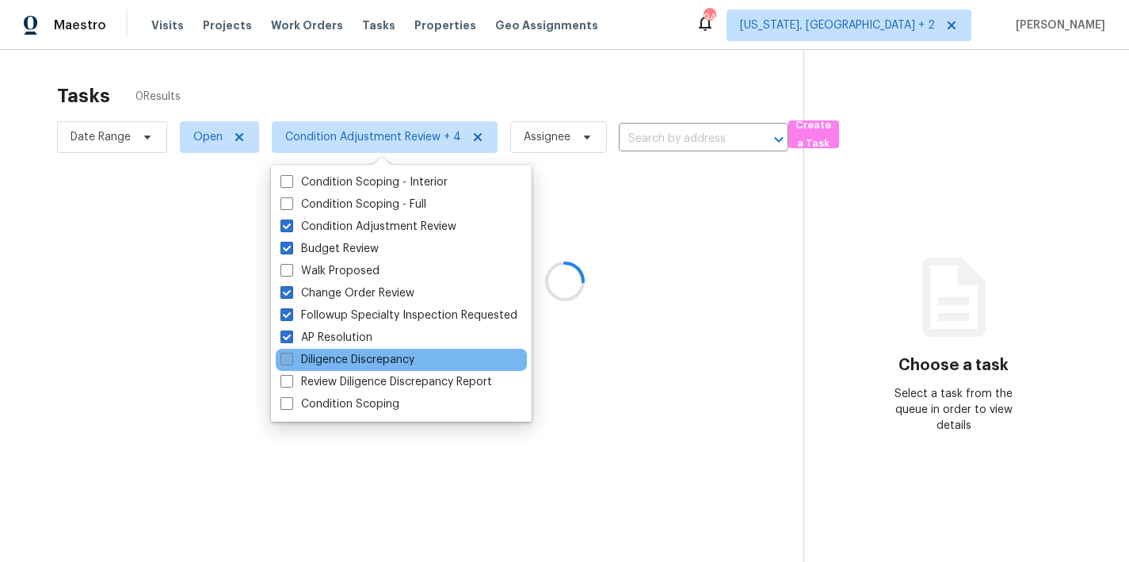
click at [342, 359] on label "Diligence Discrepancy" at bounding box center [347, 360] width 134 height 16
click at [291, 359] on input "Diligence Discrepancy" at bounding box center [285, 357] width 10 height 10
checkbox input "true"
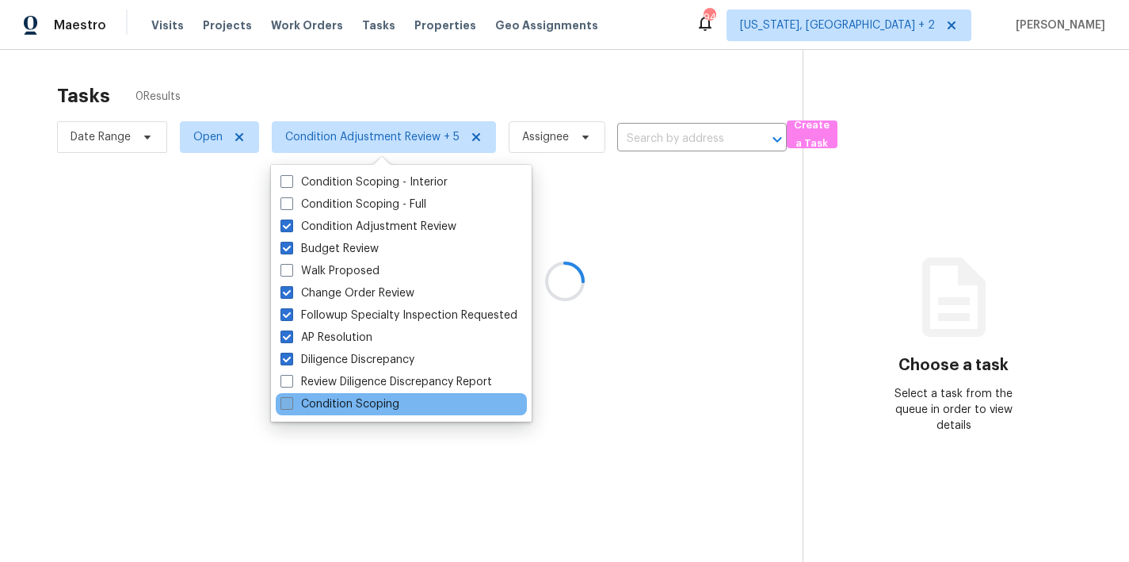
click at [339, 380] on label "Review Diligence Discrepancy Report" at bounding box center [386, 382] width 212 height 16
click at [291, 380] on input "Review Diligence Discrepancy Report" at bounding box center [285, 379] width 10 height 10
checkbox input "true"
click at [335, 406] on label "Condition Scoping" at bounding box center [339, 404] width 119 height 16
click at [291, 406] on input "Condition Scoping" at bounding box center [285, 401] width 10 height 10
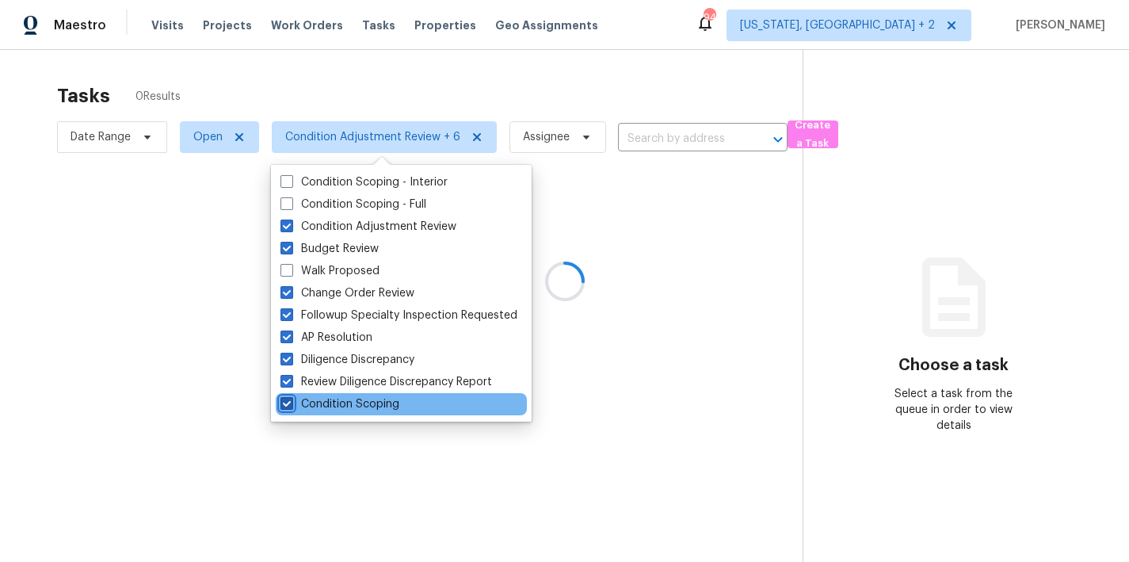
checkbox input "true"
click at [539, 71] on div at bounding box center [564, 281] width 1129 height 562
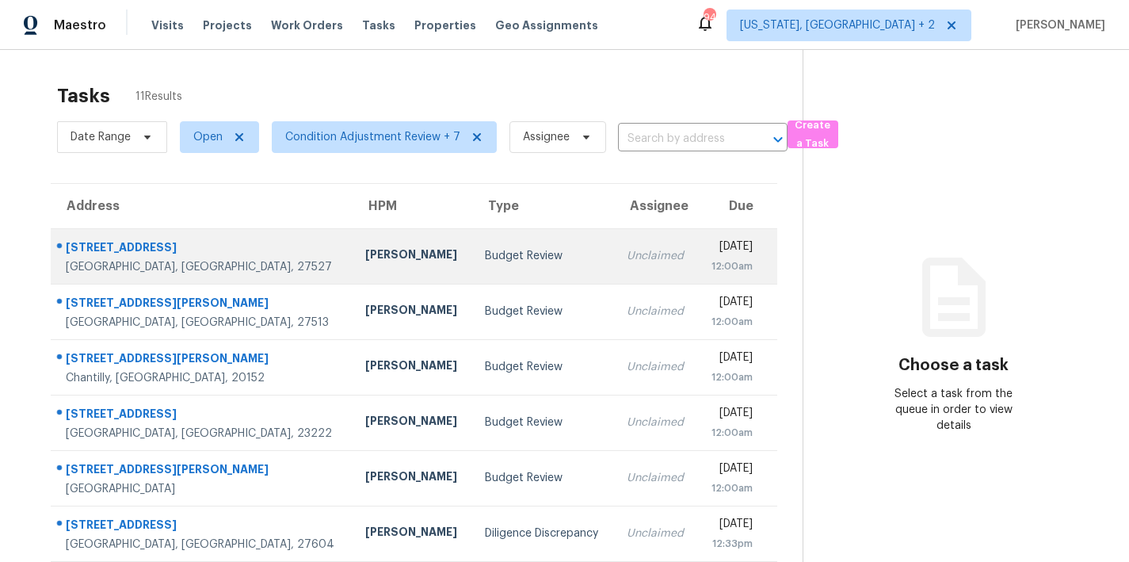
scroll to position [275, 0]
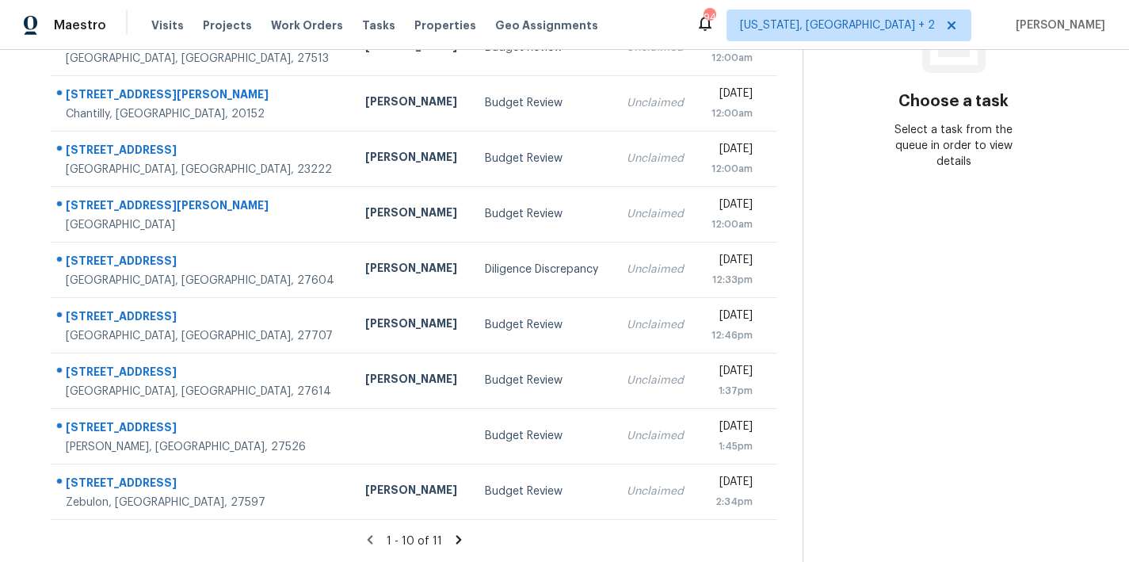
click at [455, 535] on icon at bounding box center [458, 539] width 6 height 9
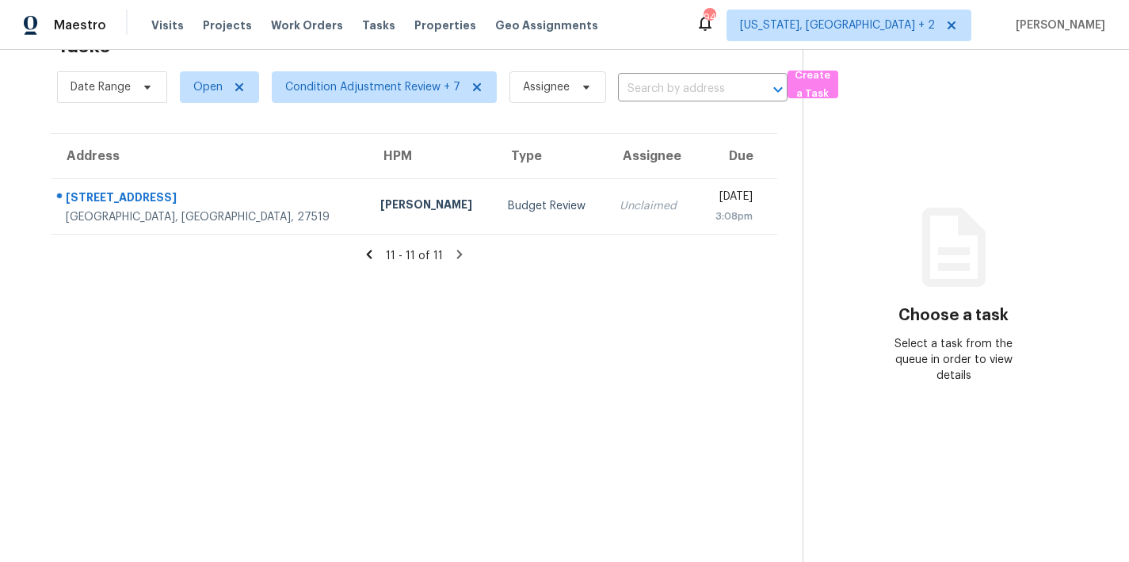
click at [366, 250] on icon at bounding box center [369, 254] width 6 height 9
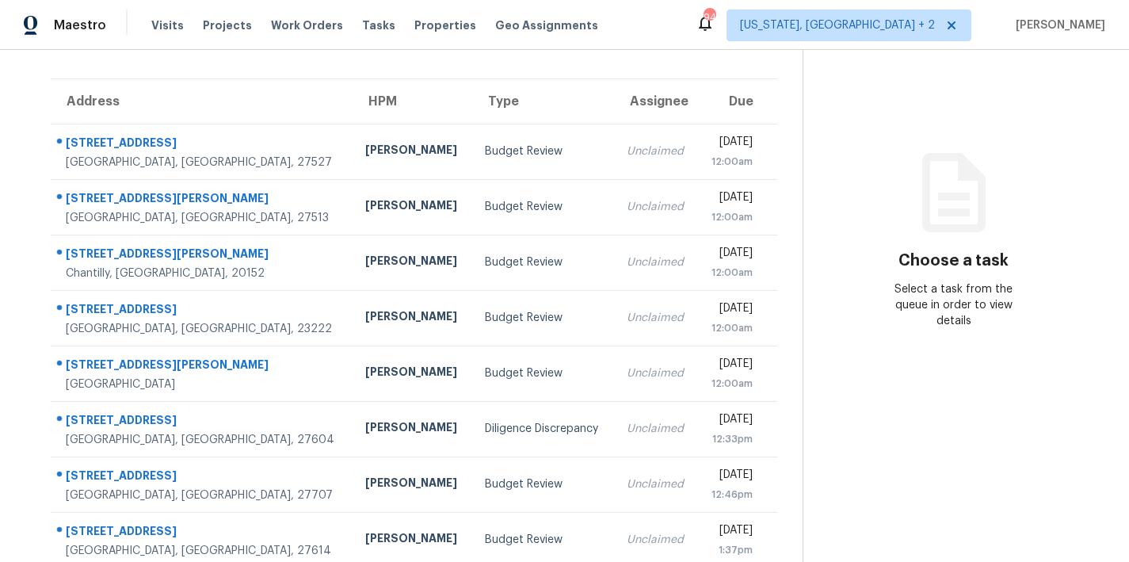
scroll to position [0, 0]
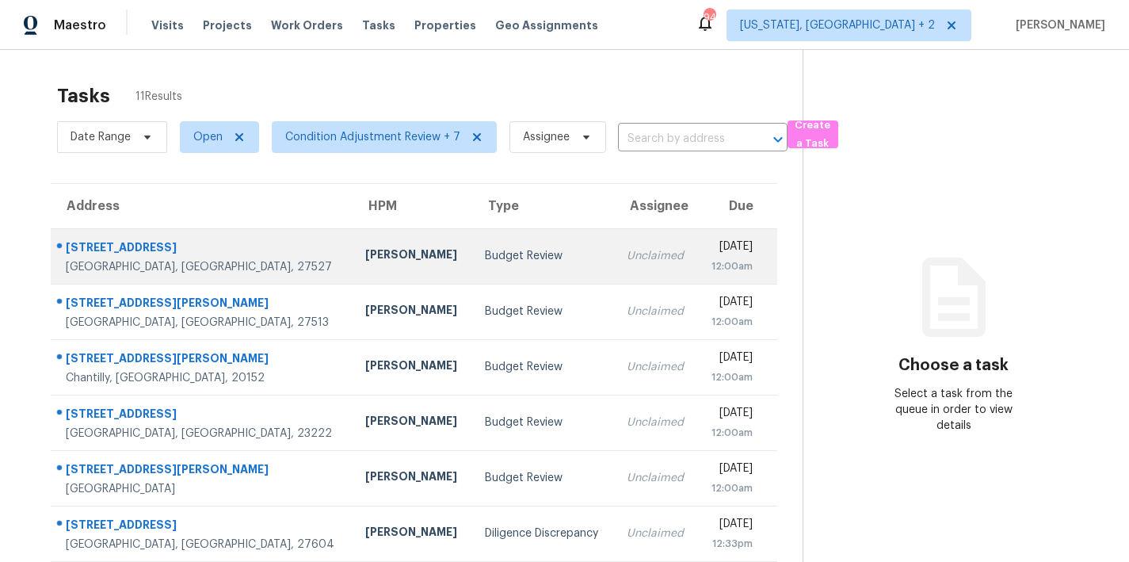
click at [472, 245] on td "Budget Review" at bounding box center [542, 255] width 141 height 55
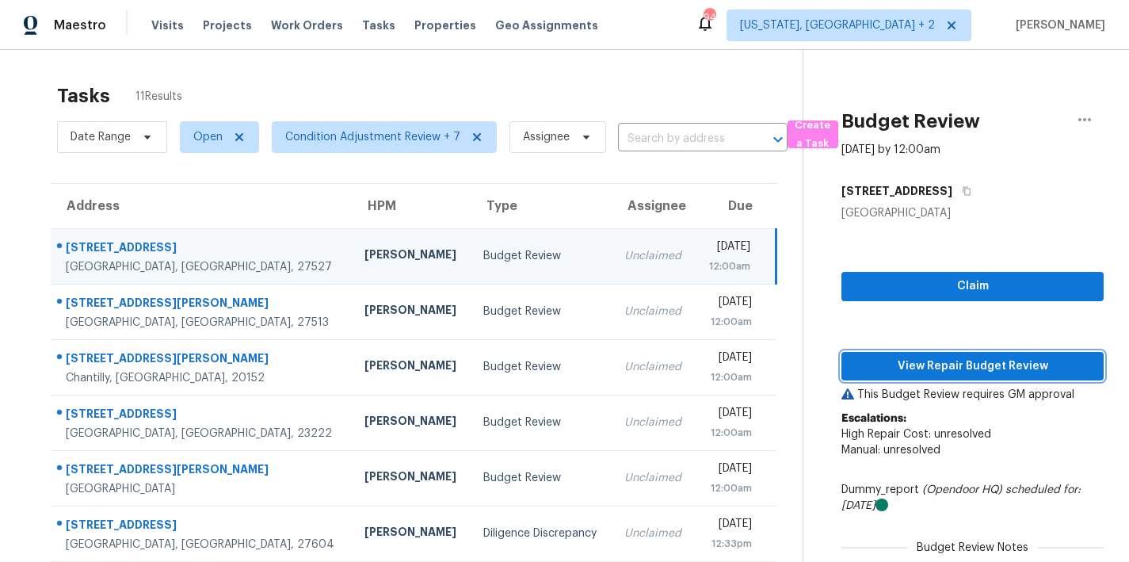
click at [1010, 365] on span "View Repair Budget Review" at bounding box center [972, 366] width 237 height 20
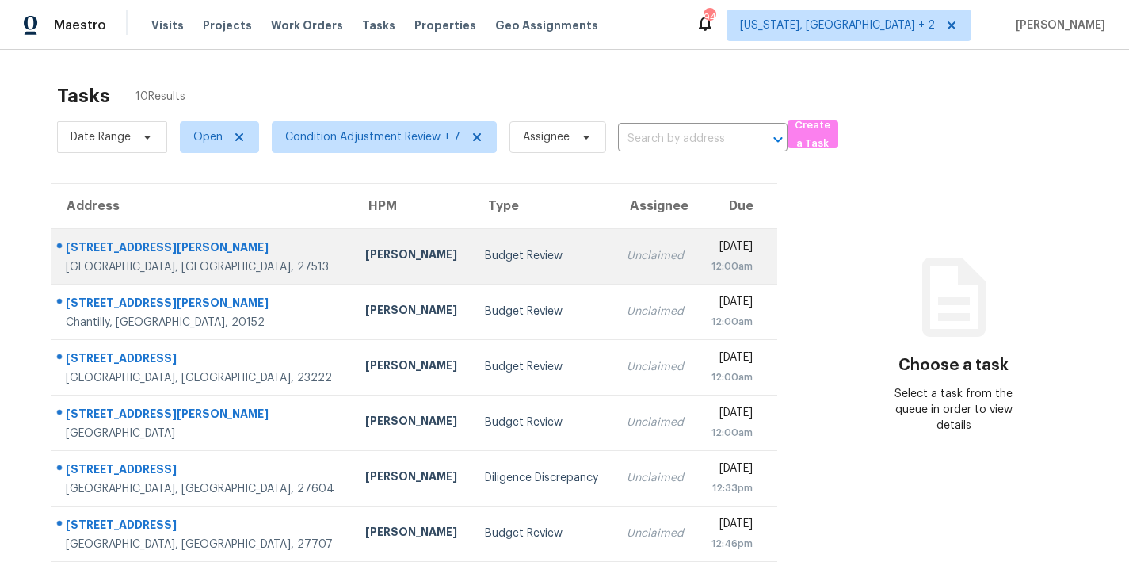
click at [472, 265] on td "Budget Review" at bounding box center [542, 255] width 141 height 55
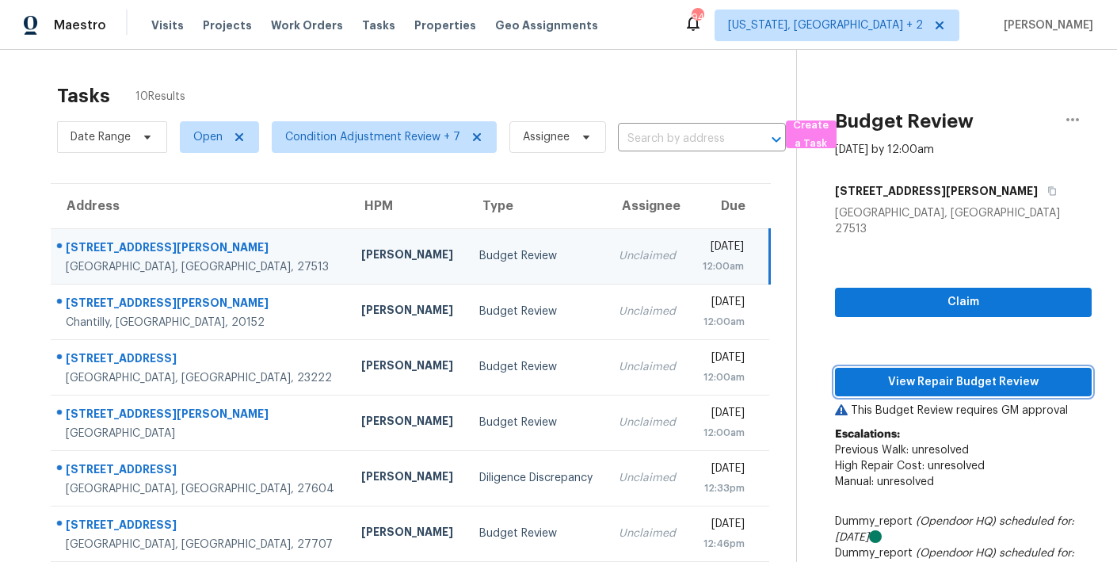
click at [953, 372] on span "View Repair Budget Review" at bounding box center [963, 382] width 231 height 20
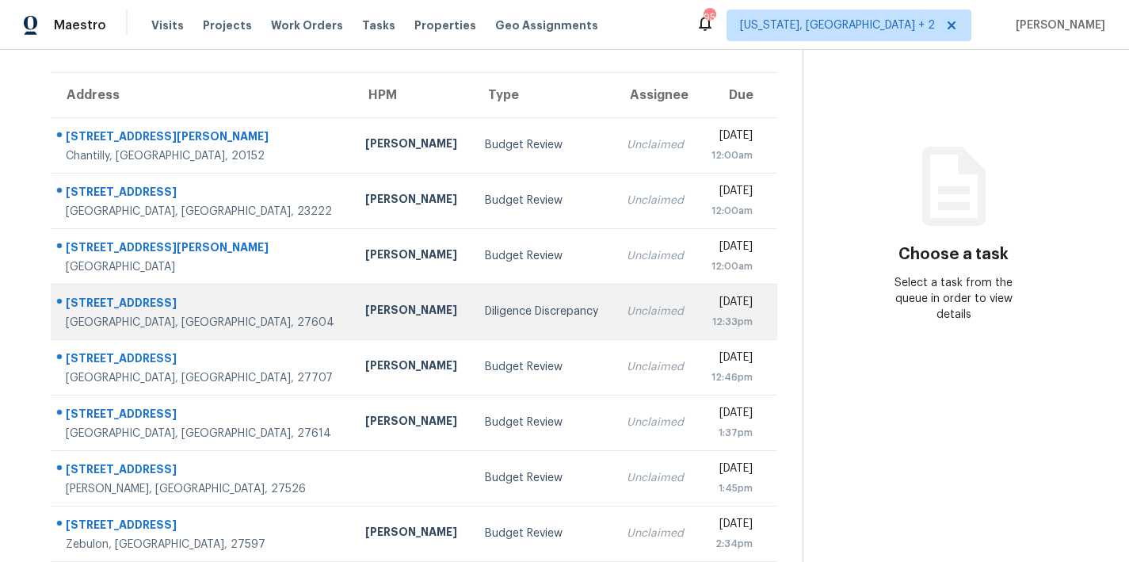
scroll to position [44, 0]
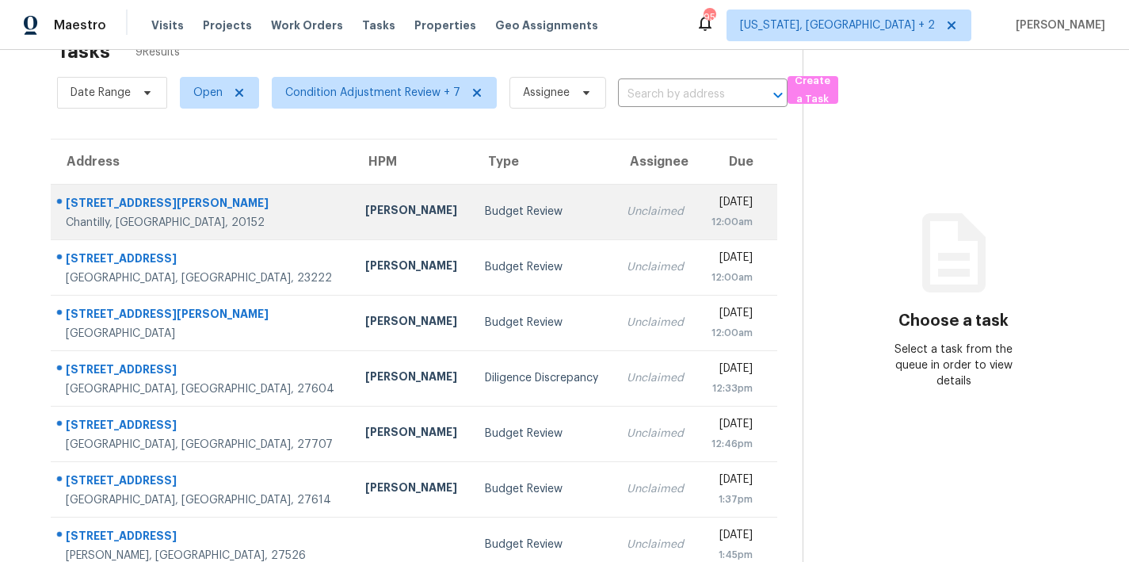
click at [485, 218] on div "Budget Review" at bounding box center [543, 212] width 116 height 16
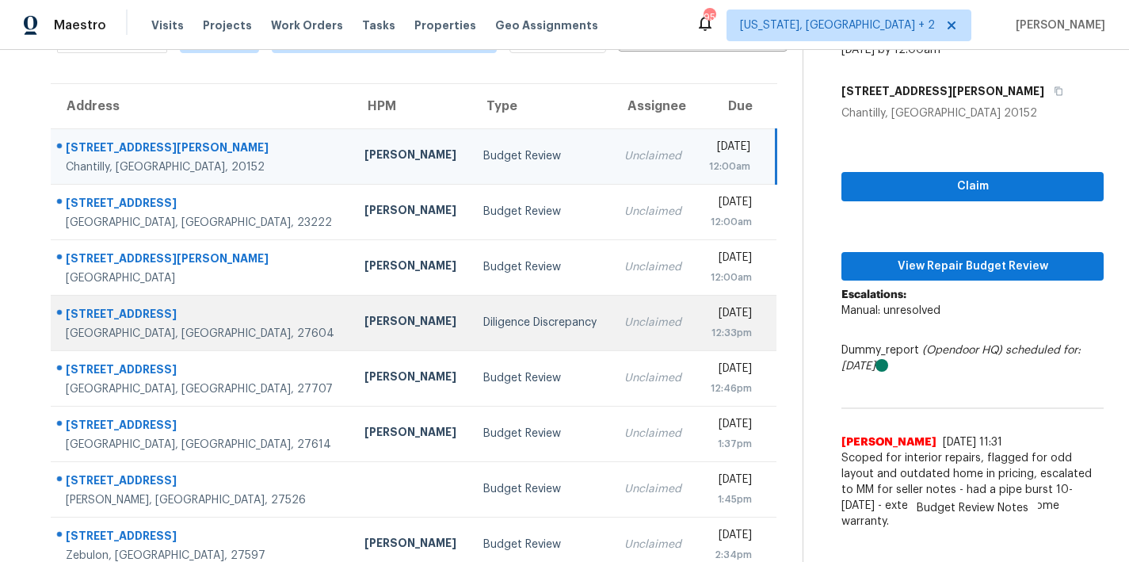
scroll to position [48, 0]
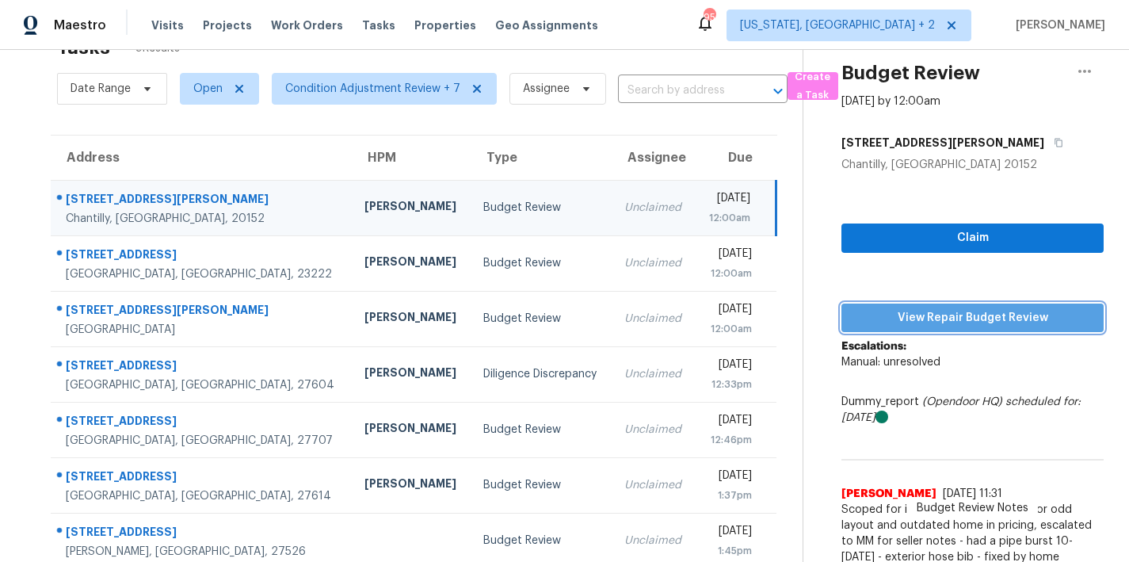
click at [973, 318] on span "View Repair Budget Review" at bounding box center [972, 318] width 237 height 20
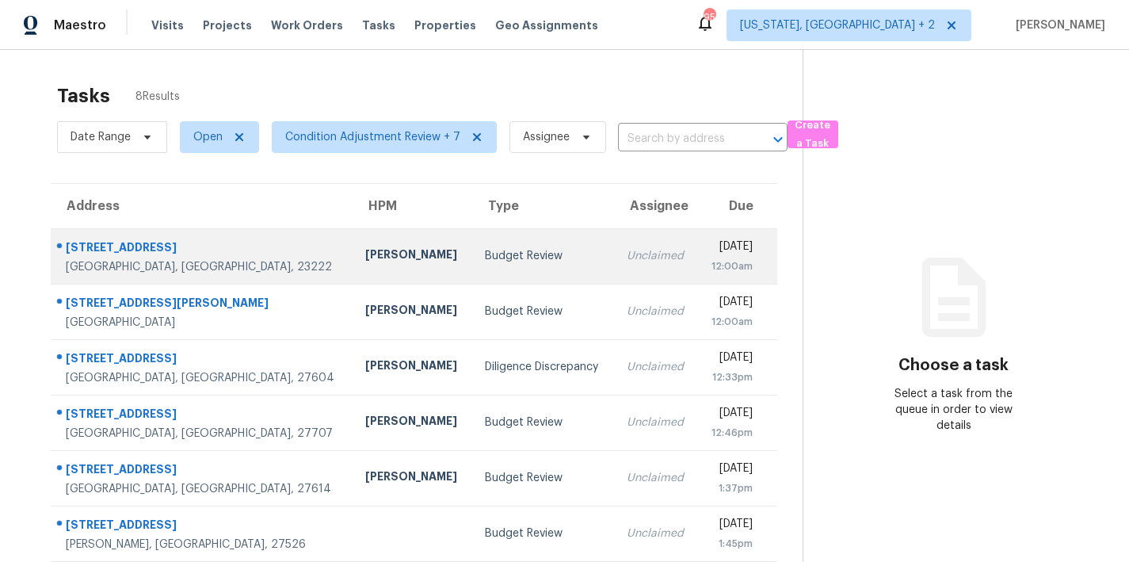
click at [472, 264] on td "Budget Review" at bounding box center [542, 255] width 141 height 55
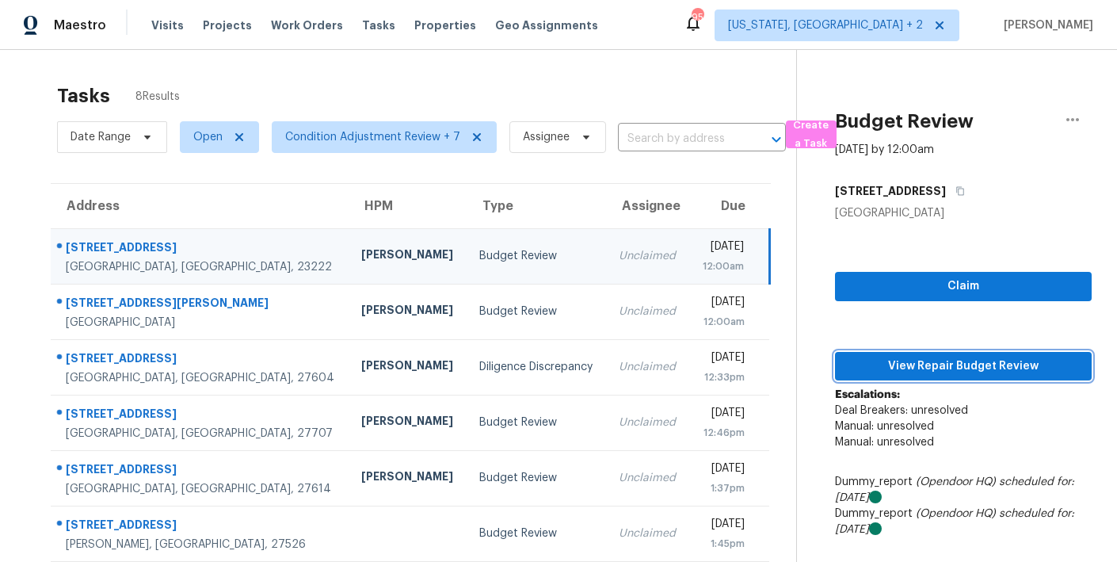
click at [998, 365] on span "View Repair Budget Review" at bounding box center [963, 366] width 231 height 20
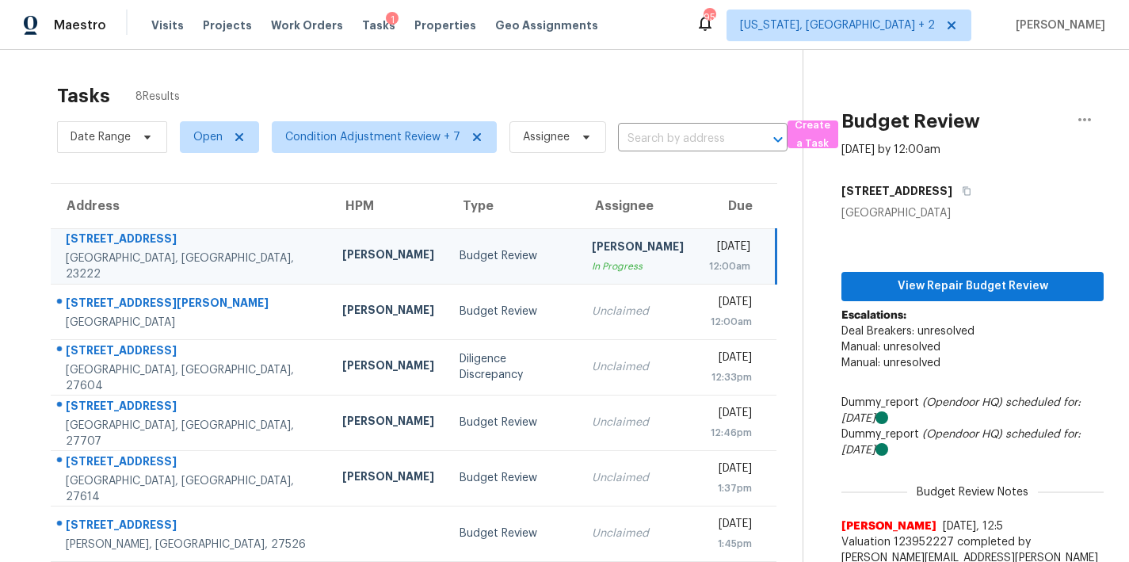
click at [541, 93] on div "Tasks 8 Results" at bounding box center [429, 95] width 745 height 41
click at [1080, 112] on icon "button" at bounding box center [1084, 119] width 19 height 19
click at [979, 125] on div "Unclaim this task" at bounding box center [982, 123] width 124 height 16
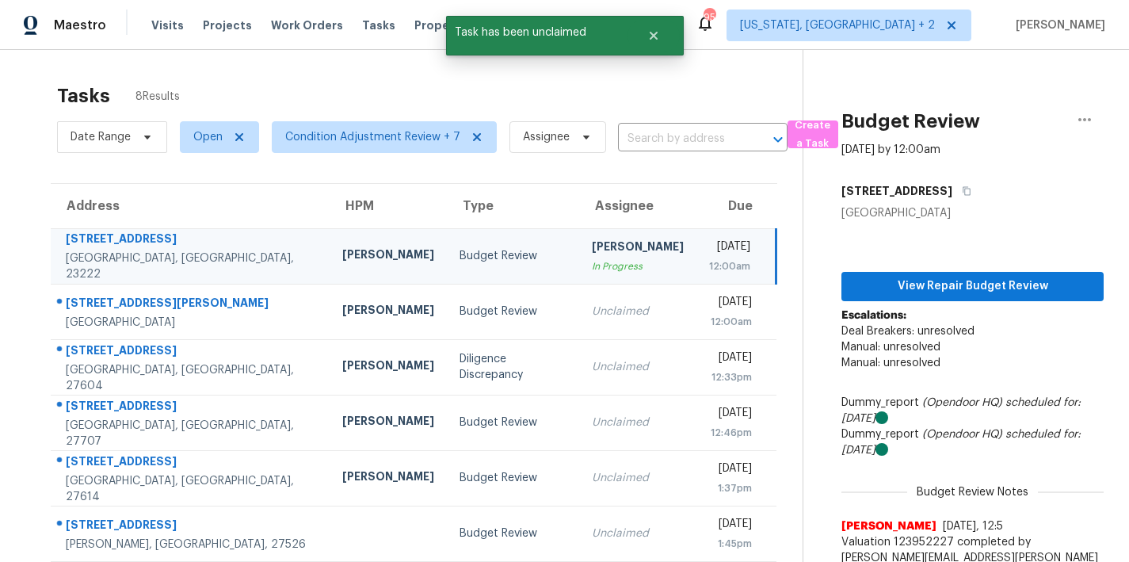
click at [683, 86] on div "Tasks 8 Results" at bounding box center [429, 95] width 745 height 41
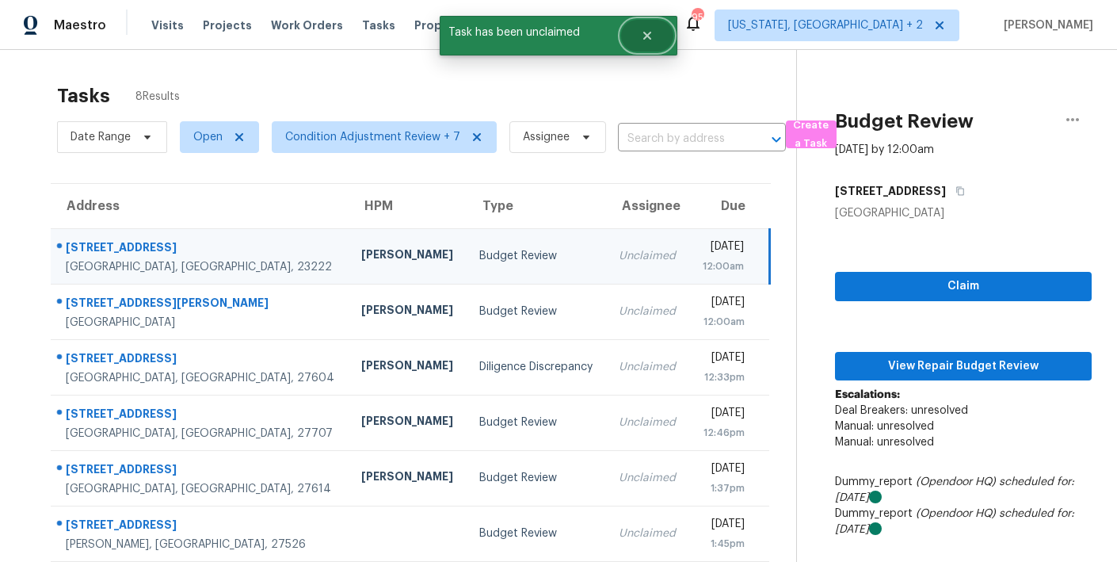
click at [645, 36] on icon "Close" at bounding box center [647, 36] width 8 height 8
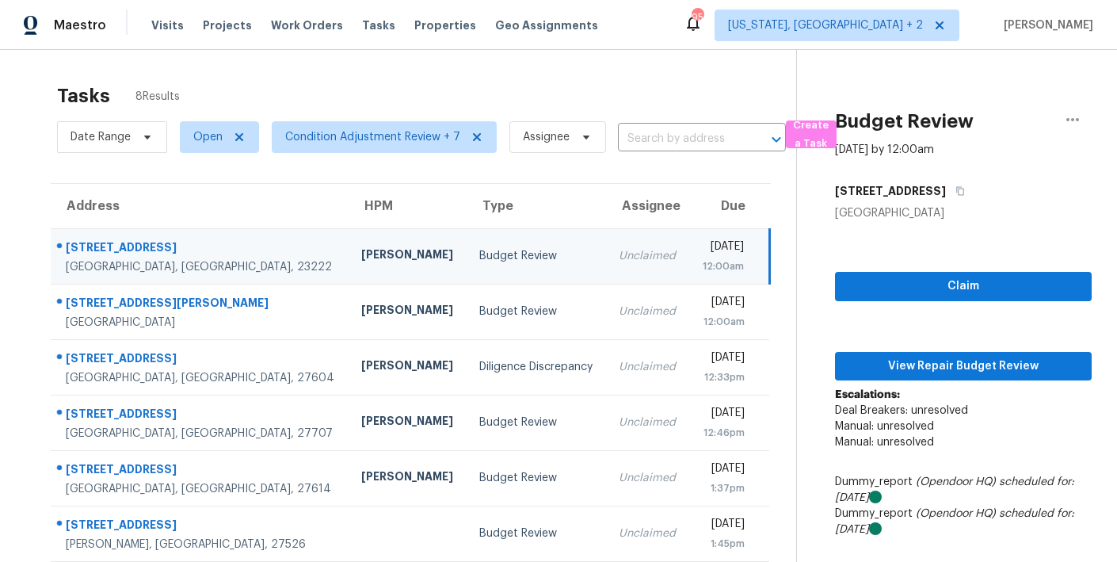
click at [544, 78] on div "Tasks 8 Results" at bounding box center [426, 95] width 739 height 41
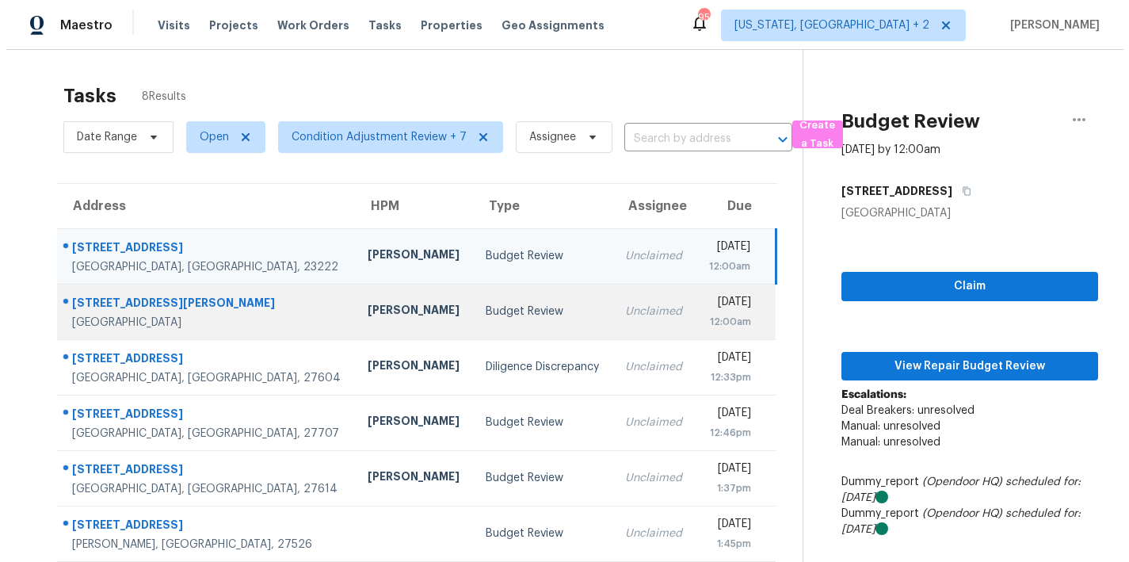
scroll to position [148, 0]
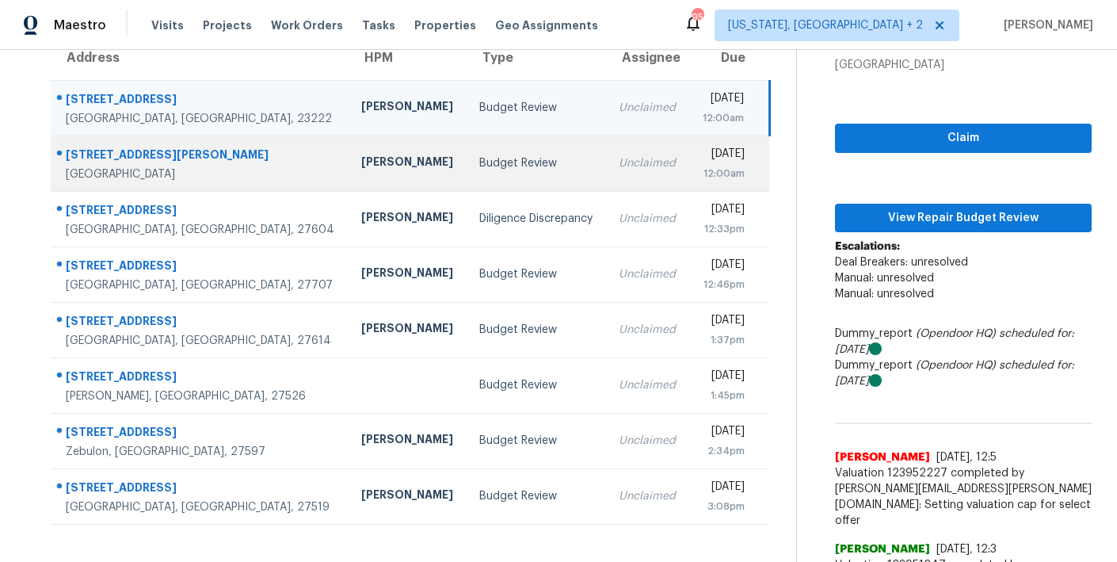
click at [467, 177] on td "Budget Review" at bounding box center [536, 162] width 139 height 55
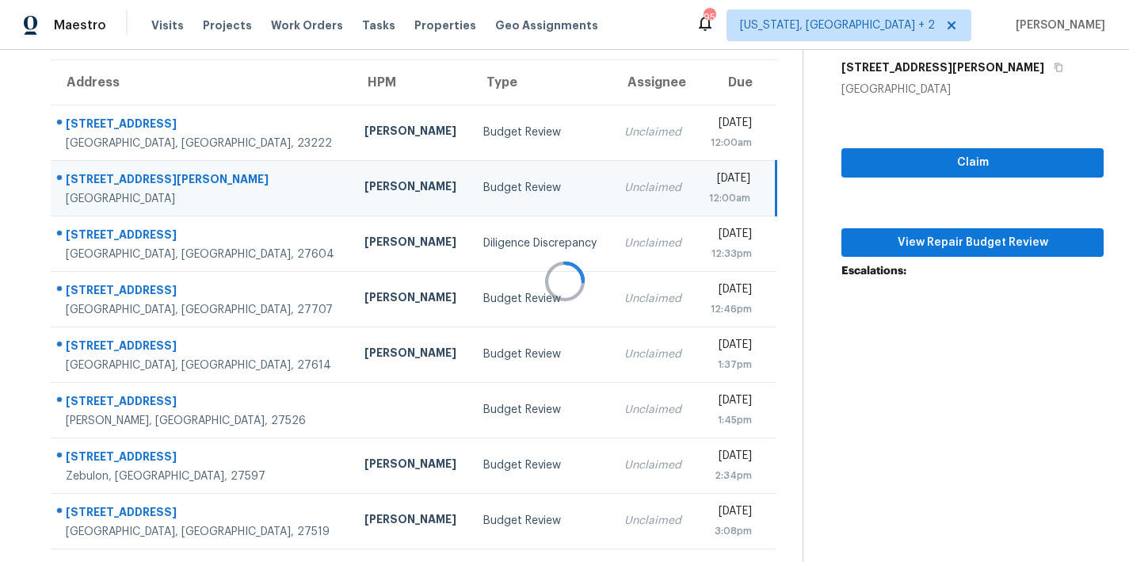
scroll to position [135, 0]
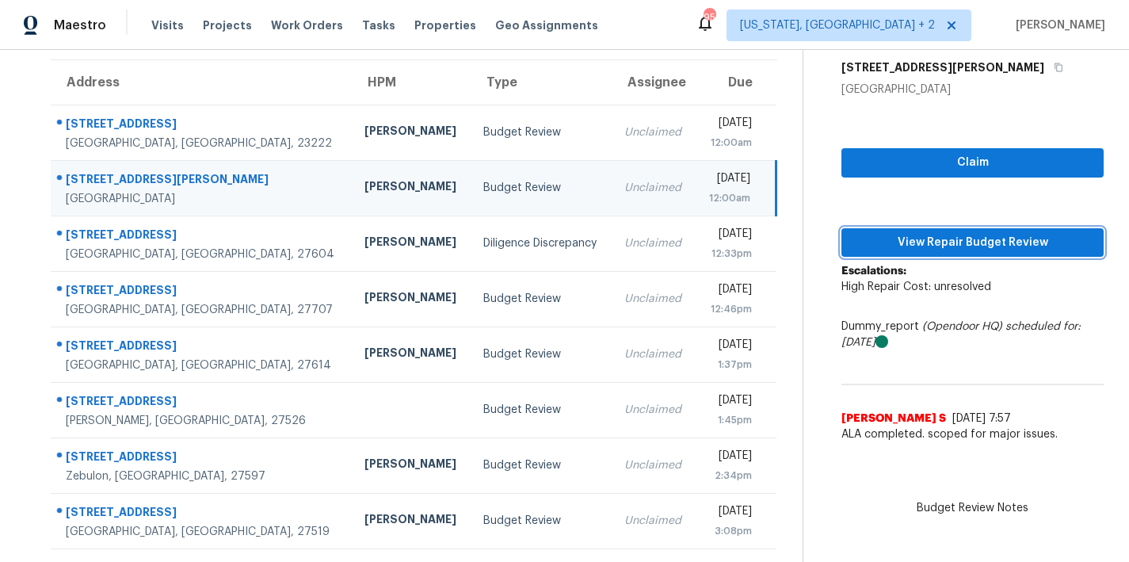
click at [977, 233] on span "View Repair Budget Review" at bounding box center [972, 243] width 237 height 20
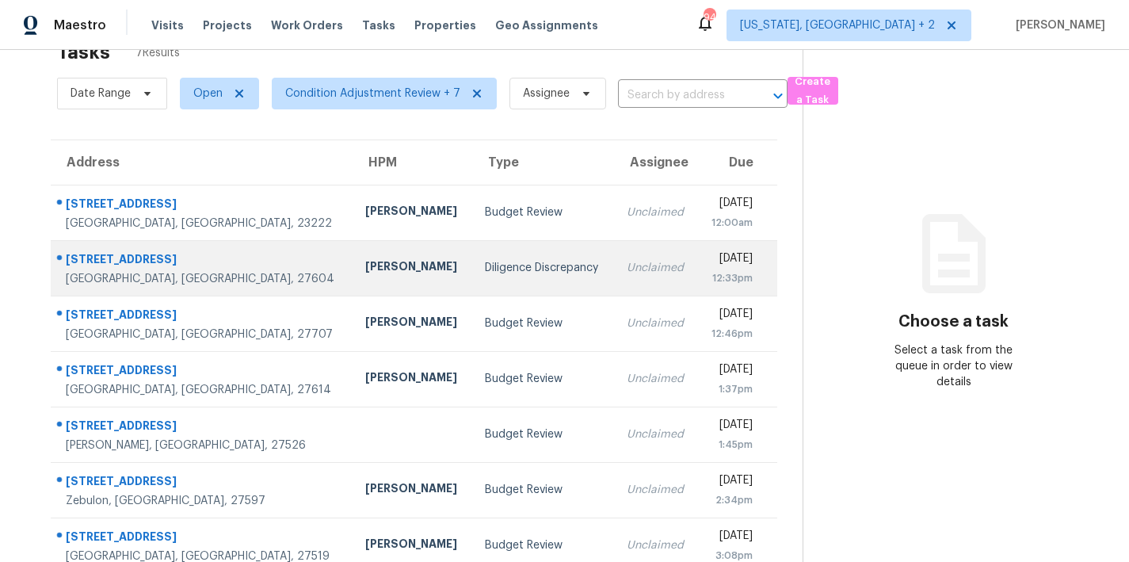
scroll to position [79, 0]
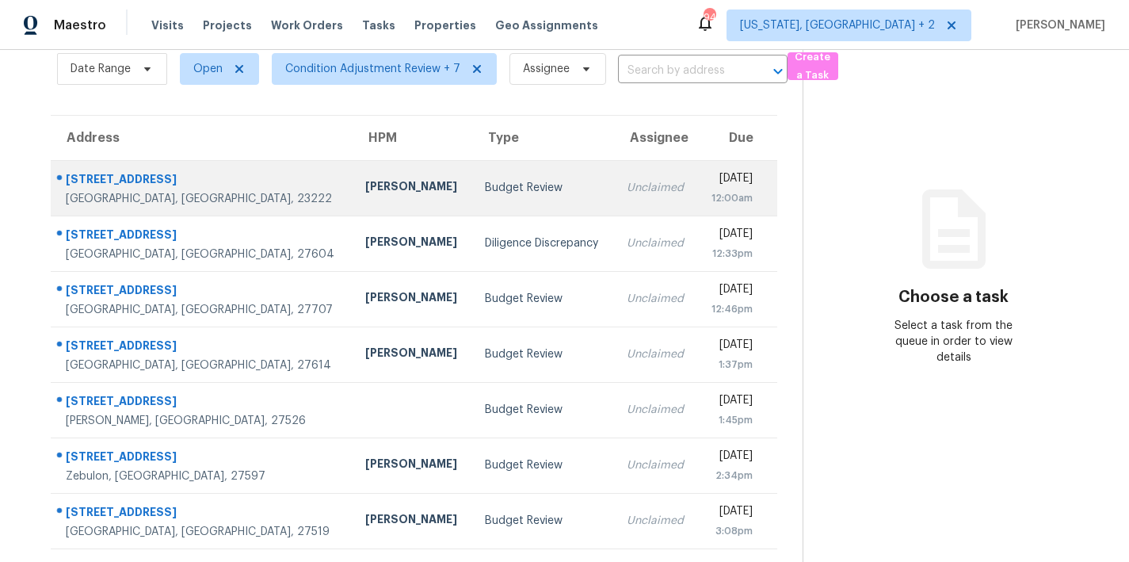
click at [353, 187] on td "[PERSON_NAME]" at bounding box center [413, 187] width 120 height 55
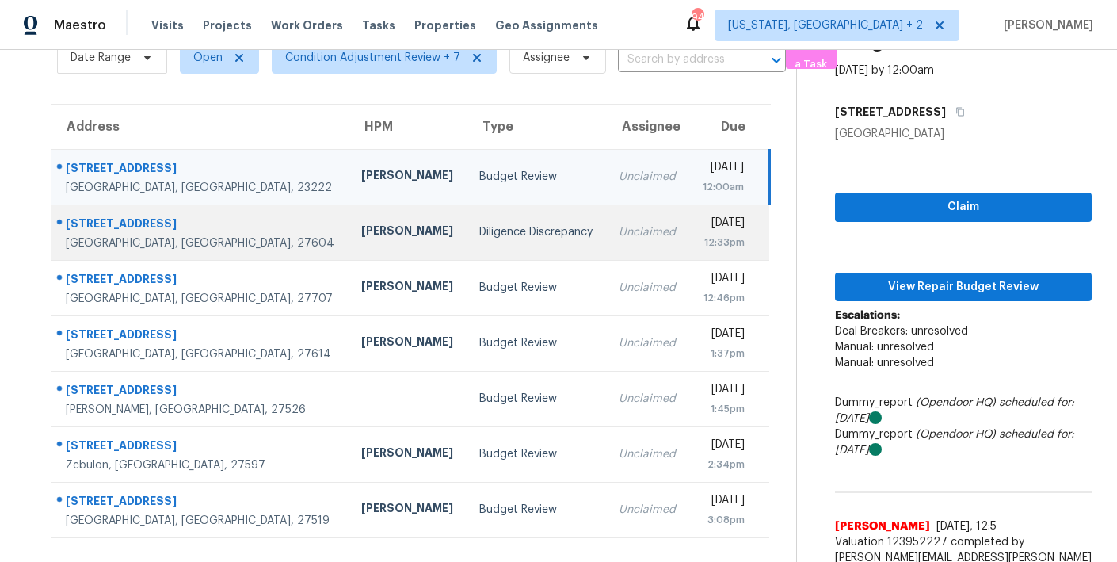
click at [467, 243] on td "Diligence Discrepancy" at bounding box center [536, 231] width 139 height 55
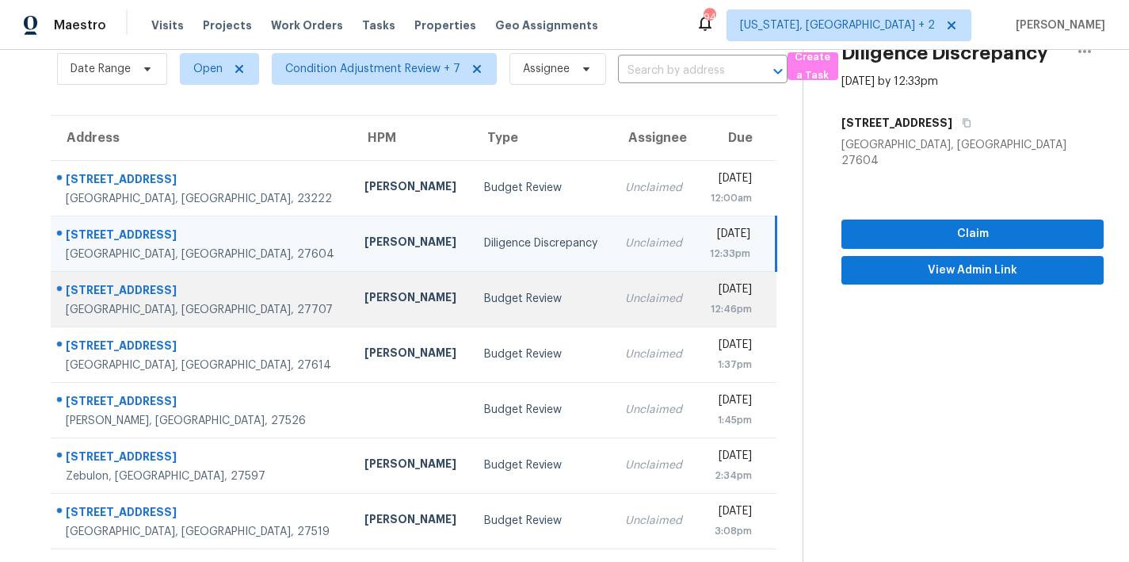
click at [471, 293] on td "Budget Review" at bounding box center [541, 298] width 141 height 55
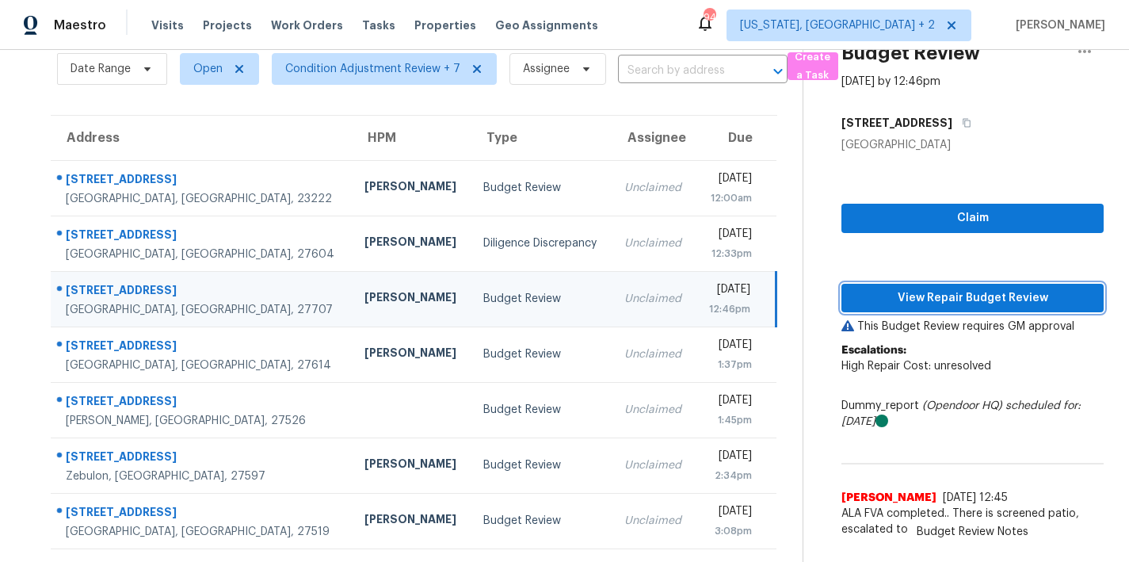
click at [986, 288] on span "View Repair Budget Review" at bounding box center [972, 298] width 237 height 20
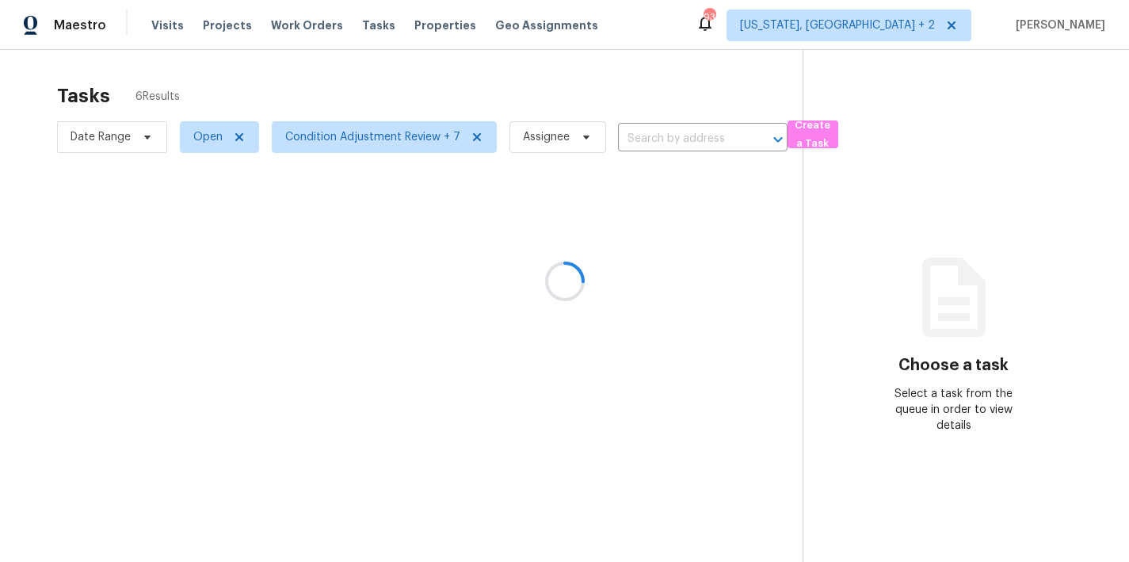
click at [391, 78] on div at bounding box center [564, 281] width 1129 height 562
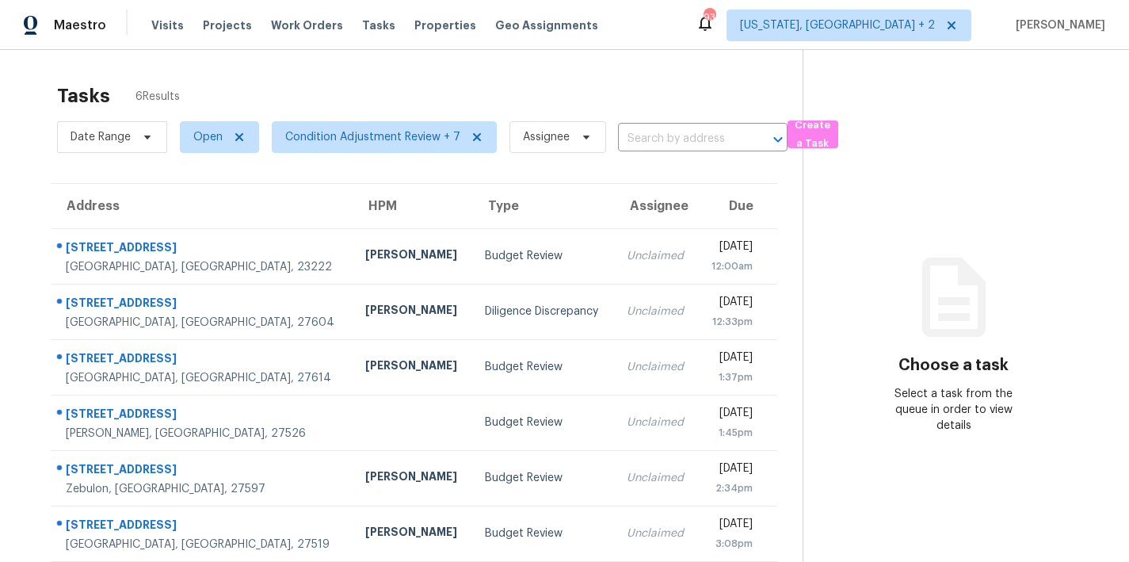
click at [29, 273] on div "Address HPM Type Assignee Due [STREET_ADDRESS] [PERSON_NAME] Budget Review Uncl…" at bounding box center [413, 372] width 777 height 379
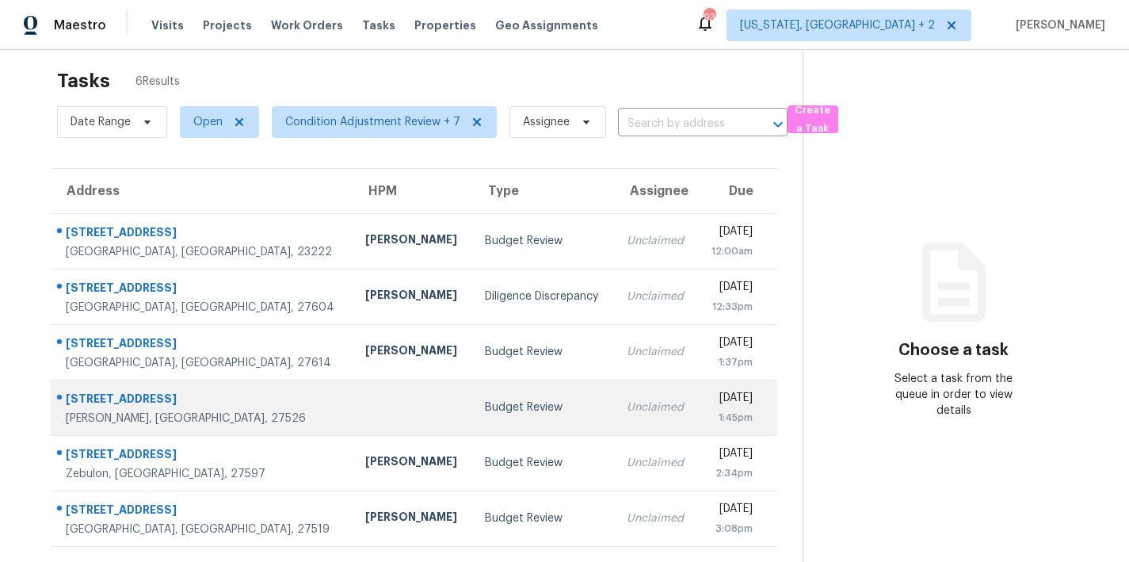
scroll to position [62, 0]
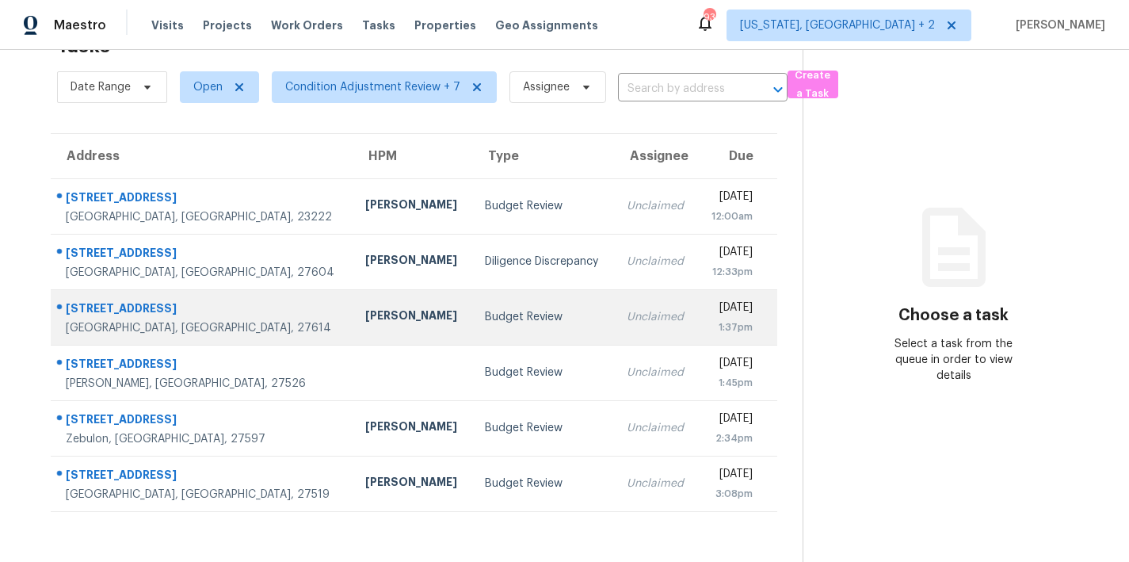
click at [365, 314] on div "[PERSON_NAME]" at bounding box center [412, 317] width 94 height 20
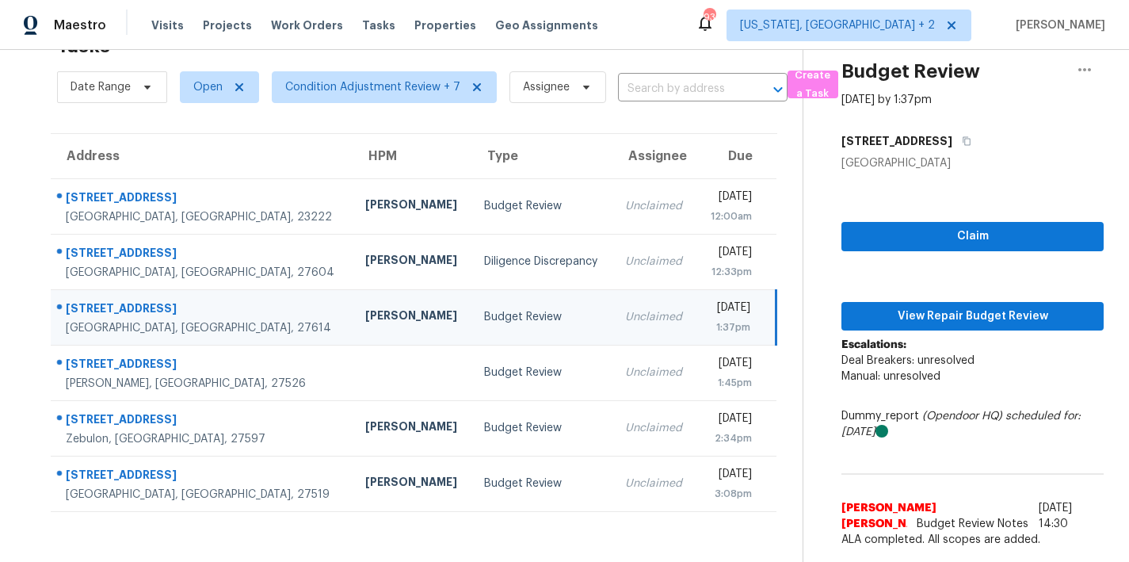
click at [597, 29] on div "Maestro Visits Projects Work Orders Tasks Properties Geo Assignments 93 [US_STA…" at bounding box center [564, 25] width 1129 height 50
click at [959, 307] on span "View Repair Budget Review" at bounding box center [972, 317] width 237 height 20
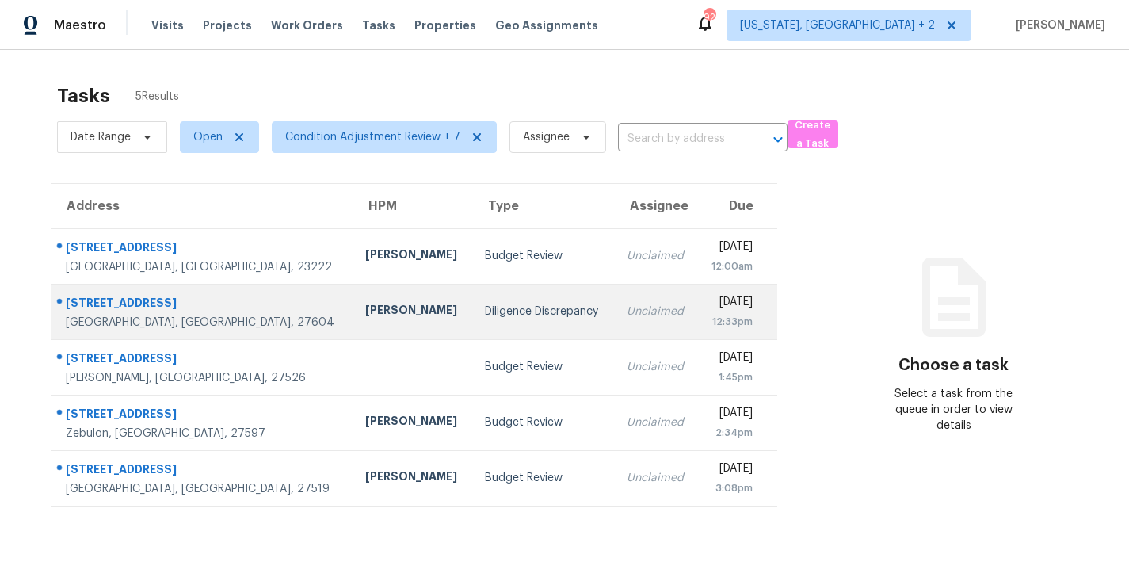
scroll to position [62, 0]
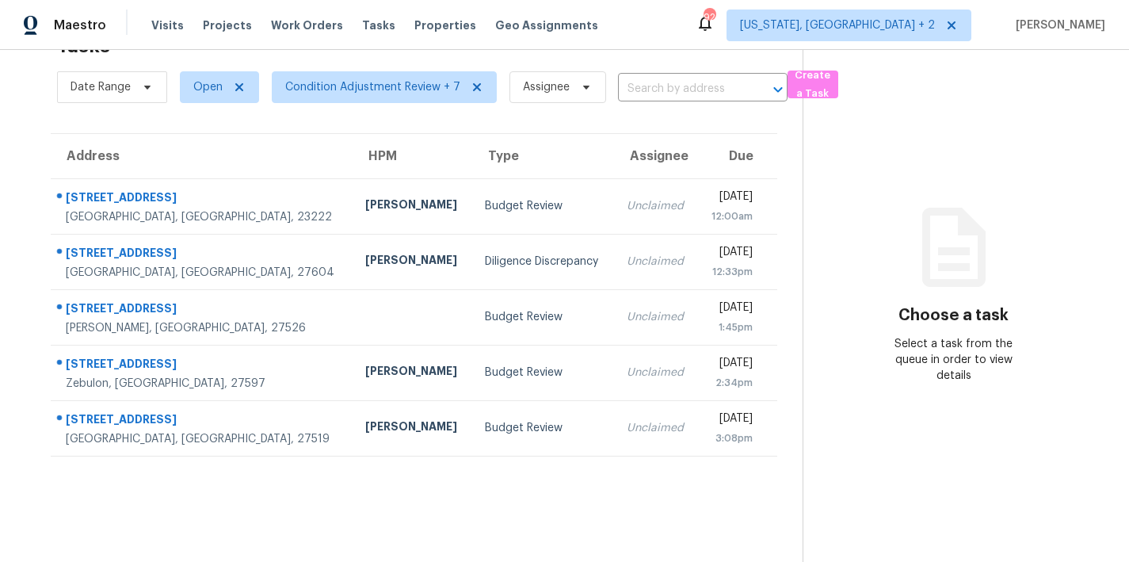
click at [472, 488] on section "Tasks 5 Results Date Range Open Condition Adjustment Review + 7 Assignee ​ Crea…" at bounding box center [413, 293] width 777 height 536
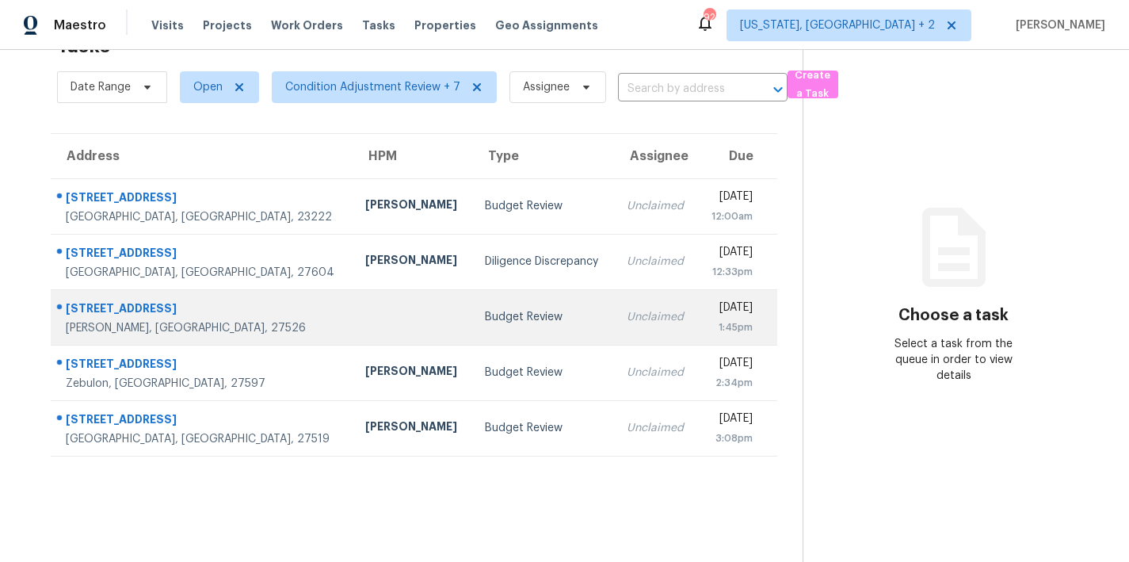
click at [360, 324] on td at bounding box center [413, 316] width 120 height 55
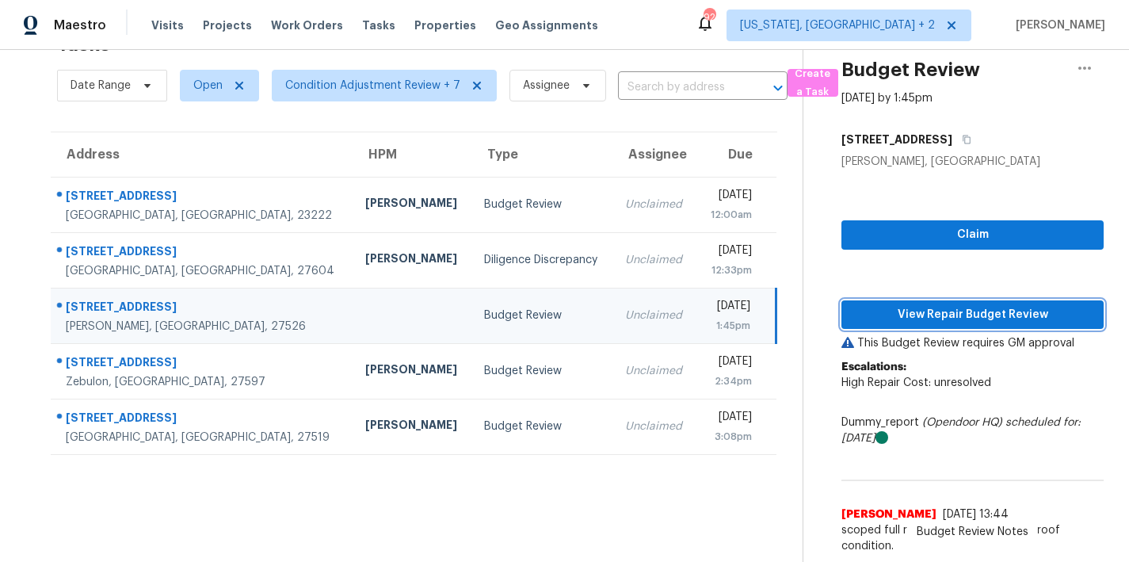
click at [969, 306] on span "View Repair Budget Review" at bounding box center [972, 315] width 237 height 20
